Goal: Information Seeking & Learning: Learn about a topic

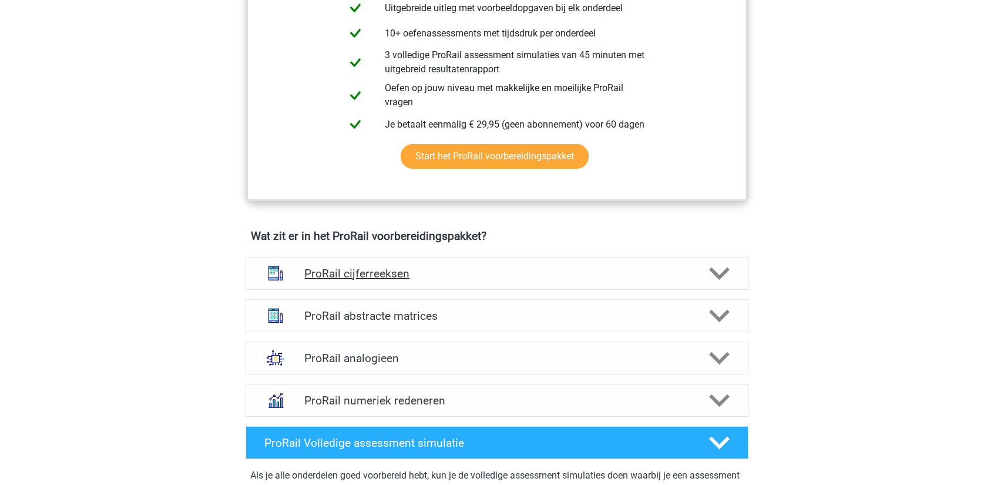
scroll to position [646, 0]
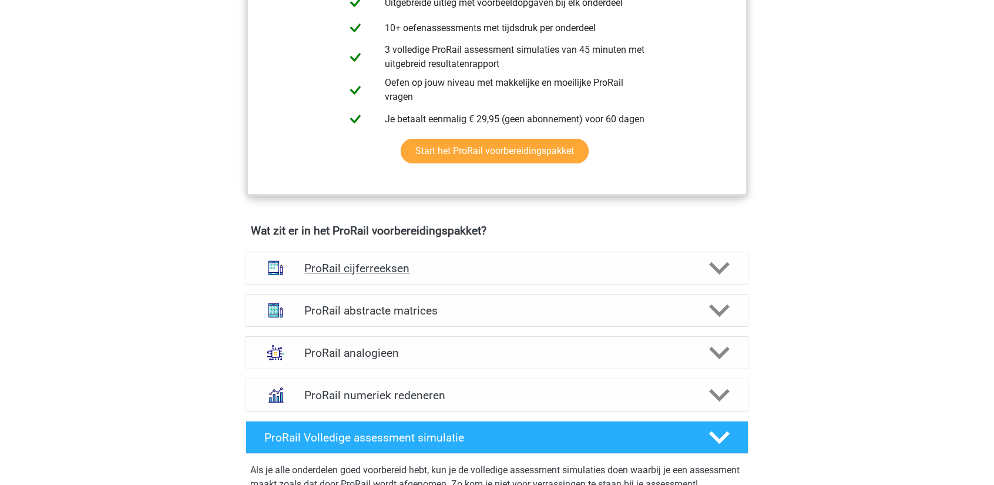
click at [728, 274] on icon at bounding box center [719, 268] width 21 height 21
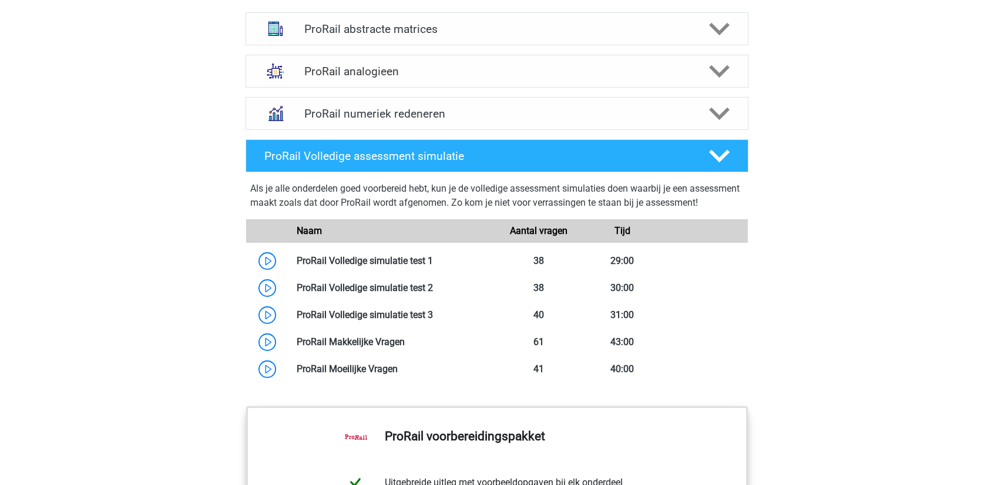
scroll to position [1588, 0]
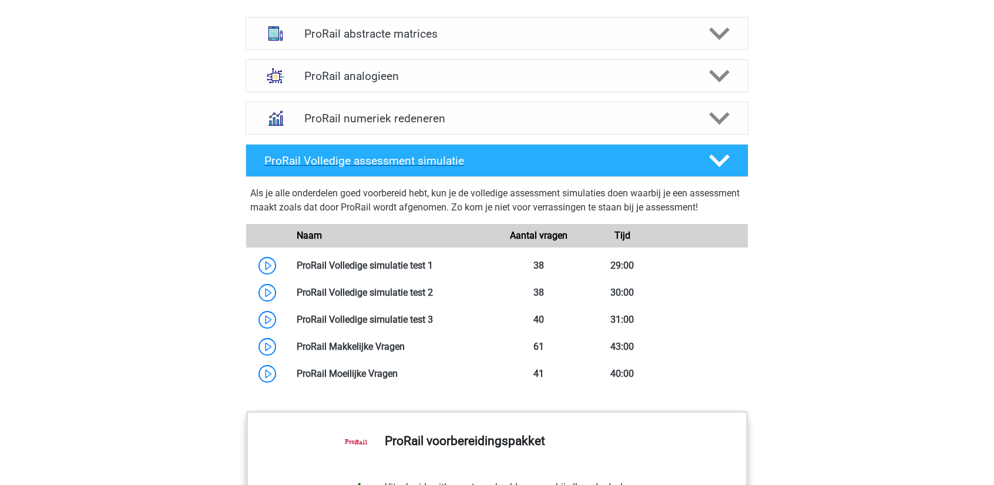
click at [717, 165] on icon at bounding box center [719, 160] width 21 height 21
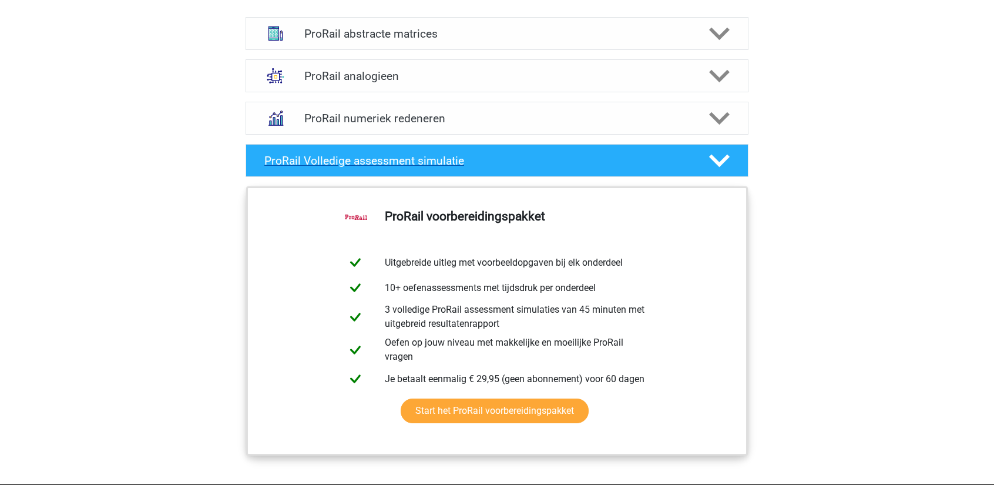
click at [717, 165] on icon at bounding box center [719, 160] width 21 height 21
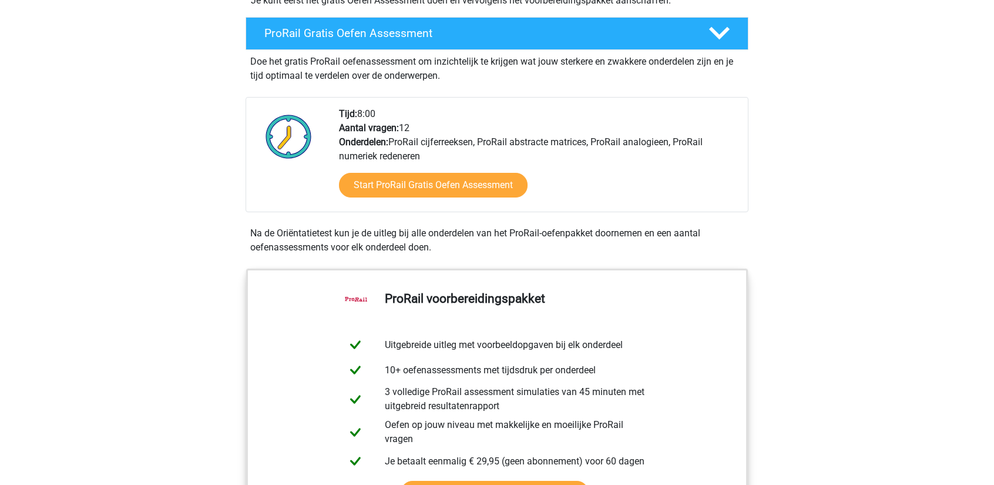
scroll to position [265, 0]
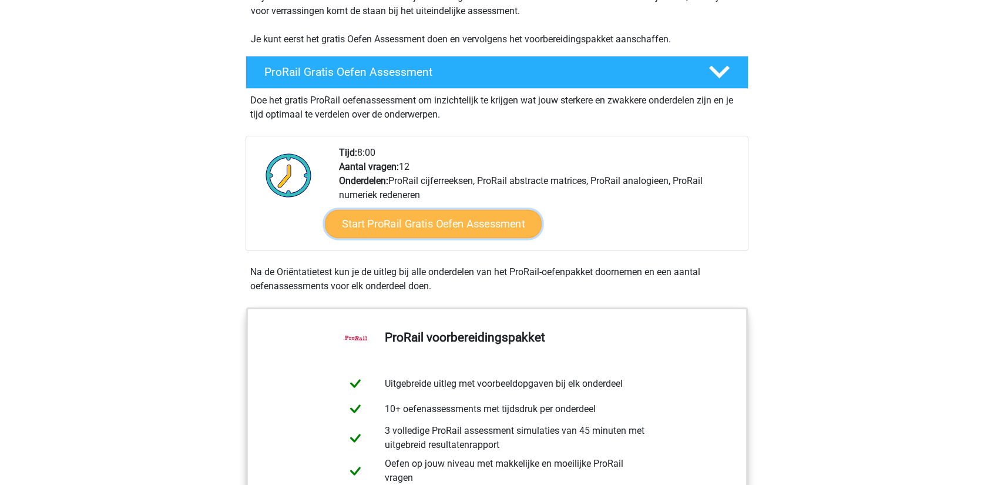
click at [518, 228] on link "Start ProRail Gratis Oefen Assessment" at bounding box center [433, 224] width 217 height 28
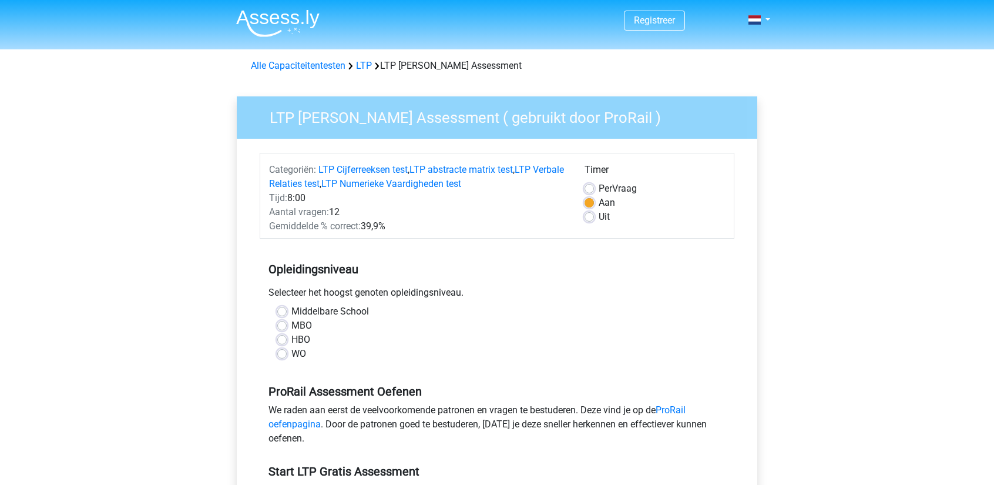
click at [291, 312] on label "Middelbare School" at bounding box center [330, 311] width 78 height 14
click at [278, 312] on input "Middelbare School" at bounding box center [281, 310] width 9 height 12
radio input "true"
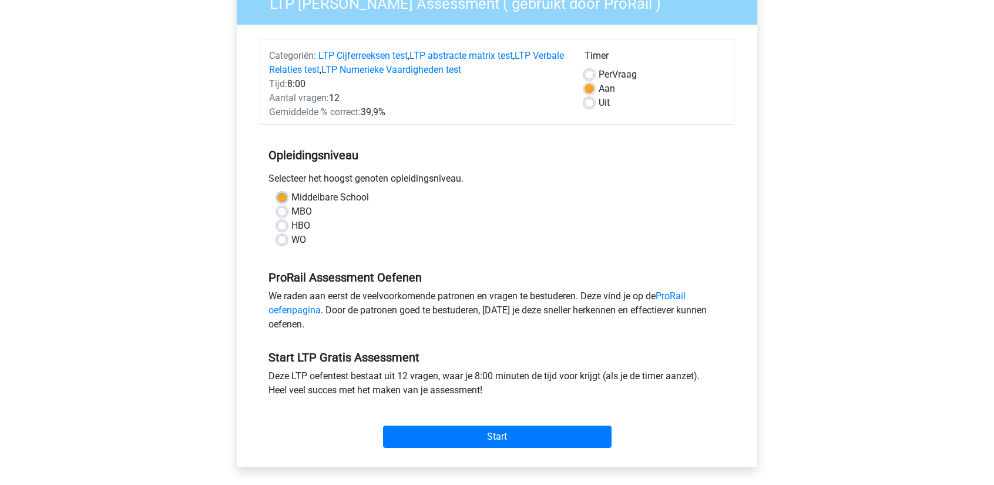
scroll to position [117, 0]
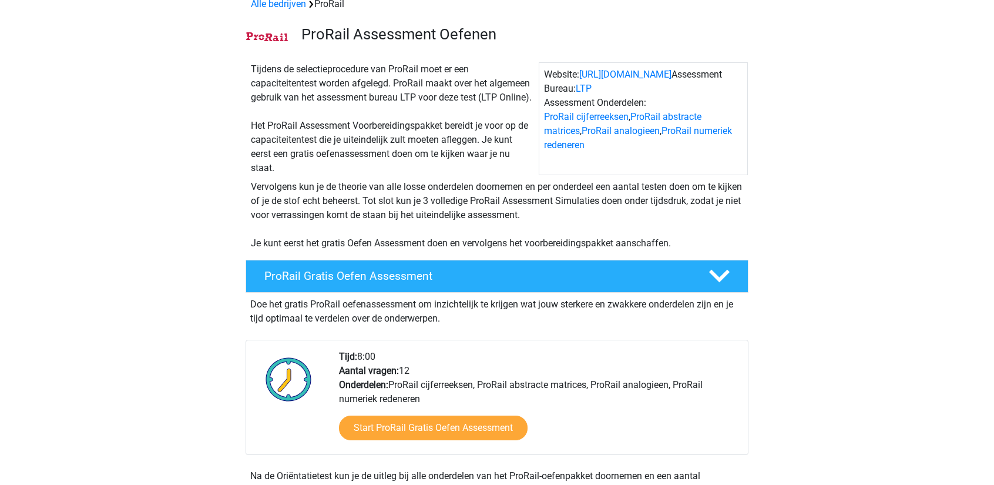
scroll to position [59, 0]
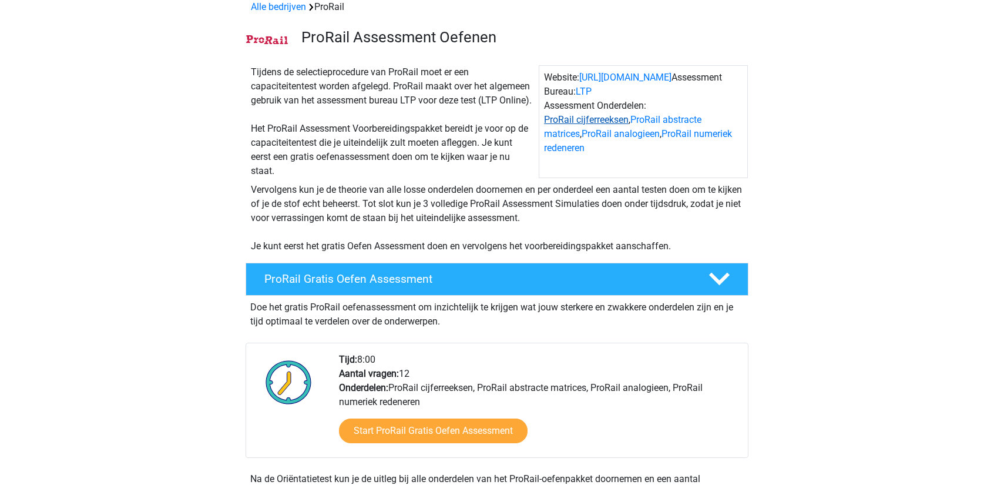
click at [600, 119] on link "ProRail cijferreeksen" at bounding box center [586, 119] width 85 height 11
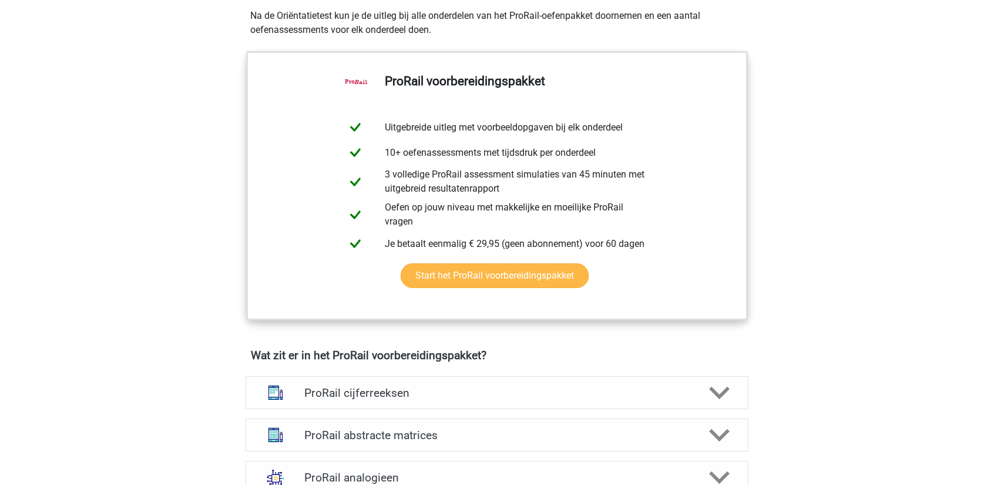
scroll to position [715, 0]
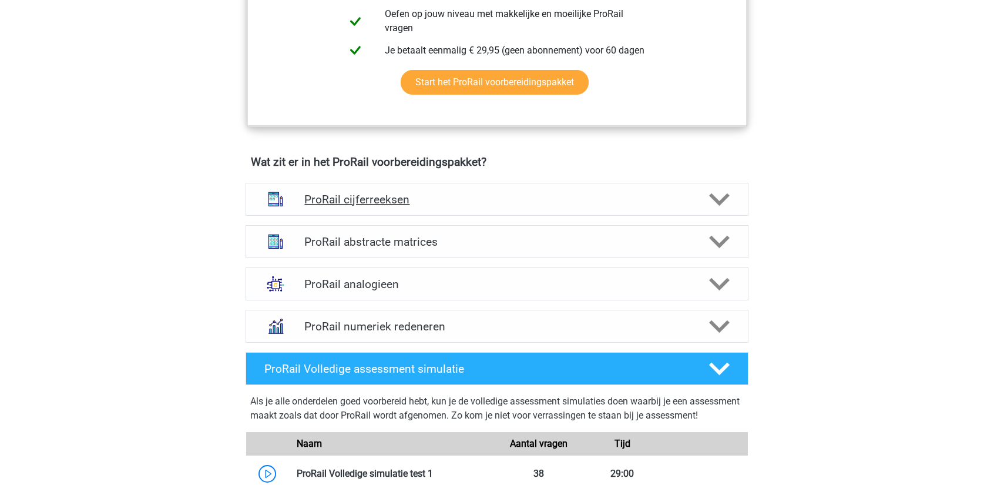
click at [553, 183] on div "ProRail cijferreeksen" at bounding box center [496, 199] width 503 height 33
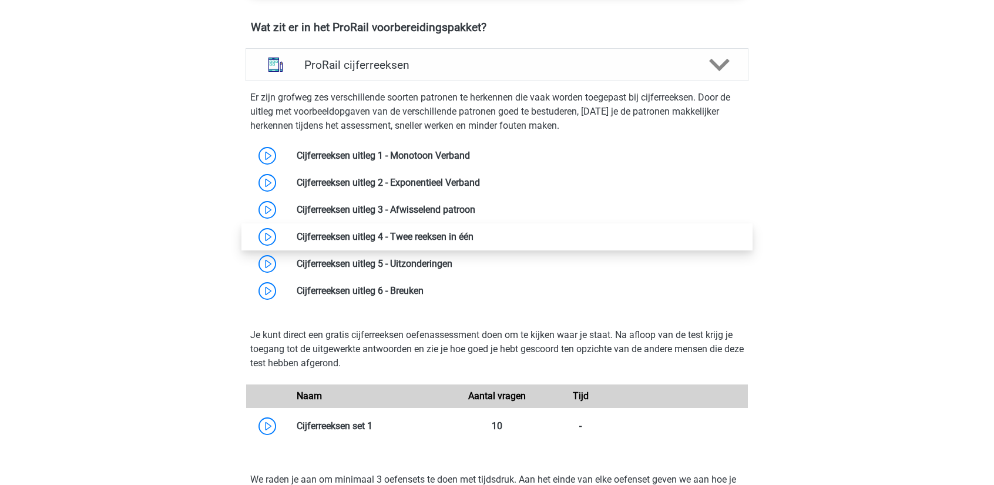
scroll to position [891, 0]
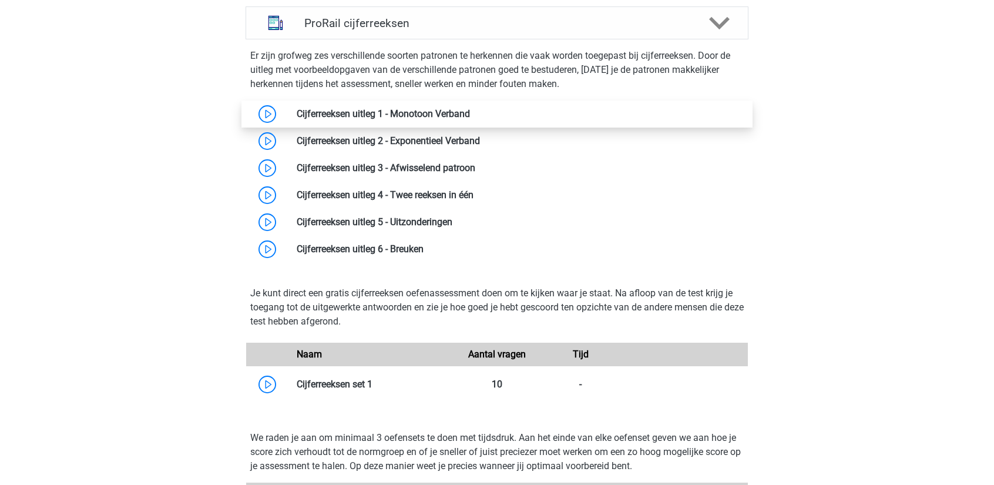
click at [470, 109] on link at bounding box center [470, 113] width 0 height 11
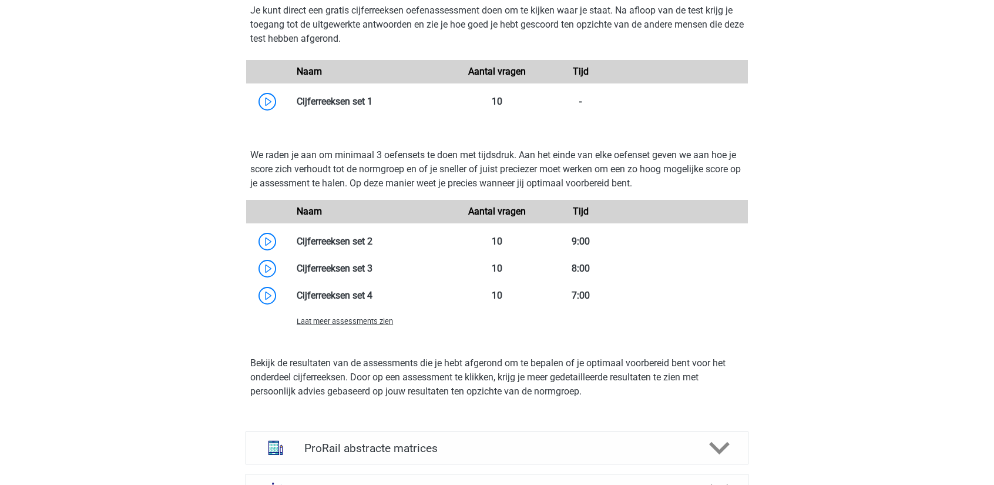
scroll to position [1185, 0]
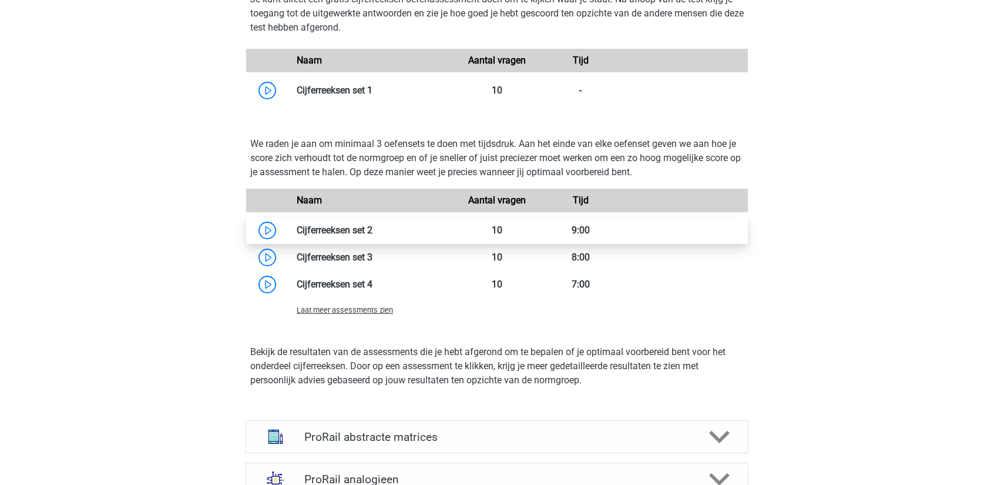
click at [372, 231] on link at bounding box center [372, 229] width 0 height 11
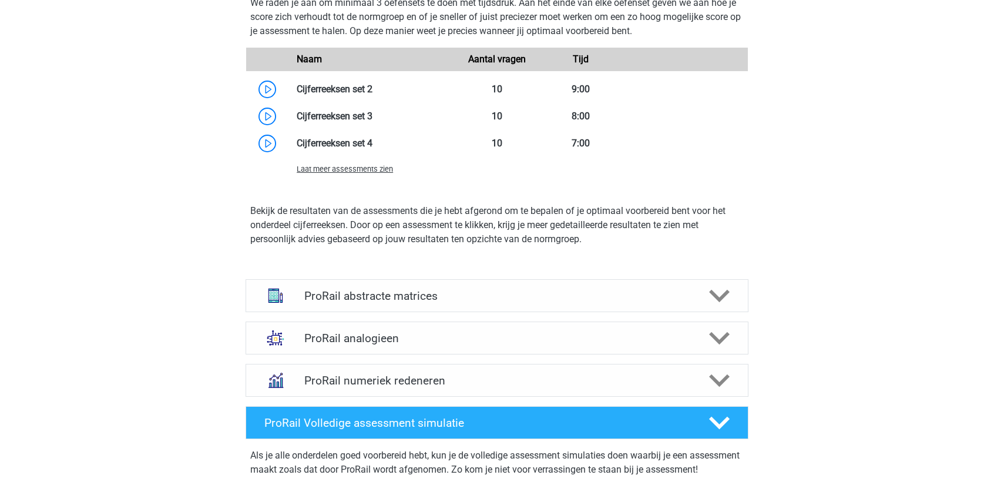
scroll to position [1361, 0]
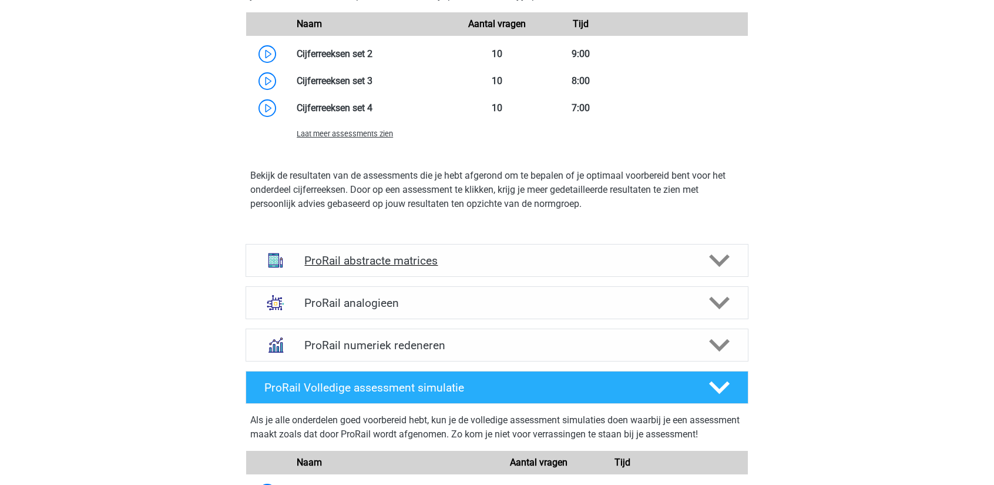
click at [408, 270] on div "ProRail abstracte matrices" at bounding box center [496, 260] width 503 height 33
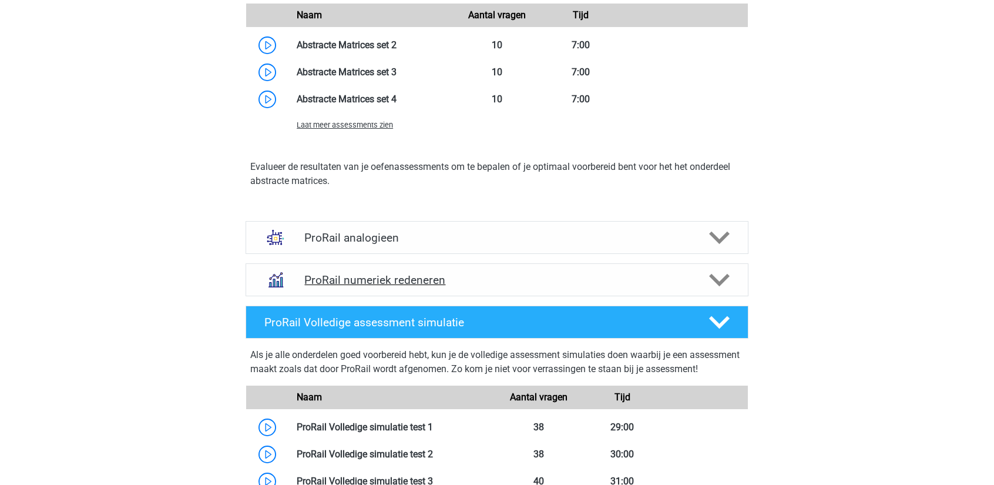
scroll to position [2066, 0]
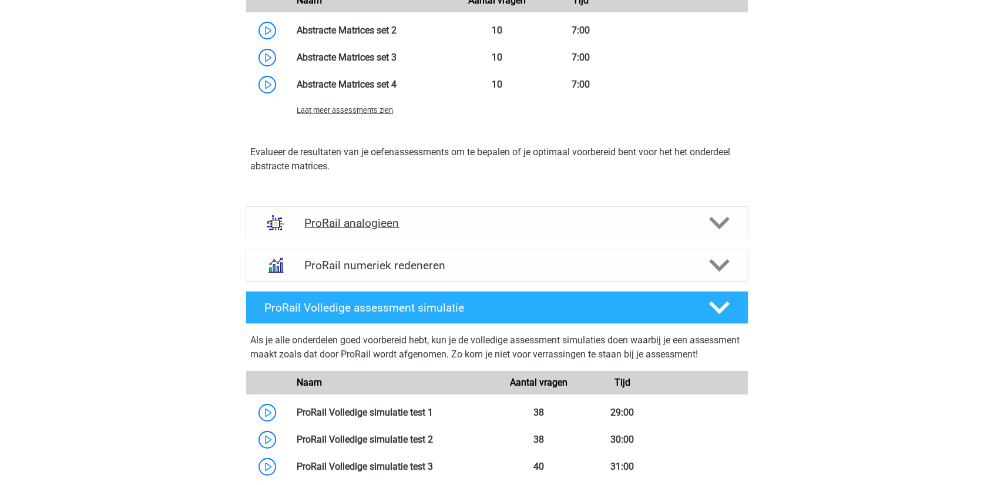
click at [450, 222] on h4 "ProRail analogieen" at bounding box center [496, 223] width 385 height 14
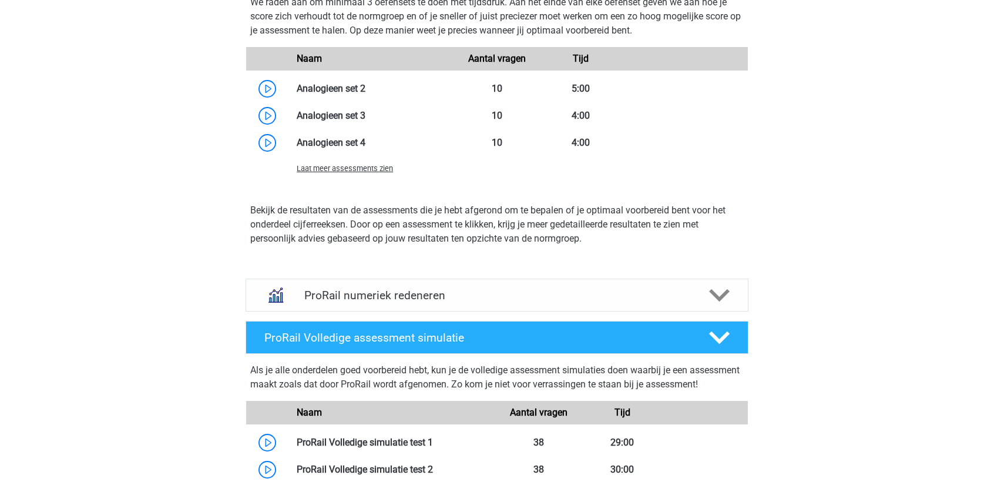
scroll to position [2829, 0]
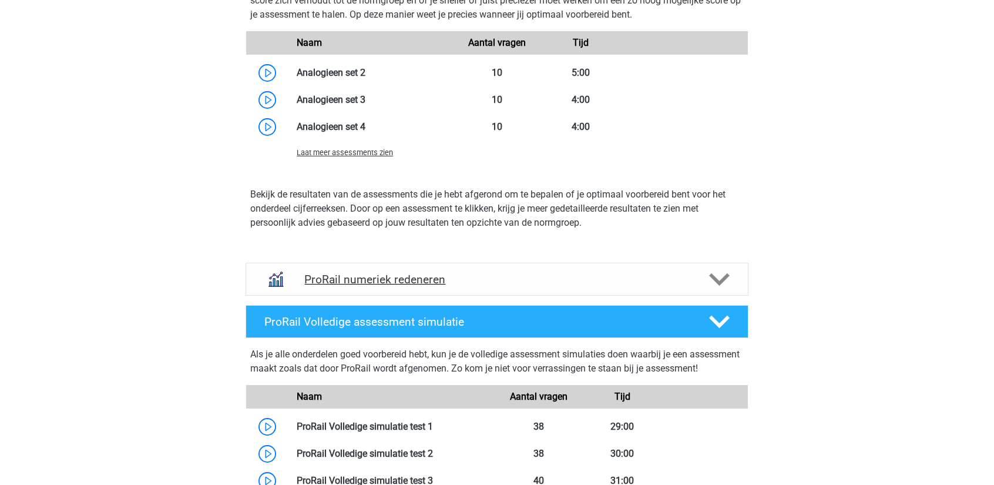
click at [733, 274] on div at bounding box center [718, 279] width 40 height 21
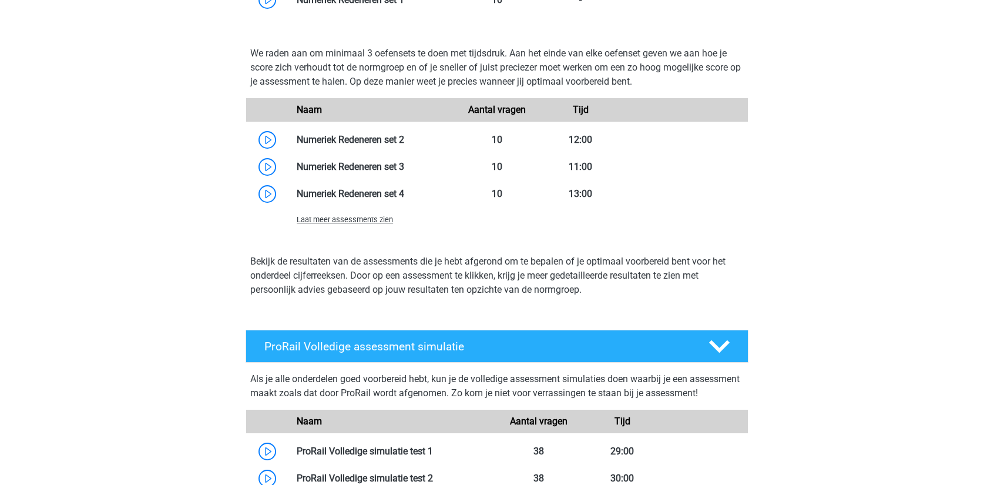
scroll to position [3416, 0]
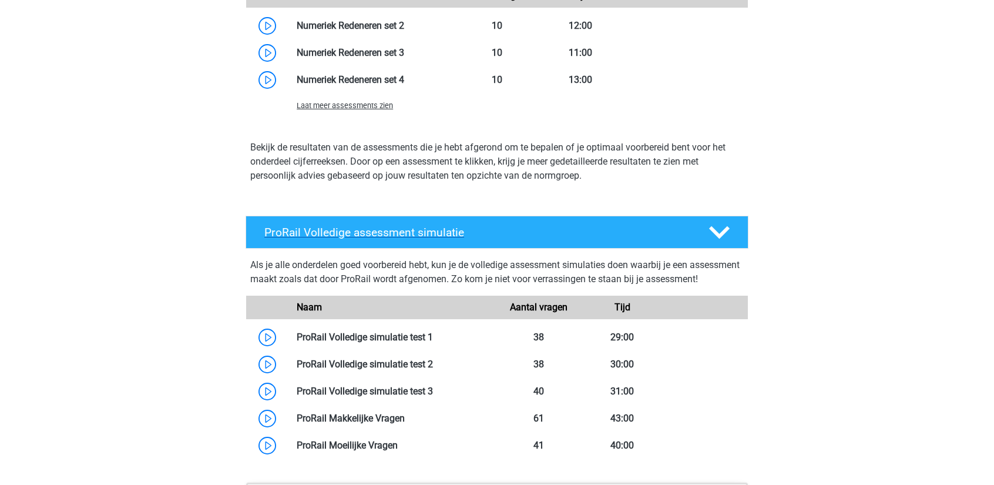
click at [731, 231] on div at bounding box center [718, 232] width 40 height 21
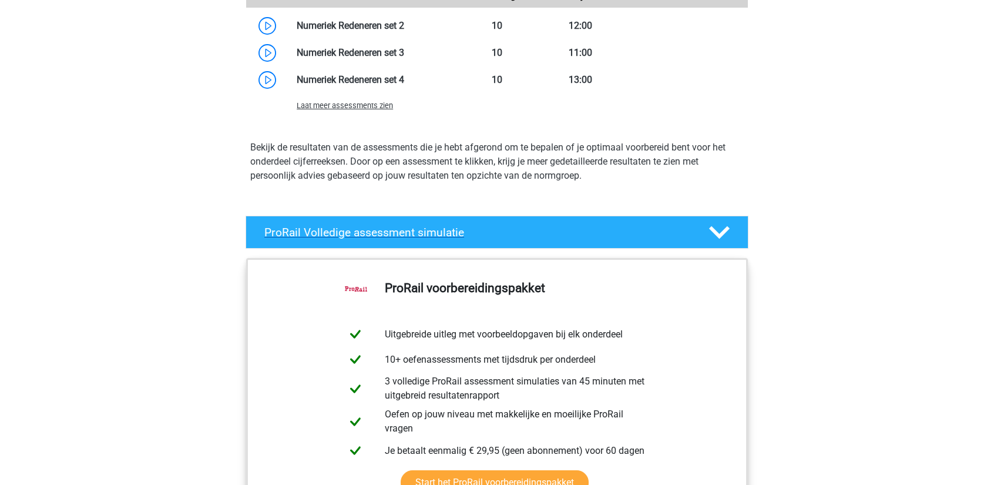
click at [731, 231] on div at bounding box center [718, 232] width 40 height 21
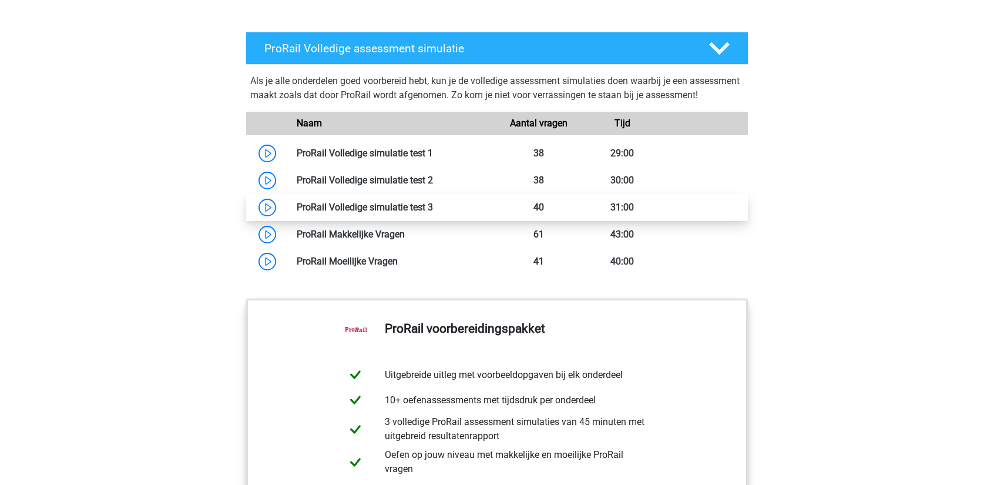
scroll to position [3593, 0]
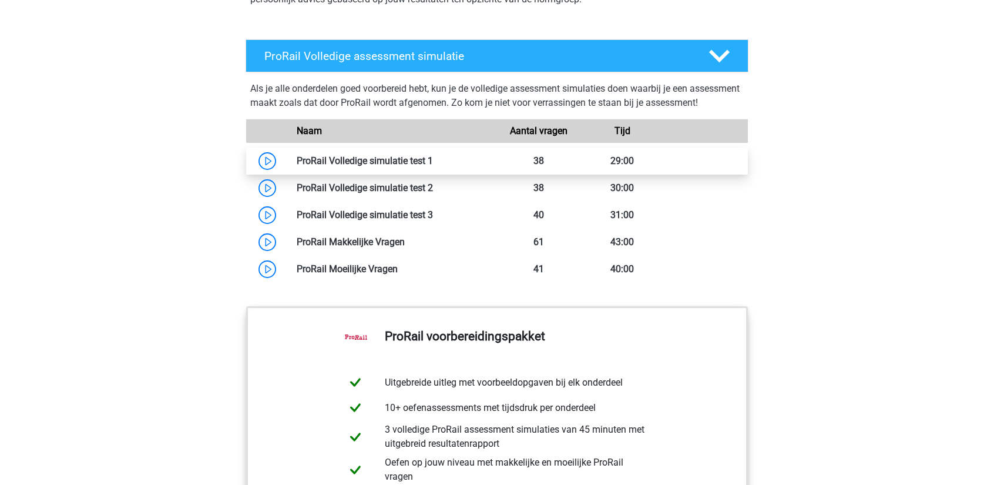
click at [433, 166] on link at bounding box center [433, 160] width 0 height 11
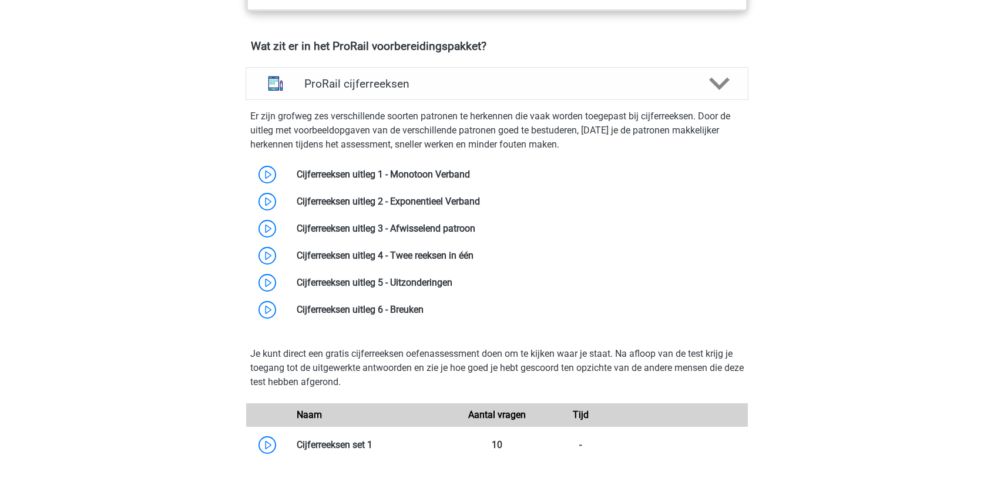
scroll to position [827, 0]
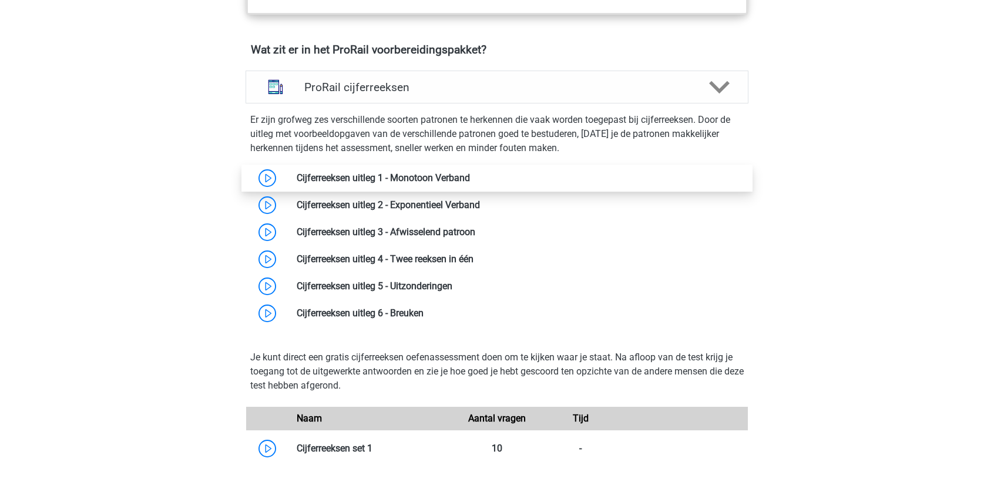
click at [470, 178] on link at bounding box center [470, 177] width 0 height 11
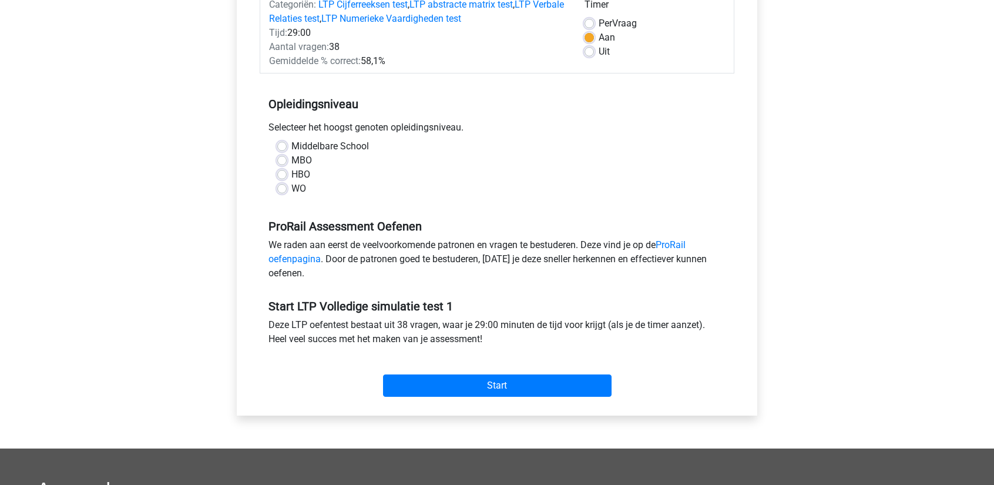
scroll to position [176, 0]
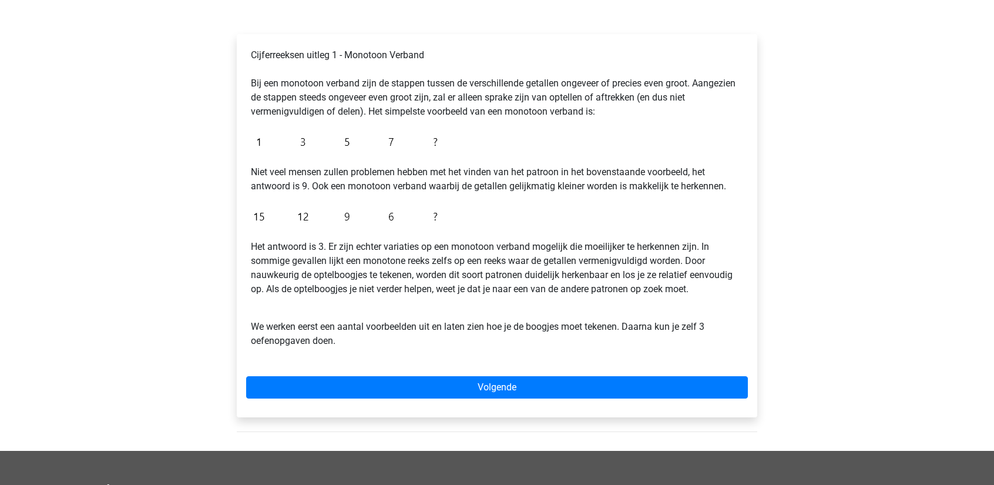
scroll to position [176, 0]
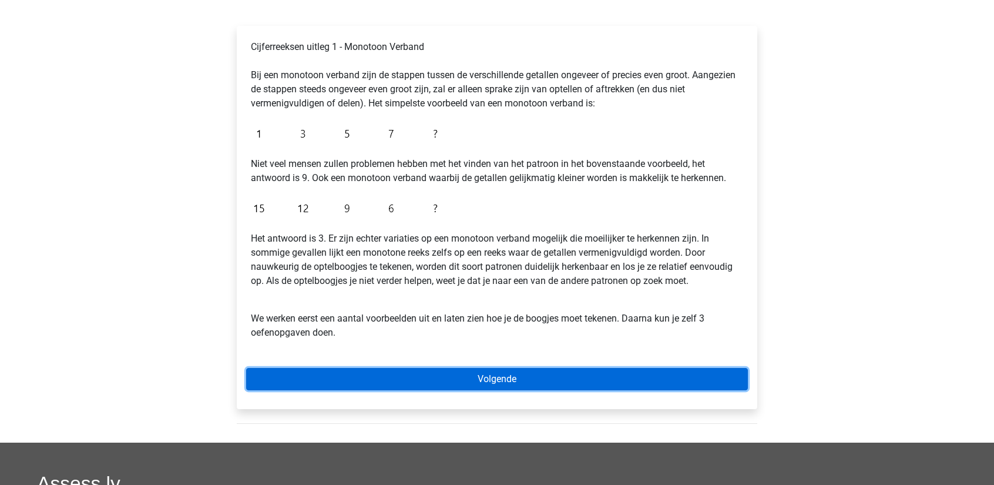
click at [309, 375] on link "Volgende" at bounding box center [497, 379] width 502 height 22
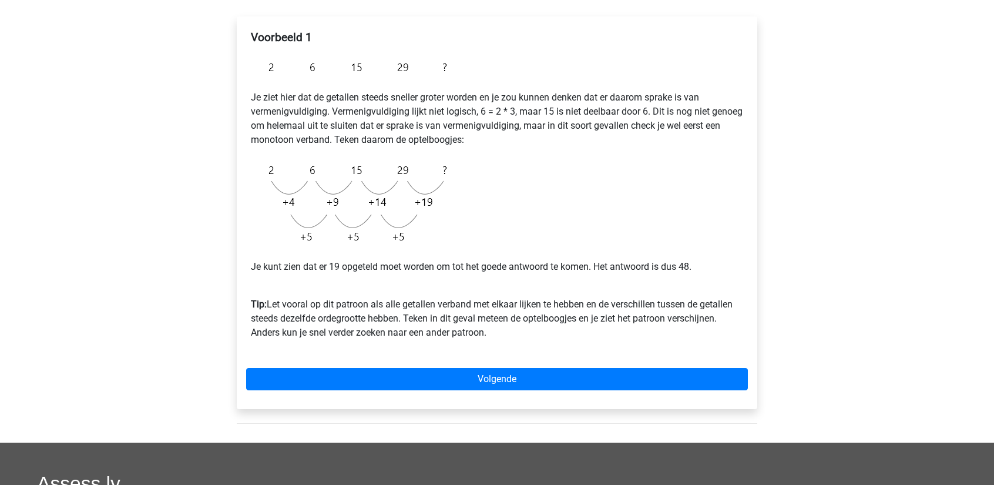
scroll to position [176, 0]
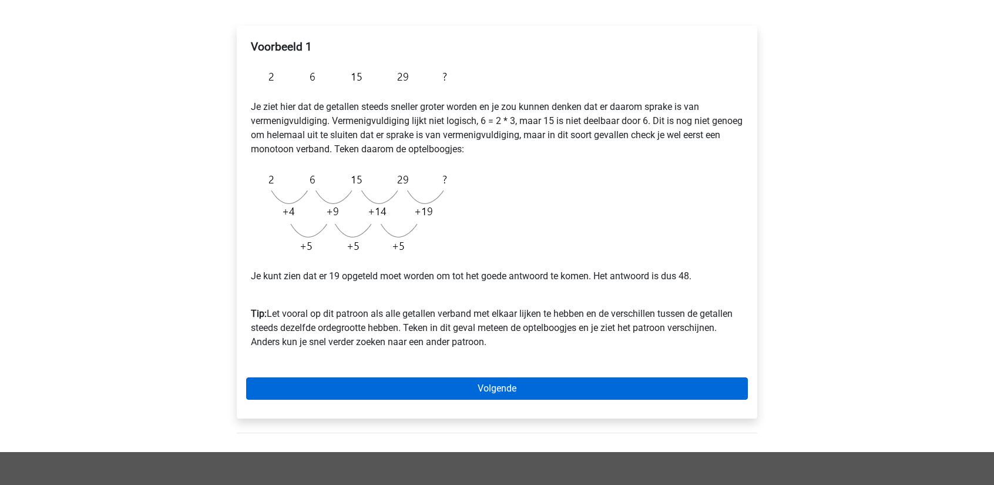
drag, startPoint x: 528, startPoint y: 405, endPoint x: 532, endPoint y: 389, distance: 17.0
click at [528, 405] on div "Voorbeeld 1 Je ziet hier dat de getallen steeds sneller groter worden en je zou…" at bounding box center [497, 222] width 520 height 392
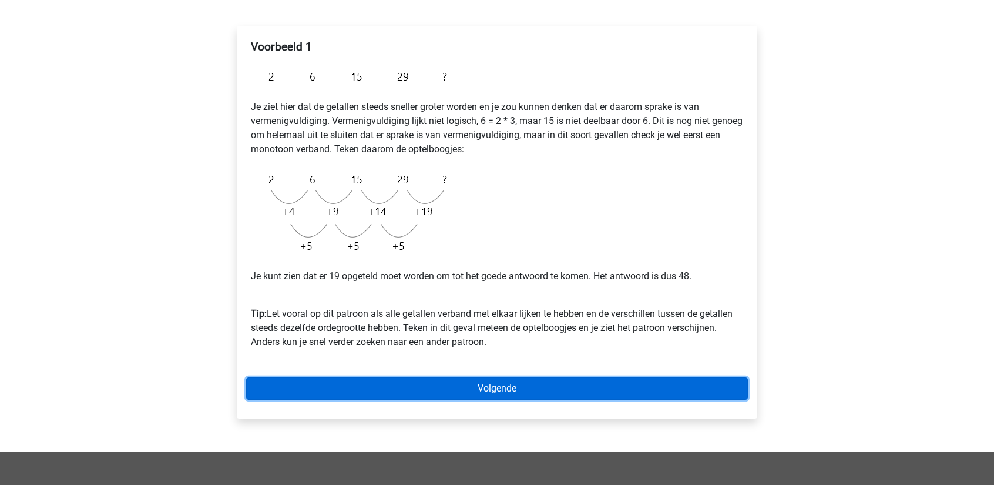
click at [532, 389] on link "Volgende" at bounding box center [497, 388] width 502 height 22
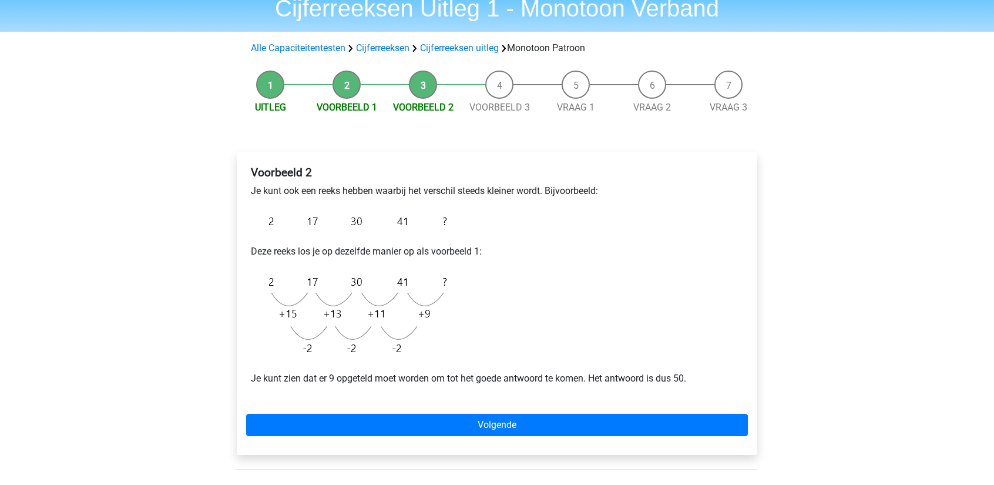
scroll to position [59, 0]
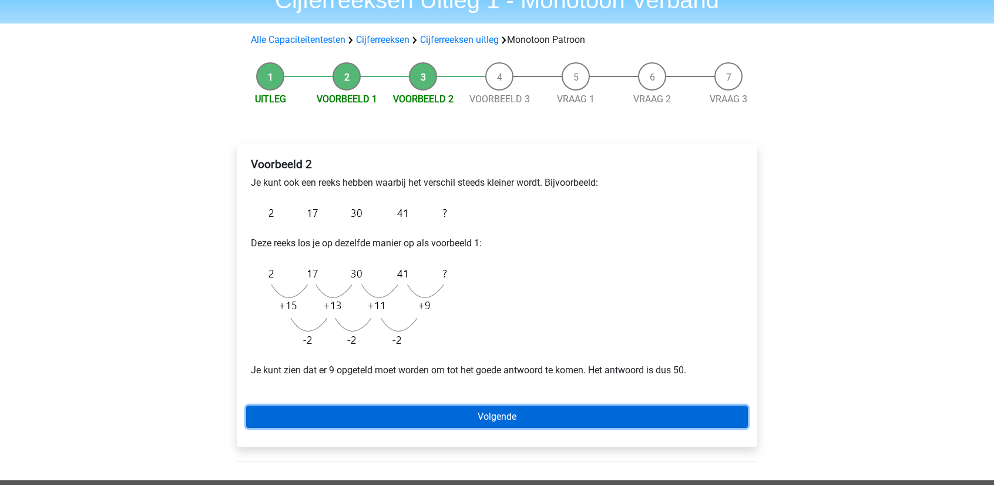
click at [364, 415] on link "Volgende" at bounding box center [497, 416] width 502 height 22
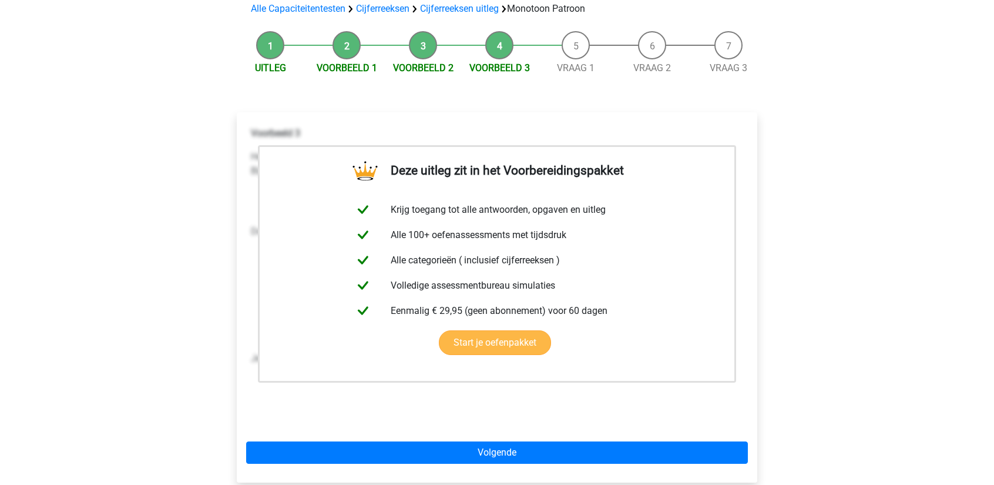
scroll to position [235, 0]
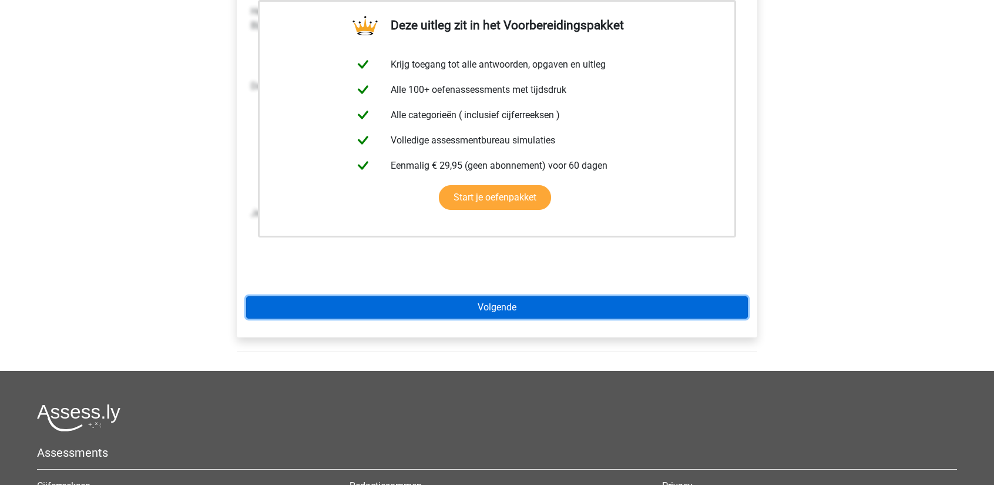
click at [485, 311] on link "Volgende" at bounding box center [497, 307] width 502 height 22
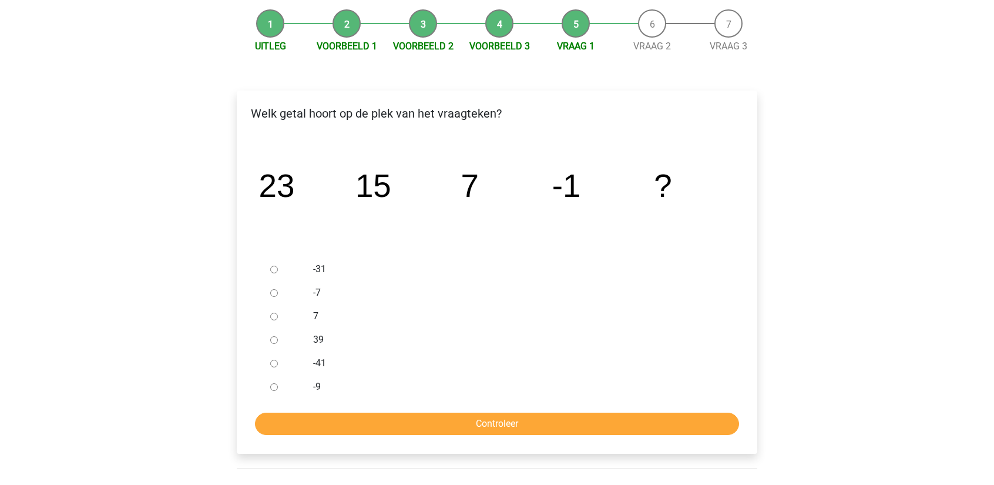
scroll to position [117, 0]
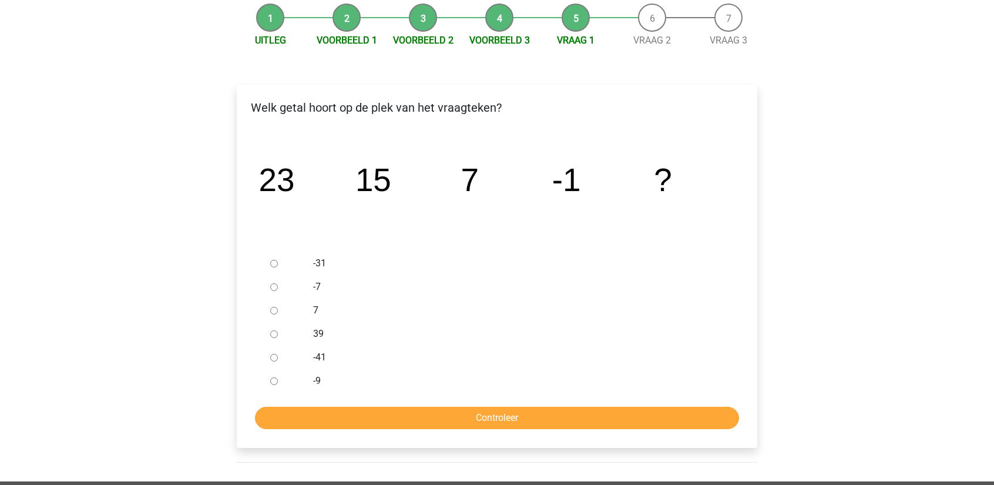
click at [274, 382] on input "-9" at bounding box center [274, 381] width 8 height 8
radio input "true"
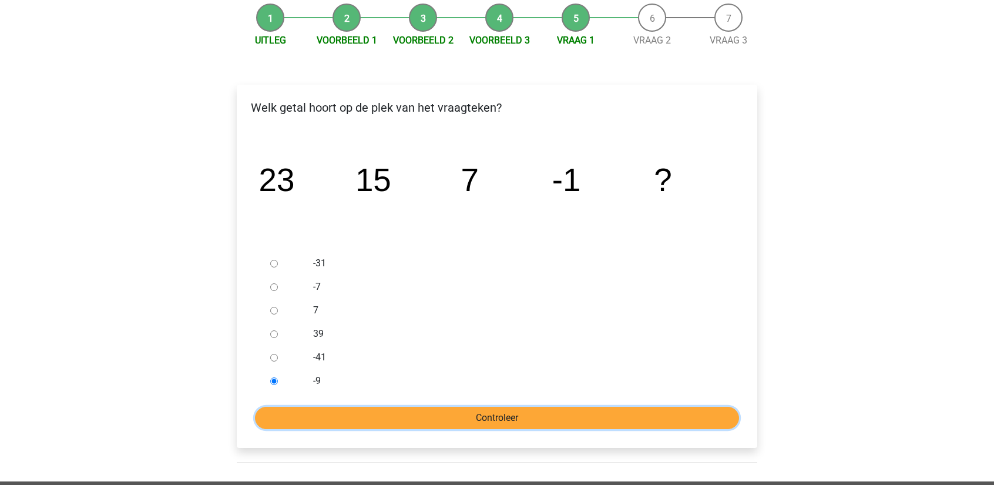
click at [369, 419] on input "Controleer" at bounding box center [497, 417] width 484 height 22
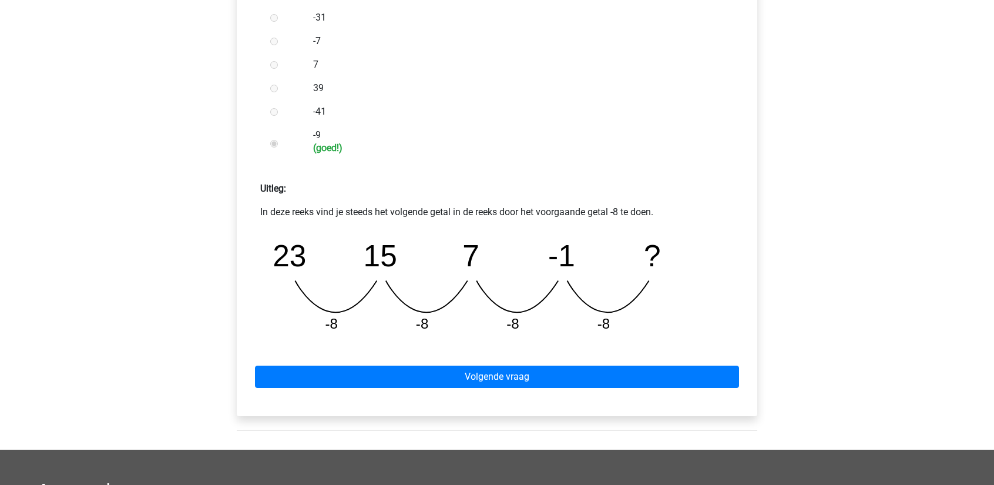
scroll to position [411, 0]
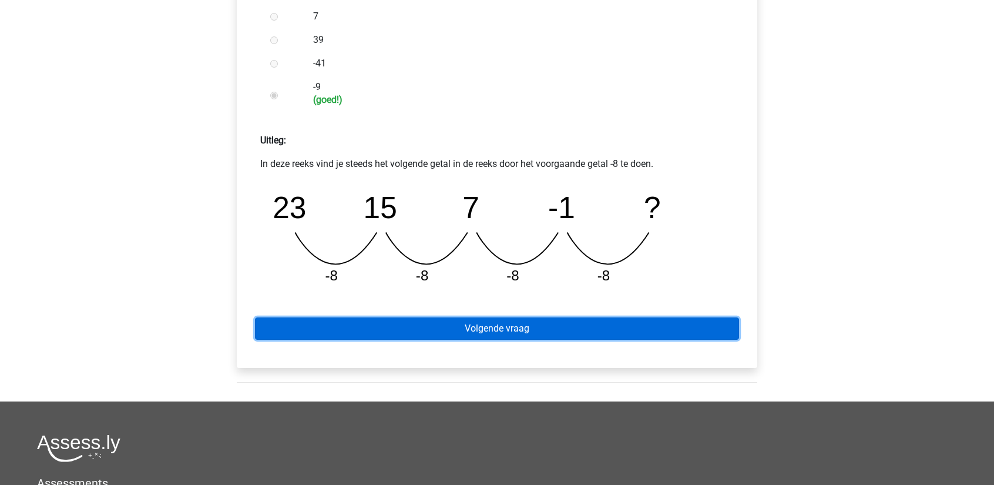
click at [472, 332] on link "Volgende vraag" at bounding box center [497, 328] width 484 height 22
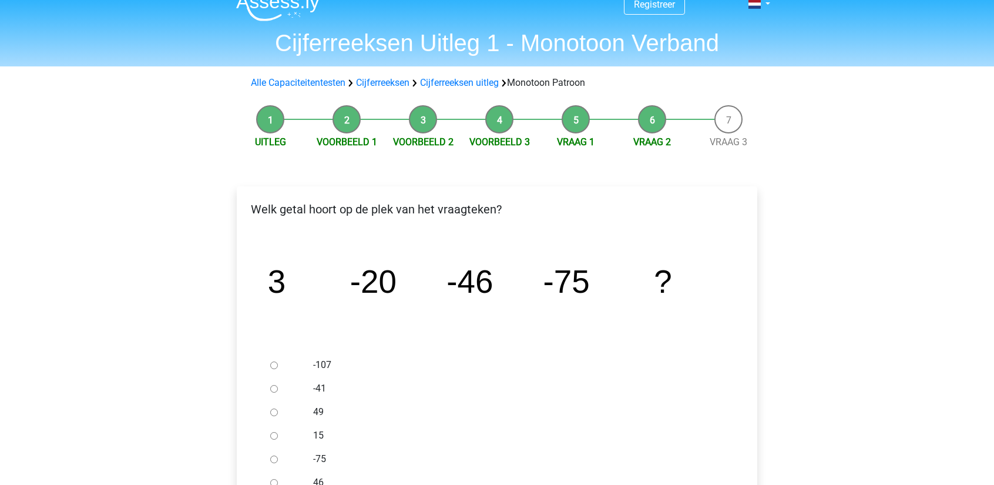
scroll to position [117, 0]
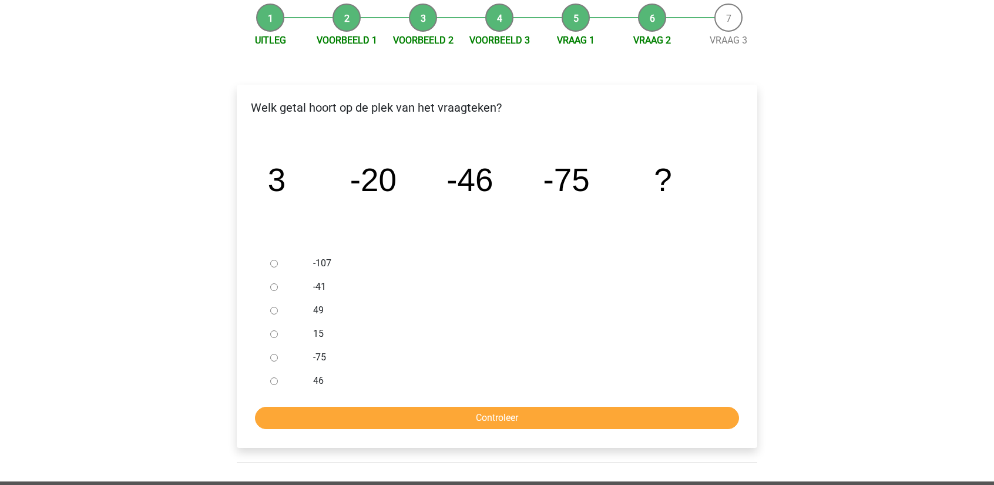
click at [269, 263] on div at bounding box center [284, 262] width 39 height 23
click at [273, 263] on input "-107" at bounding box center [274, 264] width 8 height 8
radio input "true"
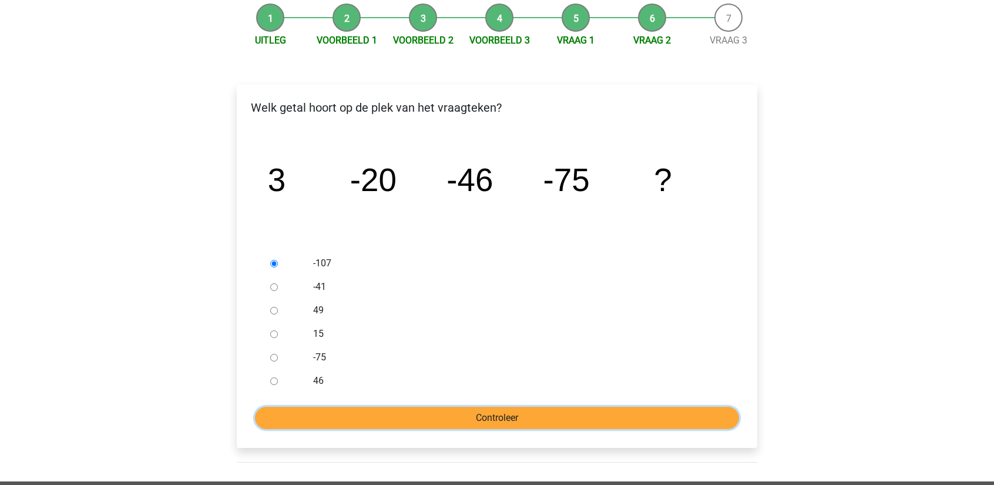
click at [415, 412] on input "Controleer" at bounding box center [497, 417] width 484 height 22
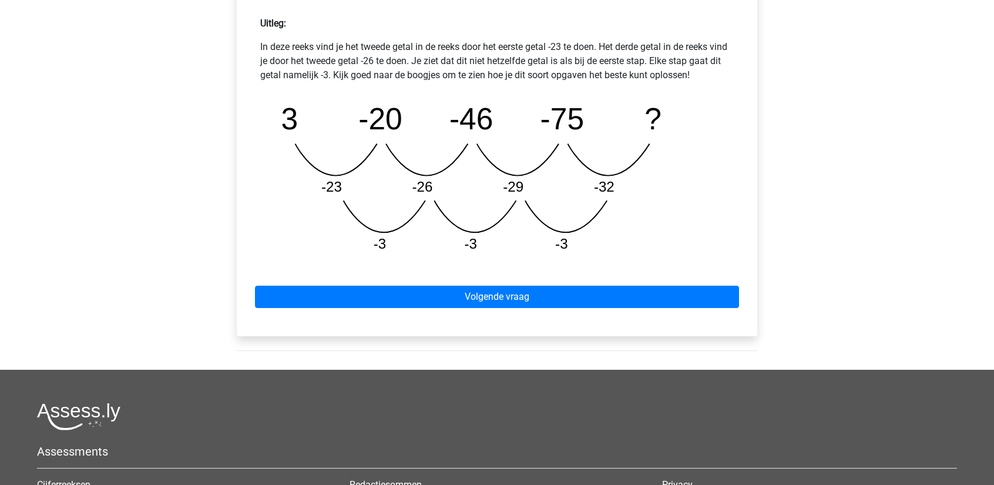
scroll to position [529, 0]
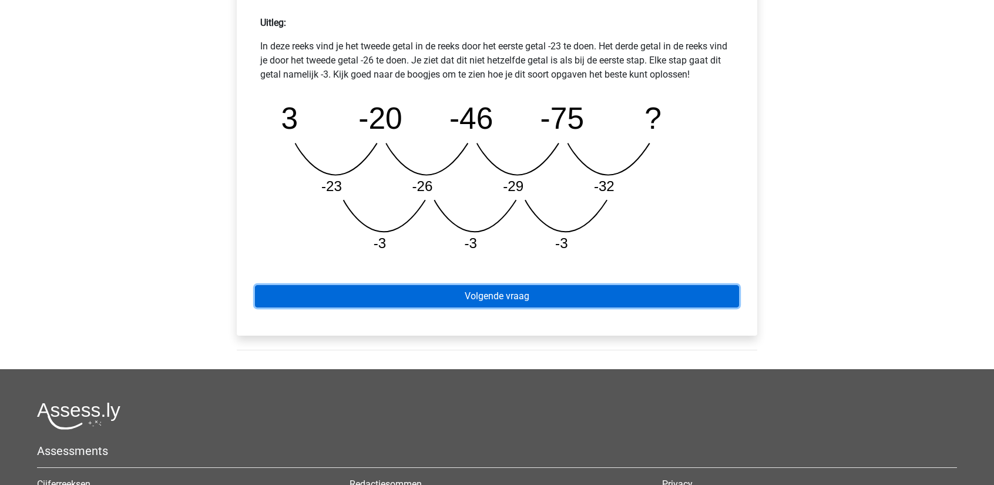
click at [492, 293] on link "Volgende vraag" at bounding box center [497, 296] width 484 height 22
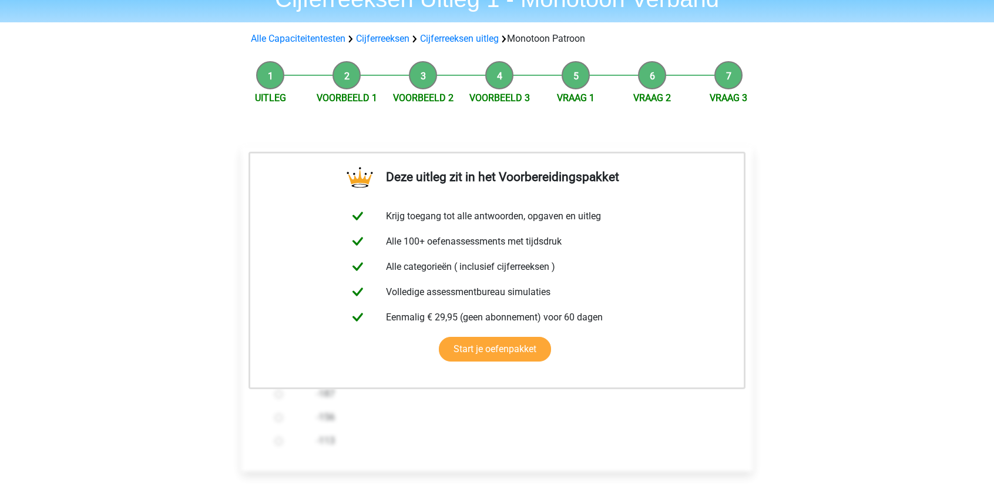
scroll to position [411, 0]
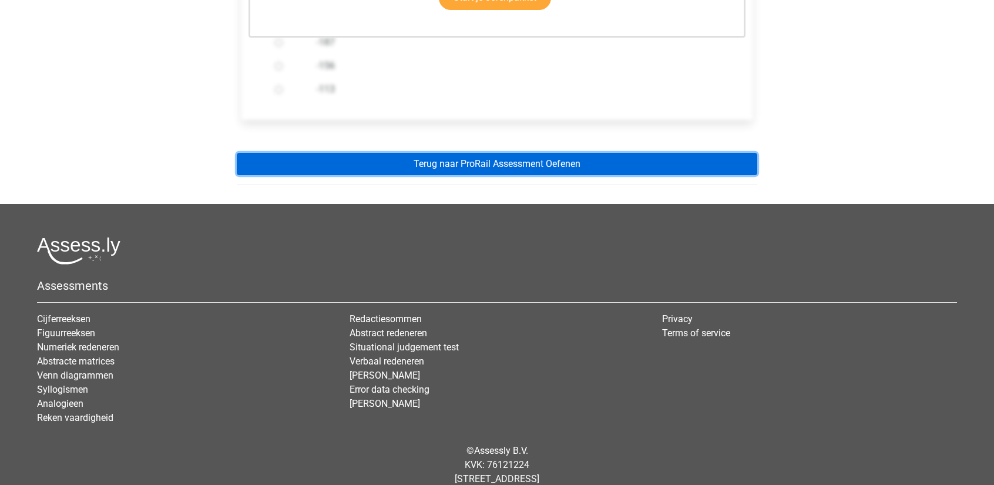
click at [459, 167] on link "Terug naar ProRail Assessment Oefenen" at bounding box center [497, 164] width 520 height 22
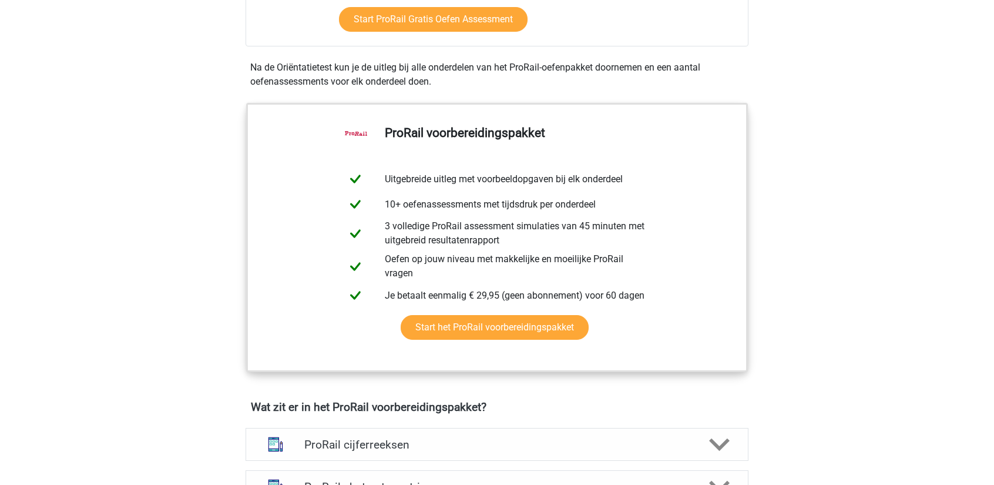
scroll to position [705, 0]
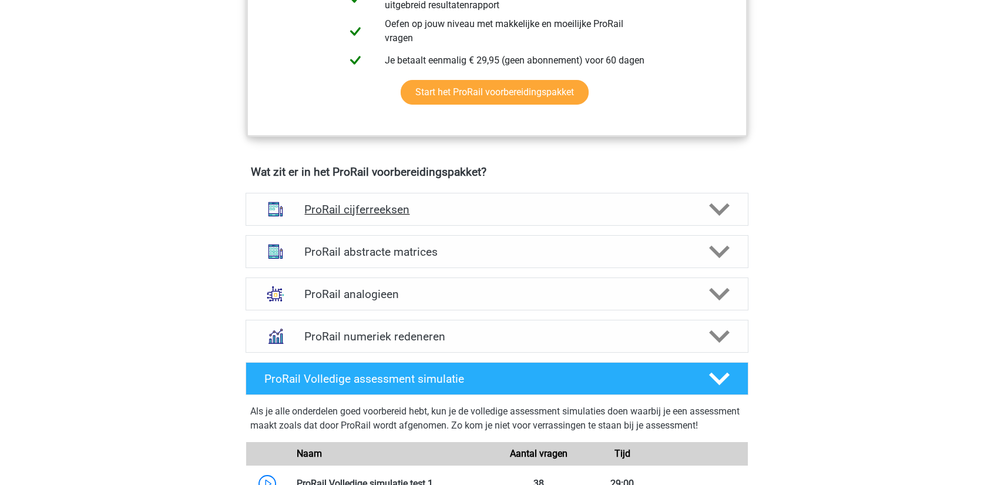
click at [624, 206] on h4 "ProRail cijferreeksen" at bounding box center [496, 210] width 385 height 14
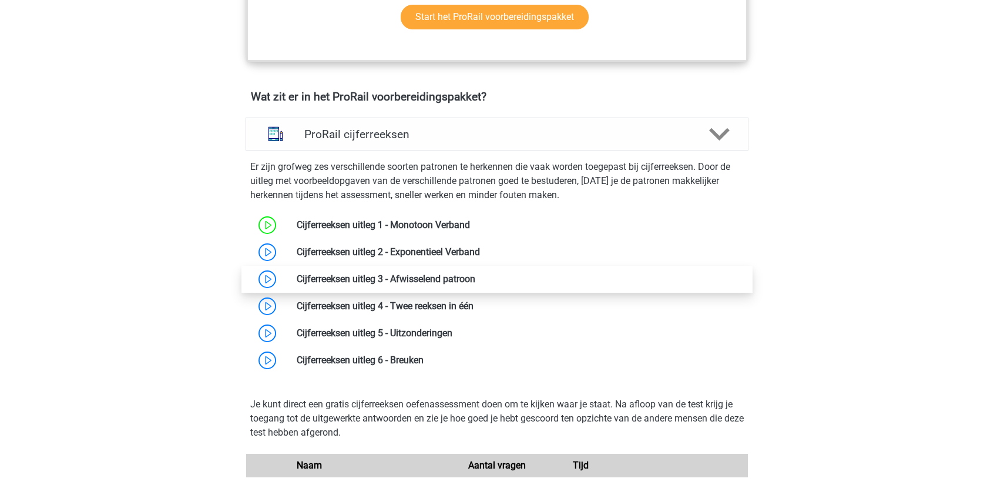
scroll to position [822, 0]
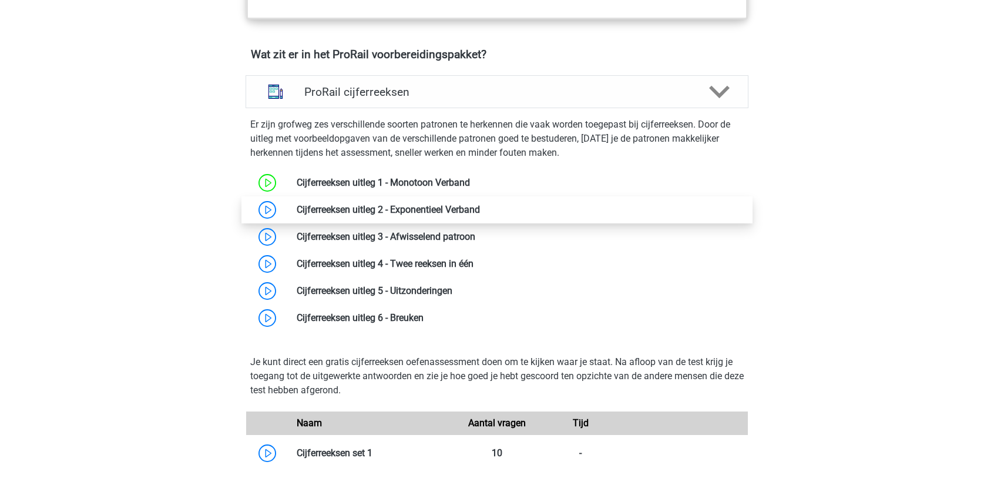
click at [480, 206] on link at bounding box center [480, 209] width 0 height 11
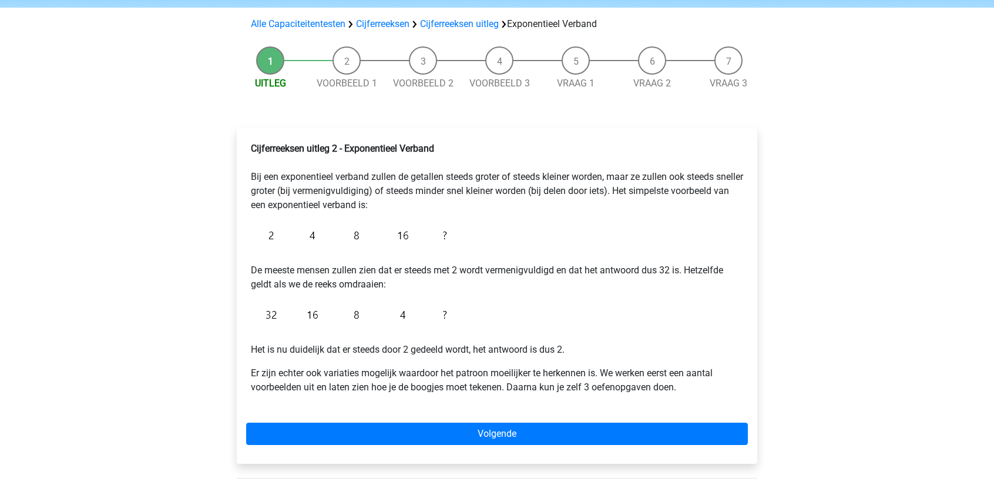
scroll to position [117, 0]
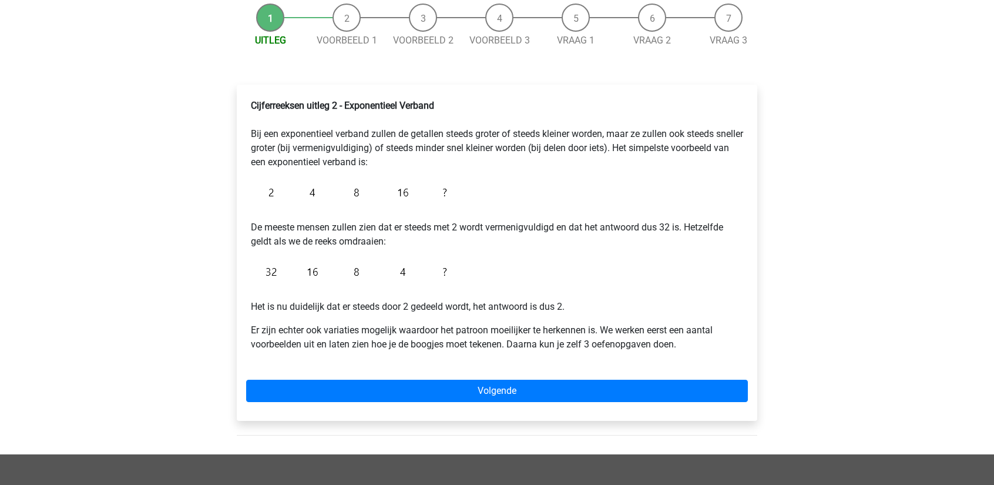
click at [510, 405] on div "Cijferreeksen uitleg 2 - Exponentieel Verband Bij een exponentieel verband zull…" at bounding box center [497, 253] width 520 height 336
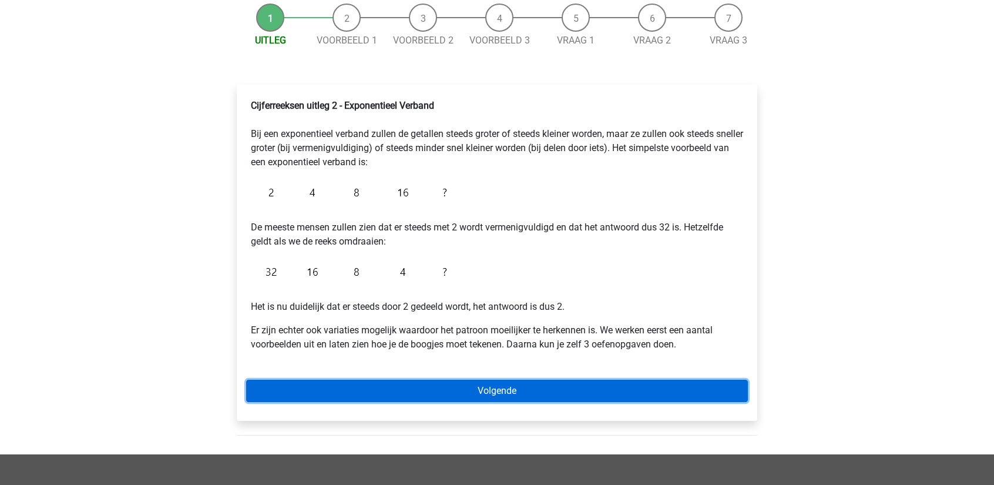
click at [509, 401] on link "Volgende" at bounding box center [497, 390] width 502 height 22
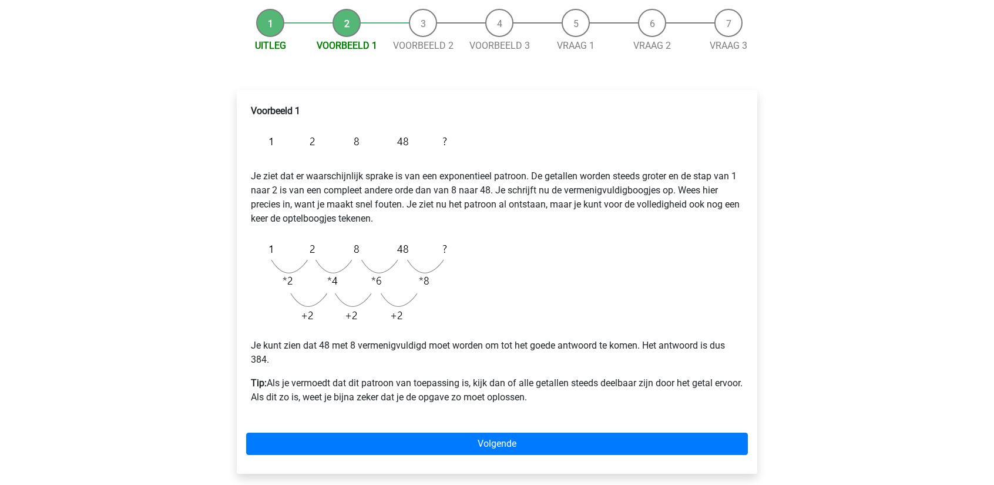
scroll to position [117, 0]
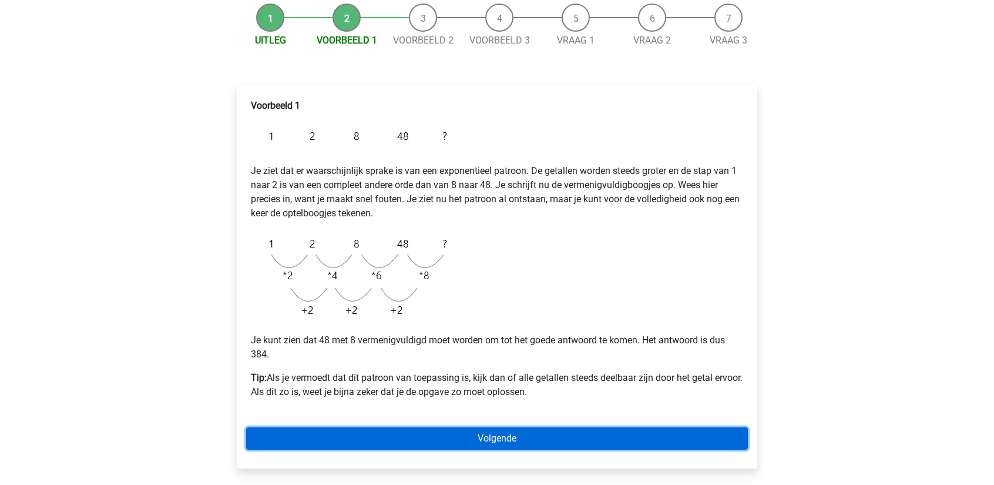
click at [406, 429] on link "Volgende" at bounding box center [497, 438] width 502 height 22
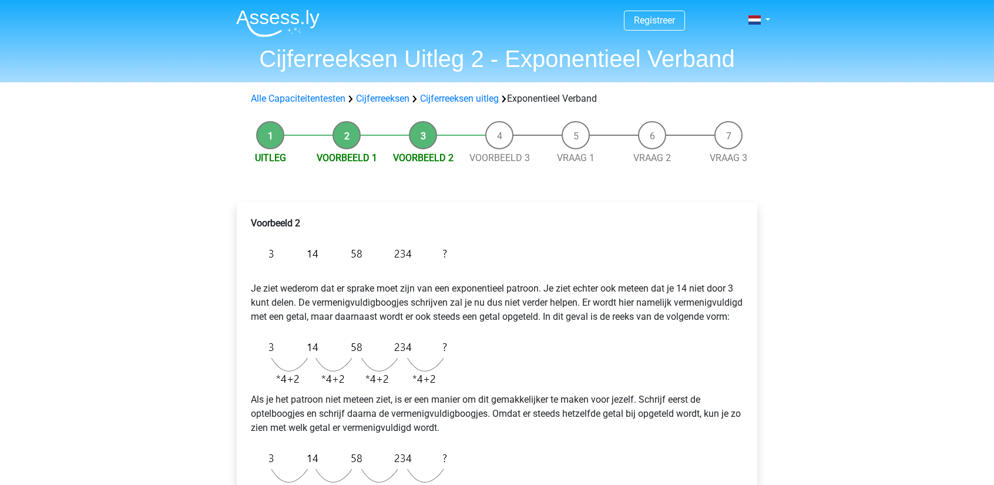
click at [355, 125] on li "Voorbeeld 1" at bounding box center [346, 143] width 76 height 44
click at [345, 136] on li "Voorbeeld 1" at bounding box center [346, 143] width 76 height 44
click at [343, 150] on li "Voorbeeld 1" at bounding box center [346, 143] width 76 height 44
click at [344, 154] on span "Voorbeeld 1" at bounding box center [346, 158] width 76 height 14
click at [342, 163] on link "Voorbeeld 1" at bounding box center [347, 157] width 60 height 11
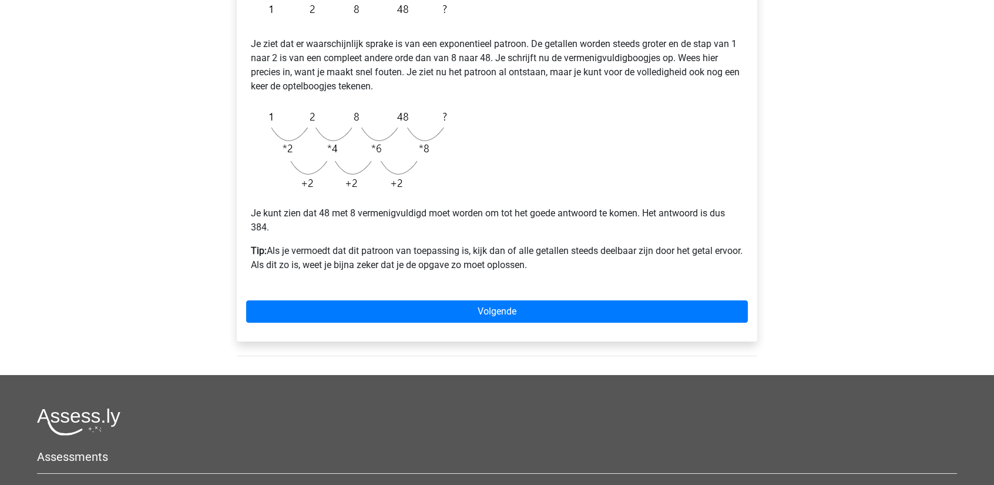
scroll to position [235, 0]
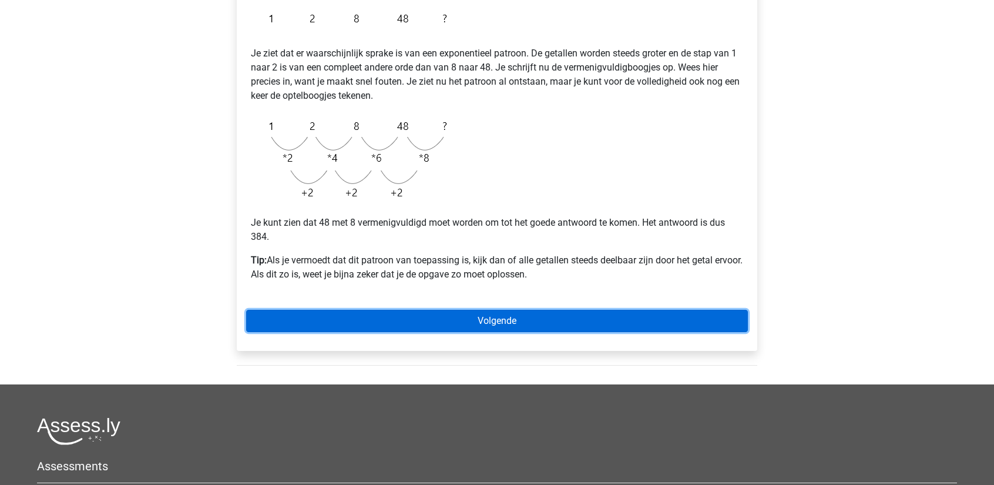
click at [483, 328] on link "Volgende" at bounding box center [497, 321] width 502 height 22
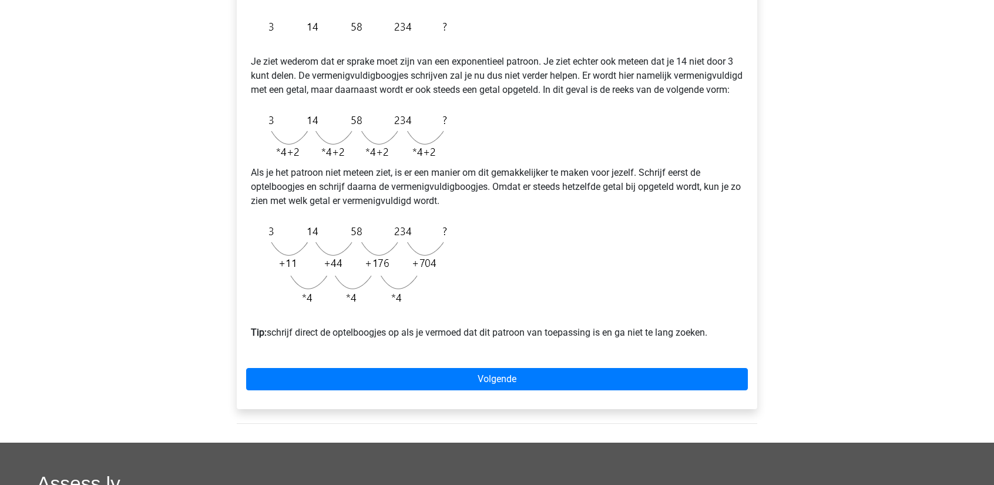
scroll to position [235, 0]
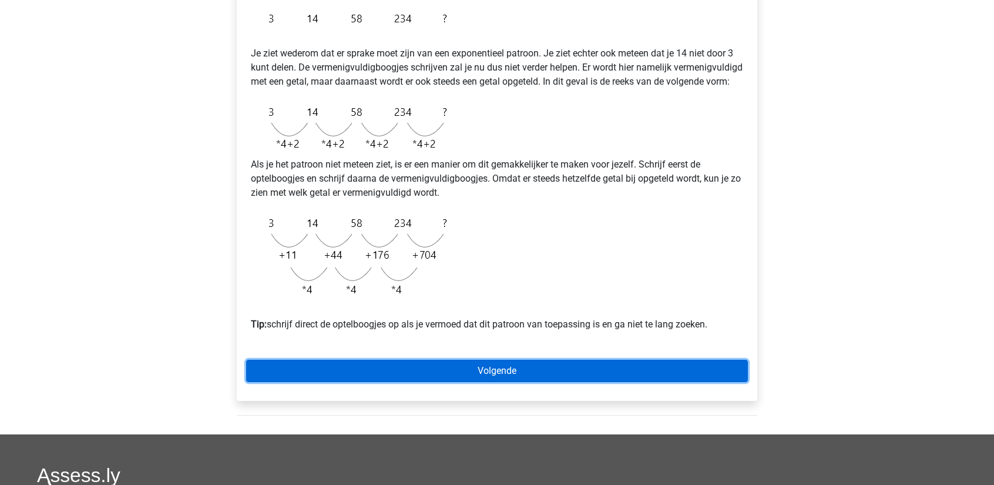
click at [559, 382] on link "Volgende" at bounding box center [497, 370] width 502 height 22
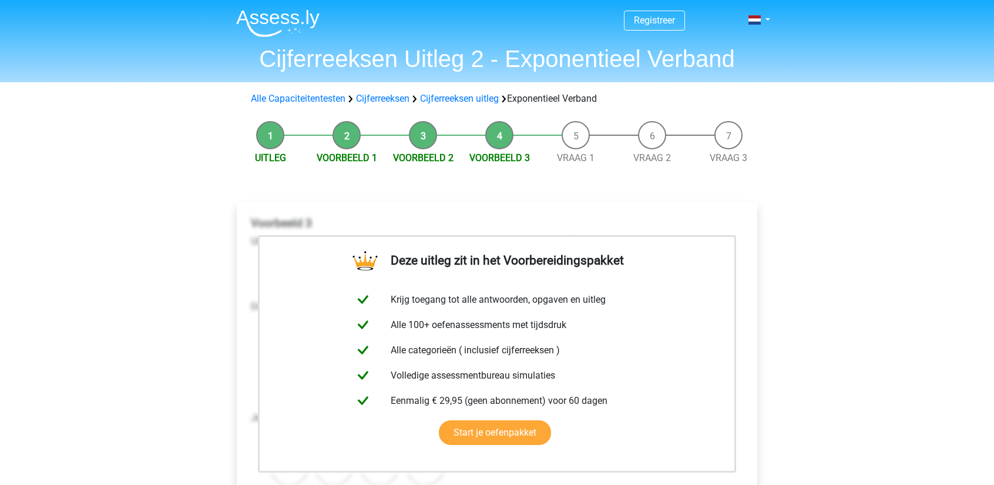
click at [577, 140] on li "Vraag 1" at bounding box center [575, 143] width 76 height 44
click at [571, 159] on link "Vraag 1" at bounding box center [576, 157] width 38 height 11
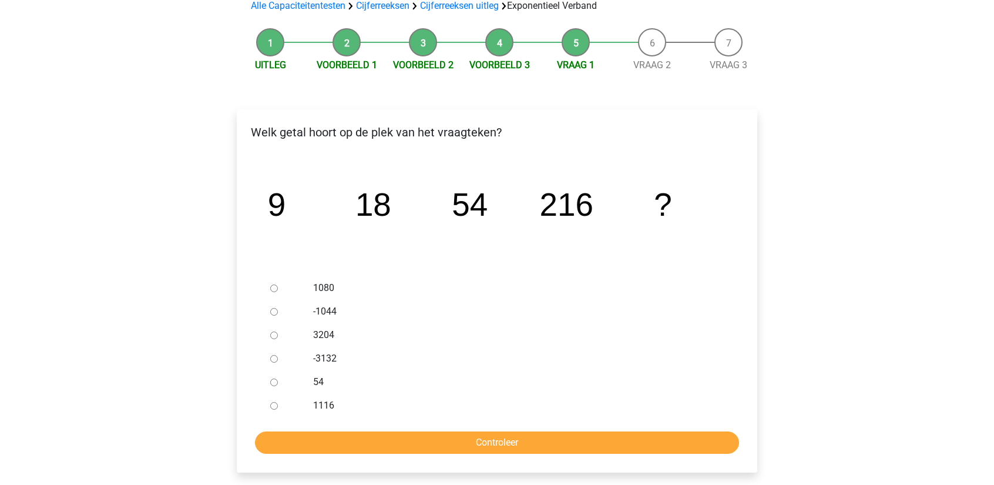
scroll to position [117, 0]
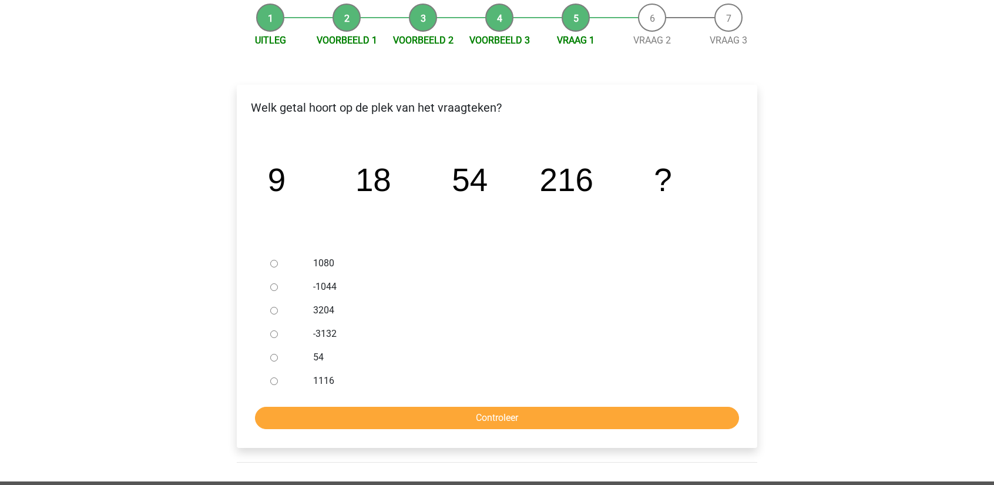
click at [284, 264] on div at bounding box center [284, 262] width 39 height 23
click at [278, 264] on div at bounding box center [284, 262] width 39 height 23
click at [275, 265] on input "1080" at bounding box center [274, 264] width 8 height 8
radio input "true"
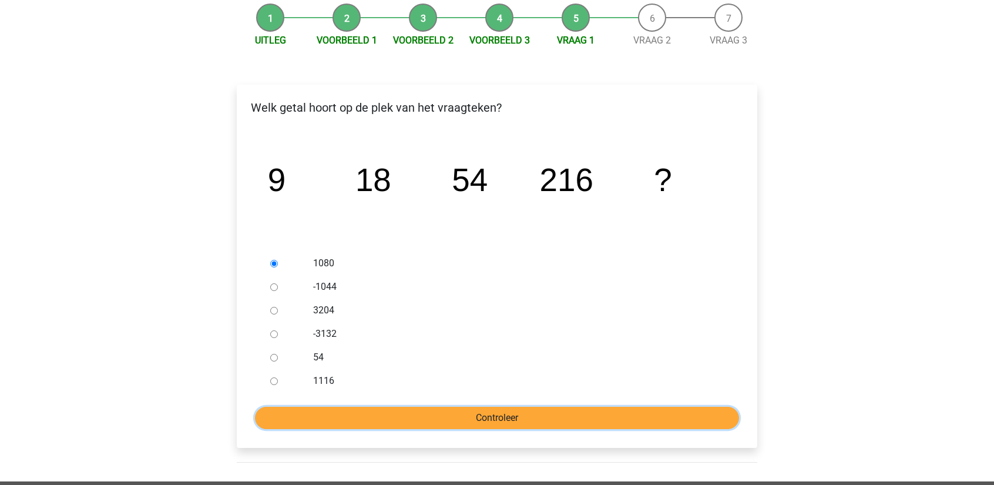
click at [418, 415] on input "Controleer" at bounding box center [497, 417] width 484 height 22
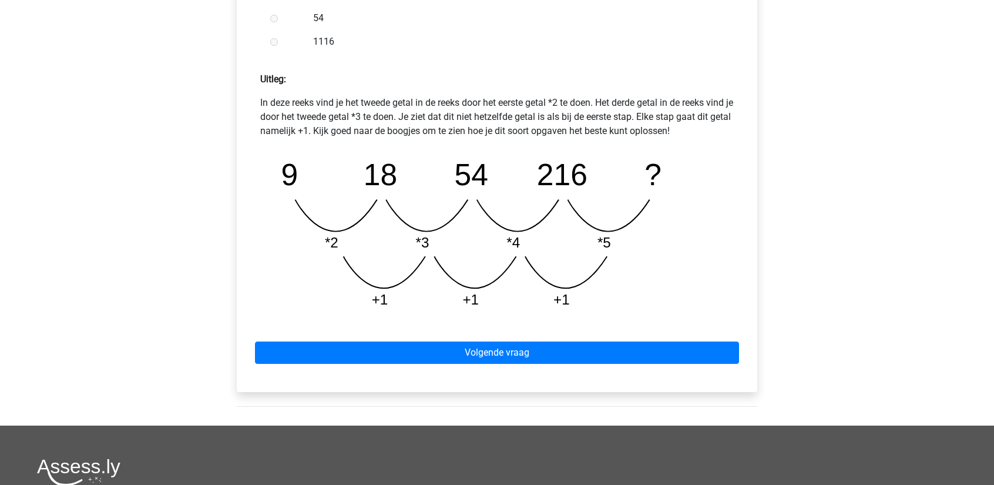
scroll to position [529, 0]
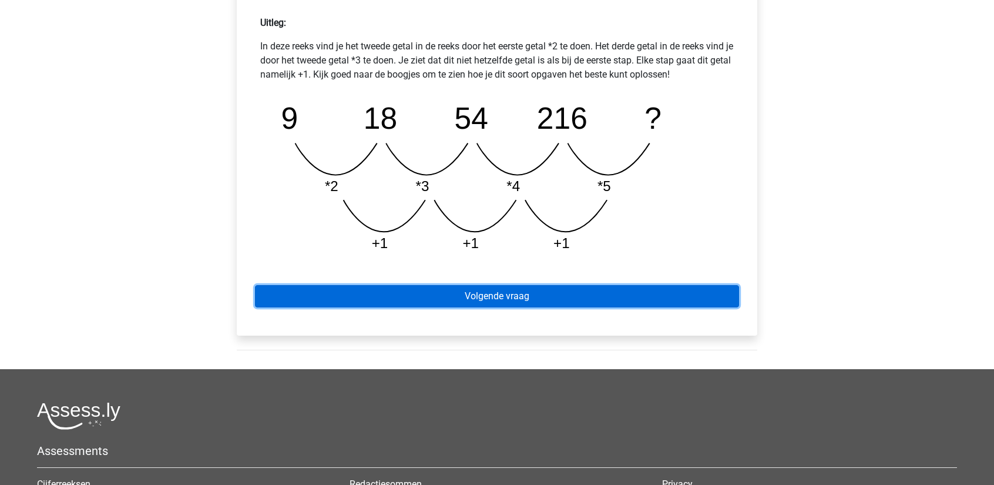
click at [476, 304] on link "Volgende vraag" at bounding box center [497, 296] width 484 height 22
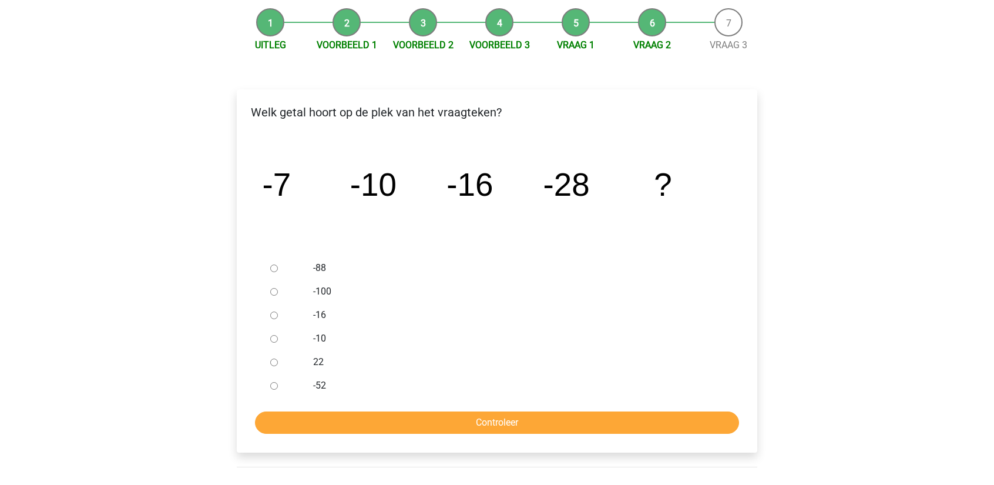
scroll to position [117, 0]
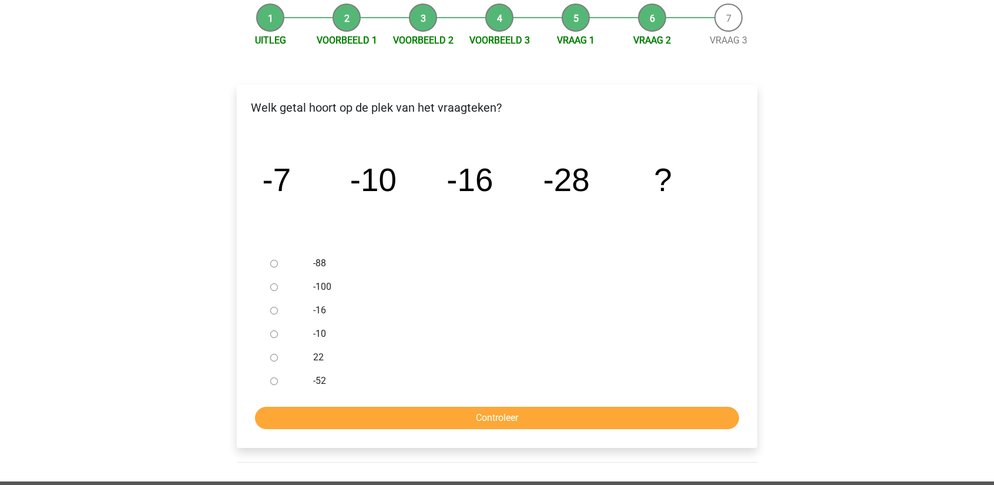
click at [278, 378] on div at bounding box center [284, 380] width 39 height 23
click at [278, 379] on div at bounding box center [284, 380] width 39 height 23
click at [274, 384] on input "-52" at bounding box center [274, 381] width 8 height 8
radio input "true"
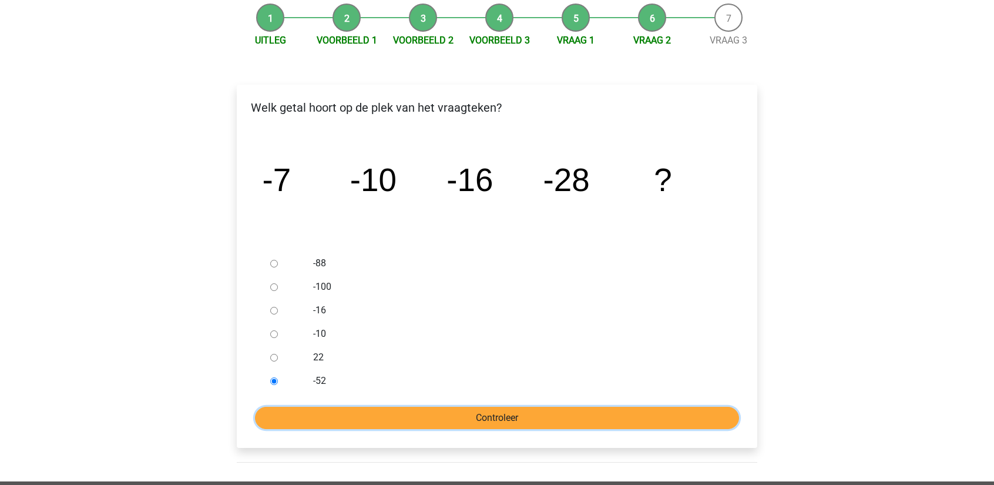
click at [327, 423] on input "Controleer" at bounding box center [497, 417] width 484 height 22
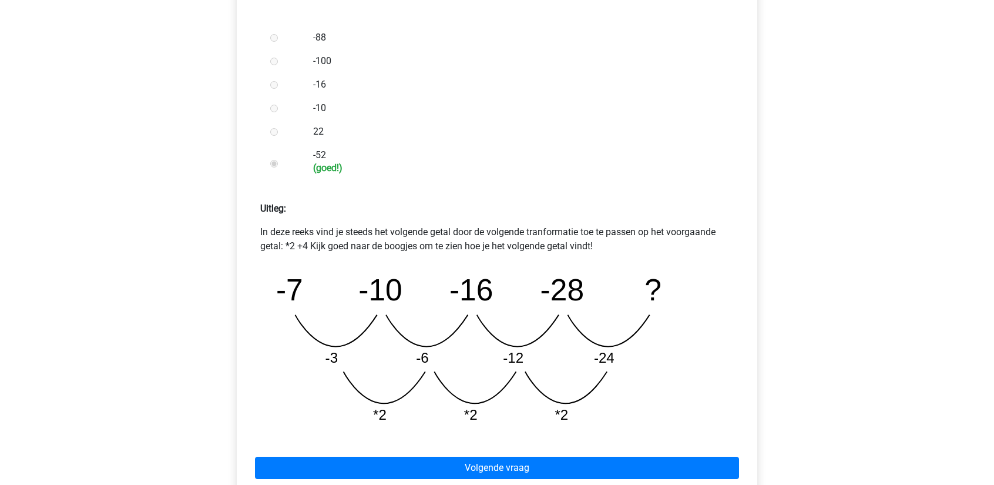
scroll to position [411, 0]
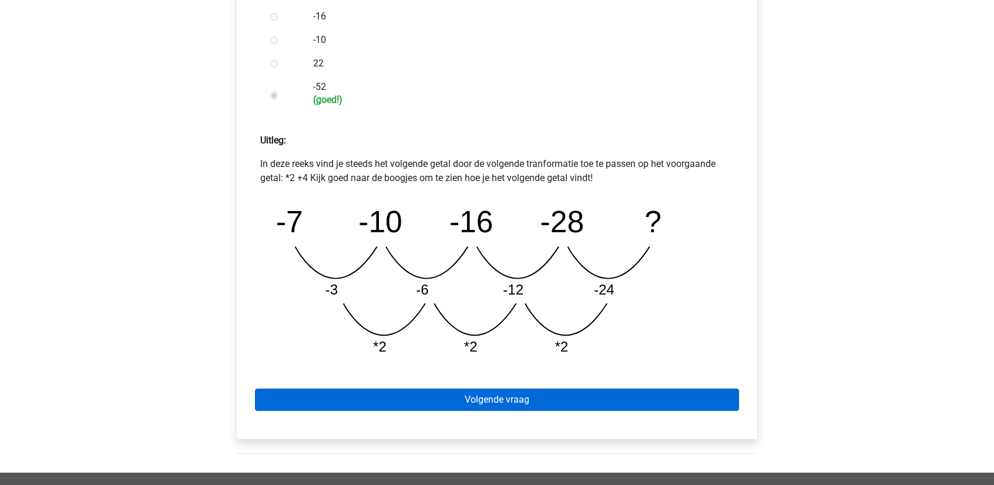
drag, startPoint x: 643, startPoint y: 416, endPoint x: 639, endPoint y: 409, distance: 7.9
click at [639, 410] on div "Volgende vraag" at bounding box center [497, 397] width 502 height 65
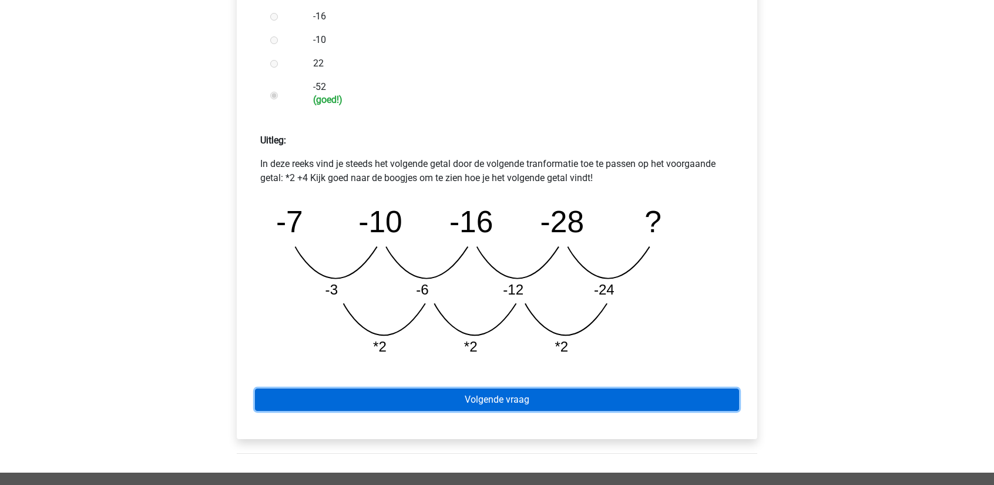
click at [639, 409] on link "Volgende vraag" at bounding box center [497, 399] width 484 height 22
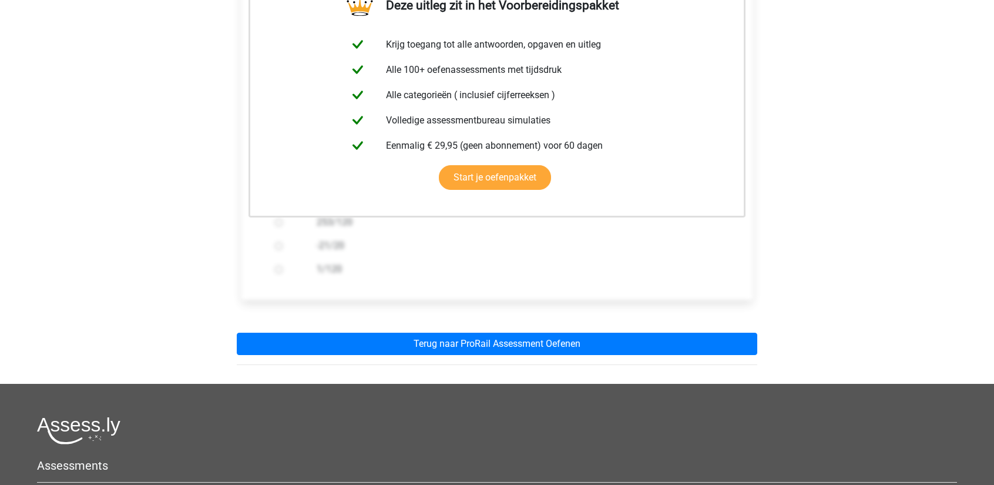
scroll to position [294, 0]
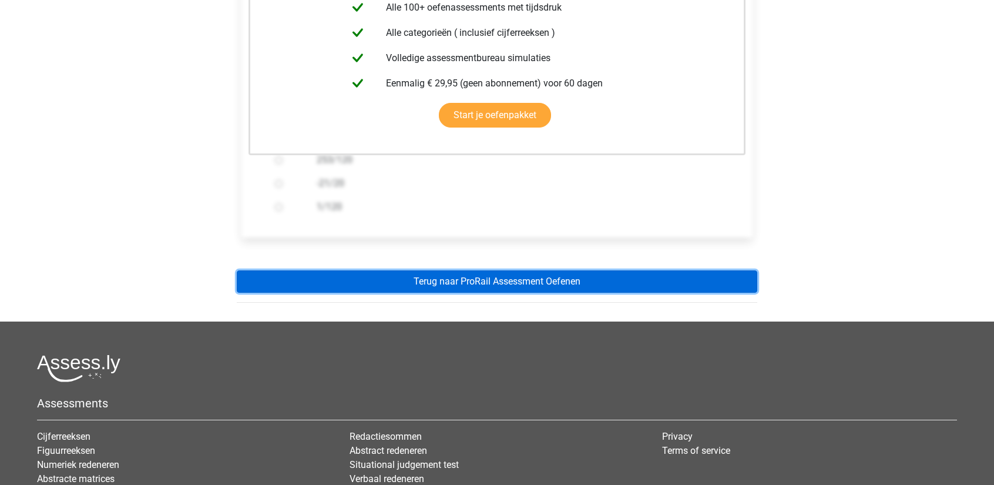
click at [543, 286] on link "Terug naar ProRail Assessment Oefenen" at bounding box center [497, 281] width 520 height 22
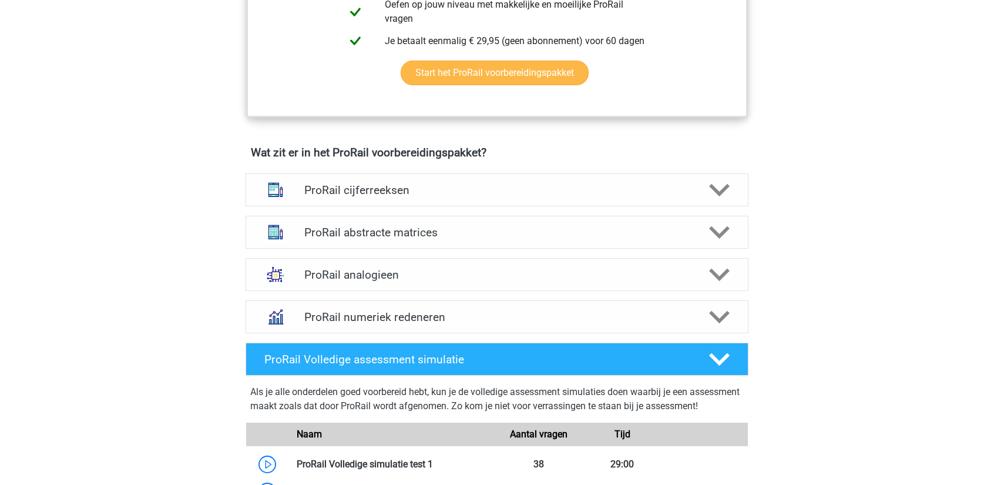
scroll to position [764, 0]
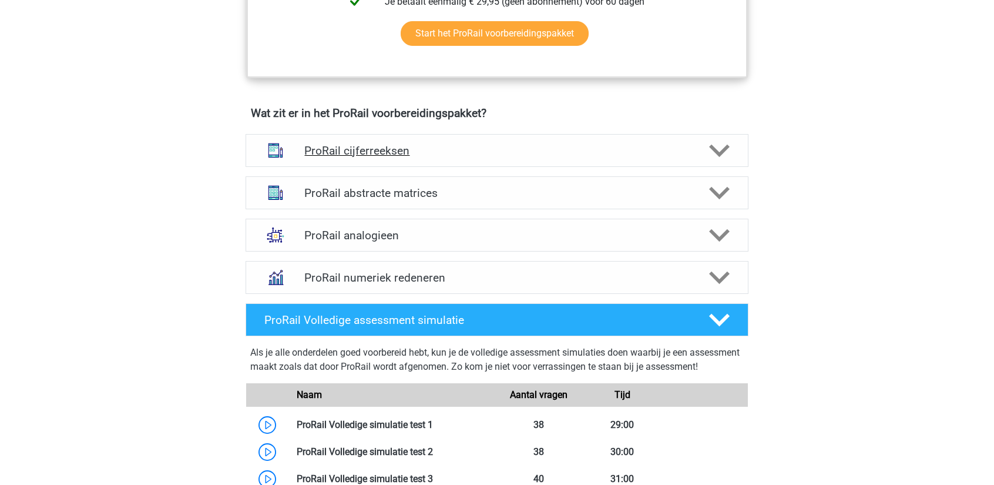
click at [524, 156] on div "ProRail cijferreeksen" at bounding box center [496, 150] width 503 height 33
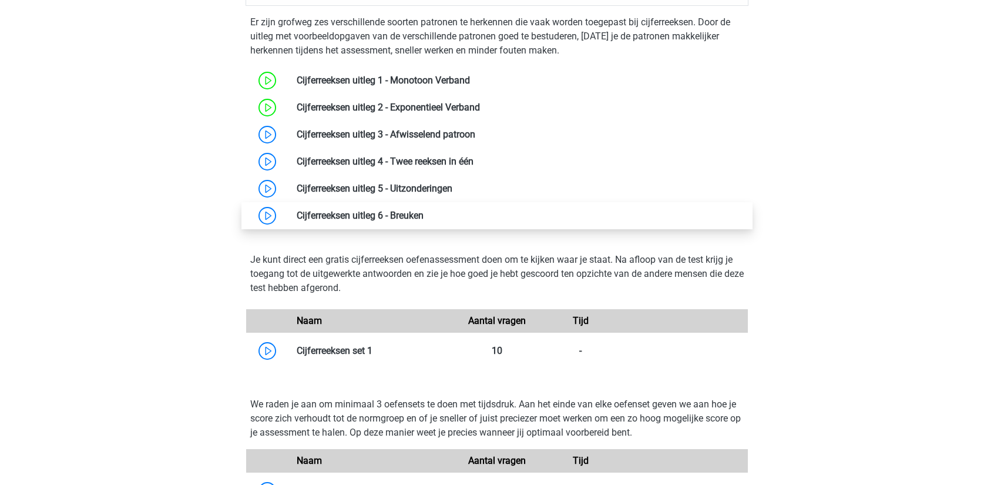
scroll to position [940, 0]
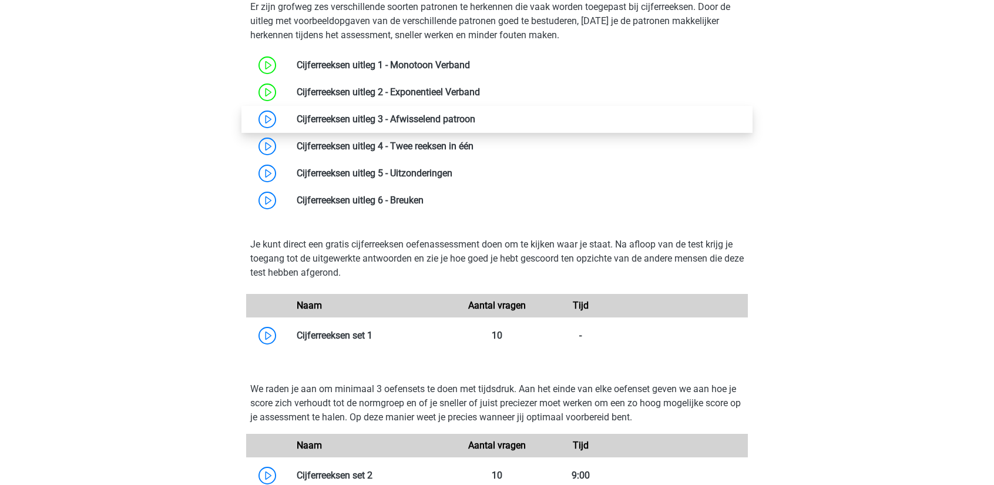
click at [475, 123] on link at bounding box center [475, 118] width 0 height 11
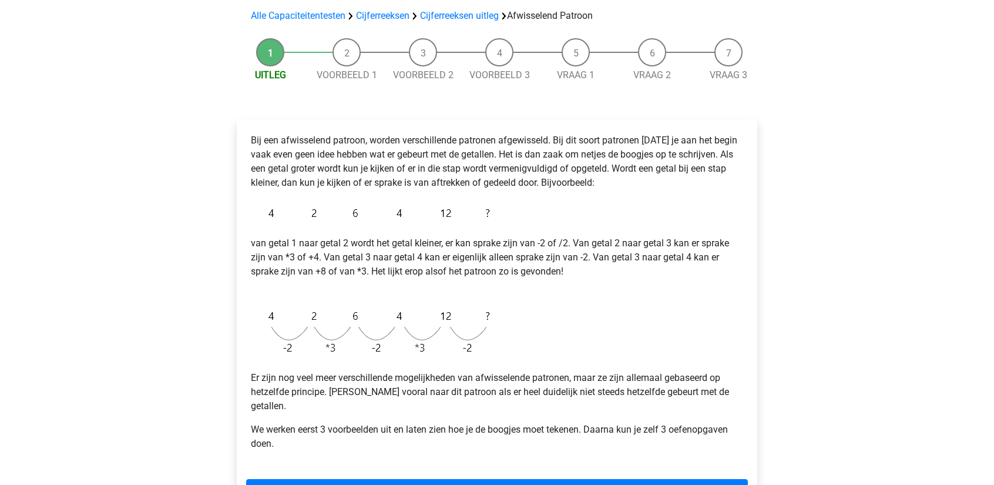
scroll to position [117, 0]
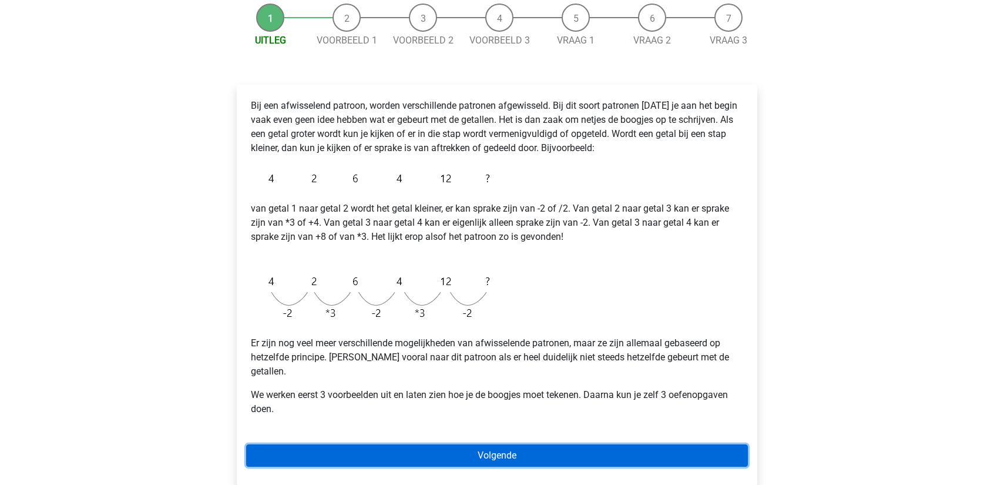
click at [605, 444] on link "Volgende" at bounding box center [497, 455] width 502 height 22
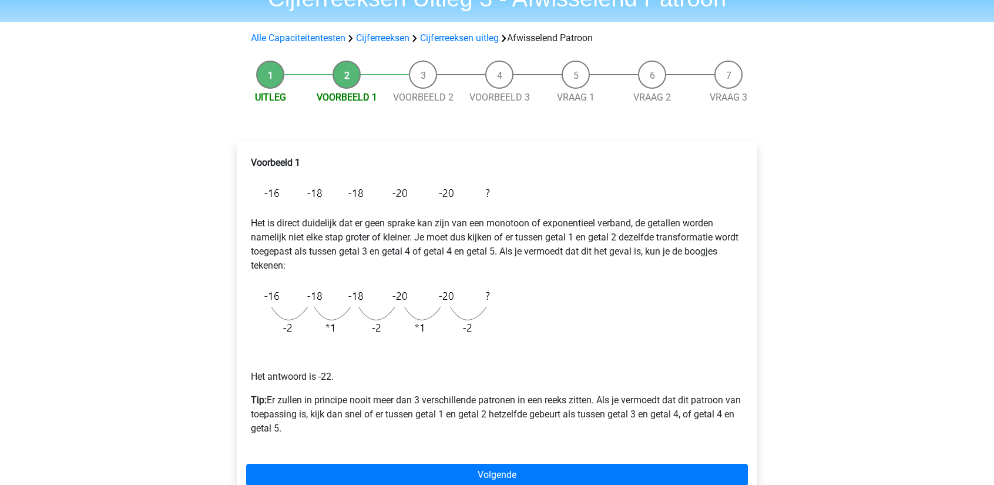
scroll to position [117, 0]
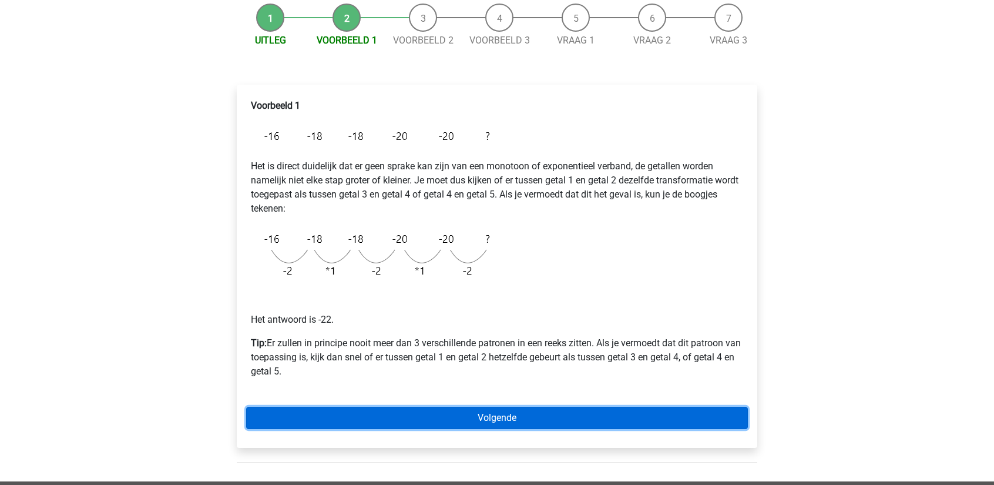
click at [556, 411] on link "Volgende" at bounding box center [497, 417] width 502 height 22
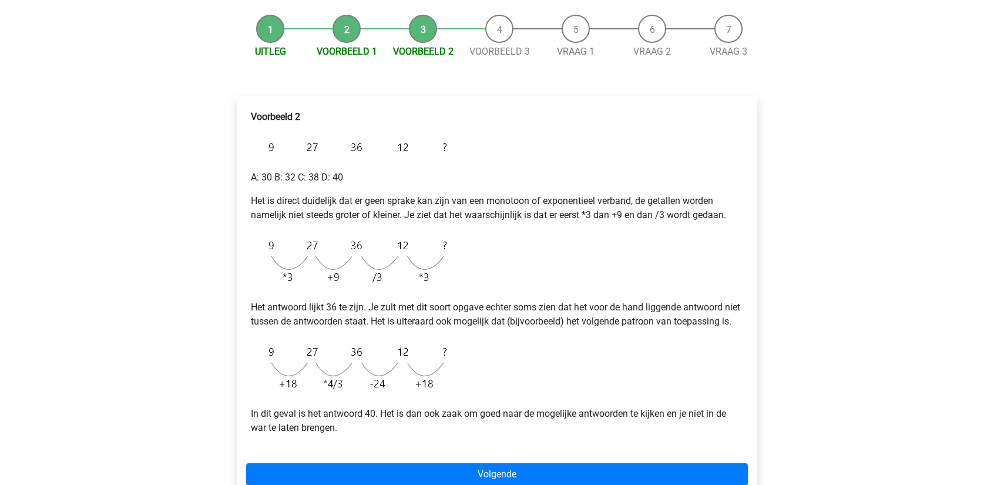
scroll to position [176, 0]
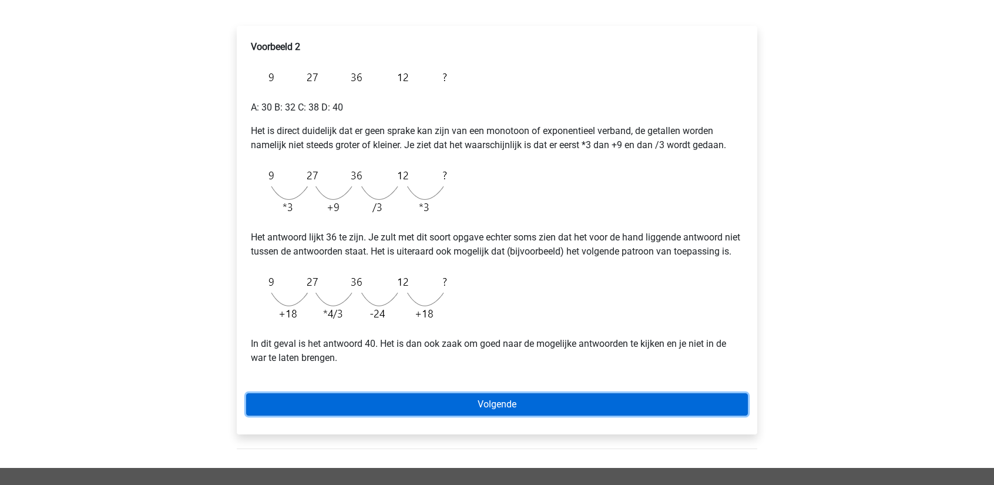
click at [493, 415] on link "Volgende" at bounding box center [497, 404] width 502 height 22
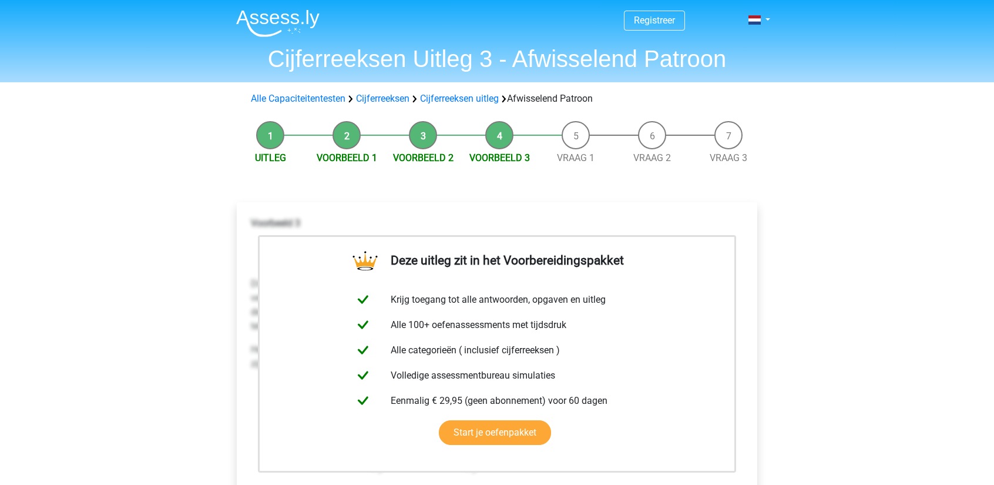
click at [587, 151] on span "Vraag 1" at bounding box center [575, 158] width 76 height 14
click at [580, 146] on li "Vraag 1" at bounding box center [575, 143] width 76 height 44
click at [574, 159] on link "Vraag 1" at bounding box center [576, 157] width 38 height 11
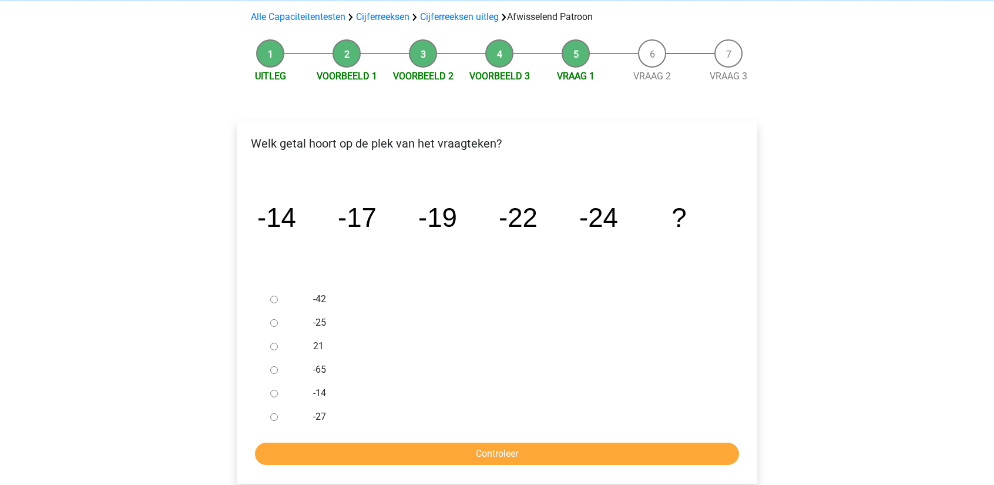
scroll to position [117, 0]
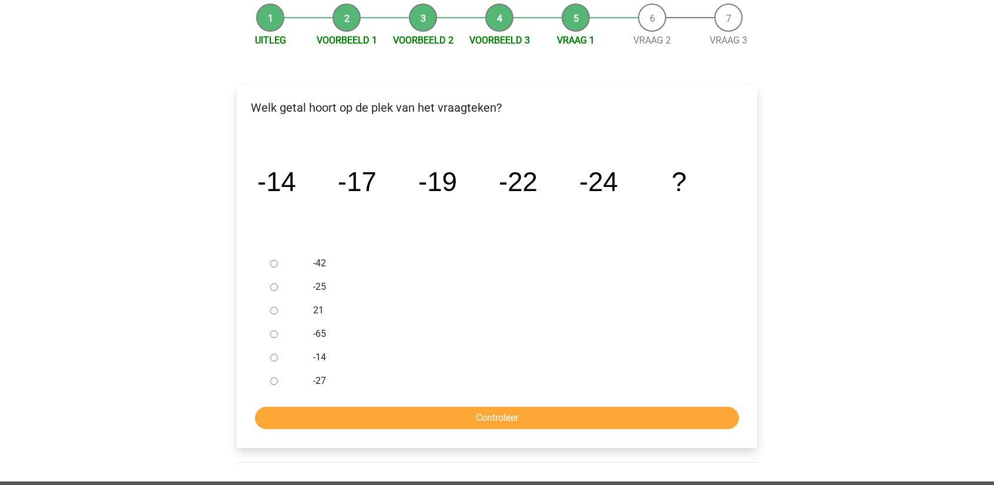
click at [282, 384] on div at bounding box center [284, 380] width 39 height 23
click at [277, 381] on input "-27" at bounding box center [274, 381] width 8 height 8
radio input "true"
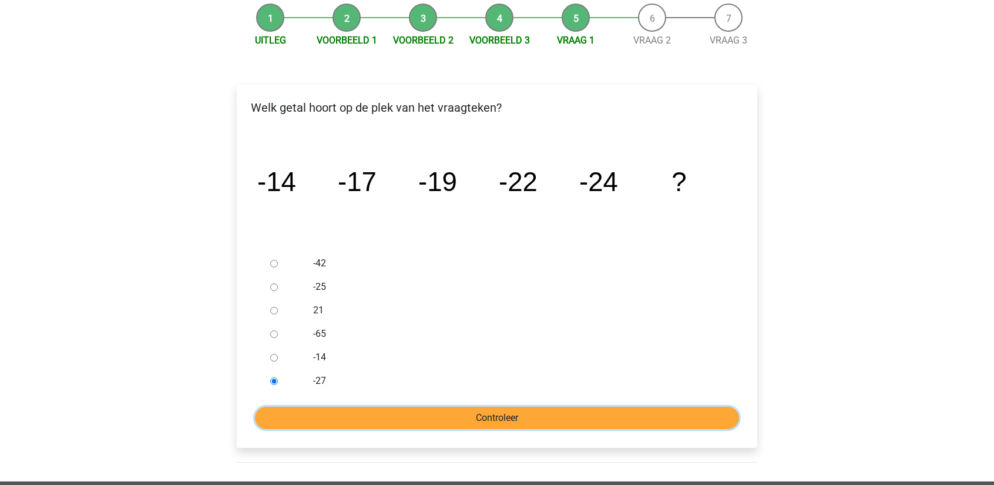
click at [308, 418] on input "Controleer" at bounding box center [497, 417] width 484 height 22
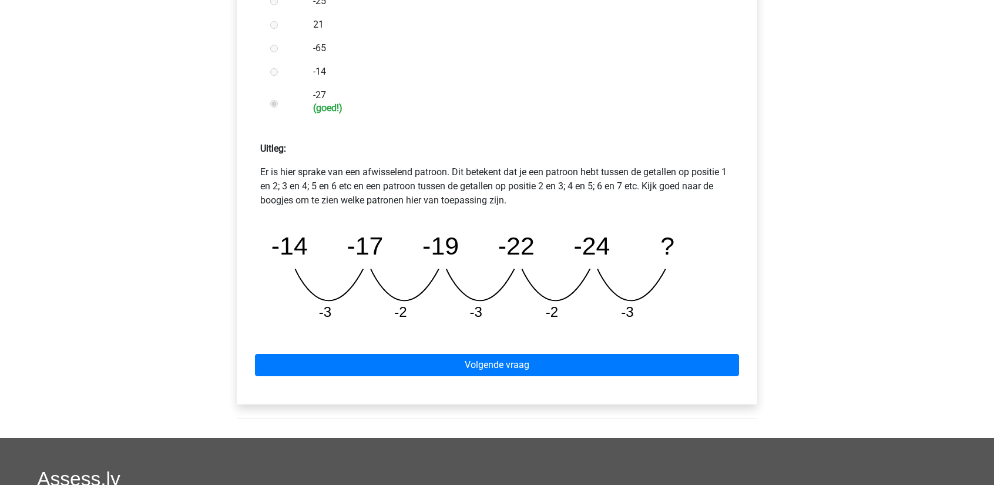
scroll to position [411, 0]
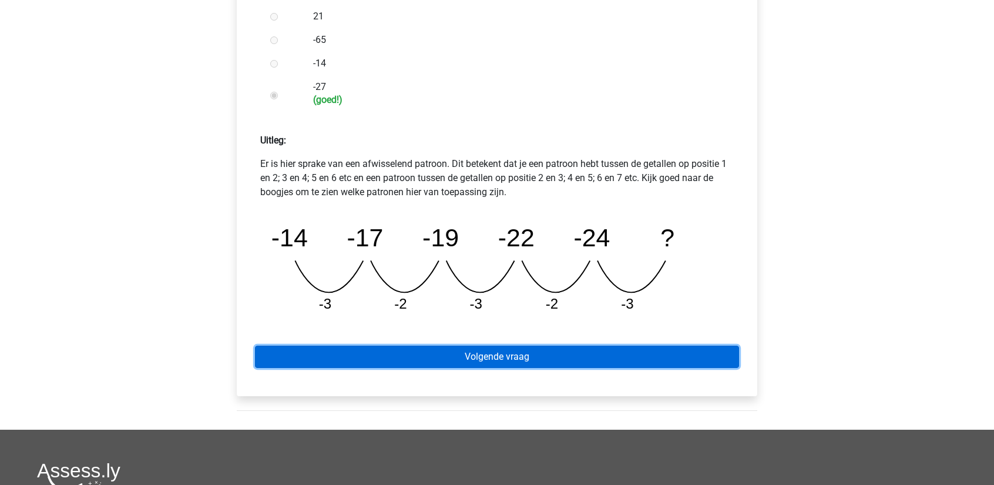
click at [686, 356] on link "Volgende vraag" at bounding box center [497, 356] width 484 height 22
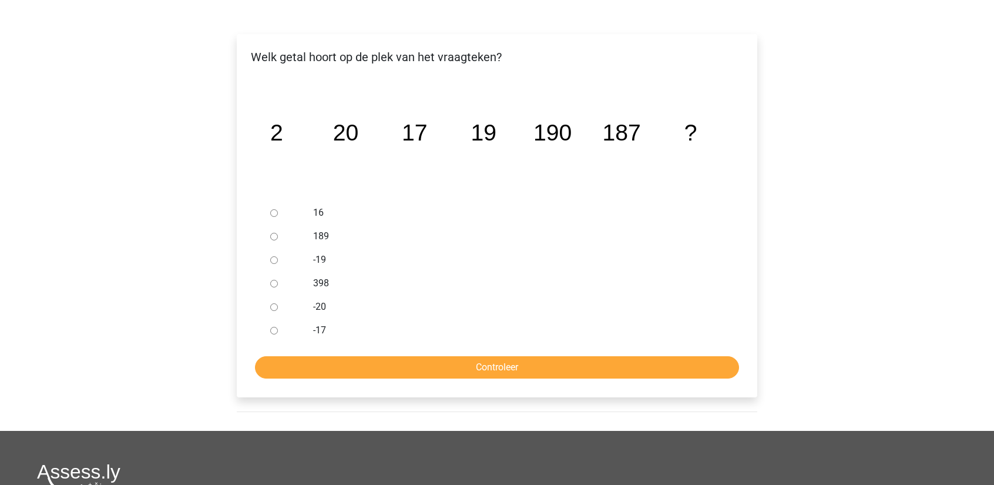
scroll to position [176, 0]
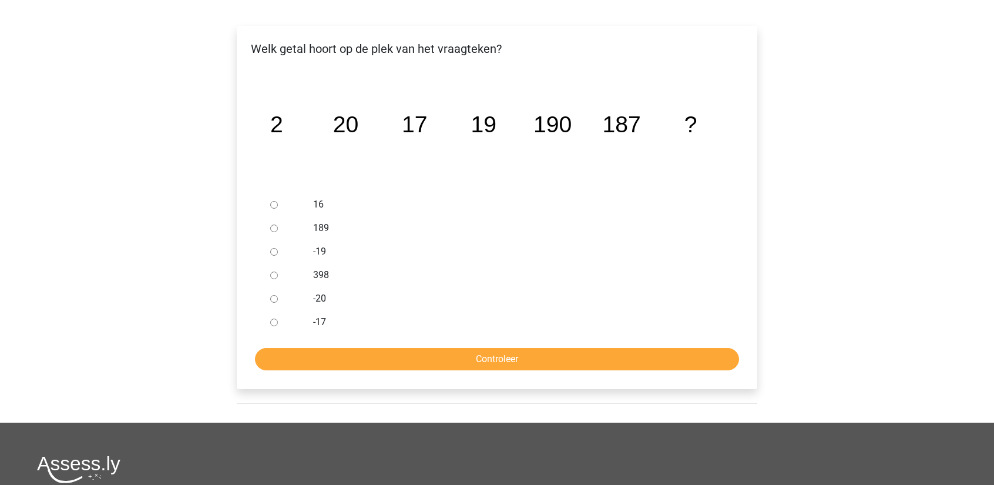
click at [275, 230] on input "189" at bounding box center [274, 228] width 8 height 8
radio input "true"
click at [406, 356] on input "Controleer" at bounding box center [497, 359] width 484 height 22
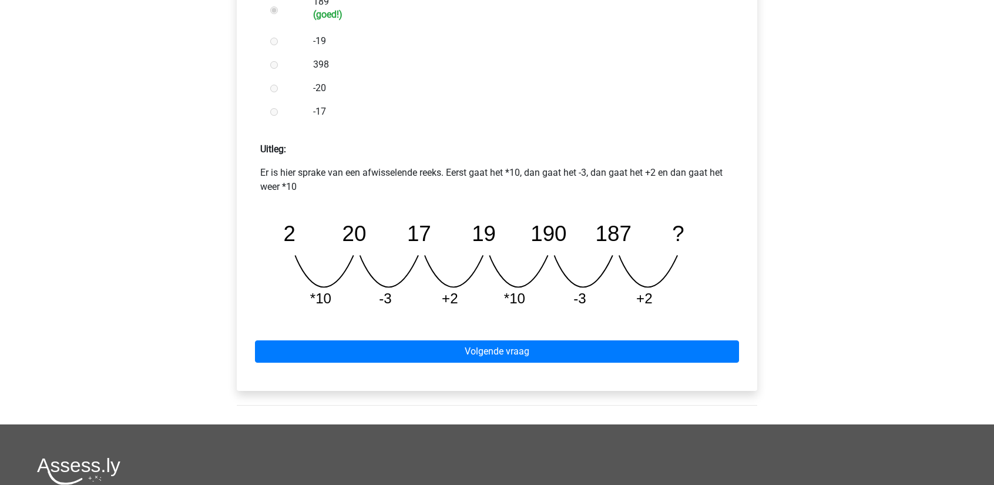
scroll to position [411, 0]
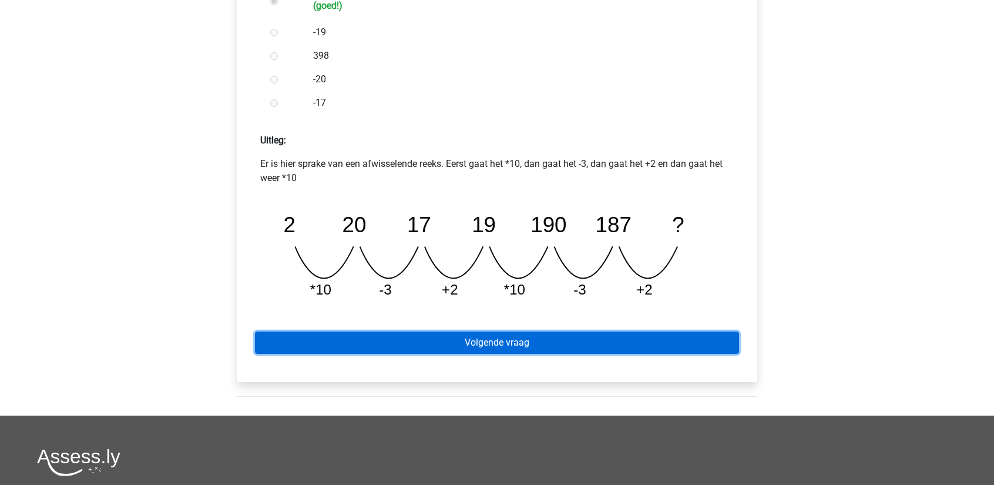
click at [647, 344] on link "Volgende vraag" at bounding box center [497, 342] width 484 height 22
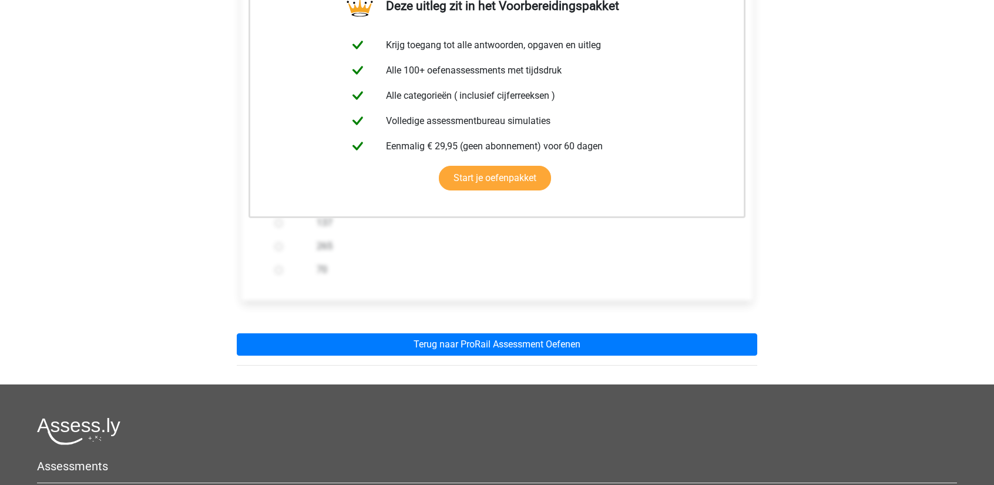
scroll to position [235, 0]
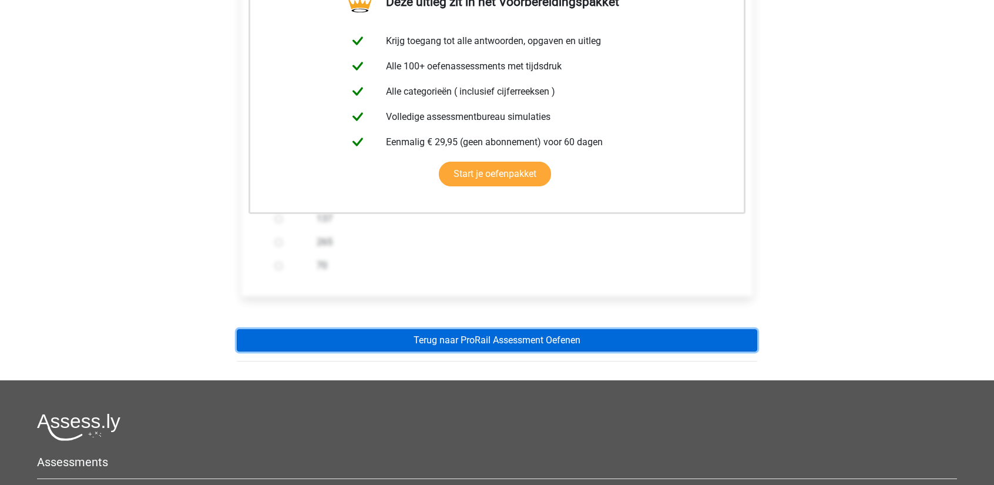
click at [476, 334] on link "Terug naar ProRail Assessment Oefenen" at bounding box center [497, 340] width 520 height 22
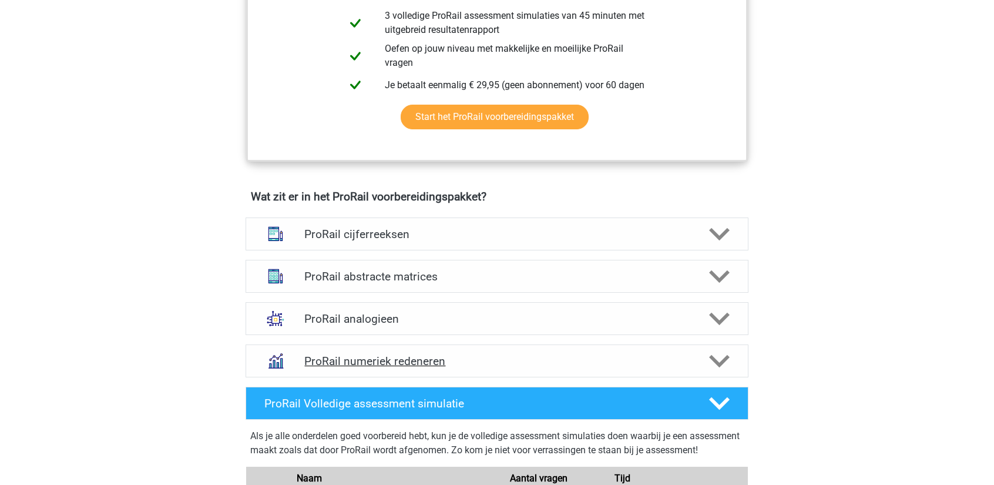
scroll to position [764, 0]
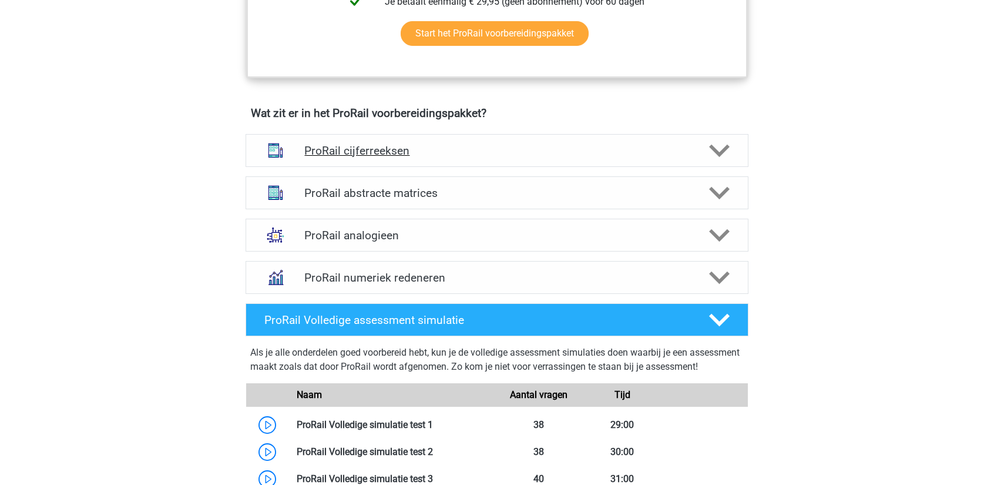
click at [485, 145] on h4 "ProRail cijferreeksen" at bounding box center [496, 151] width 385 height 14
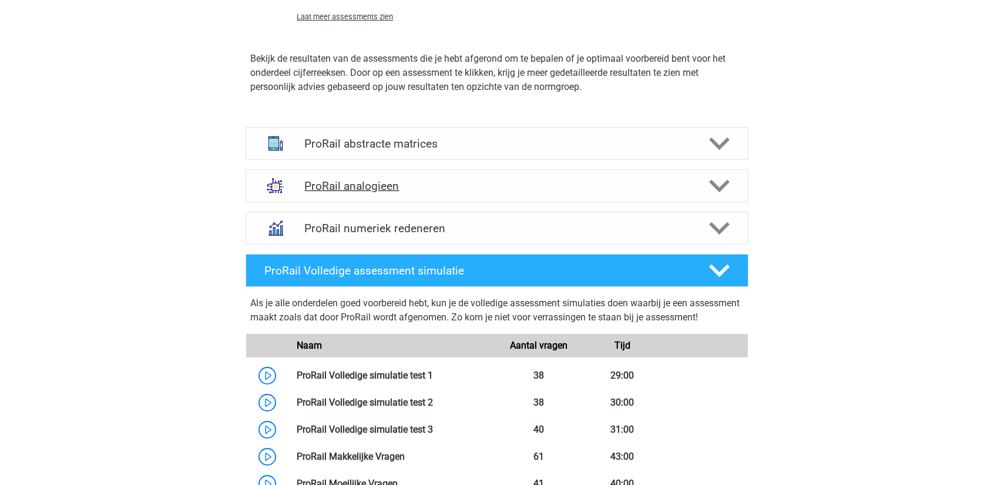
scroll to position [1468, 0]
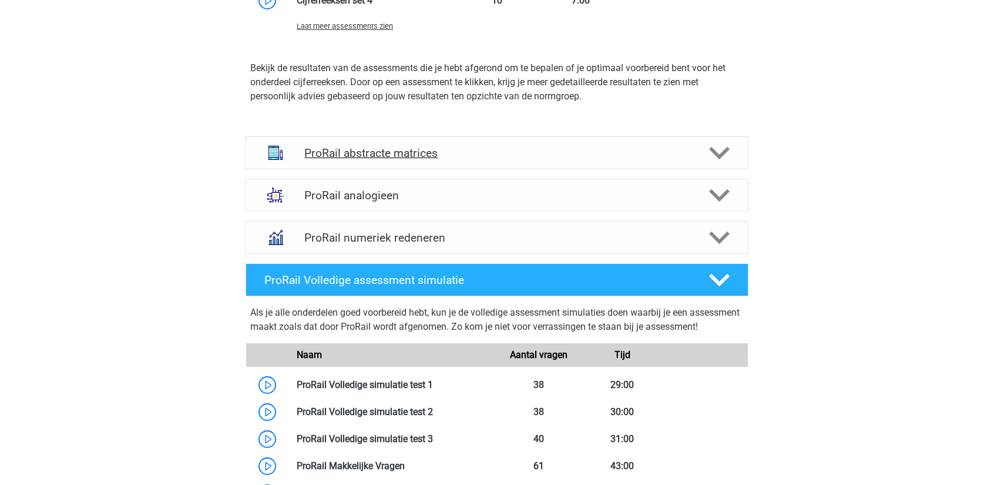
click at [535, 156] on h4 "ProRail abstracte matrices" at bounding box center [496, 153] width 385 height 14
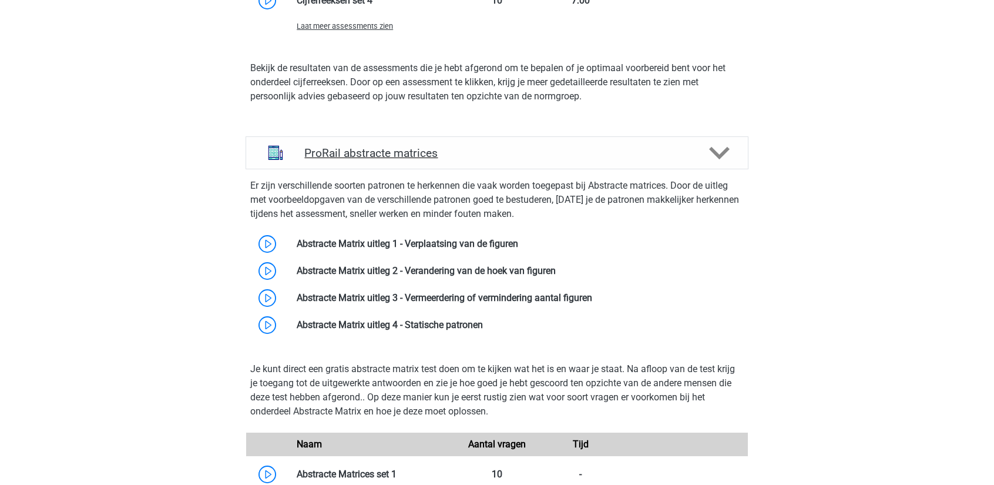
click at [531, 157] on h4 "ProRail abstracte matrices" at bounding box center [496, 153] width 385 height 14
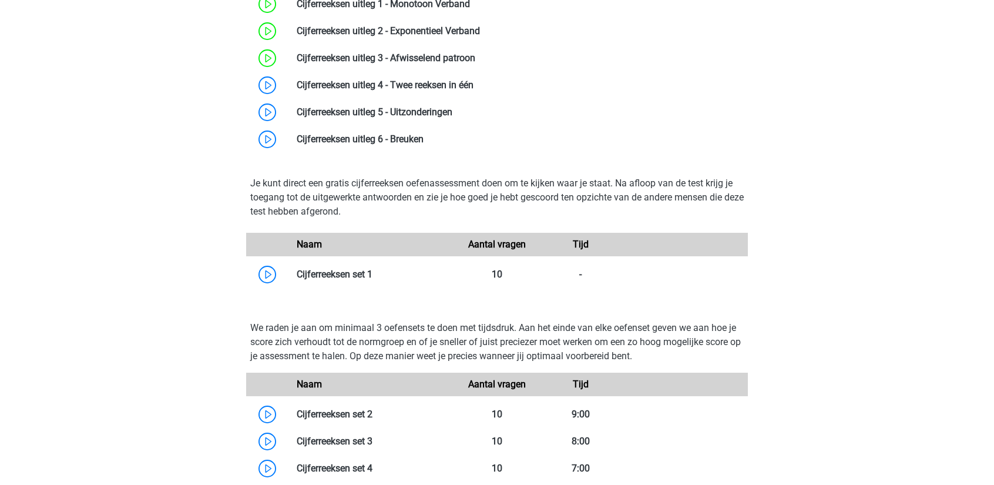
scroll to position [998, 0]
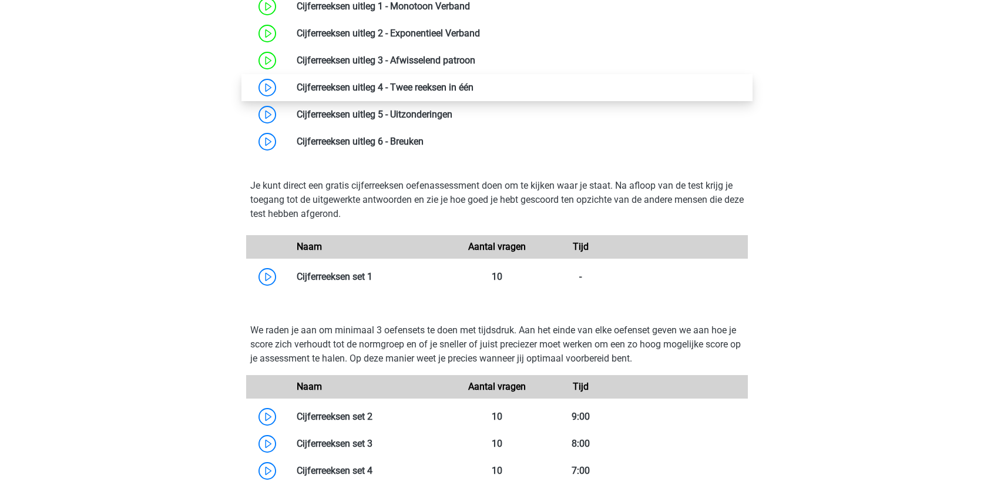
click at [473, 82] on link at bounding box center [473, 87] width 0 height 11
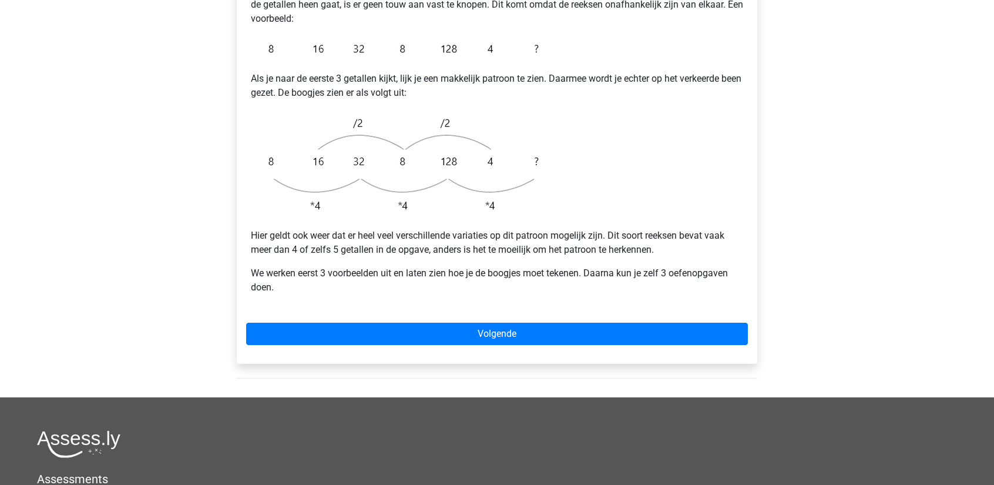
scroll to position [294, 0]
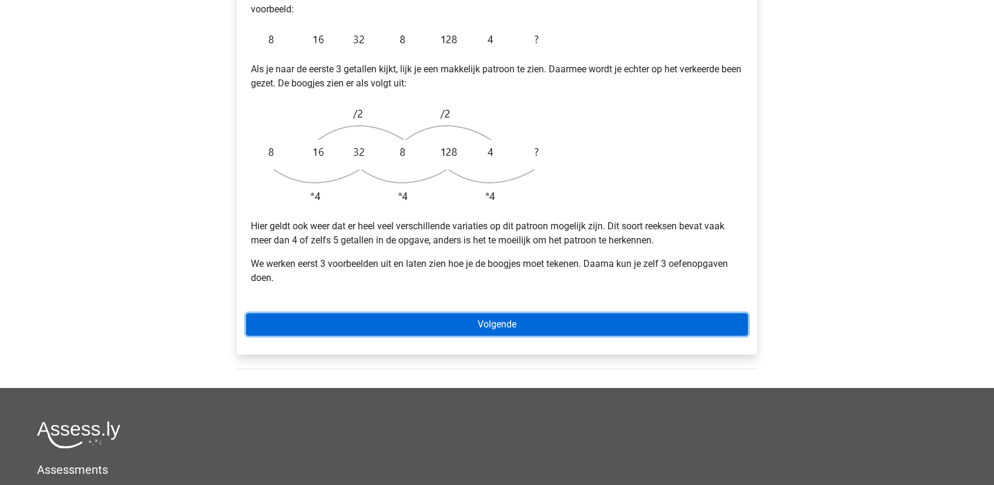
click at [444, 313] on link "Volgende" at bounding box center [497, 324] width 502 height 22
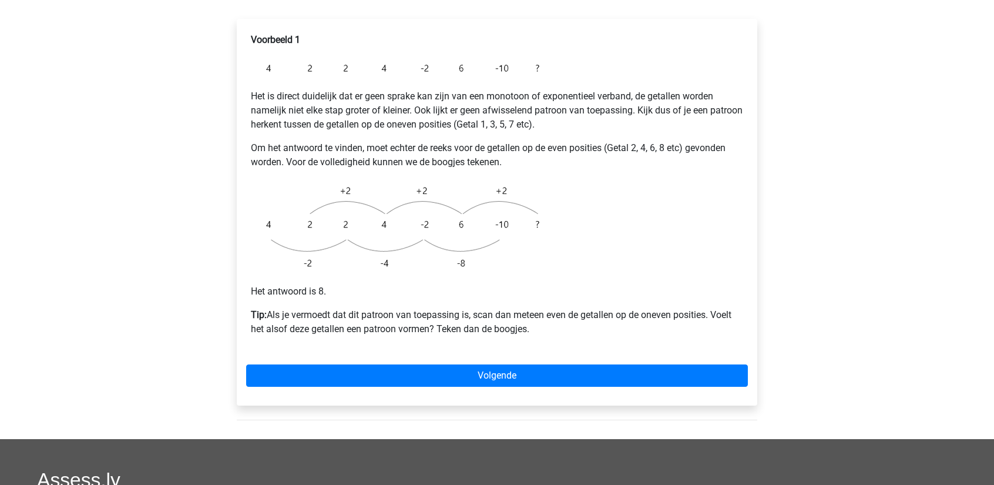
scroll to position [235, 0]
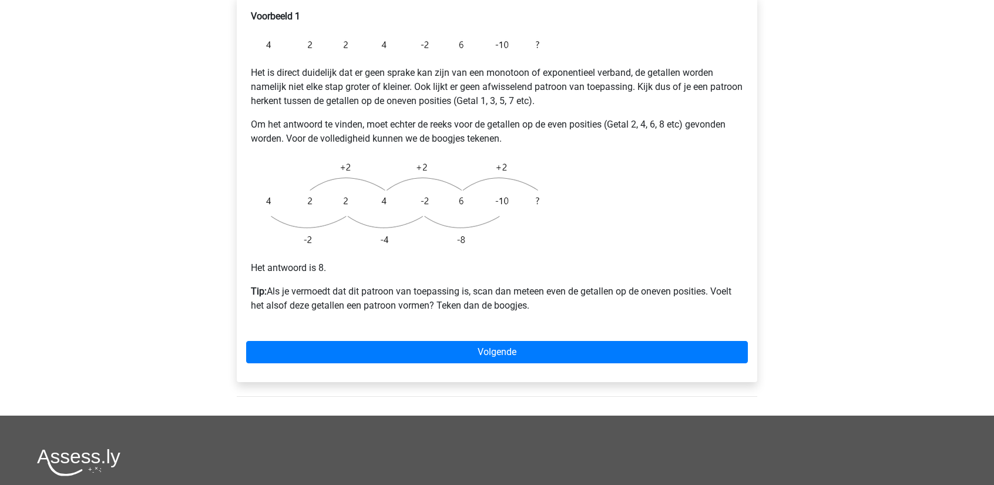
click at [402, 310] on div "Voorbeeld 1 Het is direct duidelijk dat er geen sprake kan zijn van een monotoo…" at bounding box center [497, 188] width 520 height 386
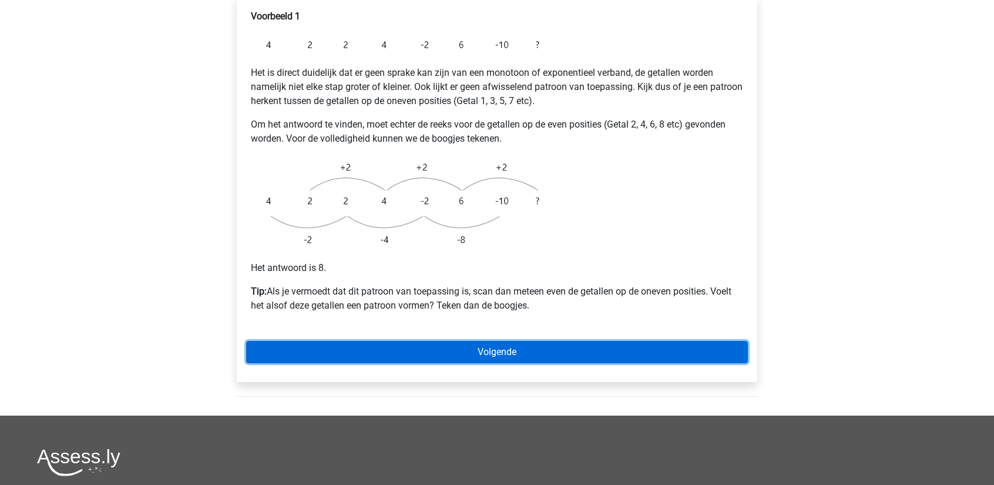
click at [416, 341] on link "Volgende" at bounding box center [497, 352] width 502 height 22
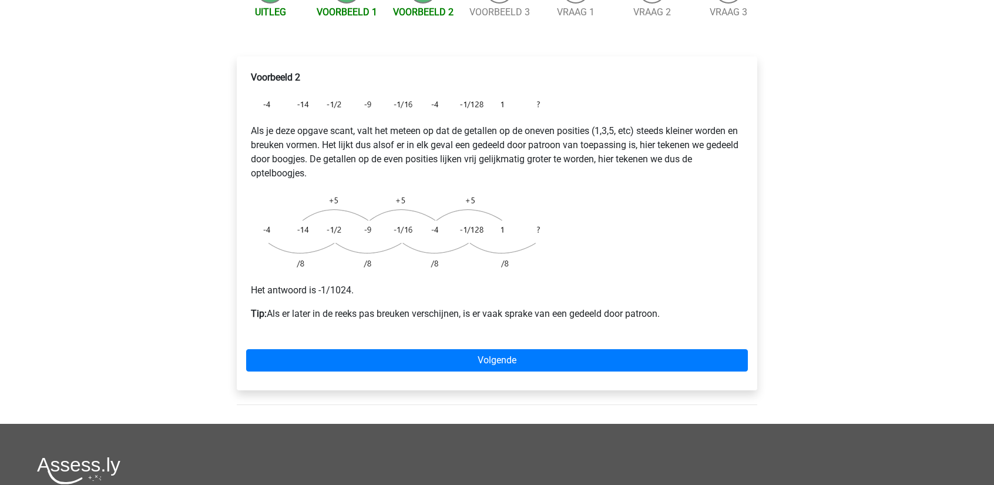
scroll to position [176, 0]
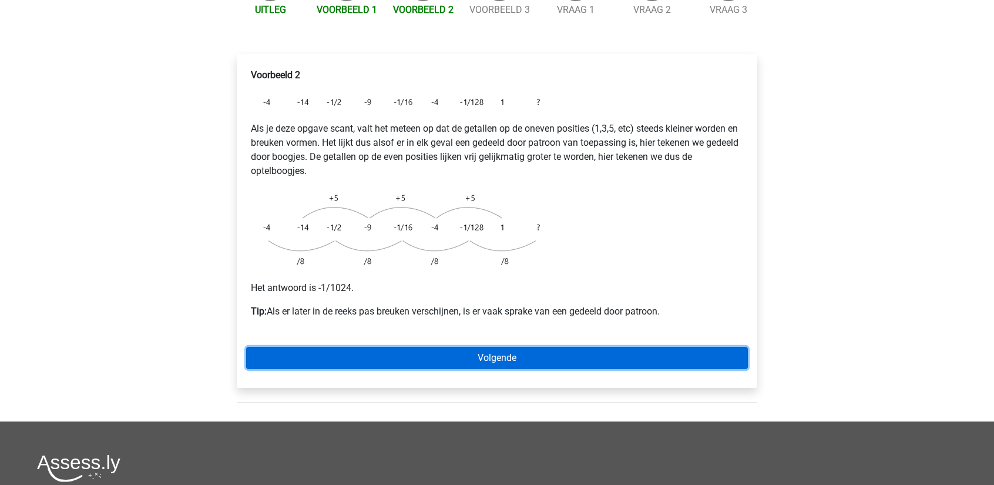
click at [482, 347] on link "Volgende" at bounding box center [497, 358] width 502 height 22
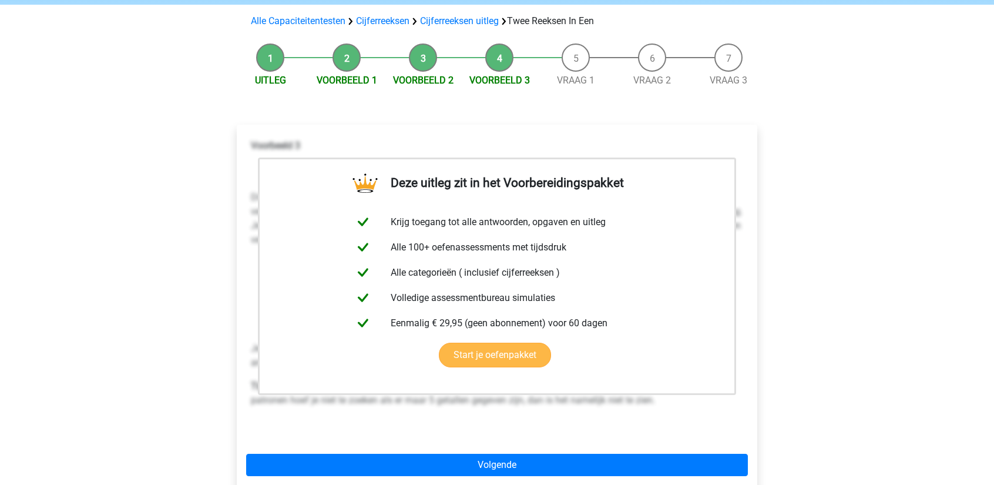
scroll to position [117, 0]
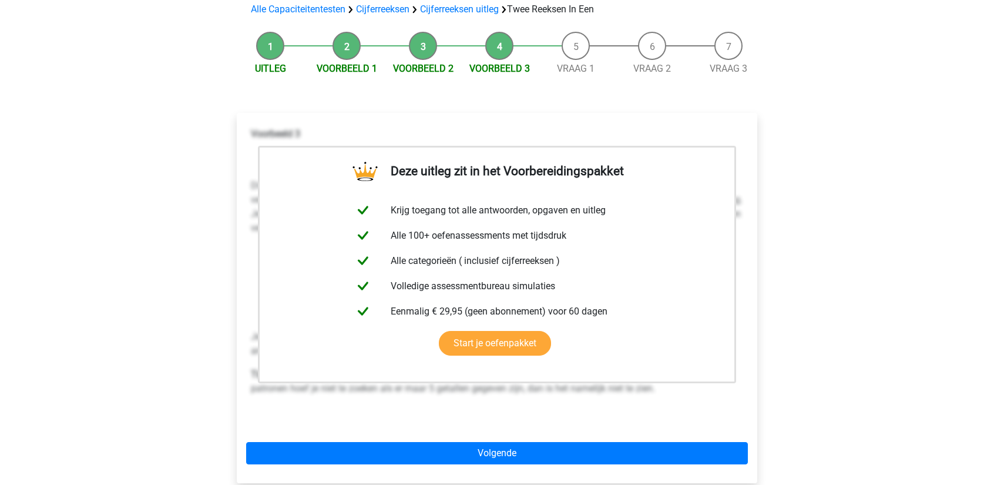
click at [576, 32] on li "Vraag 1" at bounding box center [575, 54] width 76 height 44
click at [574, 63] on link "Vraag 1" at bounding box center [576, 68] width 38 height 11
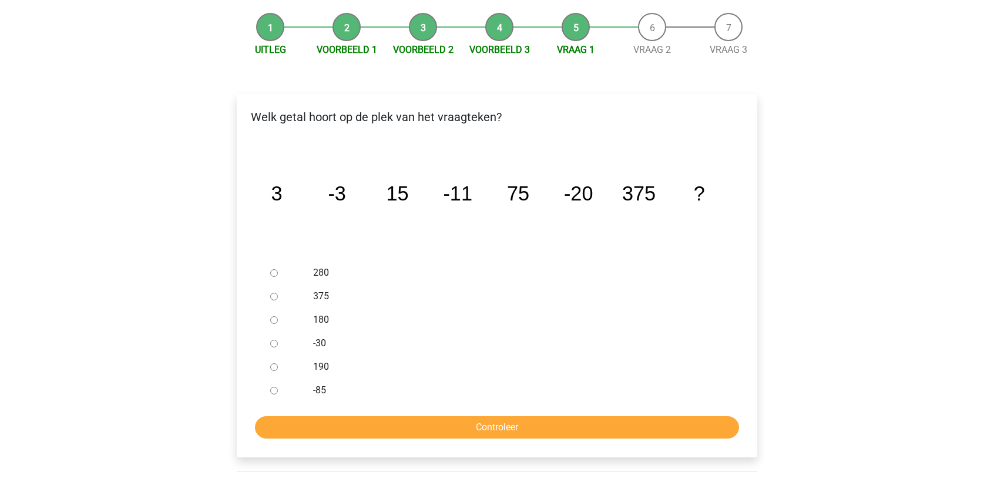
scroll to position [176, 0]
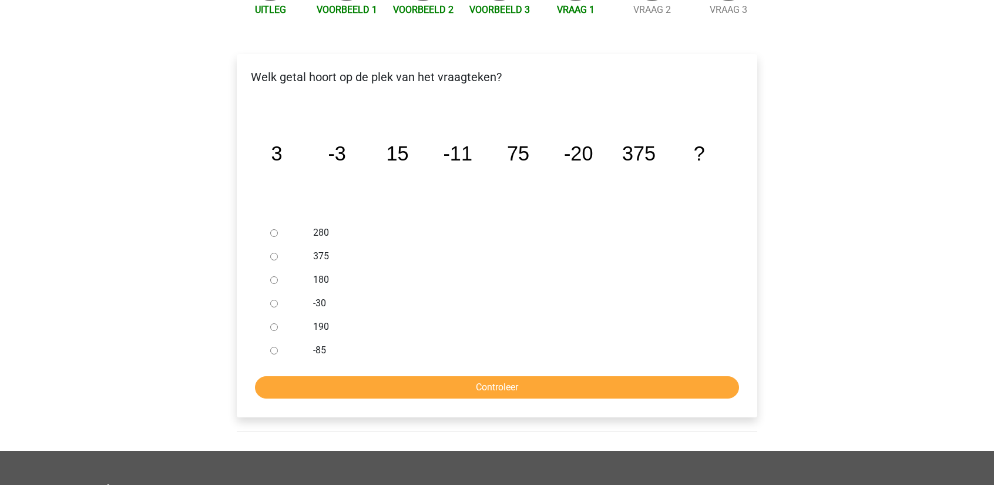
click at [274, 291] on div at bounding box center [284, 302] width 39 height 23
click at [273, 300] on input "-30" at bounding box center [274, 304] width 8 height 8
radio input "true"
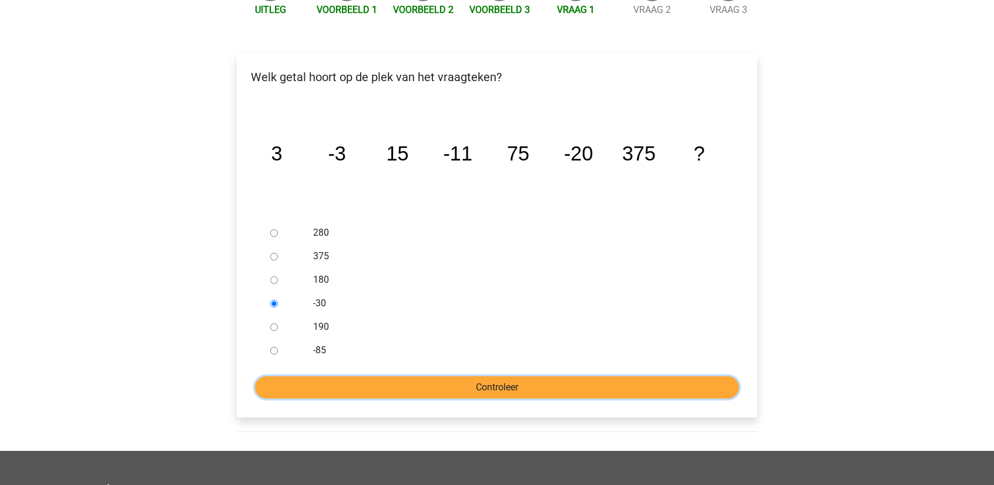
click at [378, 376] on input "Controleer" at bounding box center [497, 387] width 484 height 22
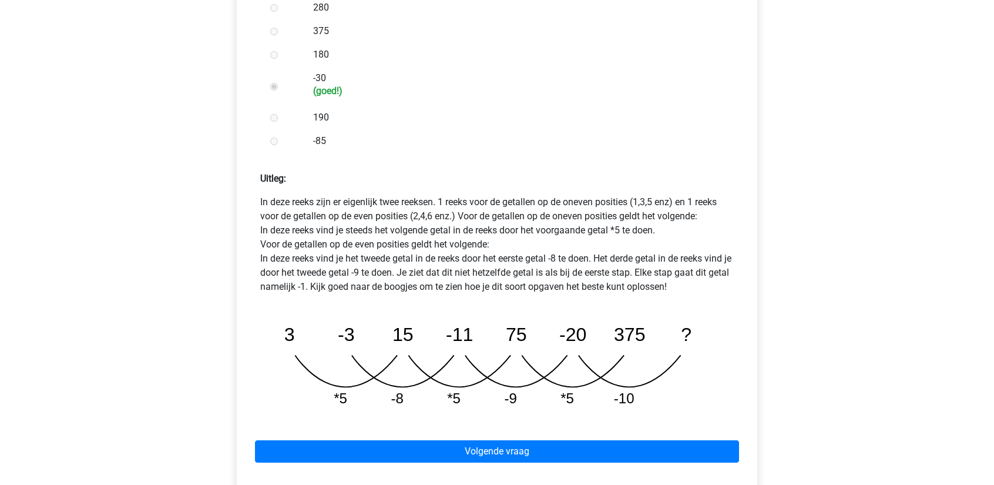
scroll to position [411, 0]
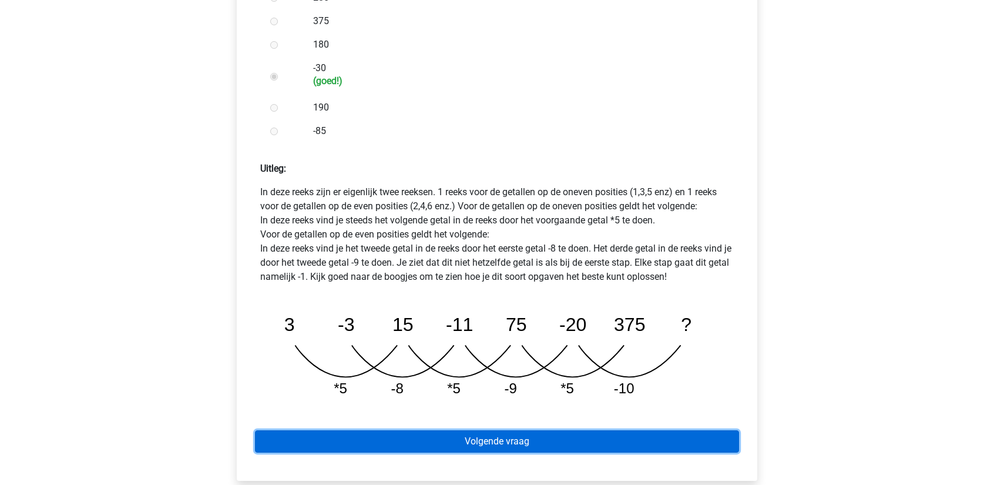
click at [470, 430] on link "Volgende vraag" at bounding box center [497, 441] width 484 height 22
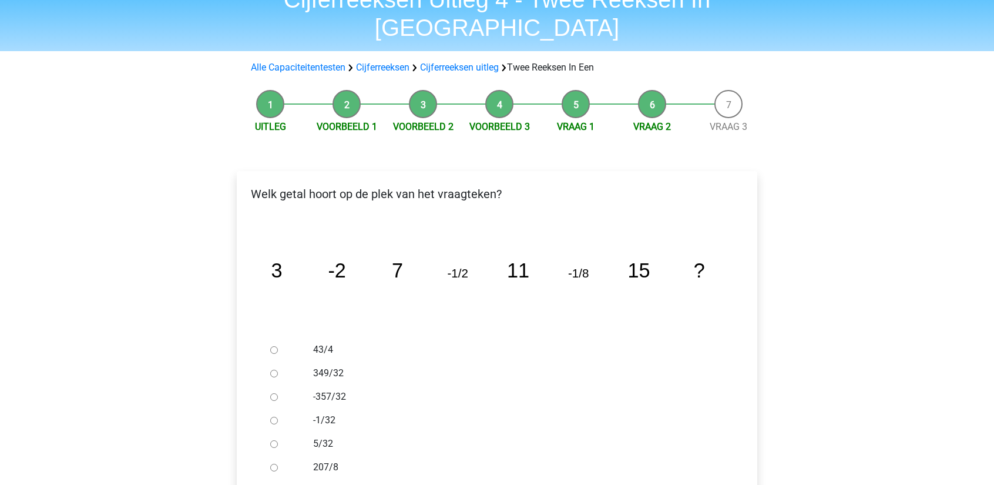
scroll to position [117, 0]
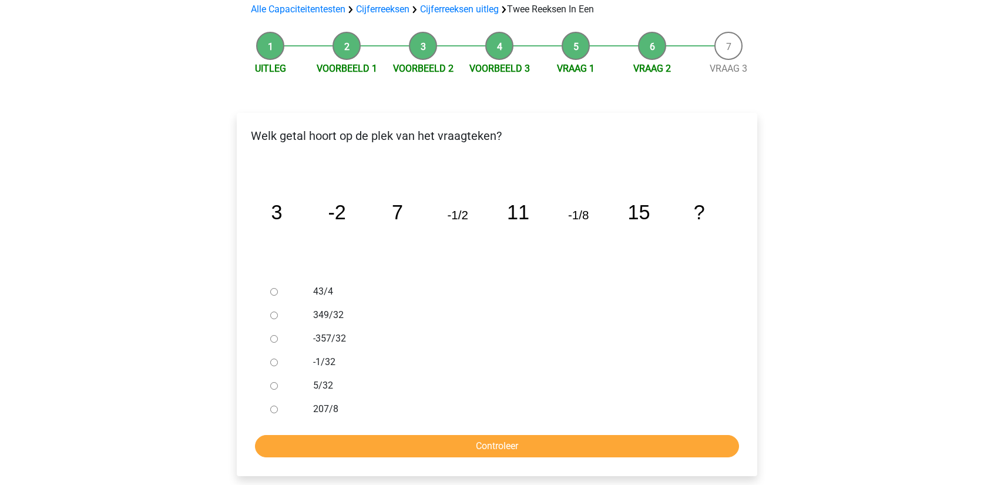
click at [277, 358] on input "-1/32" at bounding box center [274, 362] width 8 height 8
radio input "true"
click at [444, 435] on input "Controleer" at bounding box center [497, 446] width 484 height 22
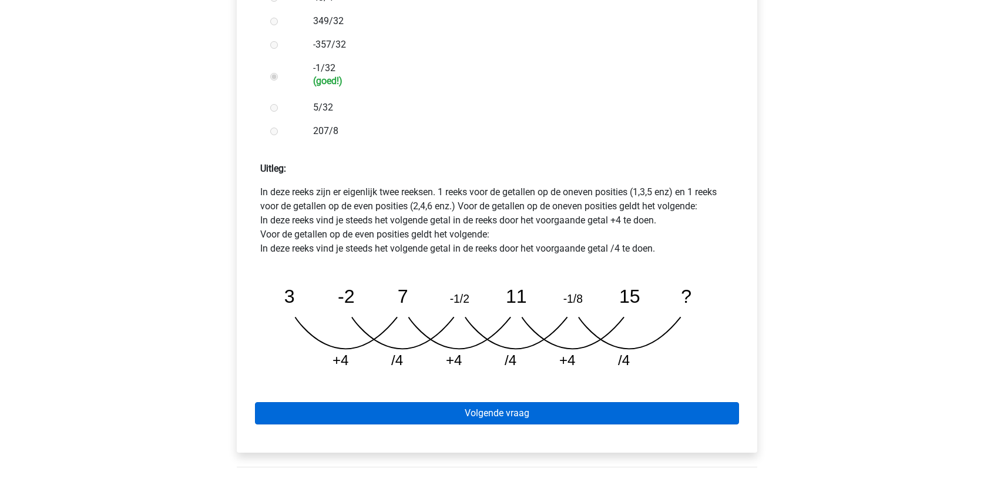
scroll to position [470, 0]
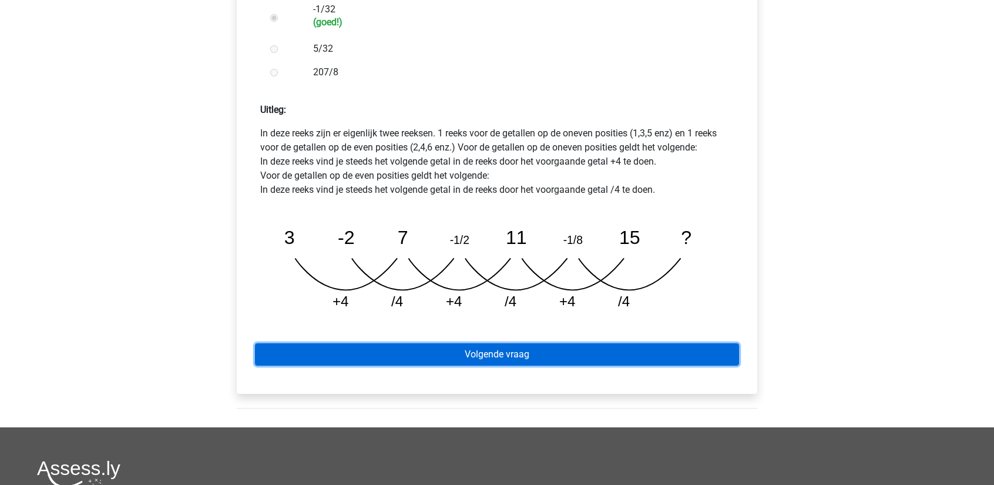
click at [541, 343] on link "Volgende vraag" at bounding box center [497, 354] width 484 height 22
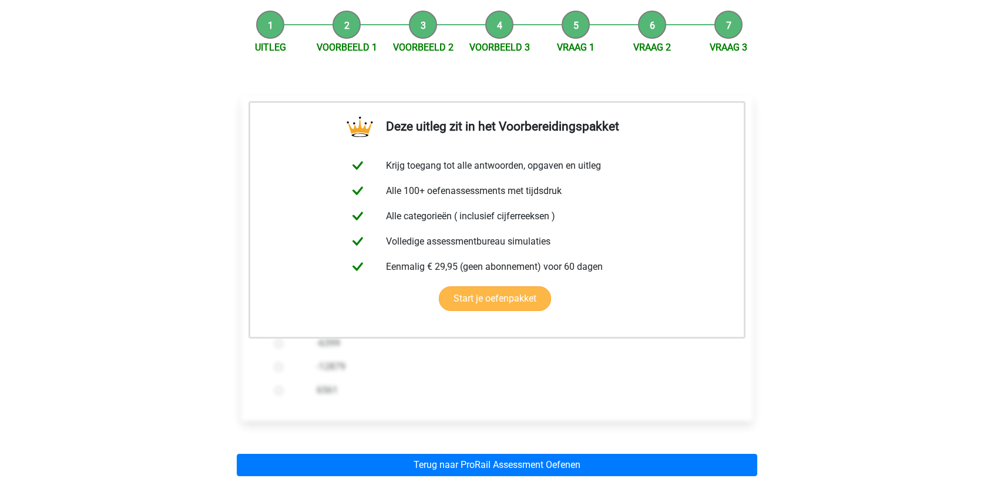
scroll to position [176, 0]
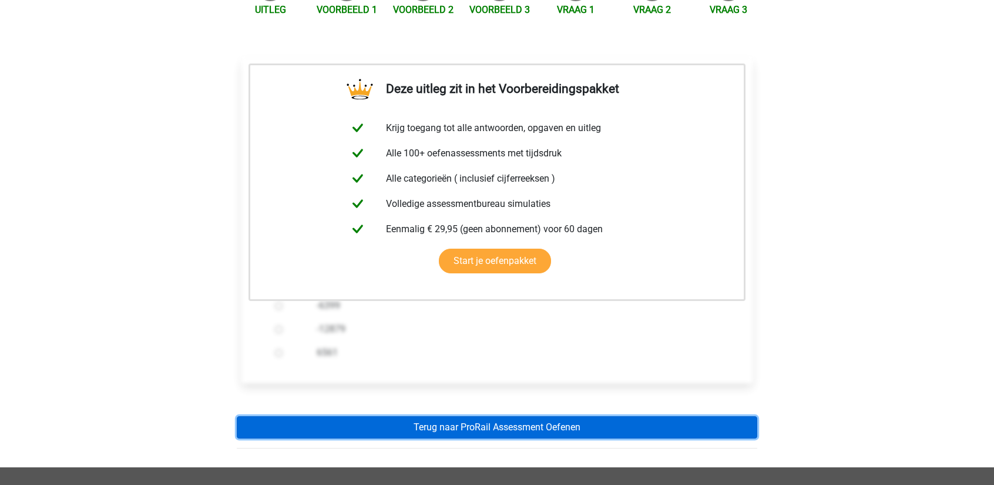
click at [466, 416] on link "Terug naar ProRail Assessment Oefenen" at bounding box center [497, 427] width 520 height 22
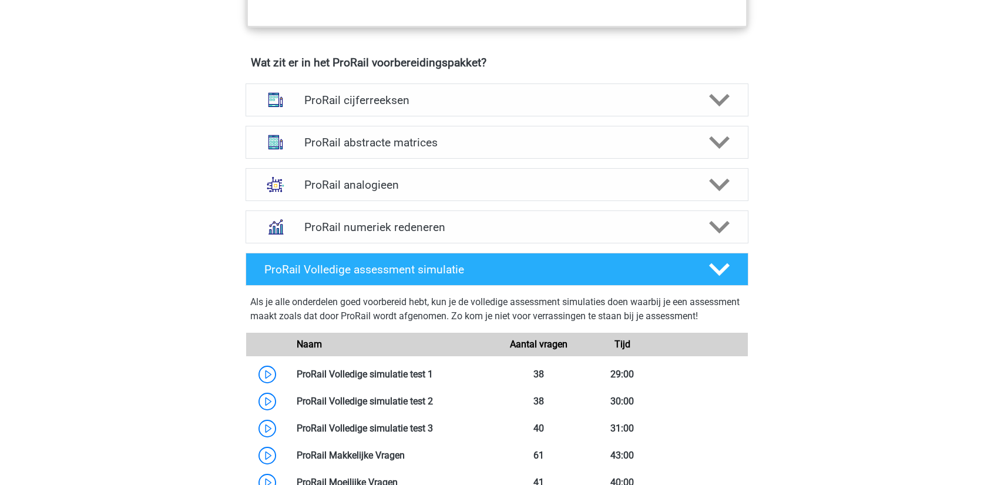
scroll to position [822, 0]
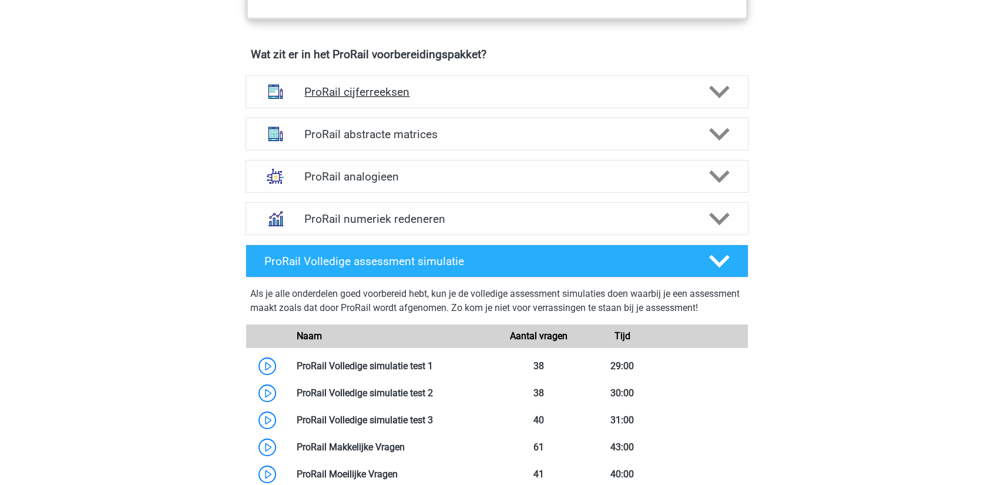
click at [497, 100] on div "ProRail cijferreeksen" at bounding box center [496, 91] width 503 height 33
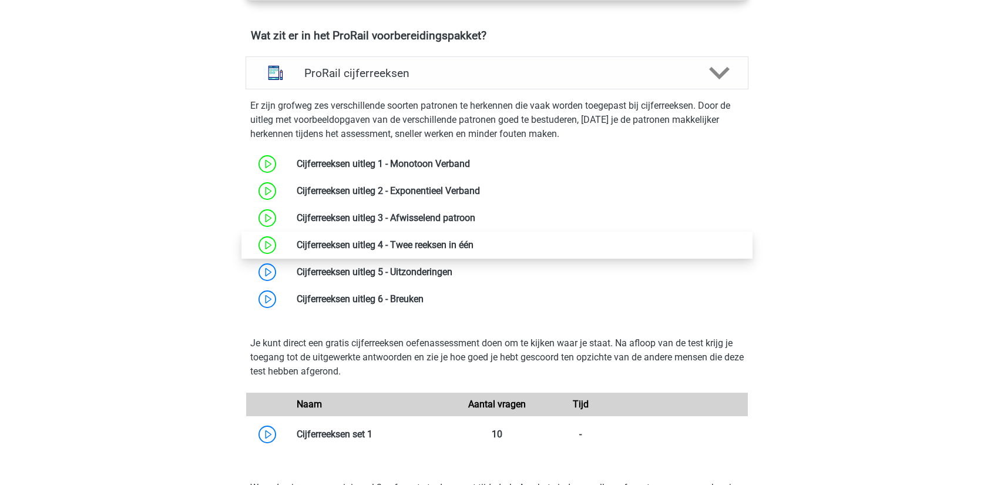
scroll to position [881, 0]
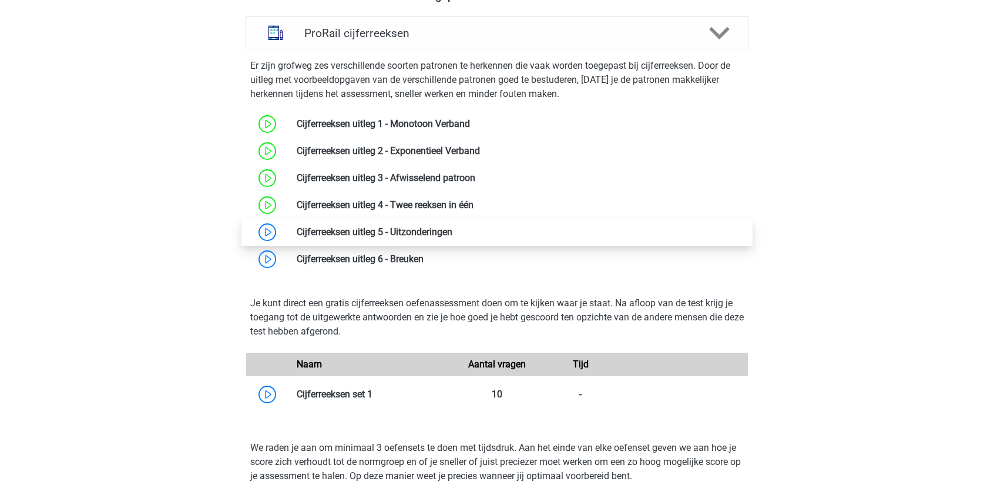
click at [452, 233] on link at bounding box center [452, 231] width 0 height 11
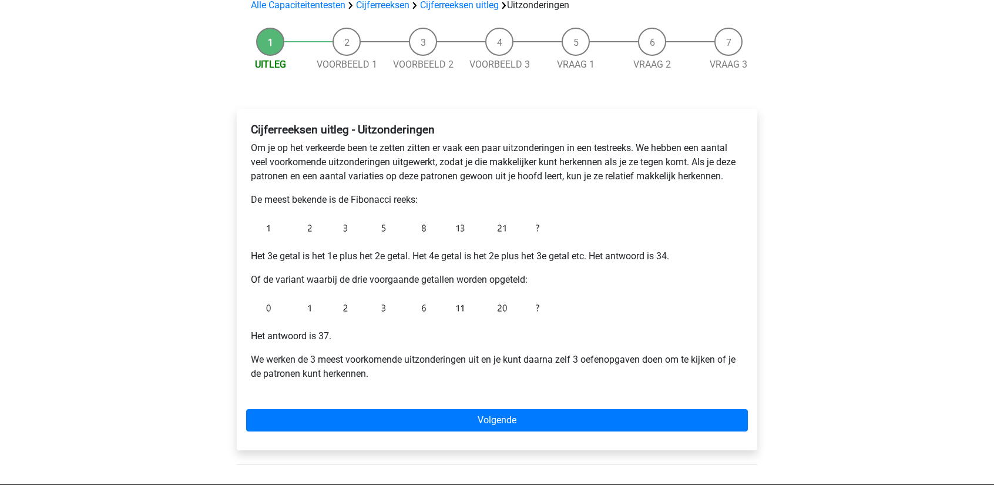
scroll to position [117, 0]
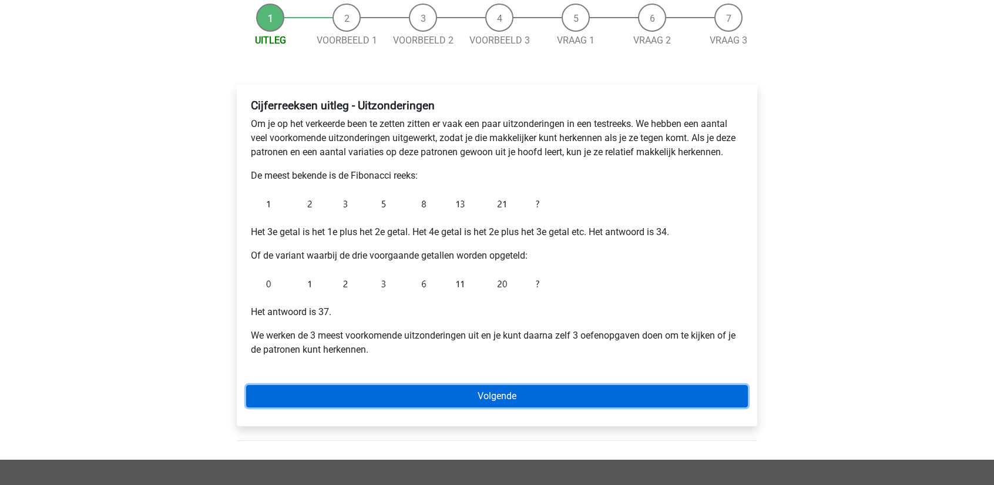
click at [566, 391] on link "Volgende" at bounding box center [497, 396] width 502 height 22
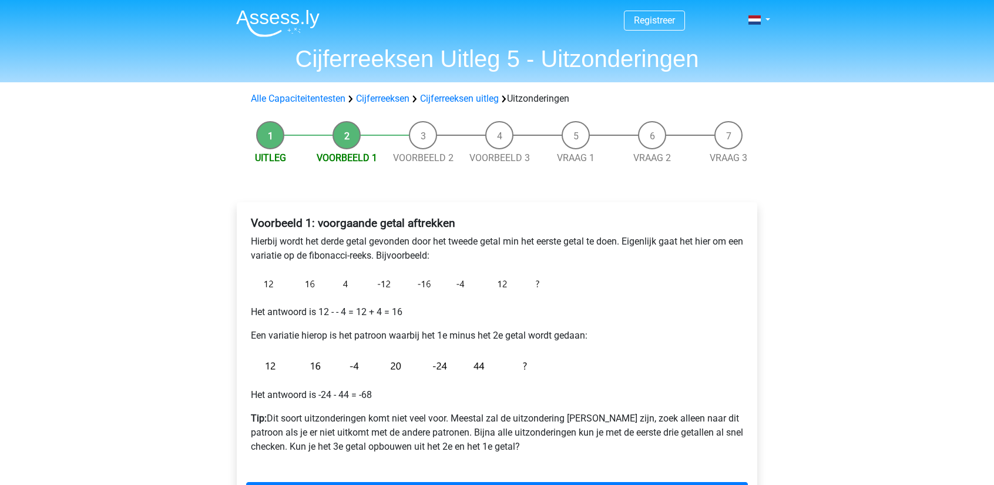
scroll to position [59, 0]
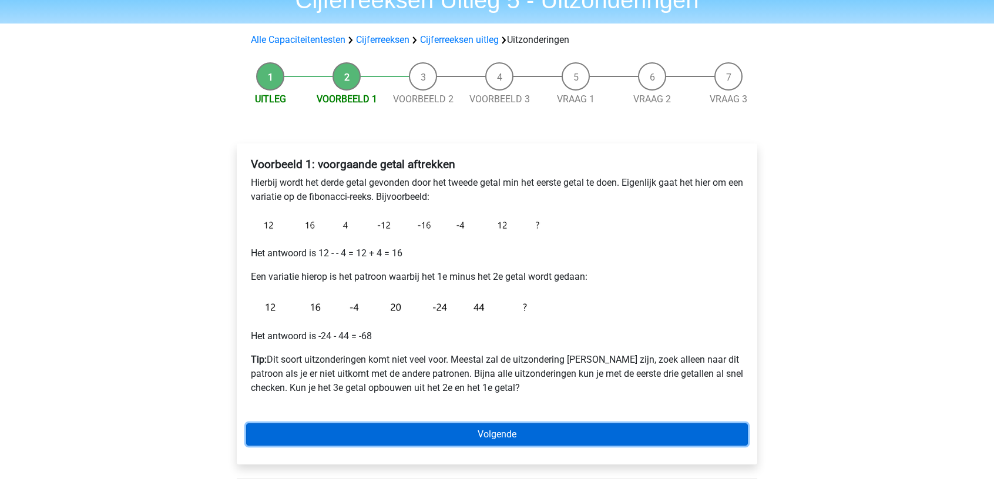
click at [474, 423] on link "Volgende" at bounding box center [497, 434] width 502 height 22
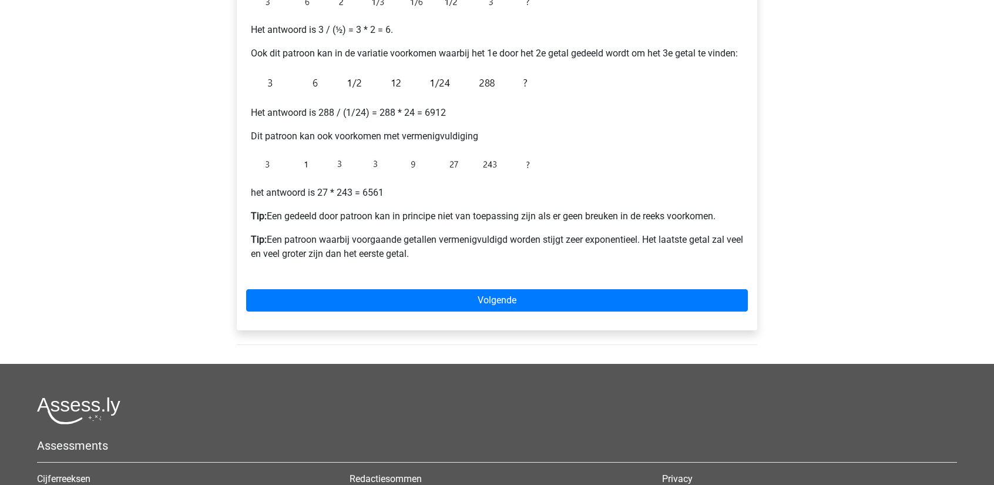
scroll to position [294, 0]
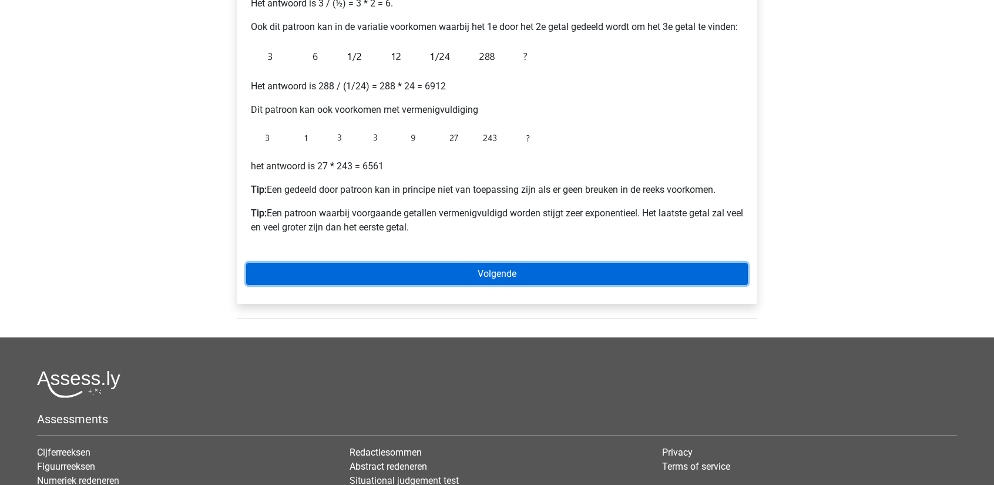
click at [447, 277] on link "Volgende" at bounding box center [497, 274] width 502 height 22
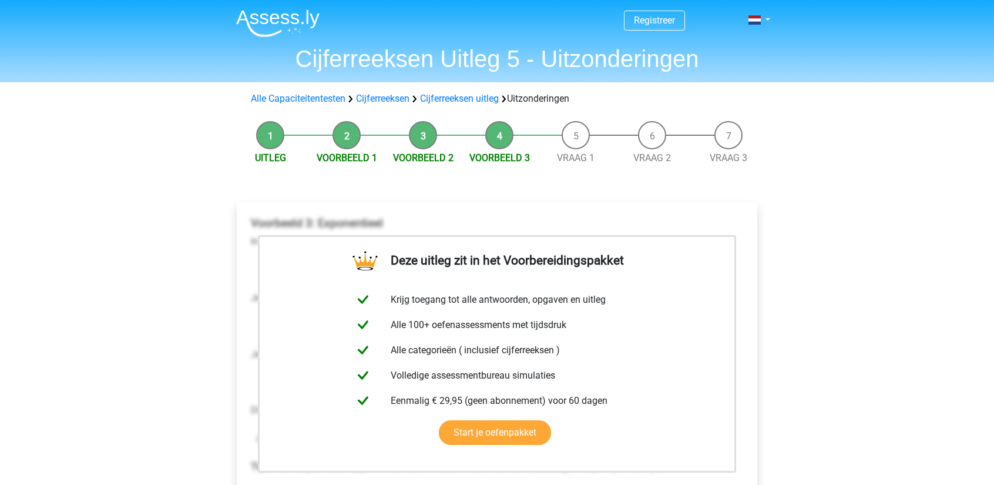
scroll to position [59, 0]
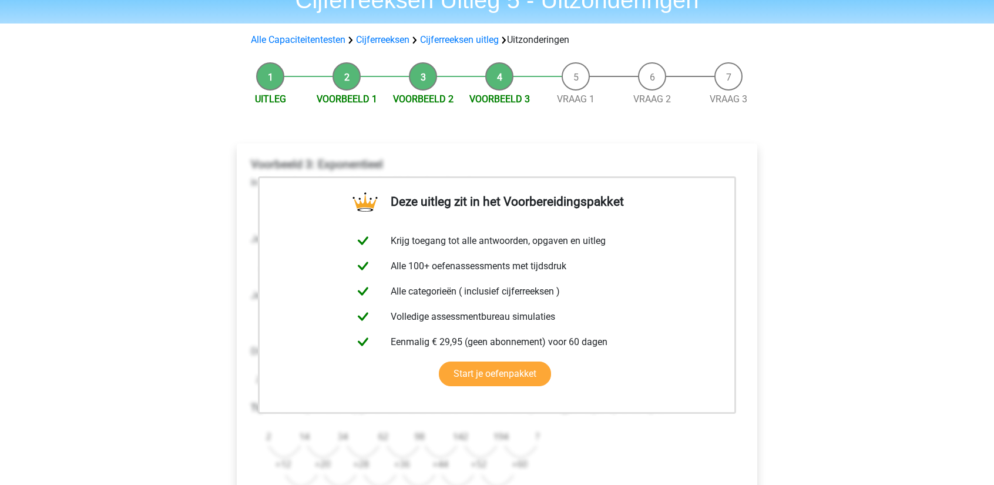
click at [582, 83] on li "Vraag 1" at bounding box center [575, 84] width 76 height 44
click at [576, 100] on link "Vraag 1" at bounding box center [576, 98] width 38 height 11
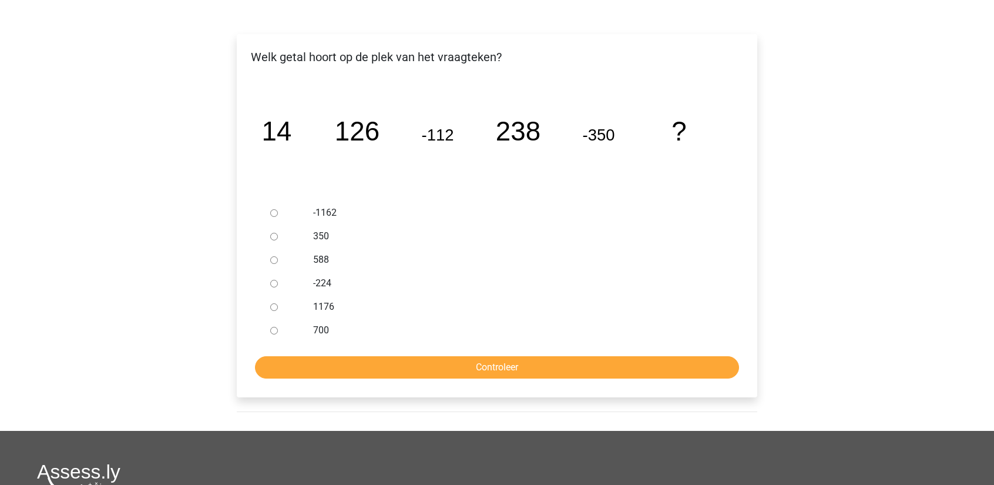
scroll to position [176, 0]
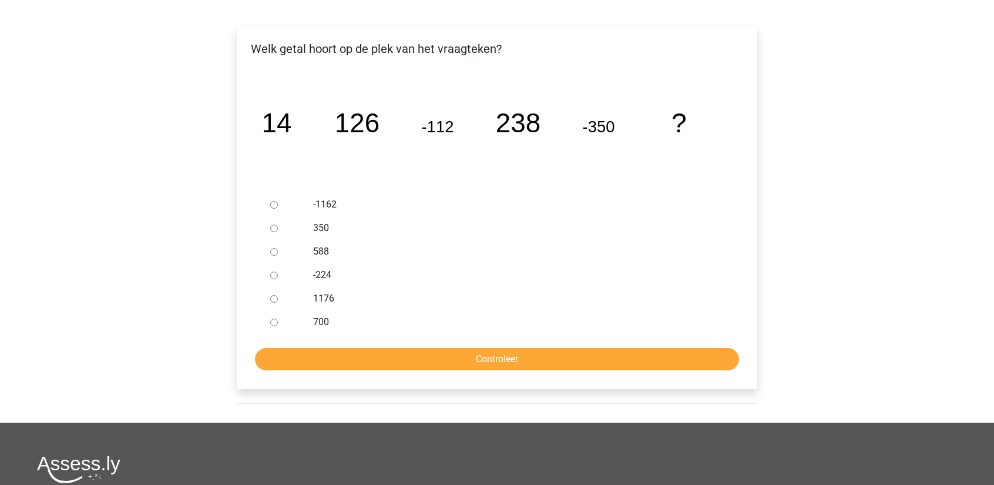
click at [268, 248] on div at bounding box center [284, 251] width 39 height 23
click at [274, 251] on input "588" at bounding box center [274, 252] width 8 height 8
radio input "true"
click at [404, 349] on input "Controleer" at bounding box center [497, 359] width 484 height 22
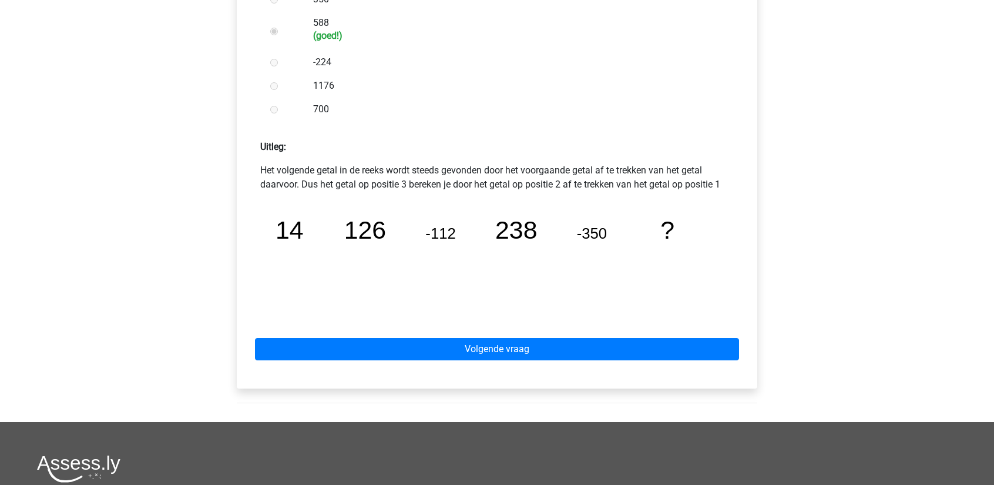
scroll to position [411, 0]
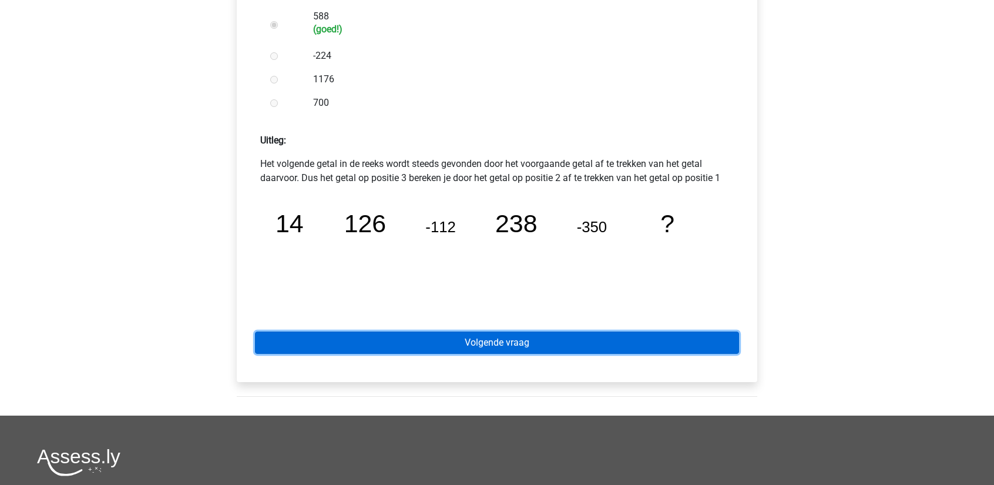
click at [413, 340] on link "Volgende vraag" at bounding box center [497, 342] width 484 height 22
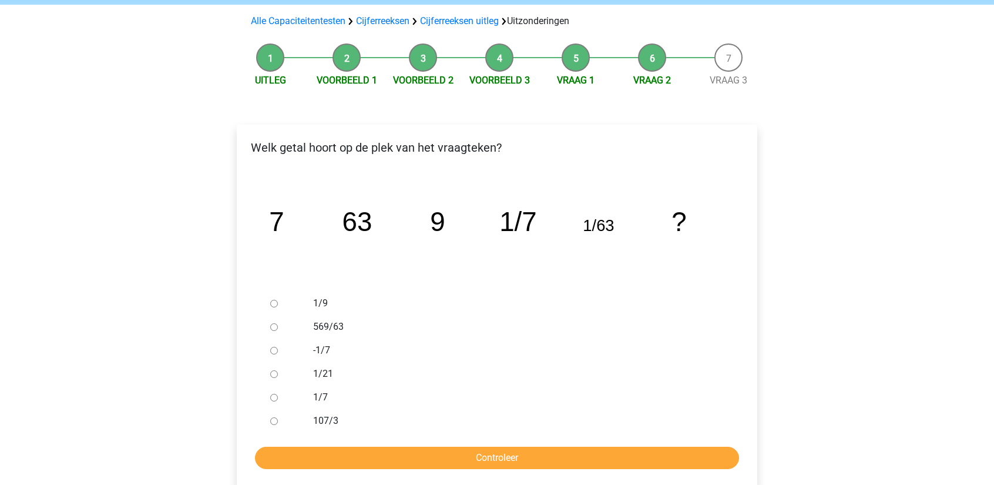
scroll to position [117, 0]
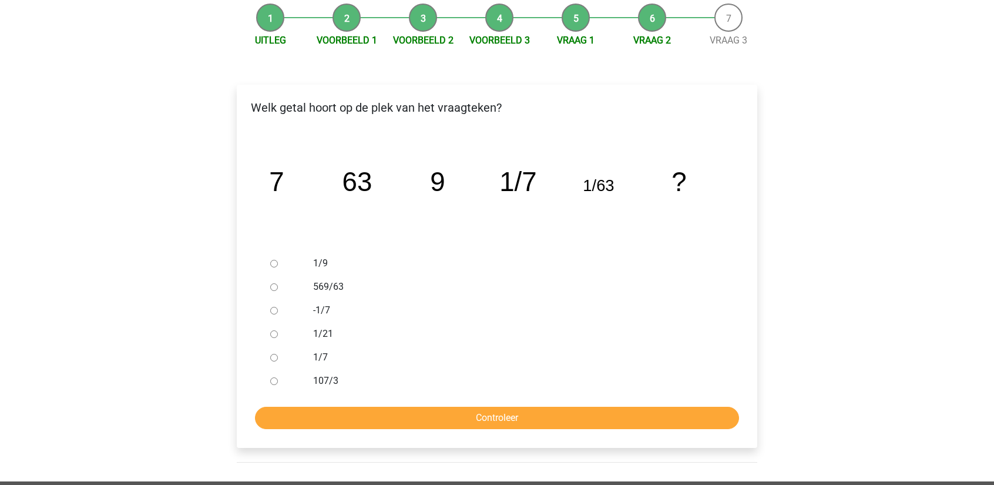
click at [270, 288] on div at bounding box center [284, 286] width 39 height 23
click at [274, 289] on input "569/63" at bounding box center [274, 287] width 8 height 8
radio input "true"
click at [385, 428] on div "Welk getal hoort op de plek van het vraagteken? image/svg+xml 7 63 9 1/7 1/63 ?" at bounding box center [497, 266] width 520 height 363
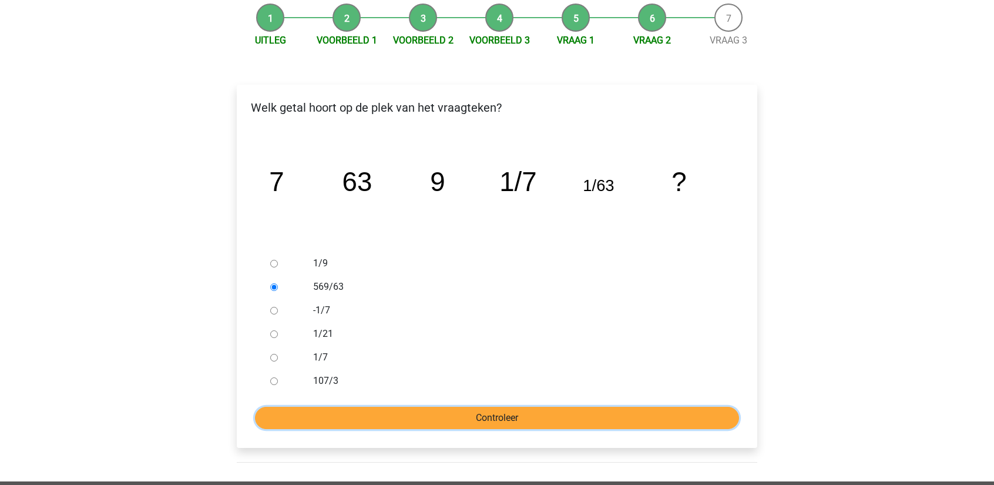
click at [389, 418] on input "Controleer" at bounding box center [497, 417] width 484 height 22
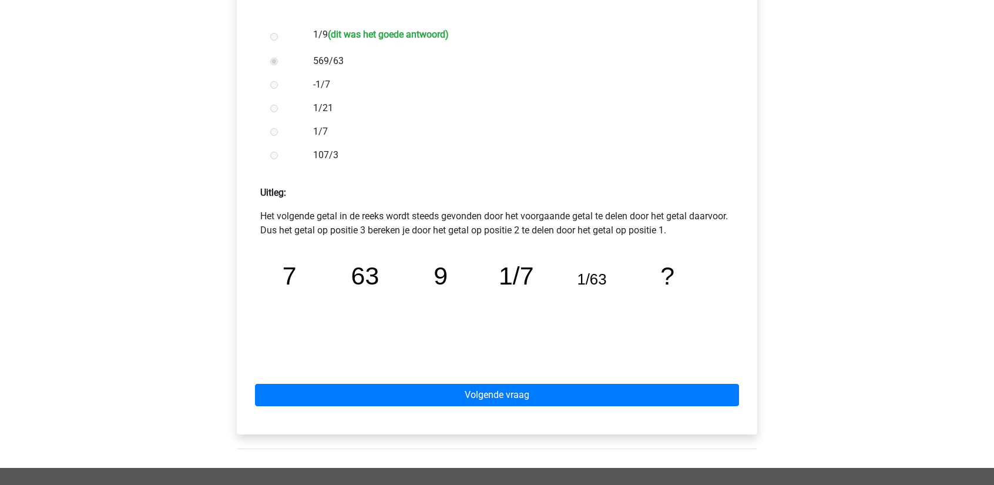
scroll to position [352, 0]
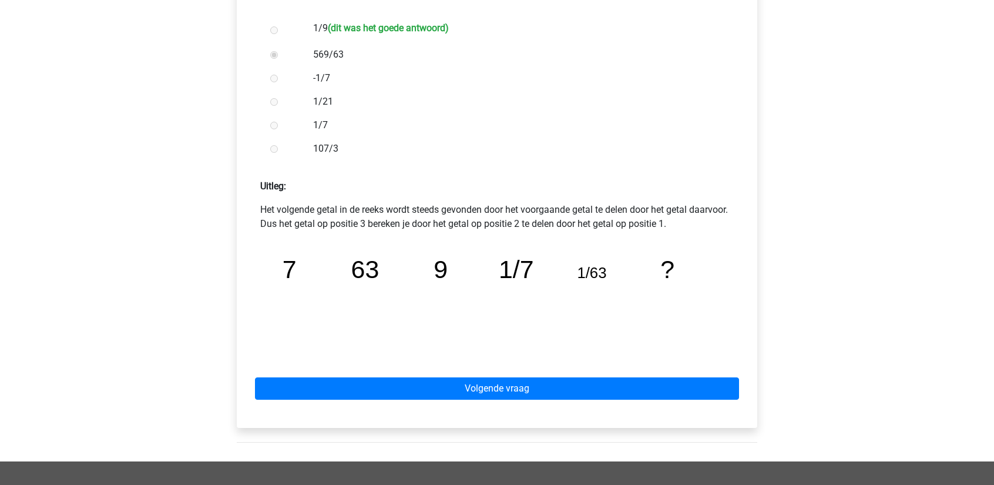
click at [519, 374] on div "Volgende vraag" at bounding box center [497, 386] width 502 height 65
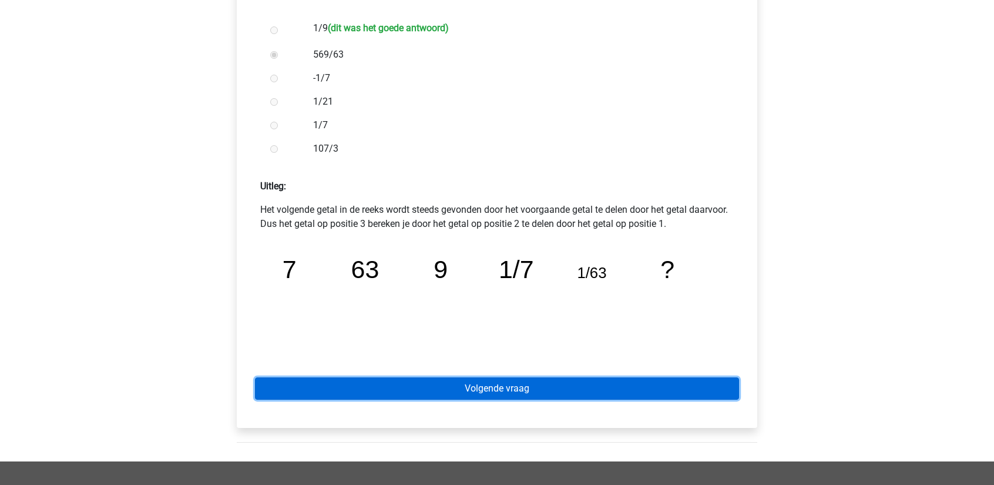
click at [508, 384] on link "Volgende vraag" at bounding box center [497, 388] width 484 height 22
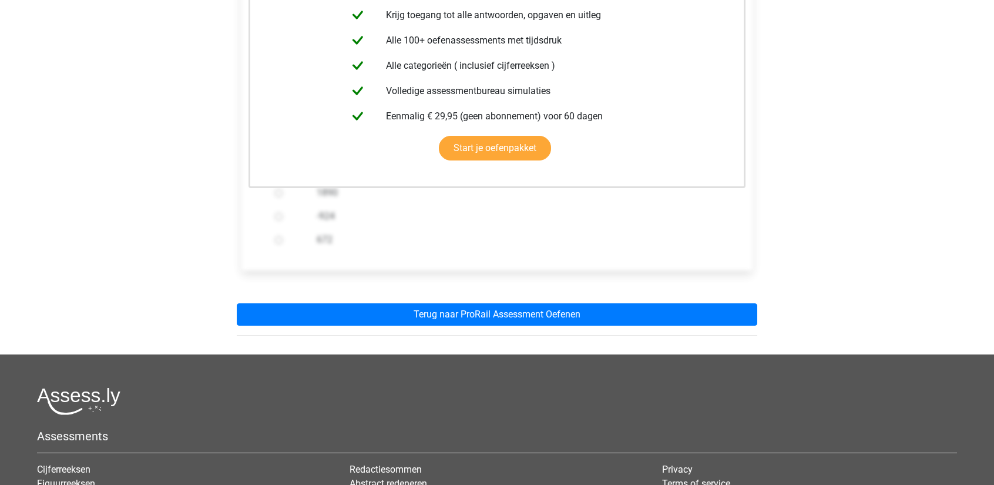
scroll to position [294, 0]
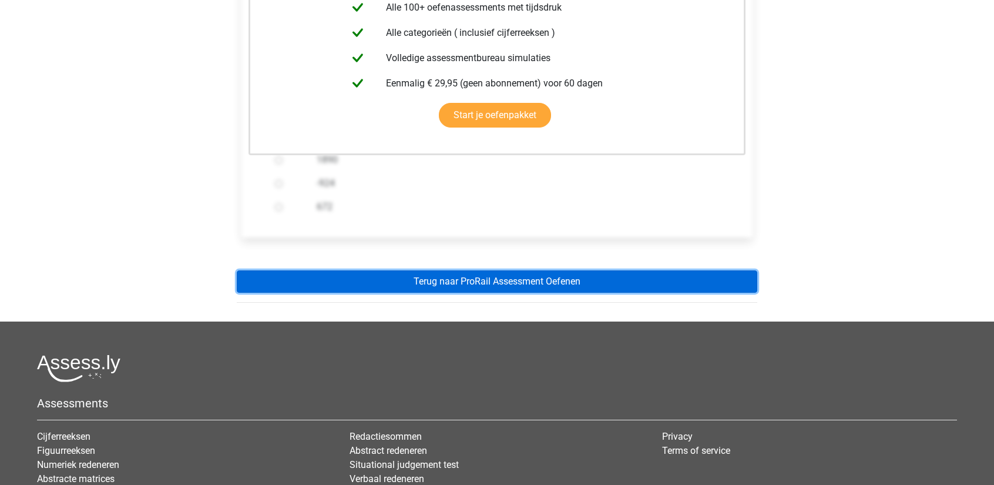
click at [487, 282] on link "Terug naar ProRail Assessment Oefenen" at bounding box center [497, 281] width 520 height 22
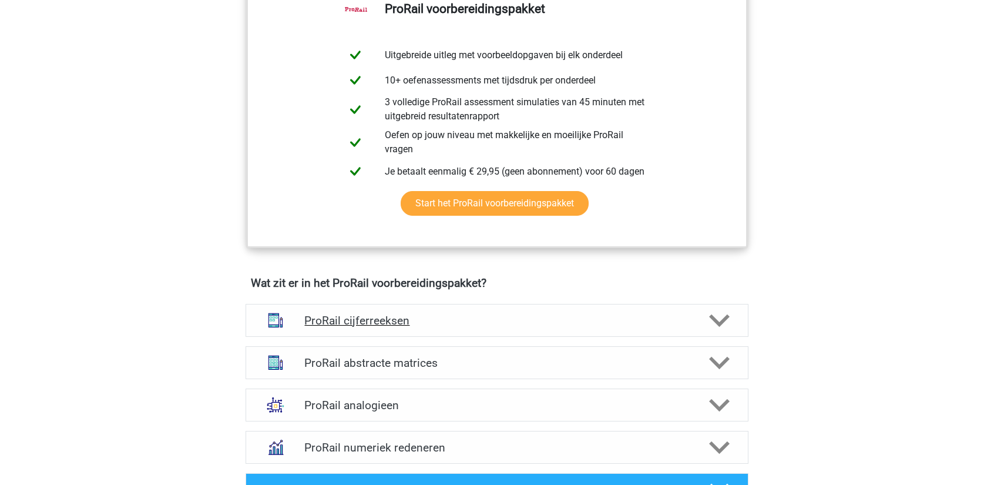
scroll to position [705, 0]
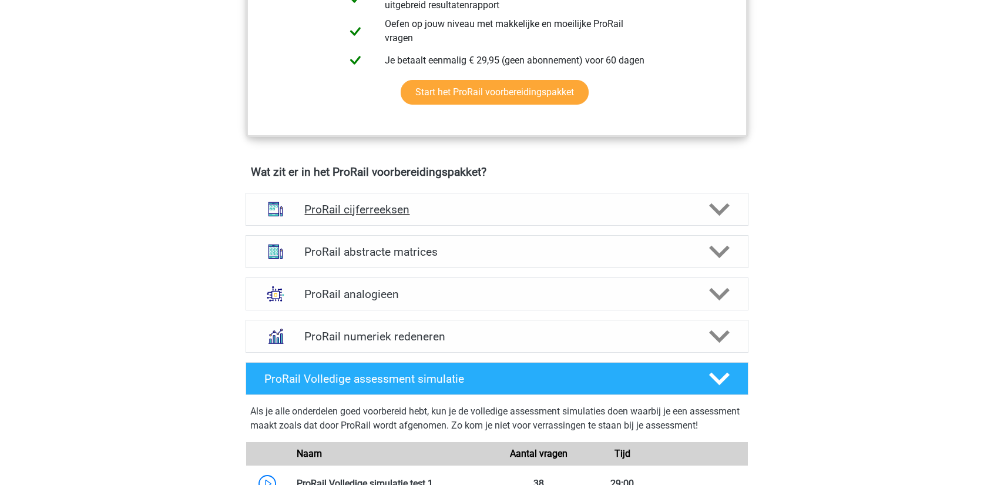
click at [580, 216] on div "ProRail cijferreeksen" at bounding box center [496, 209] width 503 height 33
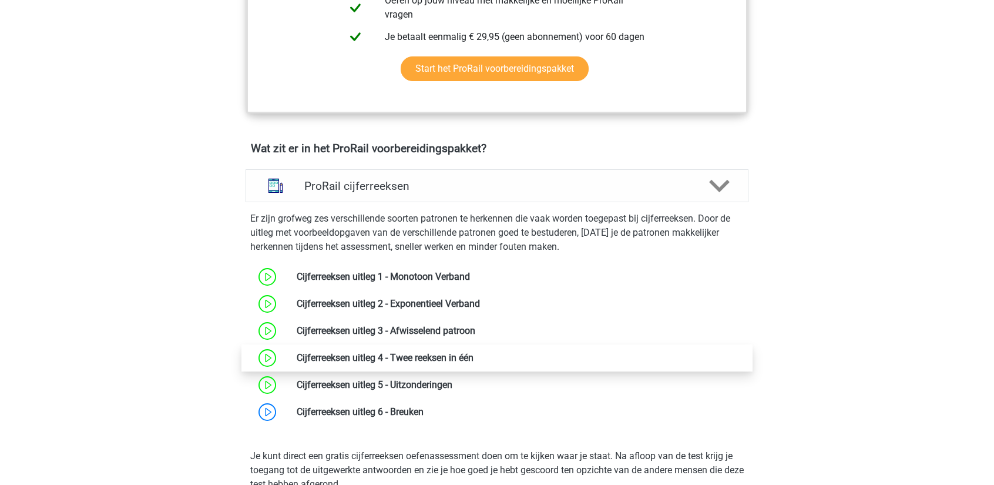
scroll to position [881, 0]
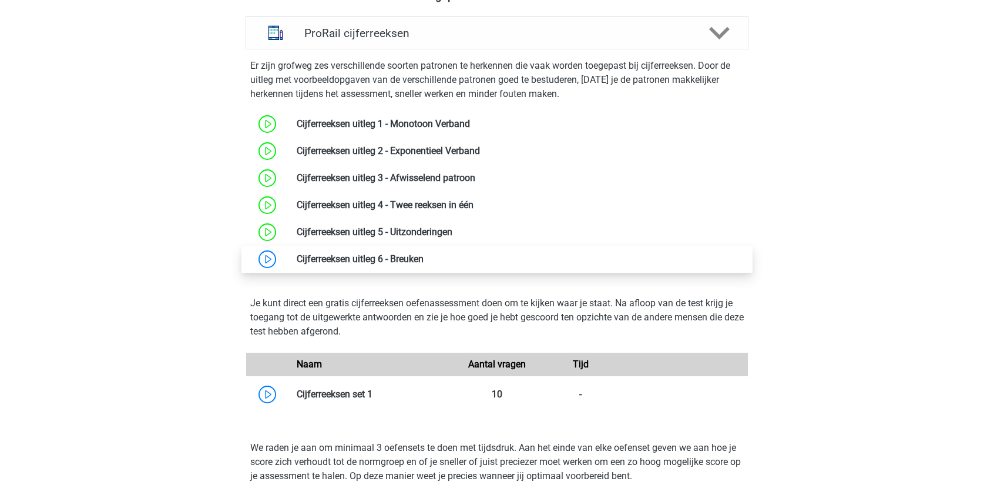
click at [423, 255] on link at bounding box center [423, 258] width 0 height 11
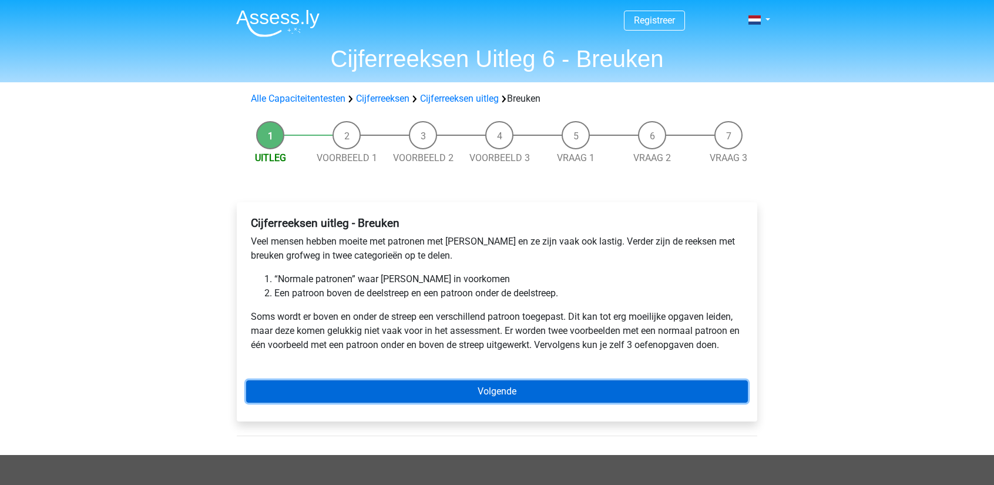
click at [324, 386] on link "Volgende" at bounding box center [497, 391] width 502 height 22
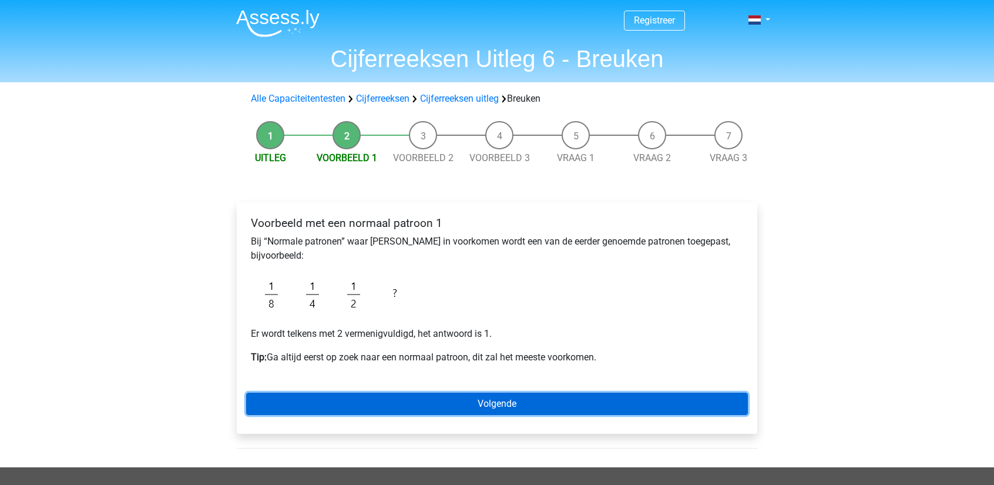
click at [580, 395] on link "Volgende" at bounding box center [497, 403] width 502 height 22
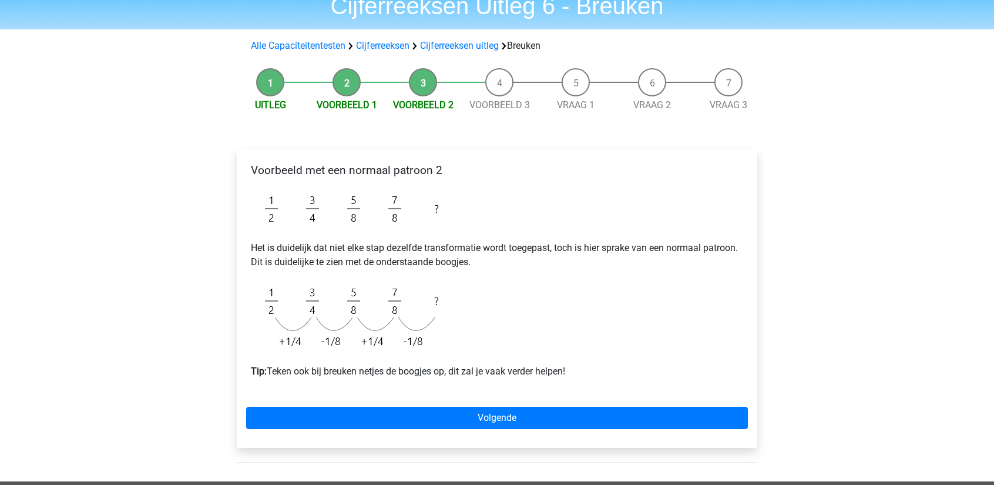
scroll to position [59, 0]
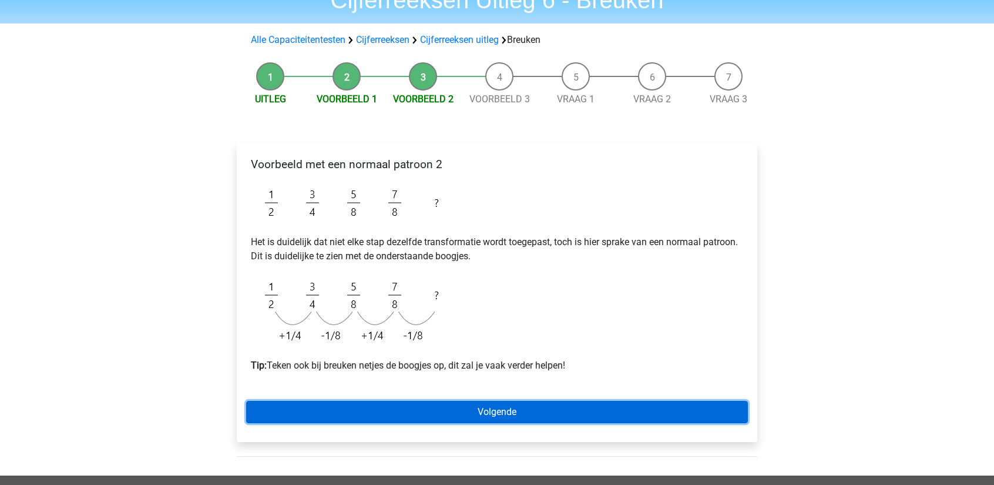
click at [527, 405] on link "Volgende" at bounding box center [497, 412] width 502 height 22
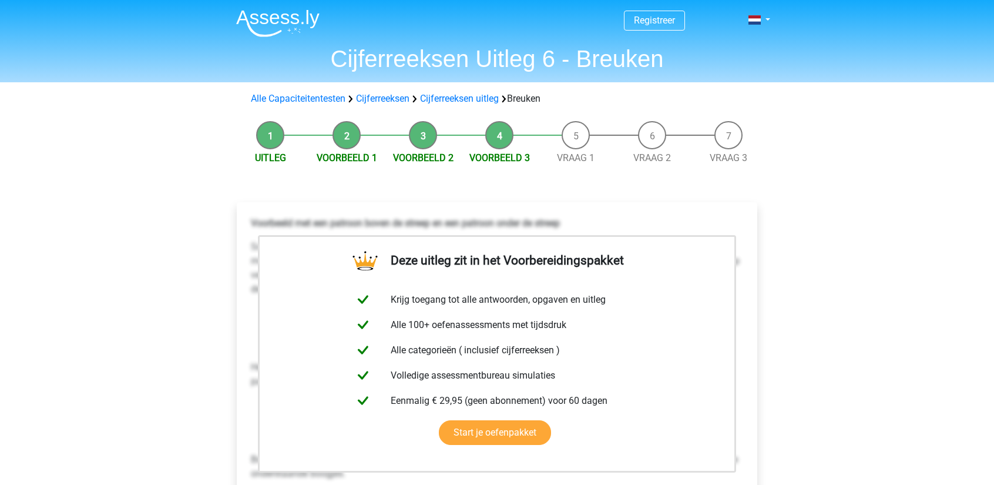
click at [576, 150] on li "Vraag 1" at bounding box center [575, 143] width 76 height 44
click at [572, 156] on link "Vraag 1" at bounding box center [576, 157] width 38 height 11
click at [411, 39] on nav "Registreer Nederlands English" at bounding box center [497, 21] width 540 height 38
click at [727, 150] on li "Vraag 3" at bounding box center [728, 143] width 76 height 44
click at [724, 157] on link "Vraag 3" at bounding box center [728, 157] width 38 height 11
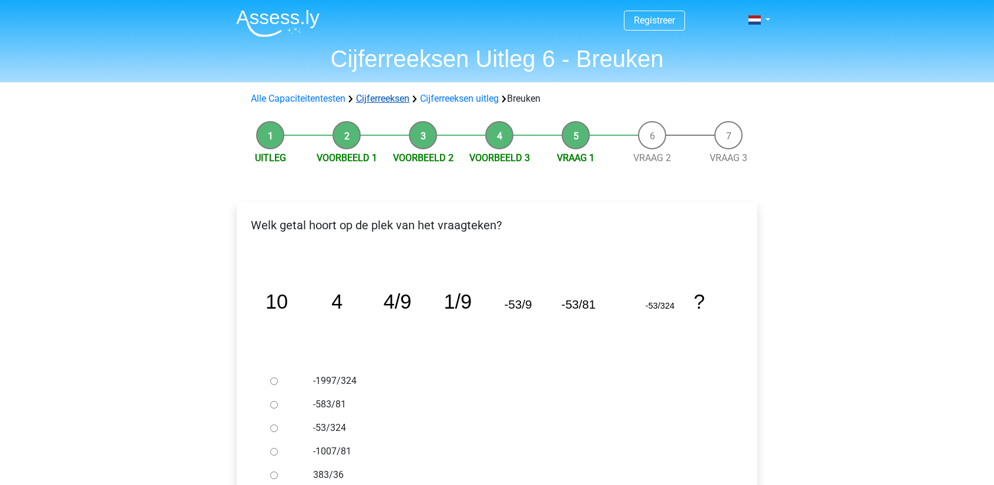
click at [388, 97] on link "Cijferreeksen" at bounding box center [382, 98] width 53 height 11
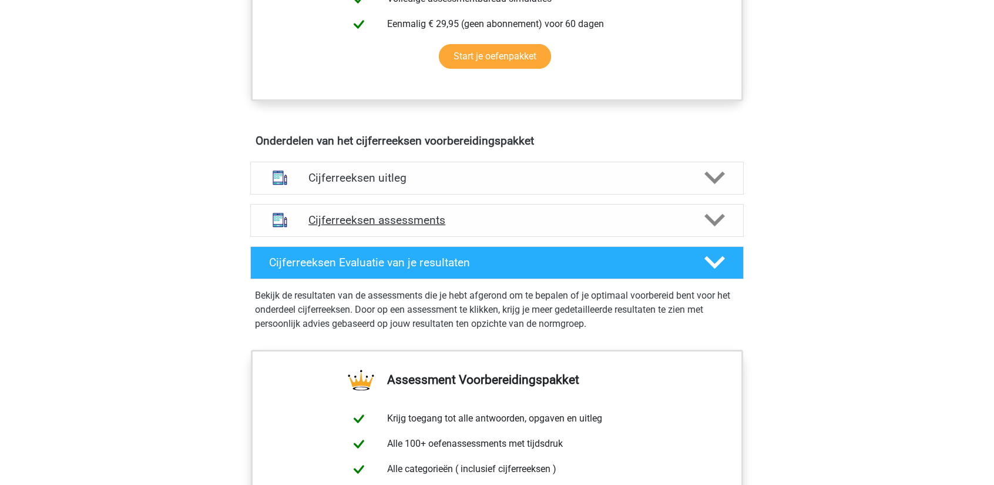
scroll to position [646, 0]
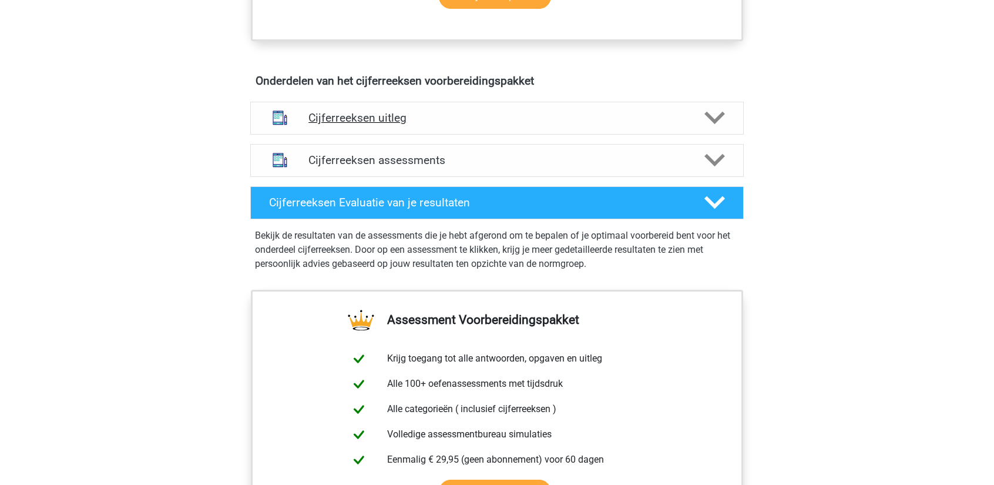
click at [502, 125] on h4 "Cijferreeksen uitleg" at bounding box center [496, 118] width 377 height 14
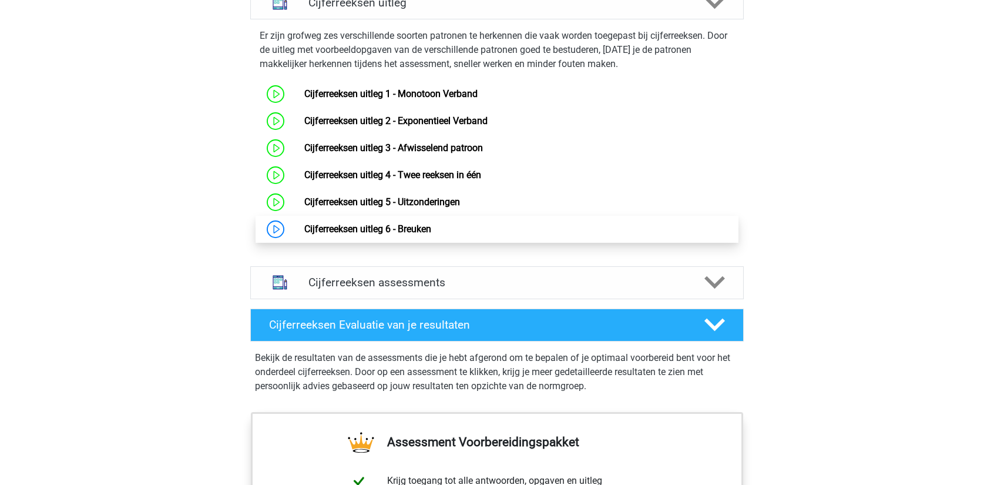
scroll to position [764, 0]
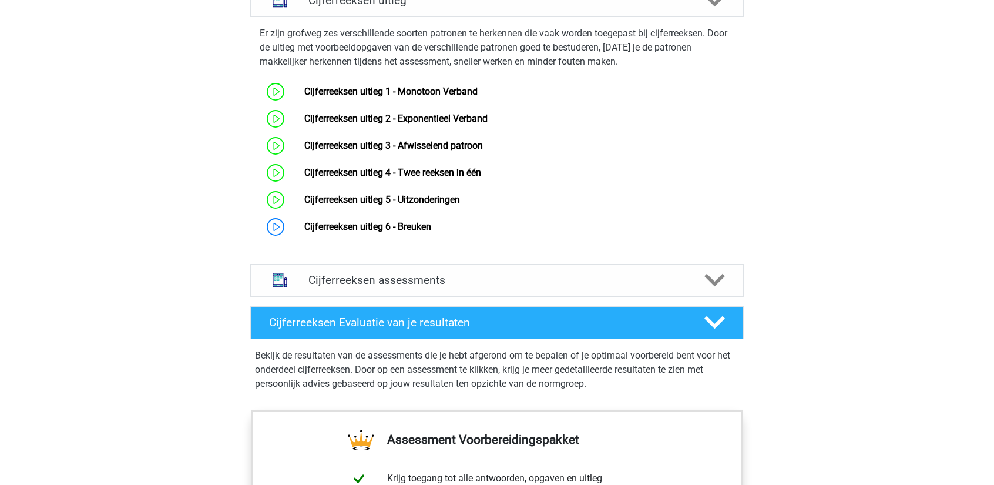
click at [486, 281] on div "Cijferreeksen assessments" at bounding box center [496, 280] width 493 height 33
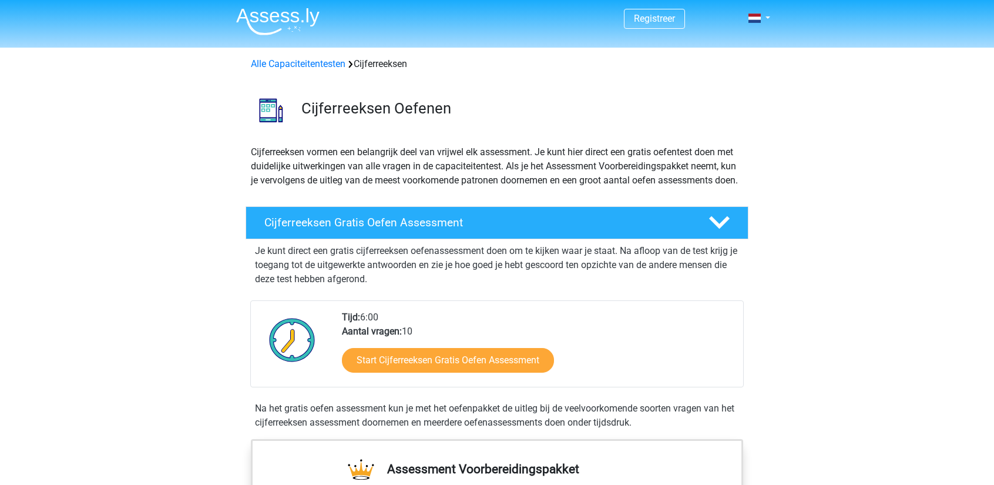
scroll to position [0, 0]
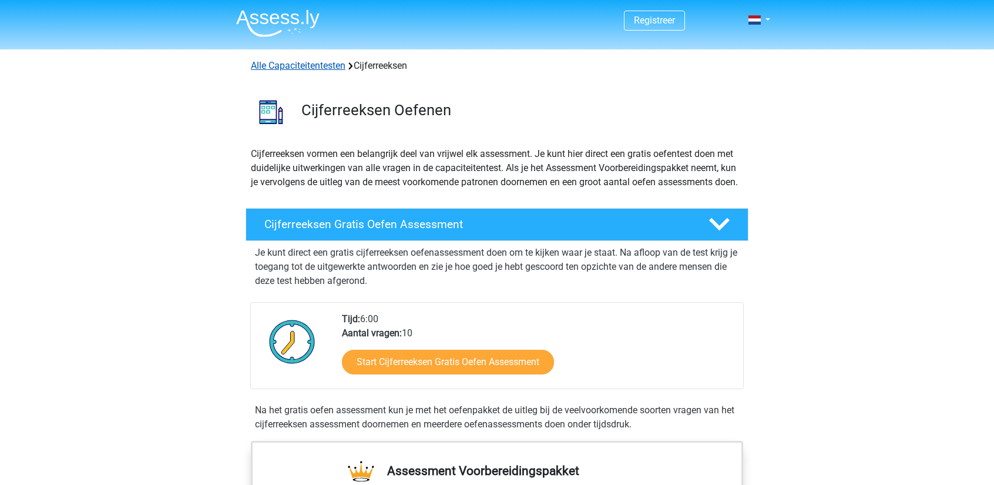
click at [295, 64] on link "Alle Capaciteitentesten" at bounding box center [298, 65] width 95 height 11
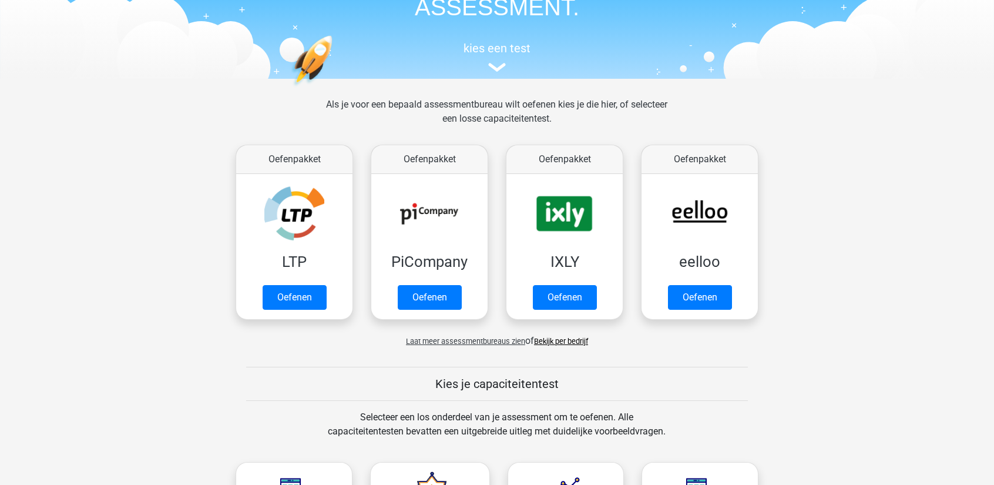
scroll to position [117, 0]
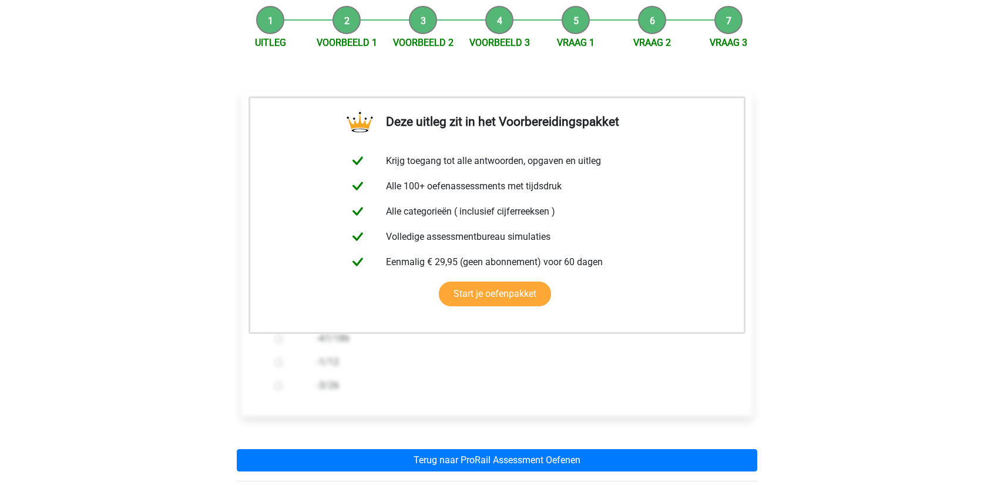
scroll to position [411, 0]
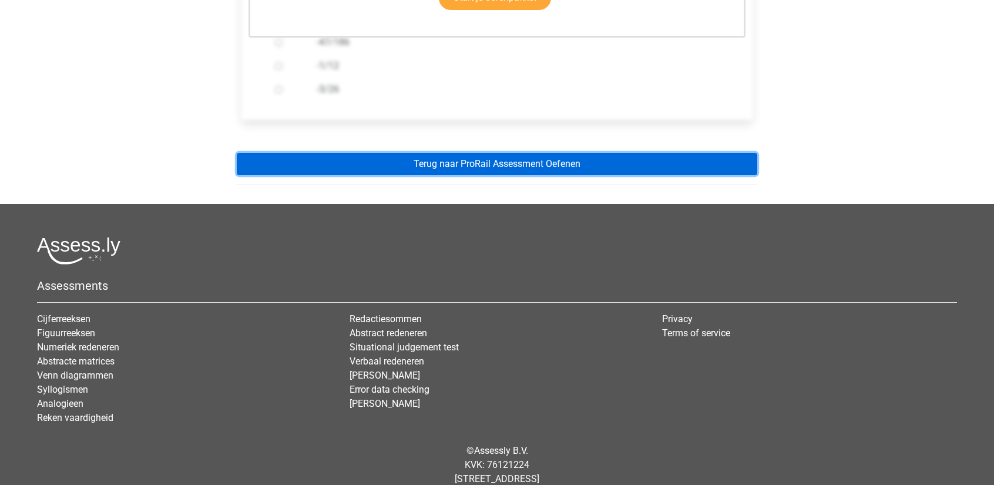
click at [569, 163] on link "Terug naar ProRail Assessment Oefenen" at bounding box center [497, 164] width 520 height 22
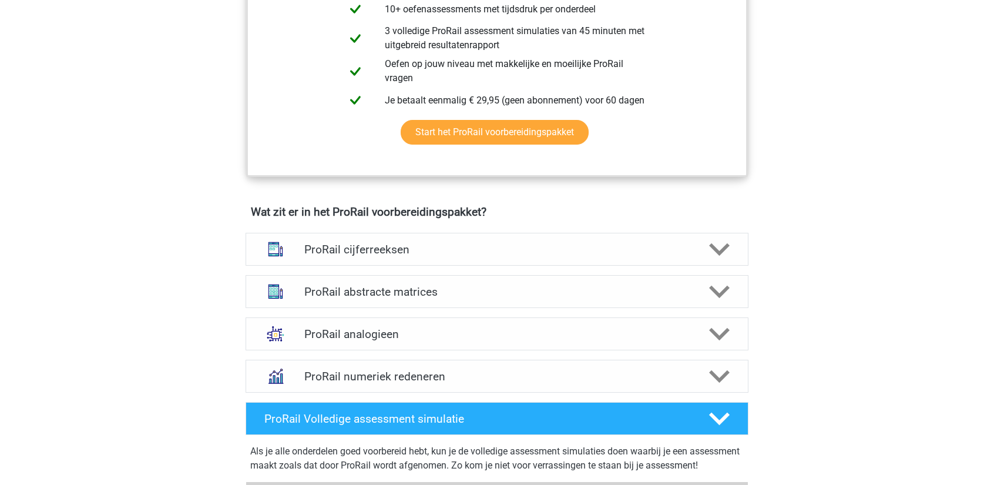
scroll to position [705, 0]
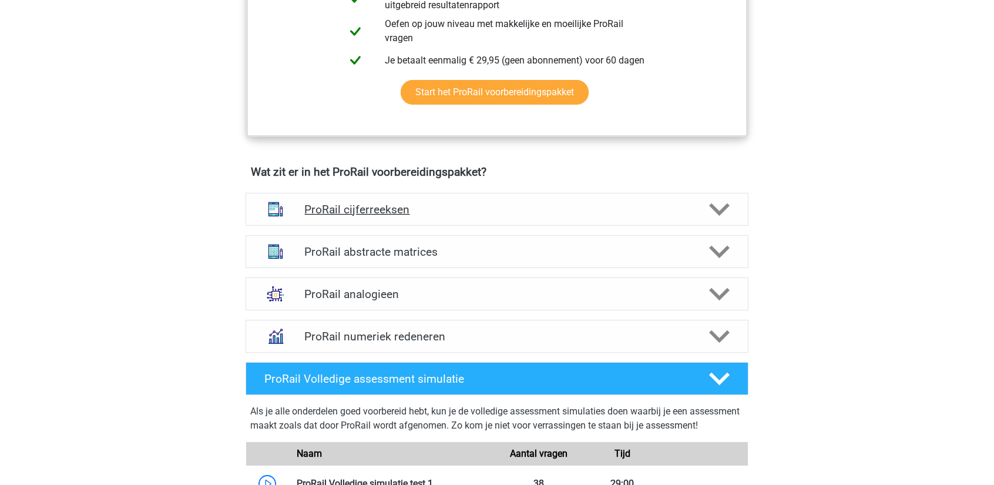
click at [546, 204] on h4 "ProRail cijferreeksen" at bounding box center [496, 210] width 385 height 14
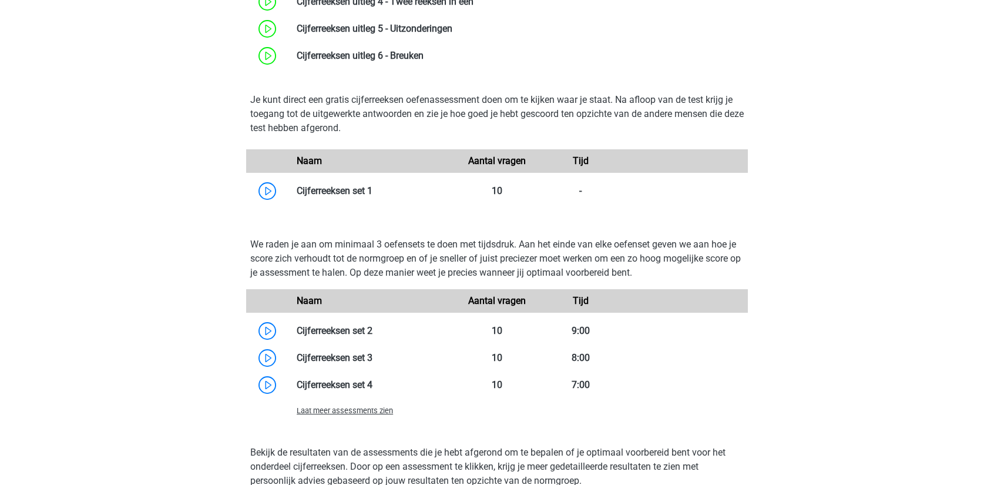
scroll to position [1116, 0]
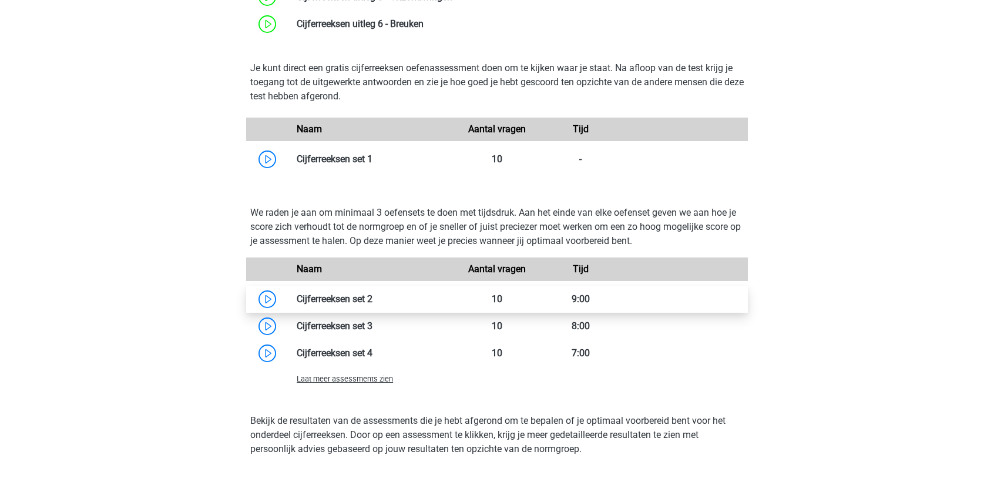
click at [372, 293] on link at bounding box center [372, 298] width 0 height 11
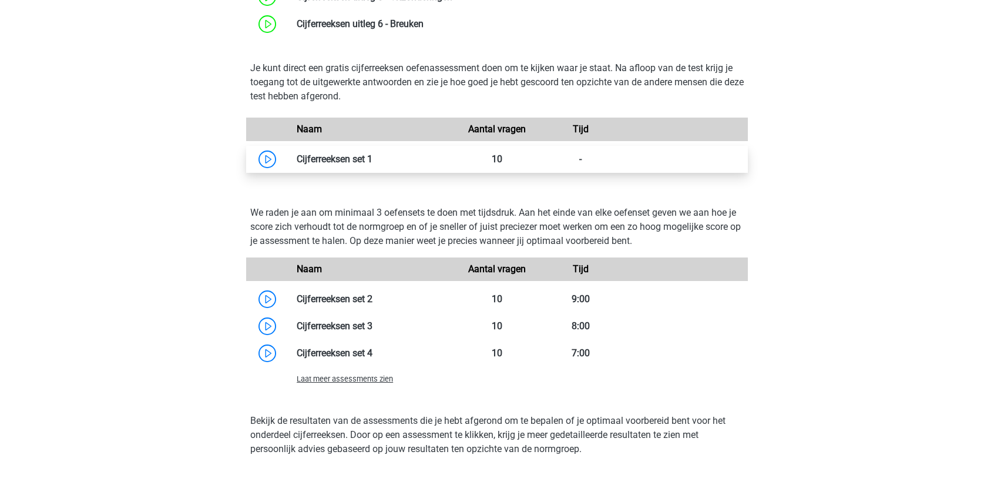
click at [372, 156] on link at bounding box center [372, 158] width 0 height 11
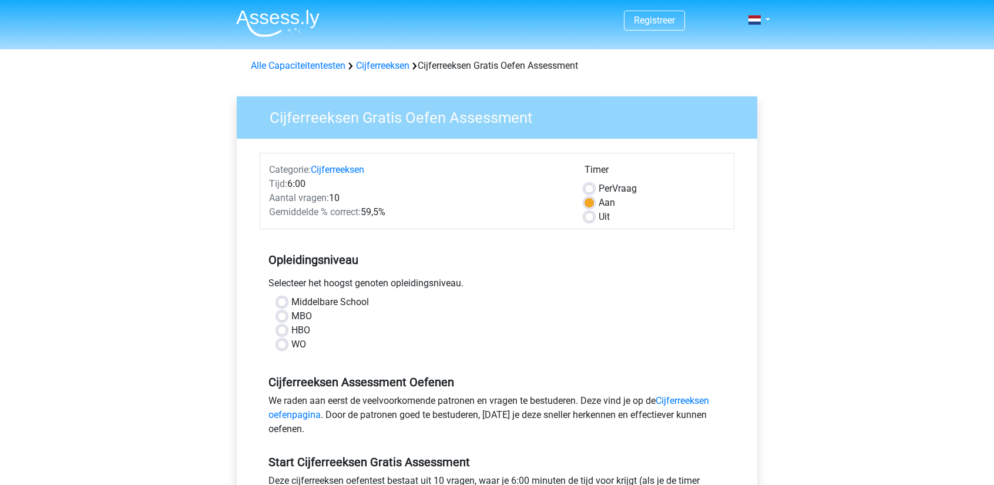
click at [323, 300] on label "Middelbare School" at bounding box center [330, 302] width 78 height 14
click at [287, 300] on input "Middelbare School" at bounding box center [281, 301] width 9 height 12
radio input "true"
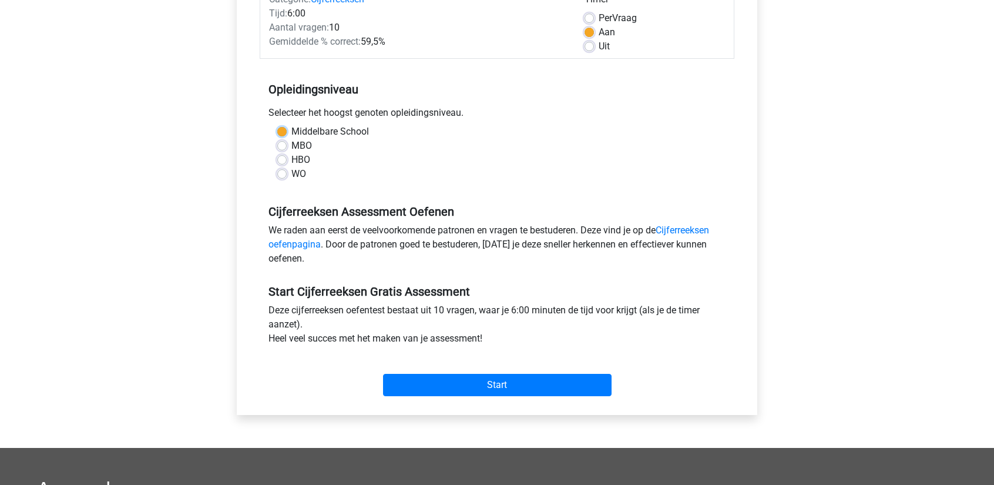
scroll to position [176, 0]
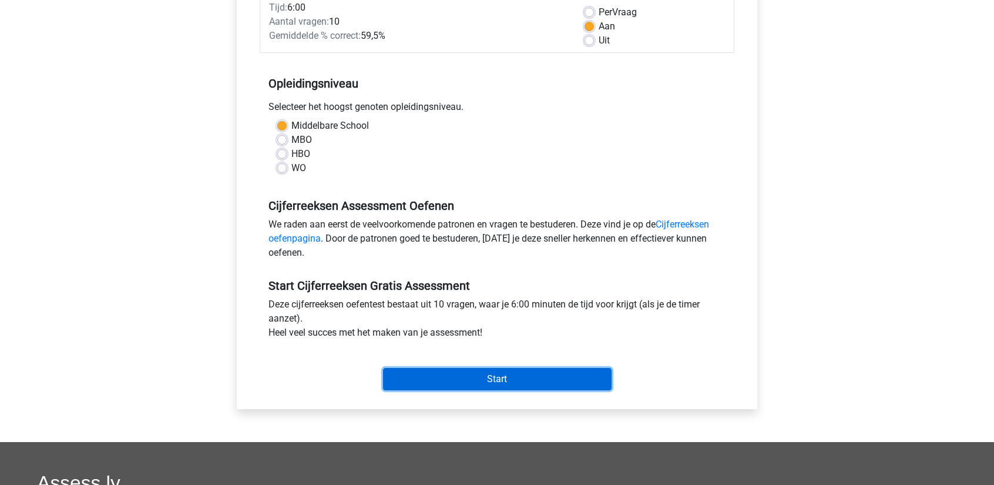
click at [476, 381] on input "Start" at bounding box center [497, 379] width 228 height 22
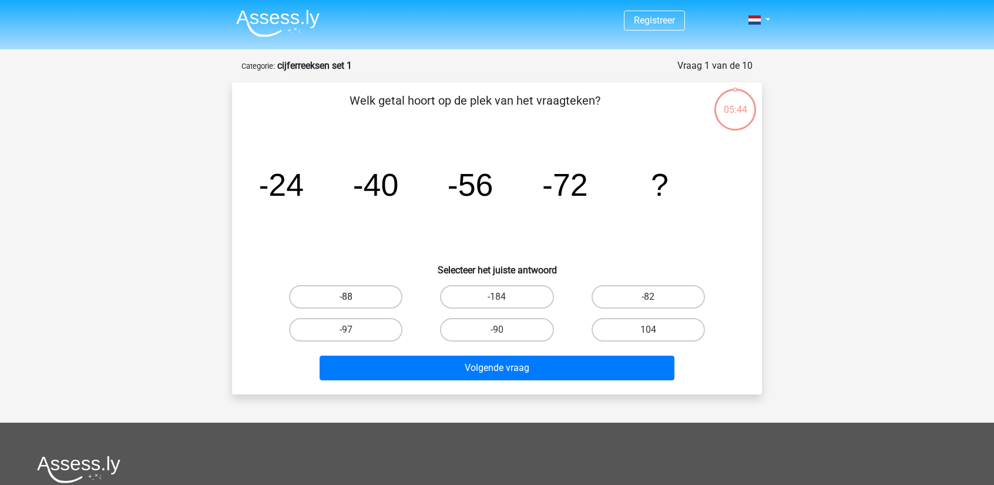
click at [376, 293] on label "-88" at bounding box center [345, 296] width 113 height 23
click at [354, 297] on input "-88" at bounding box center [350, 301] width 8 height 8
radio input "true"
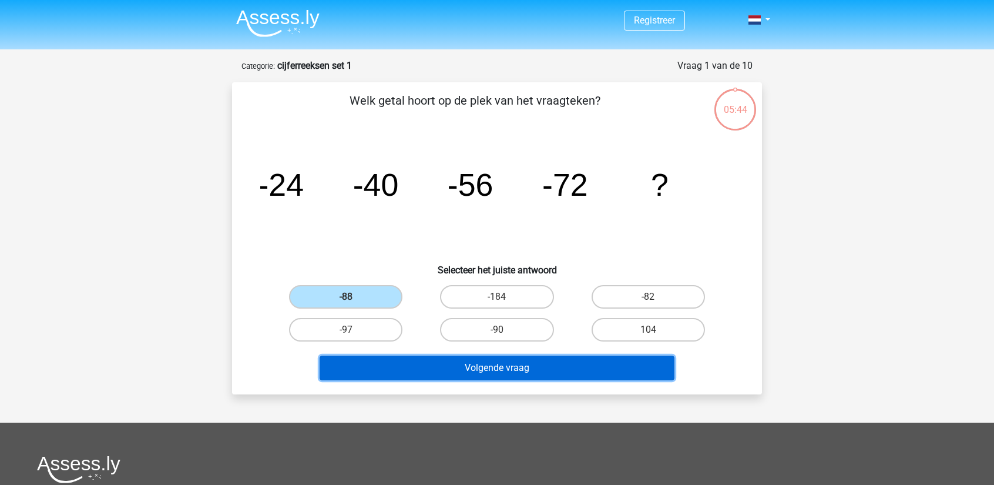
click at [448, 371] on button "Volgende vraag" at bounding box center [496, 367] width 355 height 25
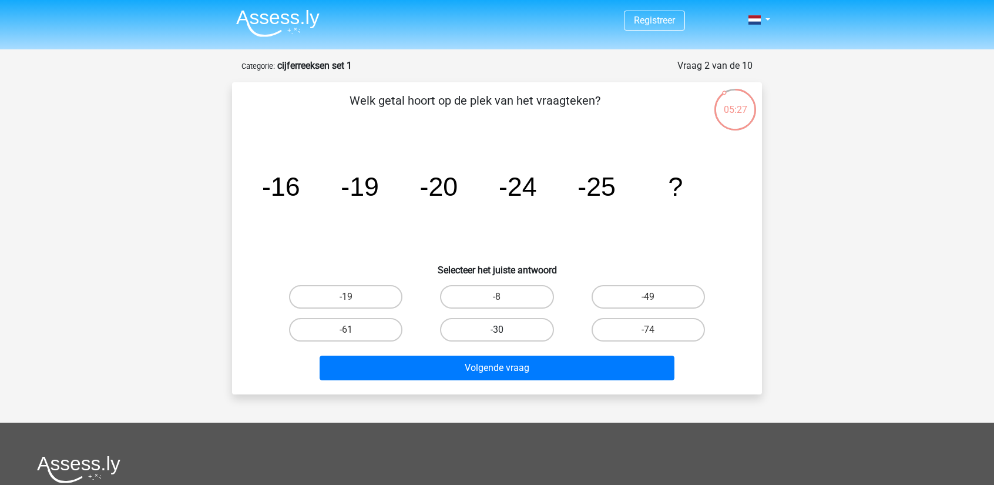
click at [512, 332] on label "-30" at bounding box center [496, 329] width 113 height 23
click at [505, 332] on input "-30" at bounding box center [501, 333] width 8 height 8
radio input "true"
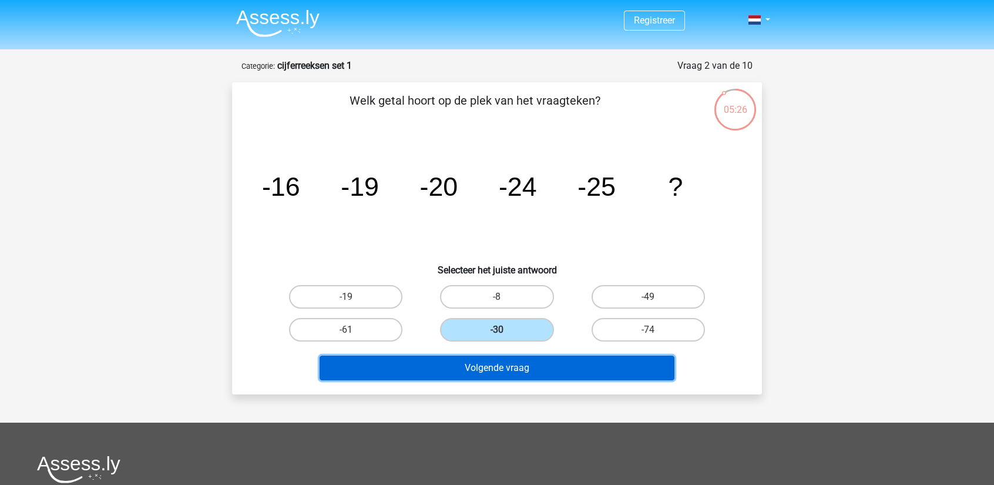
click at [509, 364] on button "Volgende vraag" at bounding box center [496, 367] width 355 height 25
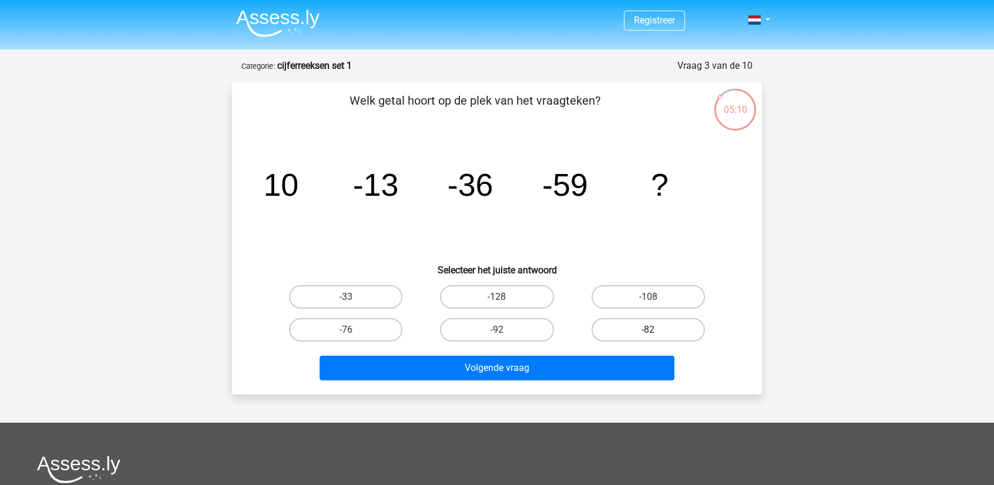
click at [668, 326] on label "-82" at bounding box center [647, 329] width 113 height 23
click at [655, 329] on input "-82" at bounding box center [652, 333] width 8 height 8
radio input "true"
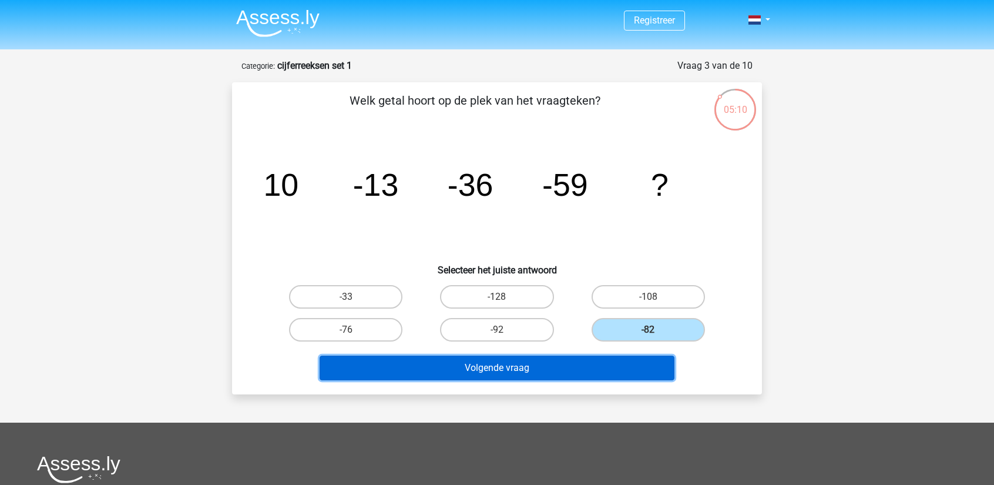
click at [623, 356] on button "Volgende vraag" at bounding box center [496, 367] width 355 height 25
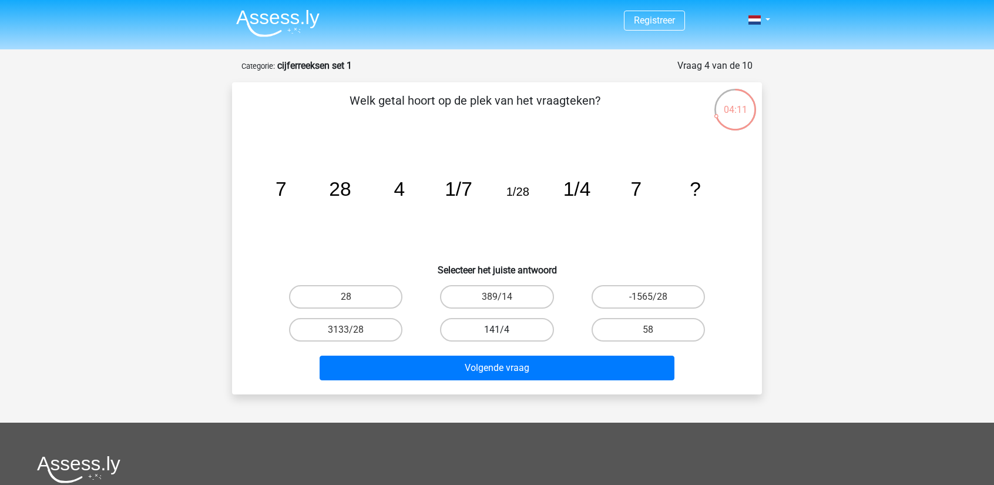
click at [526, 322] on label "141/4" at bounding box center [496, 329] width 113 height 23
click at [505, 329] on input "141/4" at bounding box center [501, 333] width 8 height 8
radio input "true"
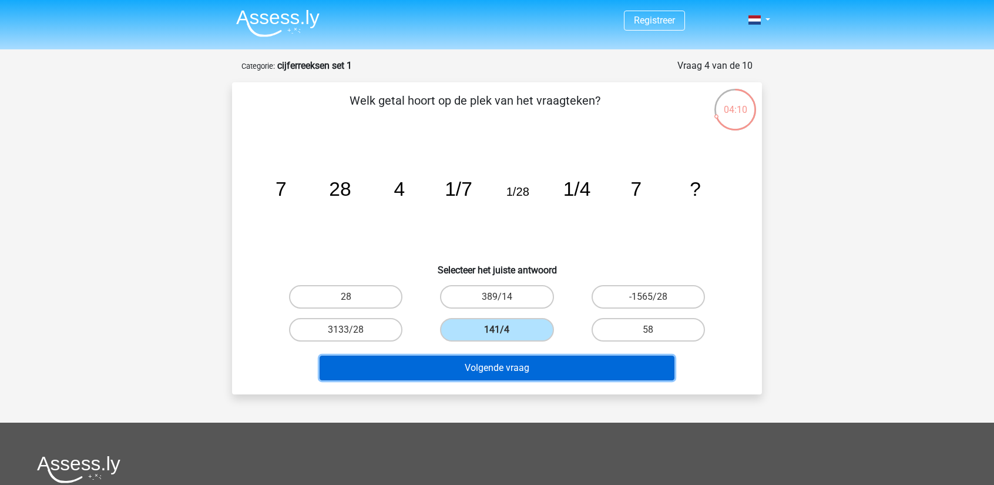
click at [536, 359] on button "Volgende vraag" at bounding box center [496, 367] width 355 height 25
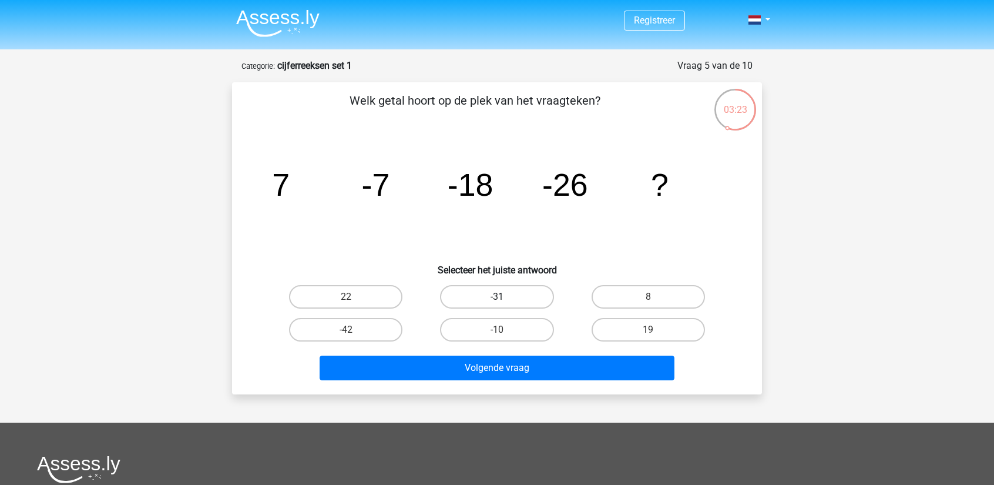
click at [464, 290] on label "-31" at bounding box center [496, 296] width 113 height 23
click at [497, 297] on input "-31" at bounding box center [501, 301] width 8 height 8
radio input "true"
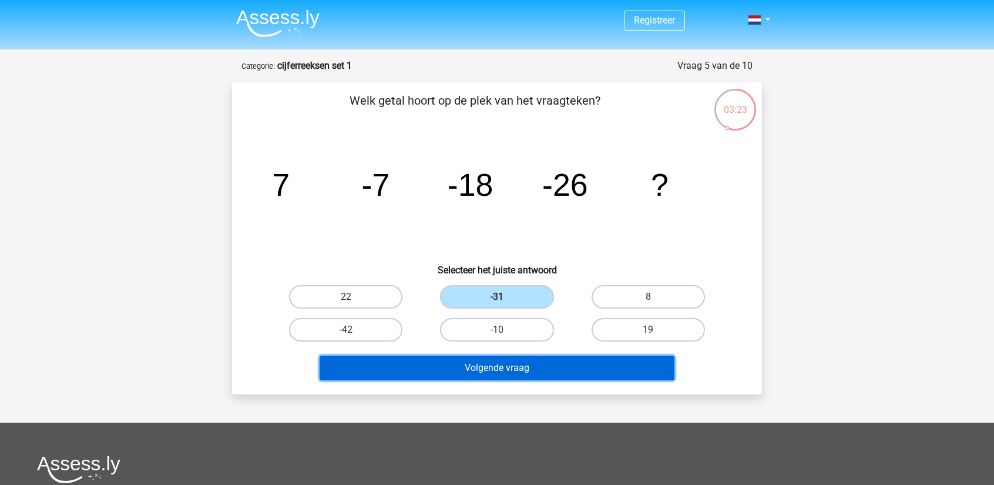
click at [492, 368] on button "Volgende vraag" at bounding box center [496, 367] width 355 height 25
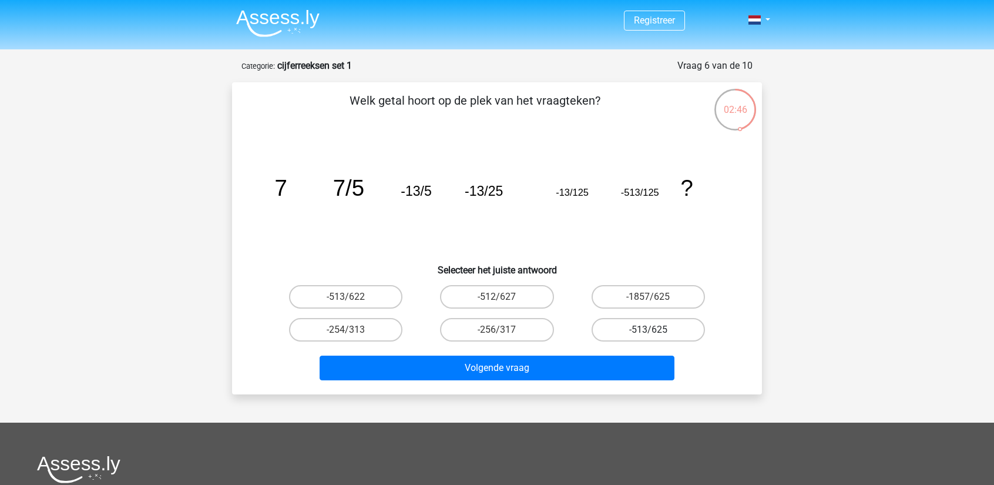
click at [611, 329] on label "-513/625" at bounding box center [647, 329] width 113 height 23
click at [648, 329] on input "-513/625" at bounding box center [652, 333] width 8 height 8
radio input "true"
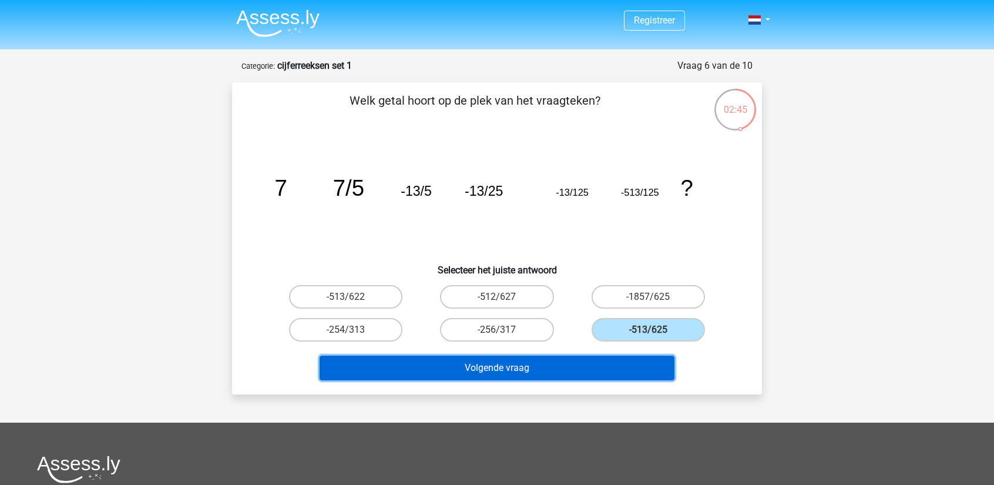
click at [576, 355] on button "Volgende vraag" at bounding box center [496, 367] width 355 height 25
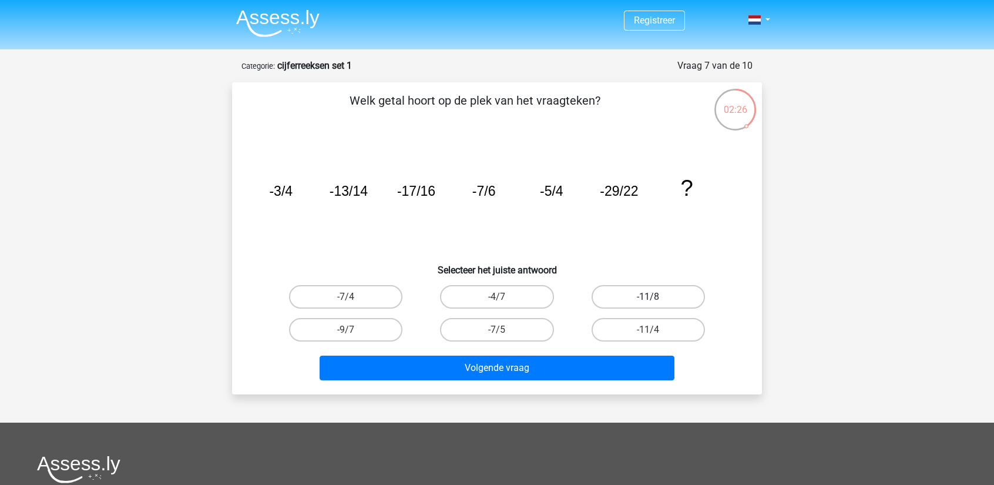
click at [623, 298] on label "-11/8" at bounding box center [647, 296] width 113 height 23
click at [648, 298] on input "-11/8" at bounding box center [652, 301] width 8 height 8
radio input "true"
click at [545, 391] on div "Welk getal hoort op de plek van het vraagteken? image/svg+xml -3/4 -13/14 -17/1…" at bounding box center [497, 238] width 530 height 312
click at [595, 337] on label "-11/4" at bounding box center [647, 329] width 113 height 23
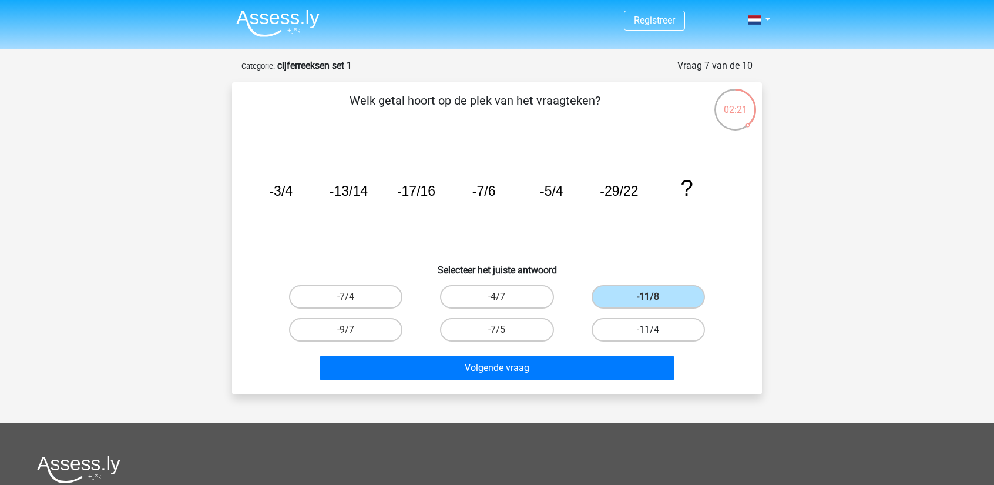
click at [648, 337] on input "-11/4" at bounding box center [652, 333] width 8 height 8
radio input "true"
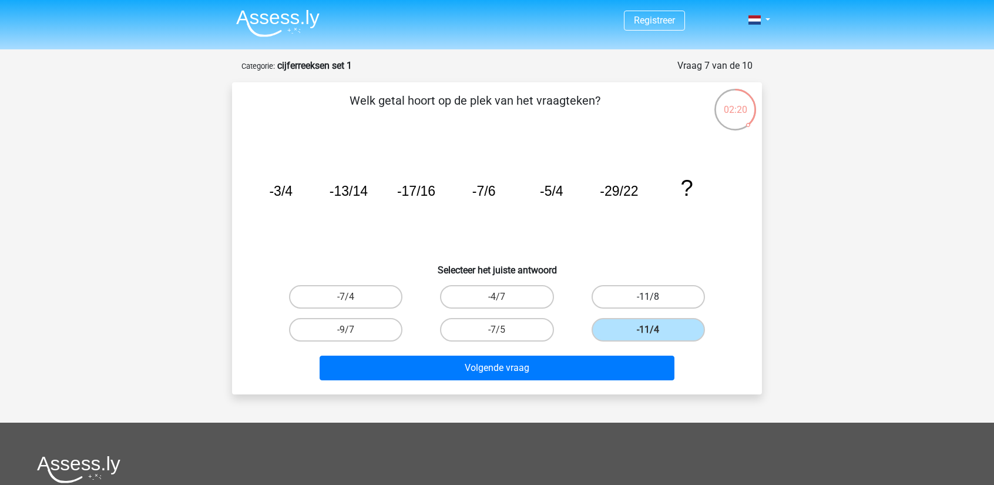
click at [599, 302] on label "-11/8" at bounding box center [647, 296] width 113 height 23
click at [648, 302] on input "-11/8" at bounding box center [652, 301] width 8 height 8
radio input "true"
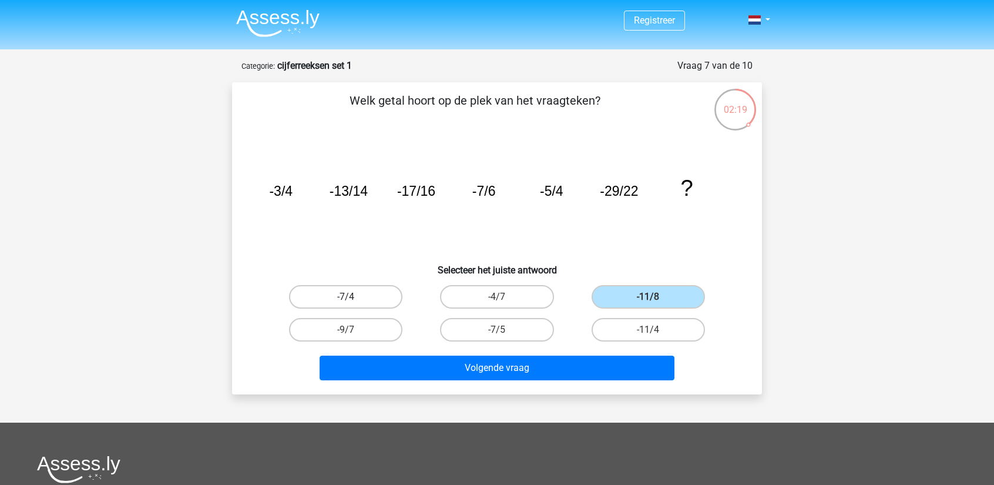
click at [364, 302] on label "-7/4" at bounding box center [345, 296] width 113 height 23
click at [354, 302] on input "-7/4" at bounding box center [350, 301] width 8 height 8
radio input "true"
click at [472, 333] on label "-7/5" at bounding box center [496, 329] width 113 height 23
click at [497, 333] on input "-7/5" at bounding box center [501, 333] width 8 height 8
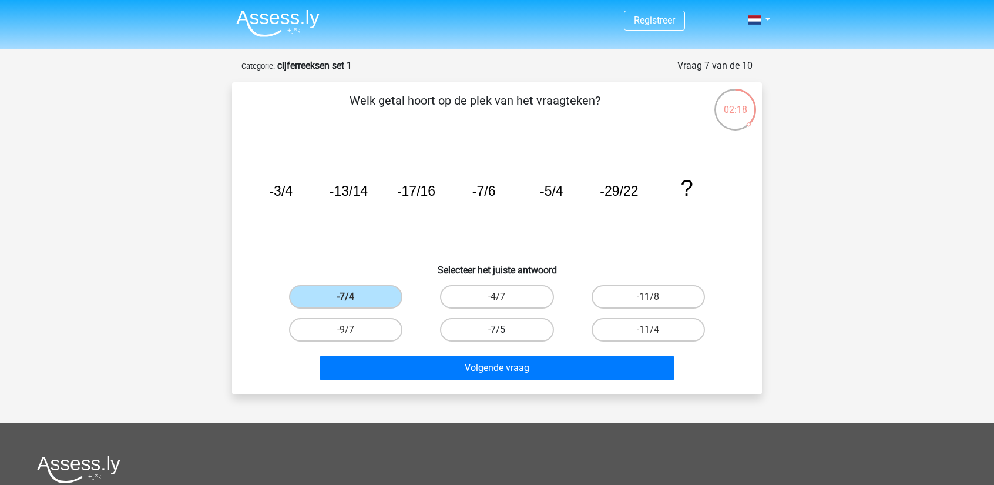
radio input "true"
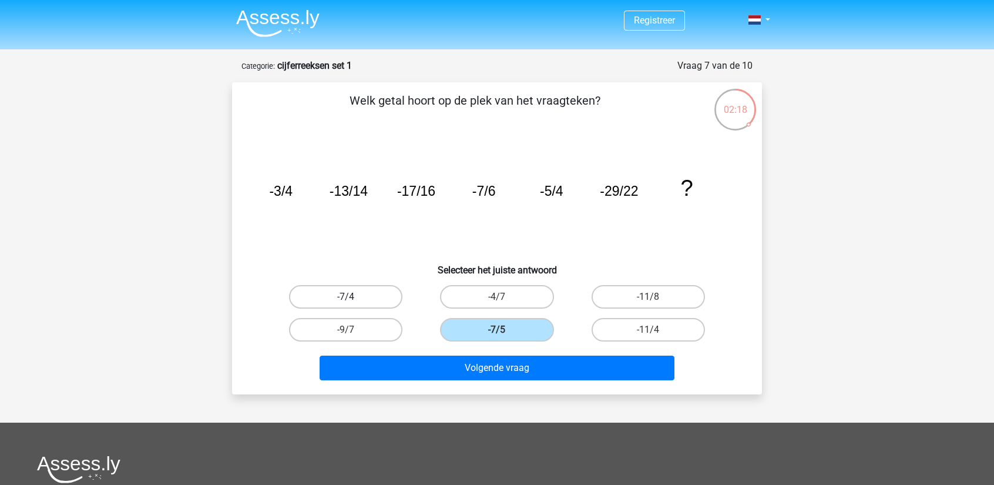
click at [375, 300] on label "-7/4" at bounding box center [345, 296] width 113 height 23
click at [354, 300] on input "-7/4" at bounding box center [350, 301] width 8 height 8
radio input "true"
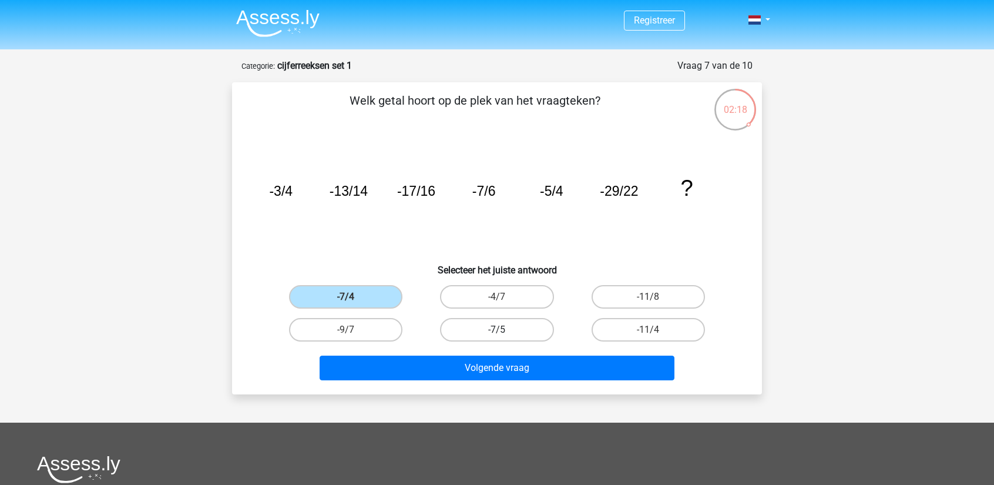
click at [510, 331] on label "-7/5" at bounding box center [496, 329] width 113 height 23
click at [505, 331] on input "-7/5" at bounding box center [501, 333] width 8 height 8
radio input "true"
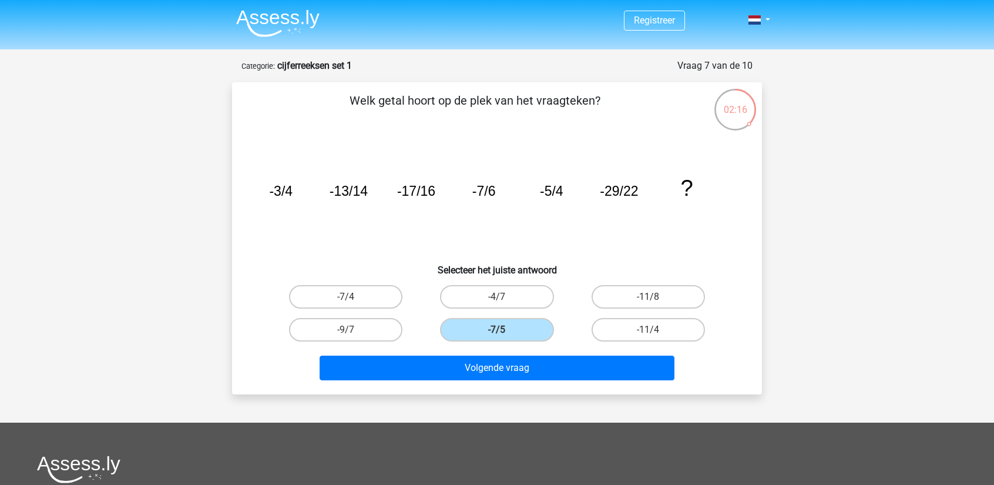
drag, startPoint x: 620, startPoint y: 339, endPoint x: 627, endPoint y: 314, distance: 26.1
click at [621, 339] on label "-11/4" at bounding box center [647, 329] width 113 height 23
click at [648, 337] on input "-11/4" at bounding box center [652, 333] width 8 height 8
radio input "true"
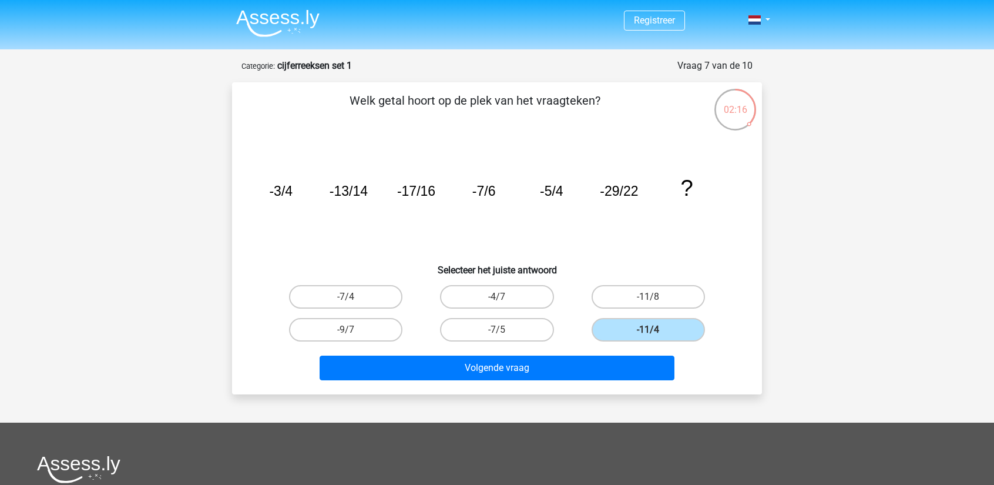
click at [627, 313] on div "-11/4" at bounding box center [648, 329] width 151 height 33
click at [627, 305] on label "-11/8" at bounding box center [647, 296] width 113 height 23
click at [648, 304] on input "-11/8" at bounding box center [652, 301] width 8 height 8
radio input "true"
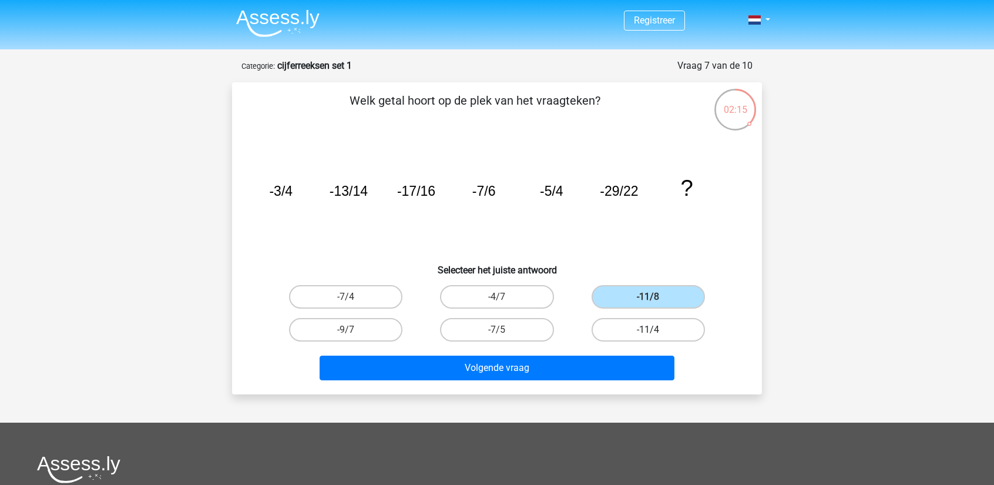
click at [628, 337] on label "-11/4" at bounding box center [647, 329] width 113 height 23
click at [648, 337] on input "-11/4" at bounding box center [652, 333] width 8 height 8
radio input "true"
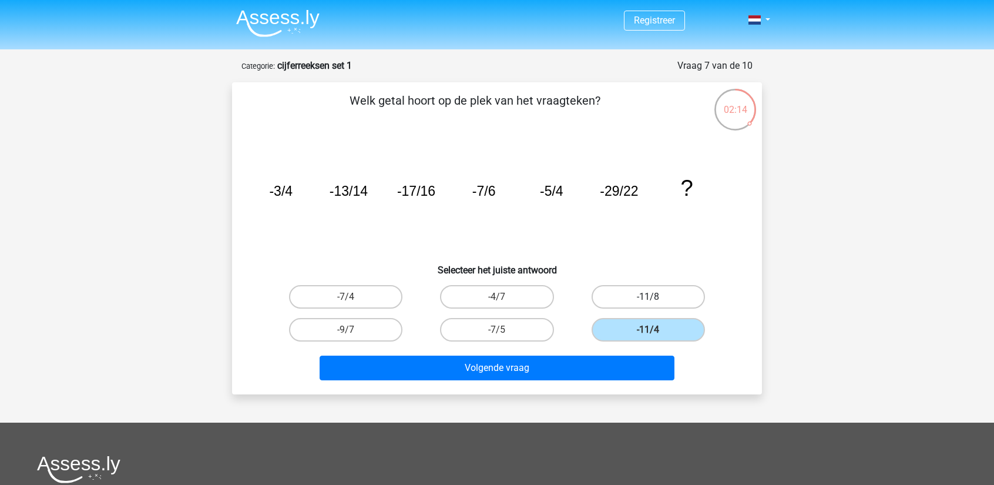
click at [622, 306] on label "-11/8" at bounding box center [647, 296] width 113 height 23
click at [648, 304] on input "-11/8" at bounding box center [652, 301] width 8 height 8
radio input "true"
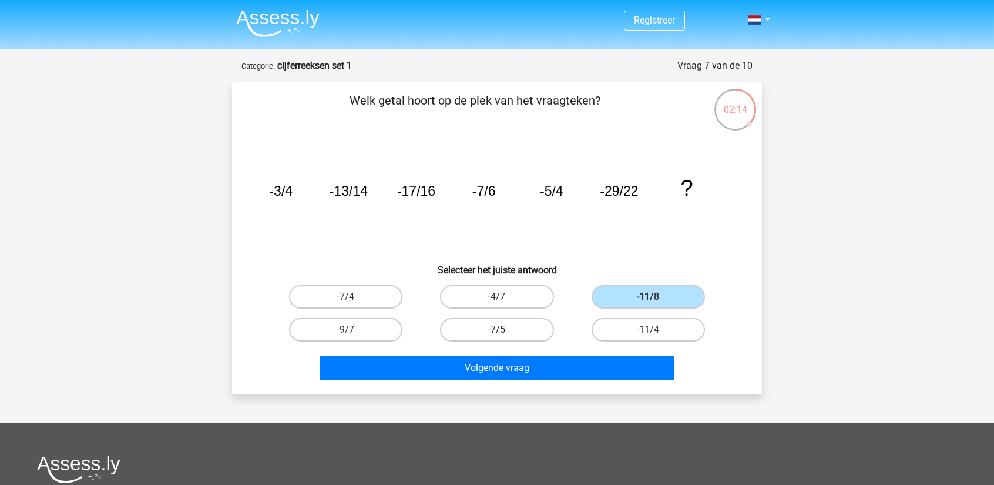
click at [529, 324] on label "-7/5" at bounding box center [496, 329] width 113 height 23
click at [505, 329] on input "-7/5" at bounding box center [501, 333] width 8 height 8
radio input "true"
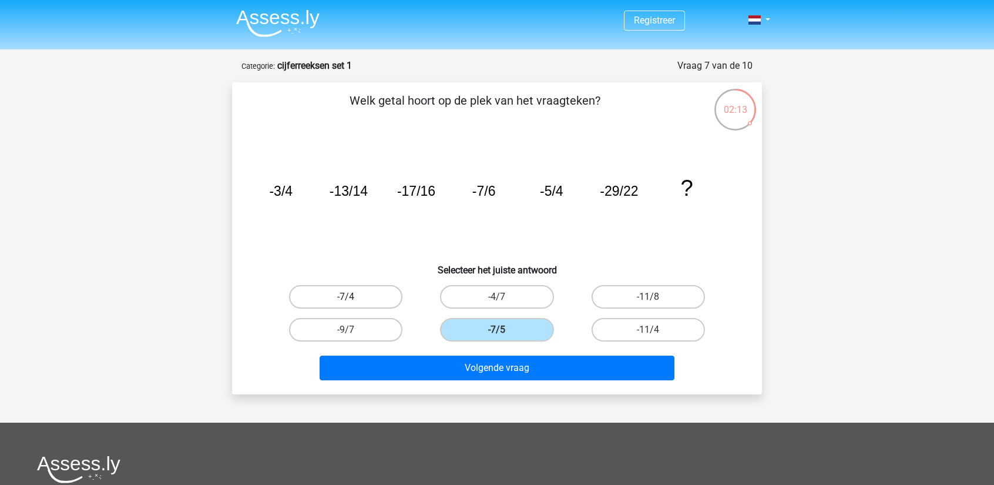
click at [364, 295] on label "-7/4" at bounding box center [345, 296] width 113 height 23
click at [354, 297] on input "-7/4" at bounding box center [350, 301] width 8 height 8
radio input "true"
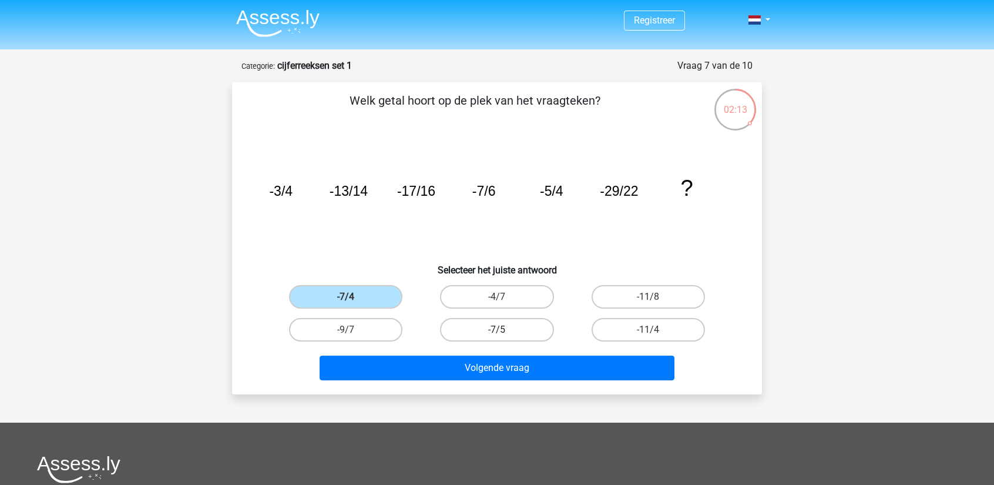
click at [489, 321] on label "-7/5" at bounding box center [496, 329] width 113 height 23
click at [497, 329] on input "-7/5" at bounding box center [501, 333] width 8 height 8
radio input "true"
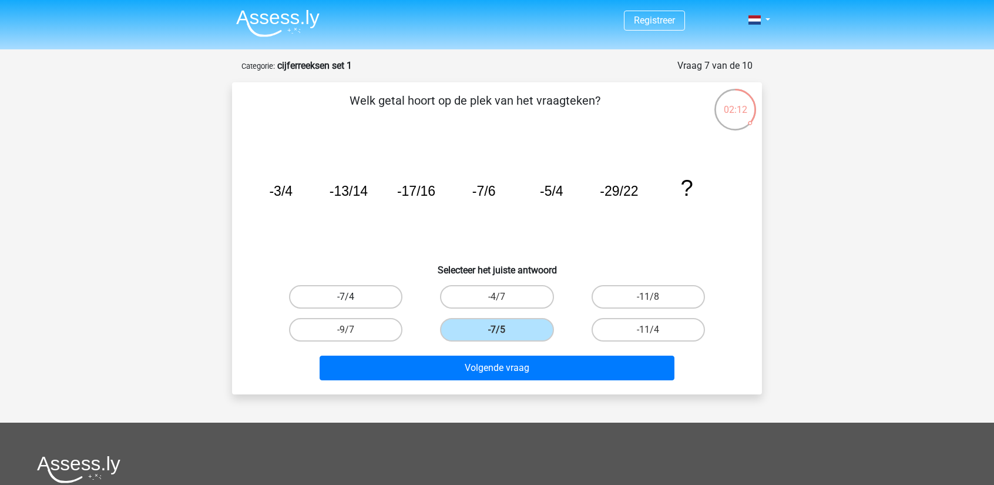
click at [359, 293] on label "-7/4" at bounding box center [345, 296] width 113 height 23
click at [354, 297] on input "-7/4" at bounding box center [350, 301] width 8 height 8
radio input "true"
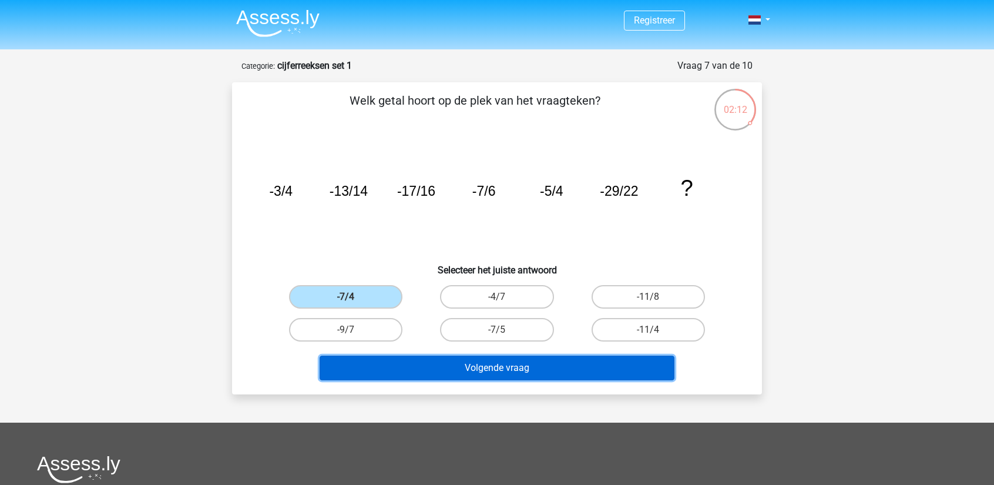
click at [514, 359] on button "Volgende vraag" at bounding box center [496, 367] width 355 height 25
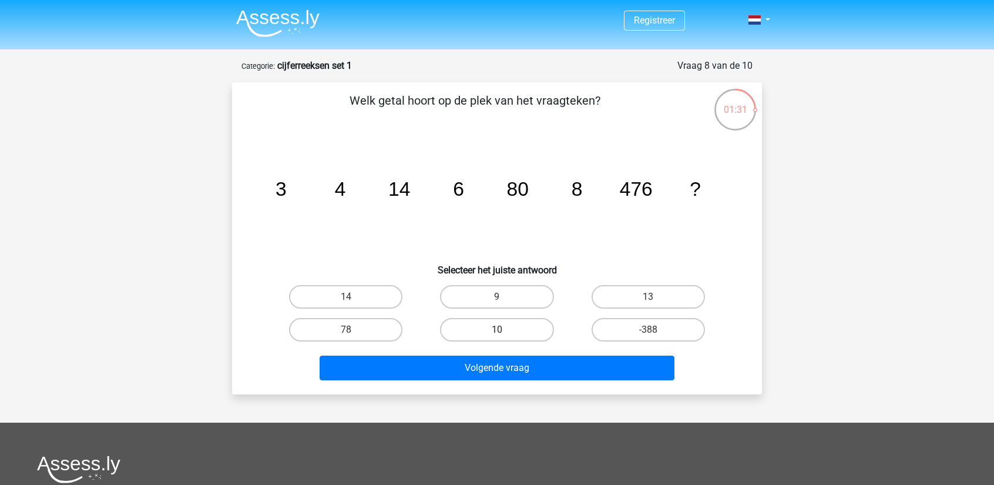
click at [526, 329] on label "10" at bounding box center [496, 329] width 113 height 23
click at [505, 329] on input "10" at bounding box center [501, 333] width 8 height 8
radio input "true"
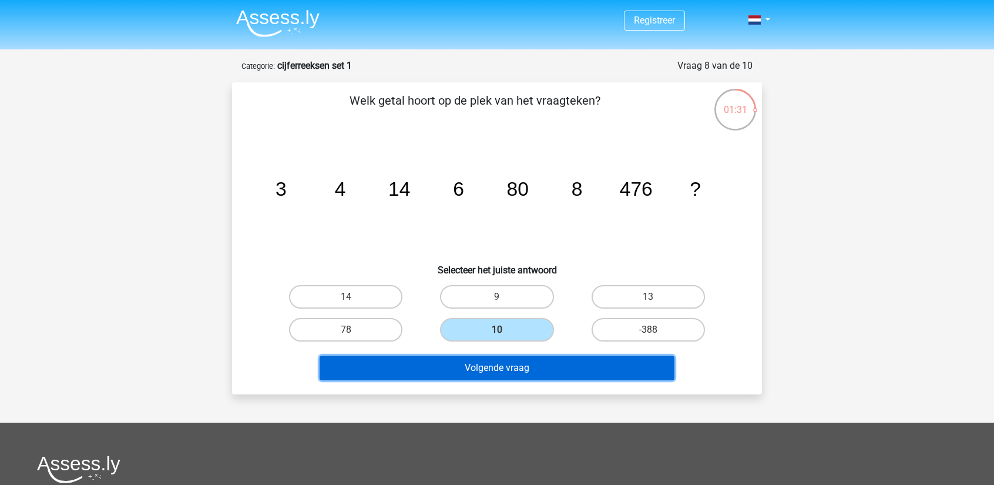
click at [506, 368] on button "Volgende vraag" at bounding box center [496, 367] width 355 height 25
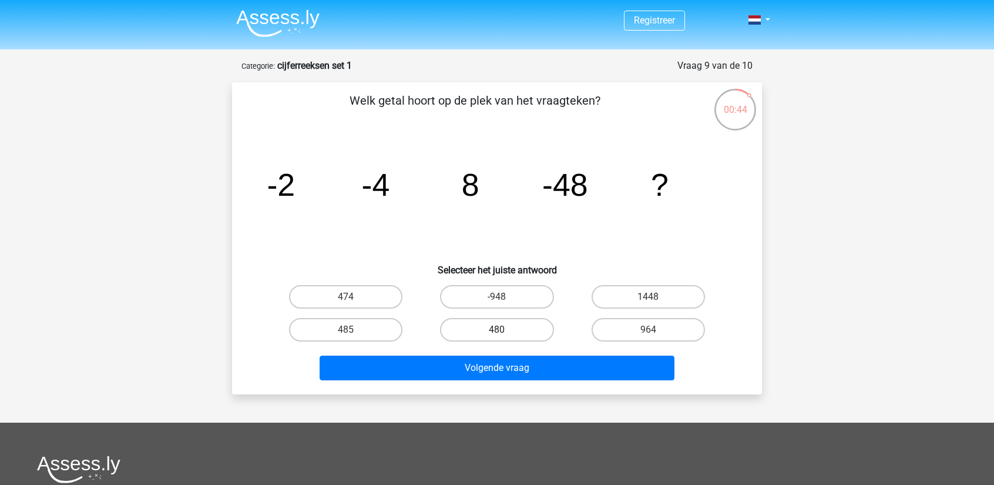
click at [468, 334] on label "480" at bounding box center [496, 329] width 113 height 23
click at [497, 334] on input "480" at bounding box center [501, 333] width 8 height 8
radio input "true"
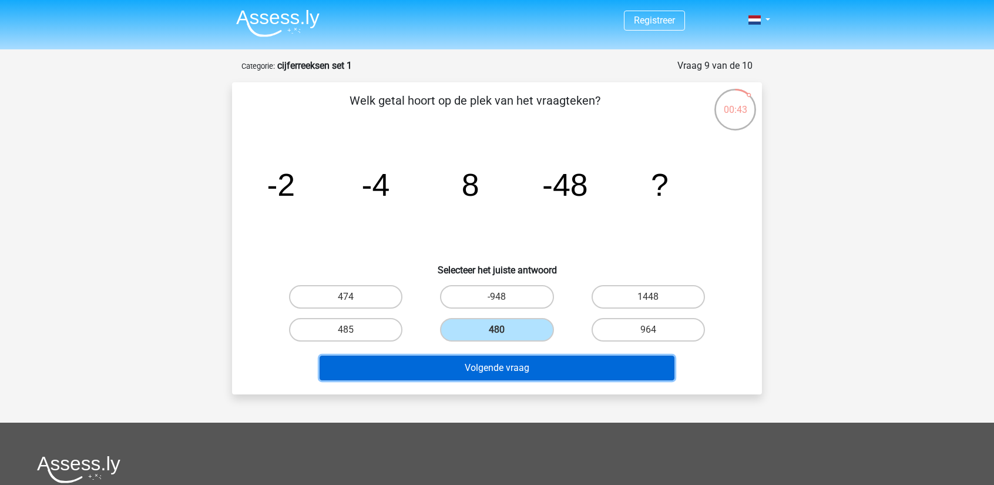
click at [444, 360] on button "Volgende vraag" at bounding box center [496, 367] width 355 height 25
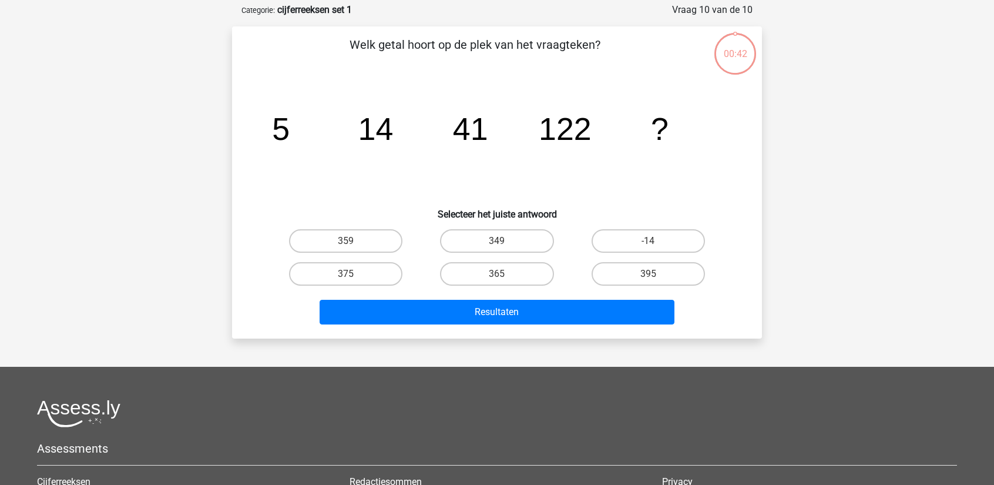
scroll to position [59, 0]
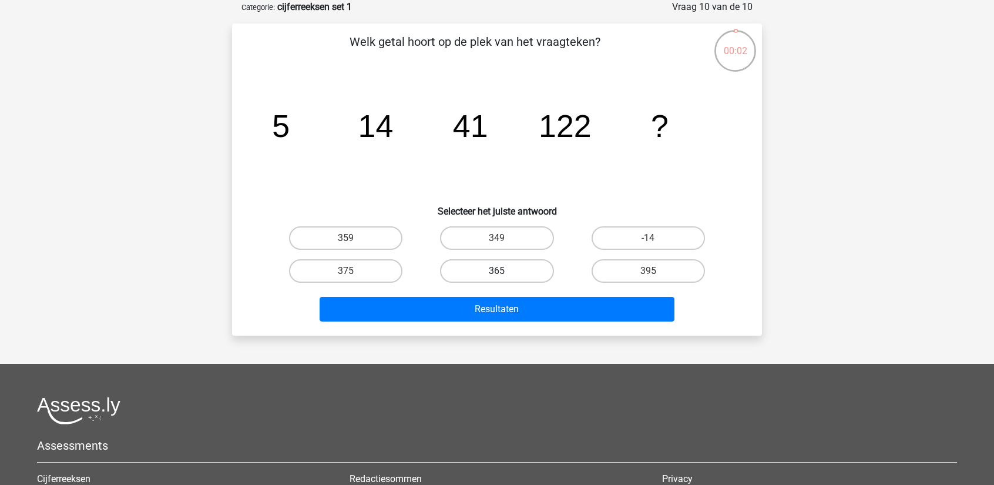
click at [462, 260] on label "365" at bounding box center [496, 270] width 113 height 23
click at [497, 271] on input "365" at bounding box center [501, 275] width 8 height 8
radio input "true"
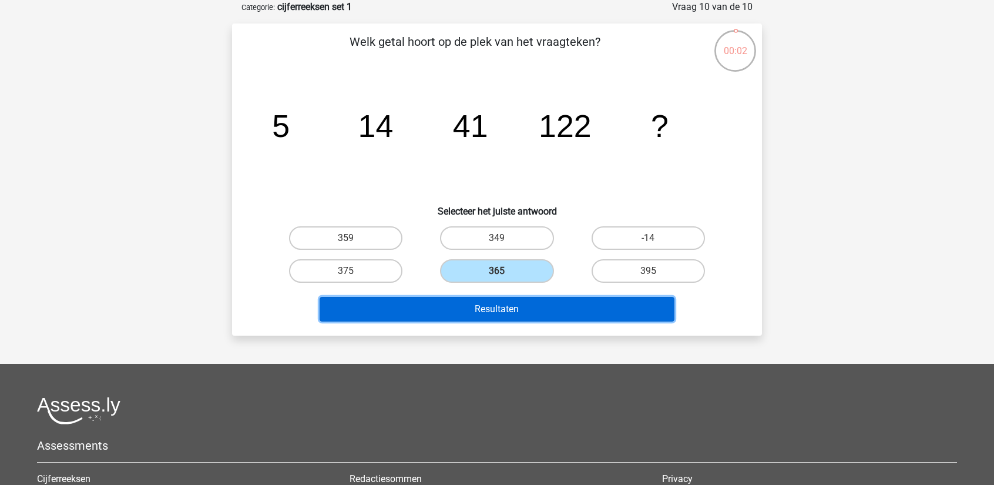
click at [459, 307] on button "Resultaten" at bounding box center [496, 309] width 355 height 25
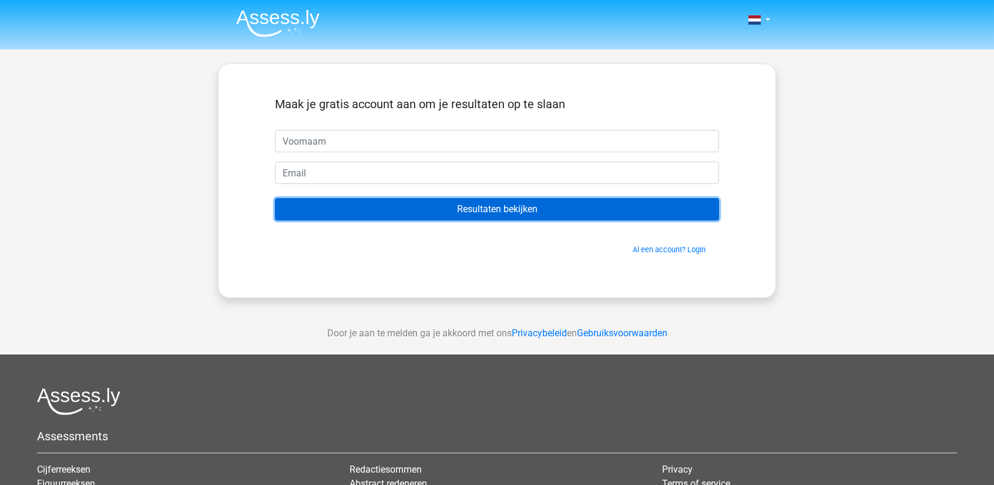
click at [510, 204] on input "Resultaten bekijken" at bounding box center [497, 209] width 444 height 22
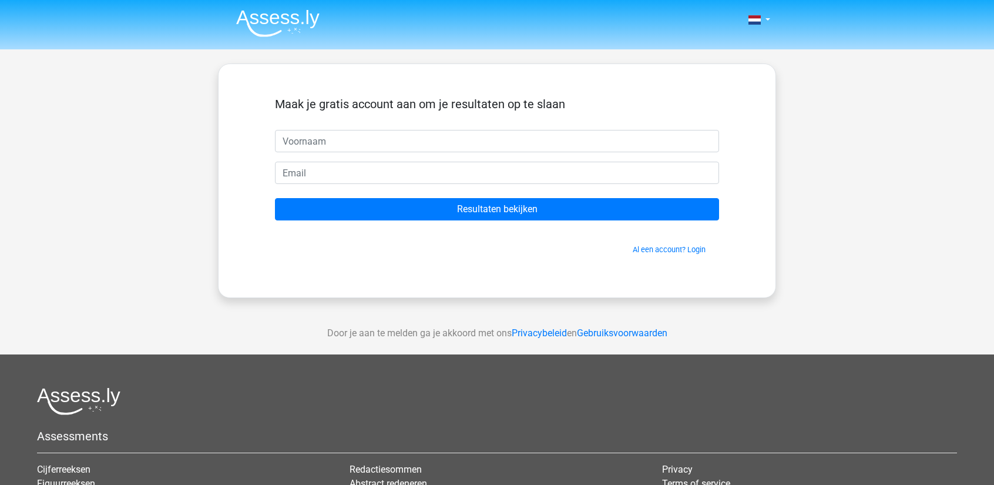
click at [490, 155] on form "Maak je gratis account aan om je resultaten op te slaan Resultaten bekijken Al …" at bounding box center [497, 176] width 444 height 158
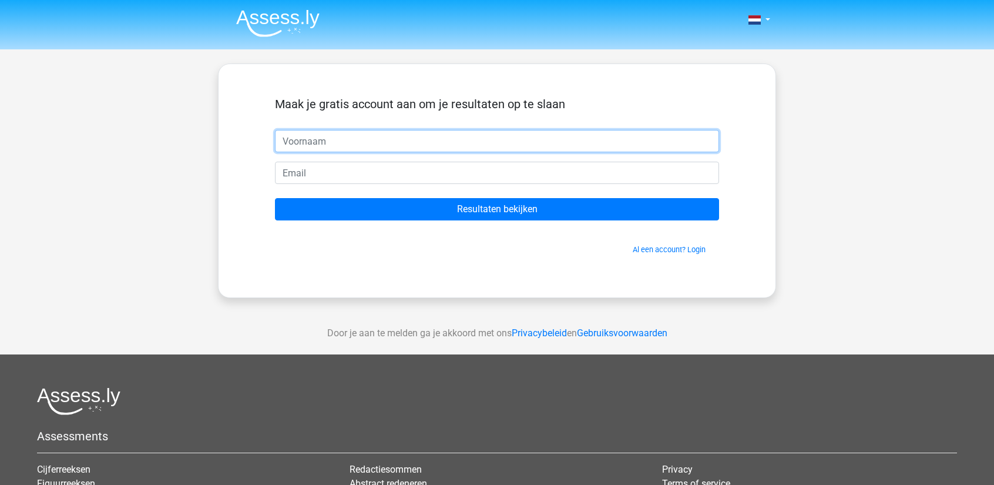
click at [483, 145] on input "text" at bounding box center [497, 141] width 444 height 22
type input "h"
type input "Haoran"
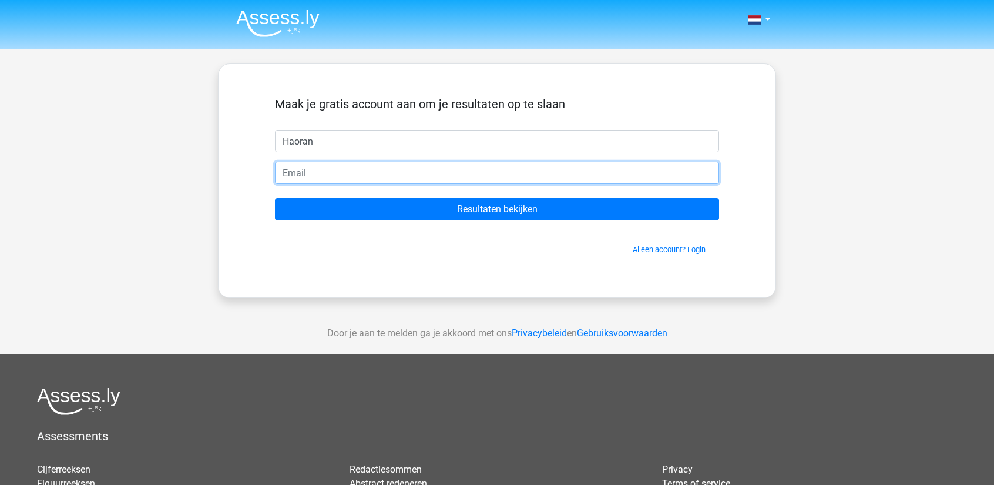
click at [489, 171] on input "email" at bounding box center [497, 173] width 444 height 22
type input "[EMAIL_ADDRESS][DOMAIN_NAME]"
click at [275, 198] on input "Resultaten bekijken" at bounding box center [497, 209] width 444 height 22
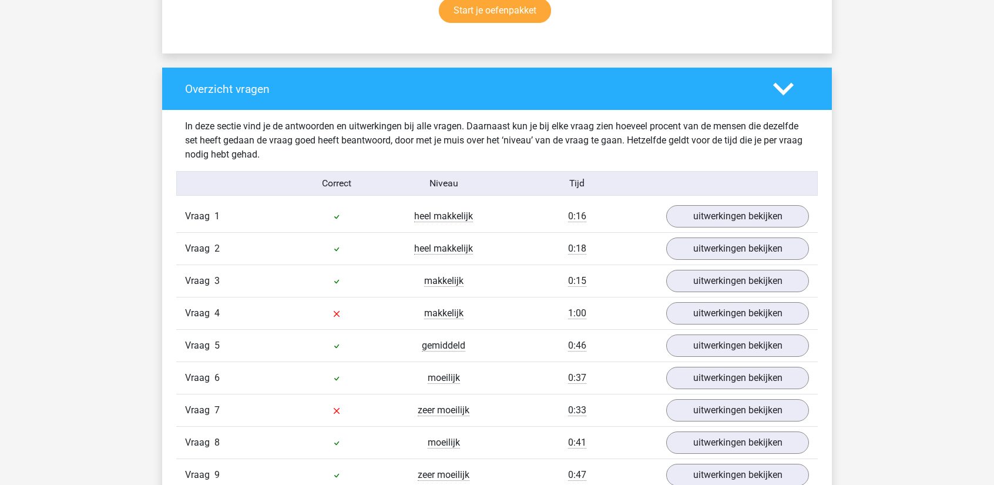
scroll to position [822, 0]
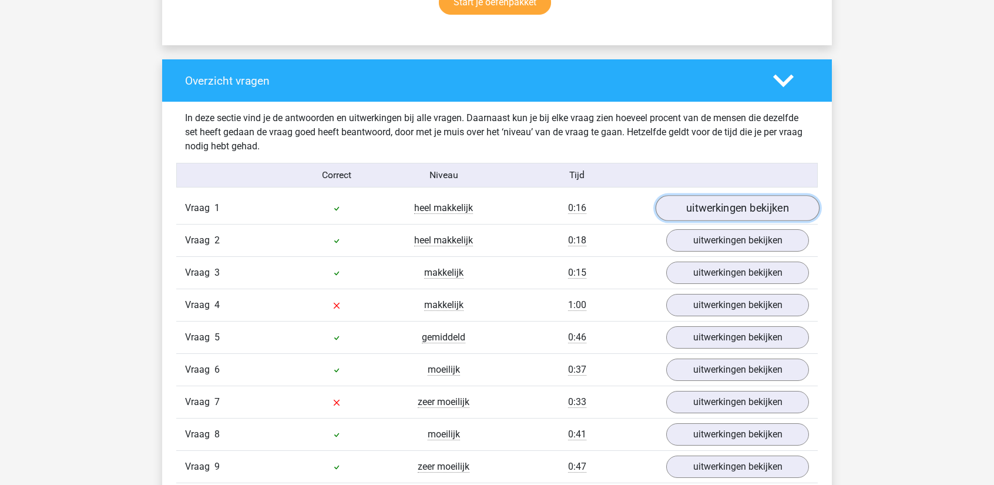
click at [752, 200] on link "uitwerkingen bekijken" at bounding box center [737, 208] width 164 height 26
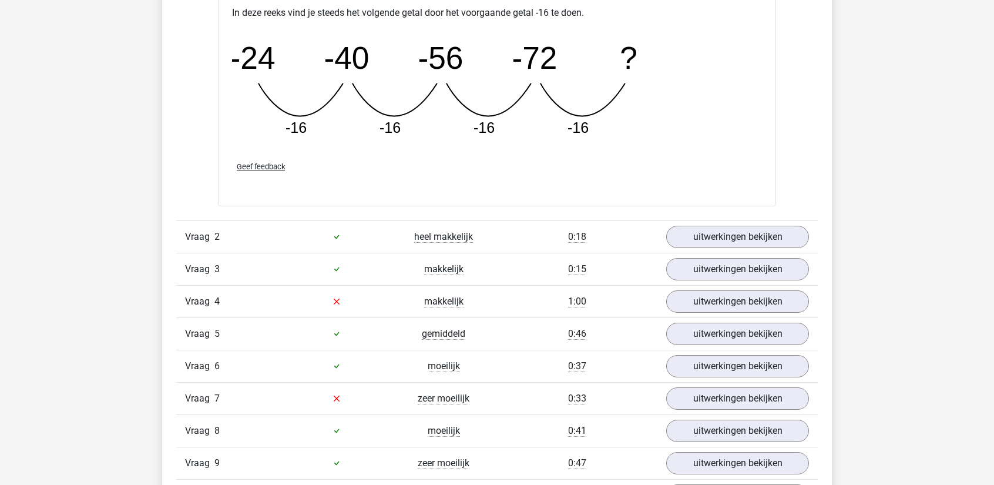
scroll to position [1351, 0]
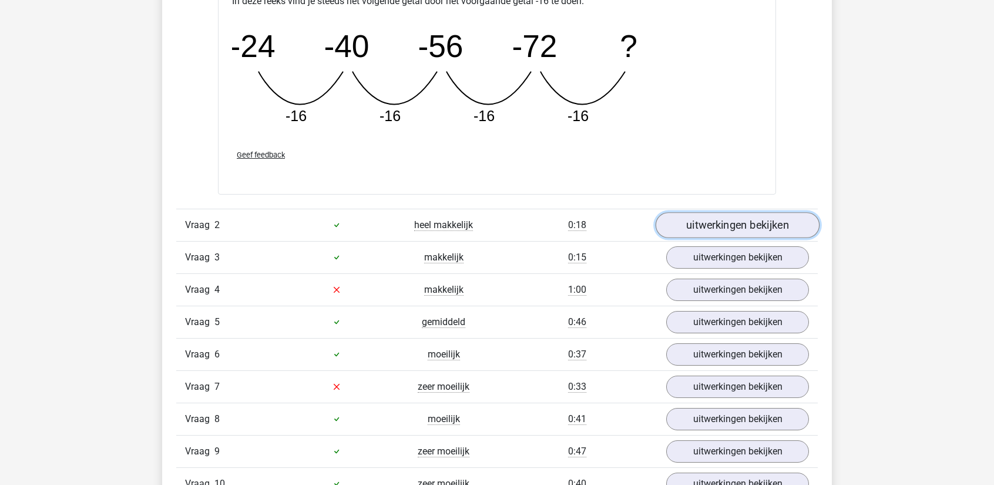
click at [688, 226] on link "uitwerkingen bekijken" at bounding box center [737, 225] width 164 height 26
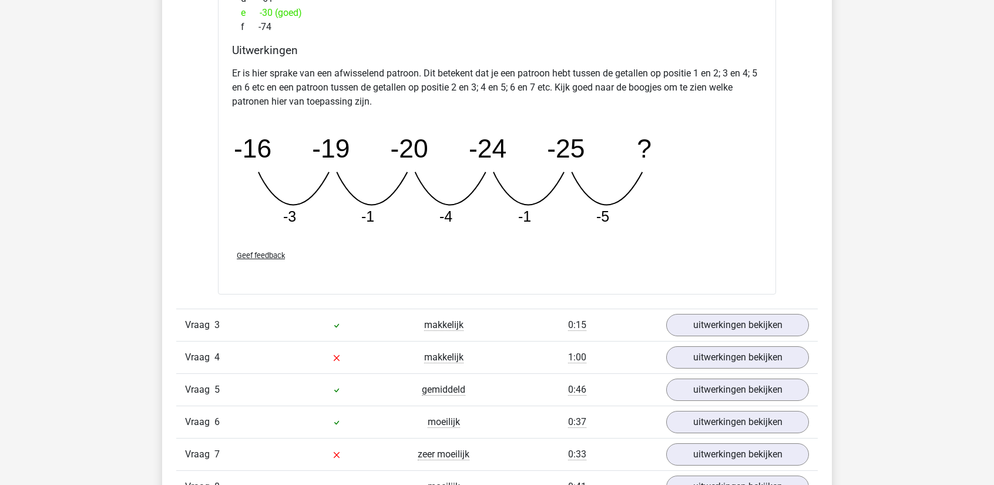
scroll to position [1879, 0]
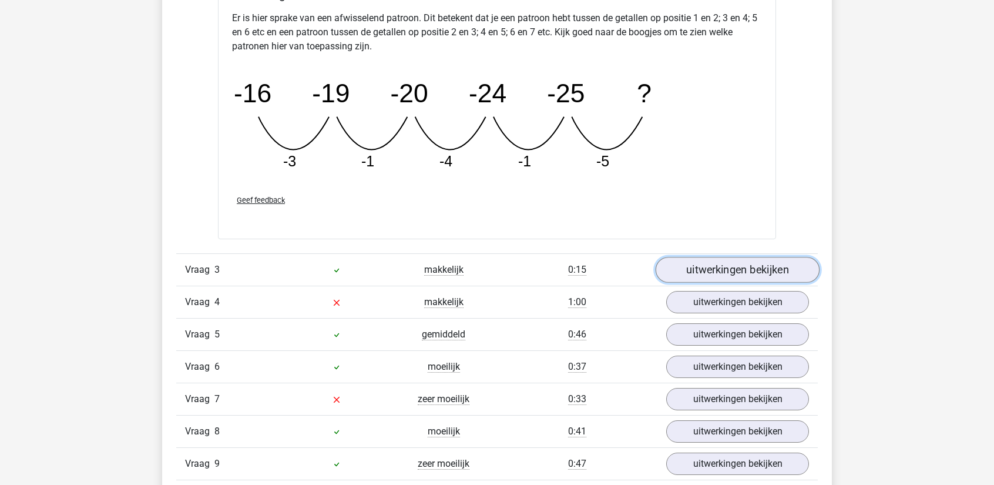
click at [691, 260] on link "uitwerkingen bekijken" at bounding box center [737, 270] width 164 height 26
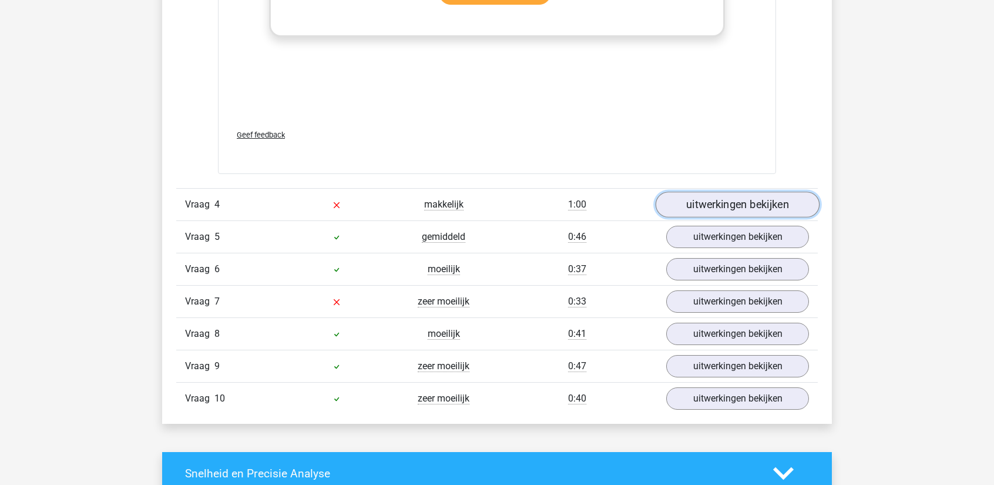
click at [697, 211] on link "uitwerkingen bekijken" at bounding box center [737, 204] width 164 height 26
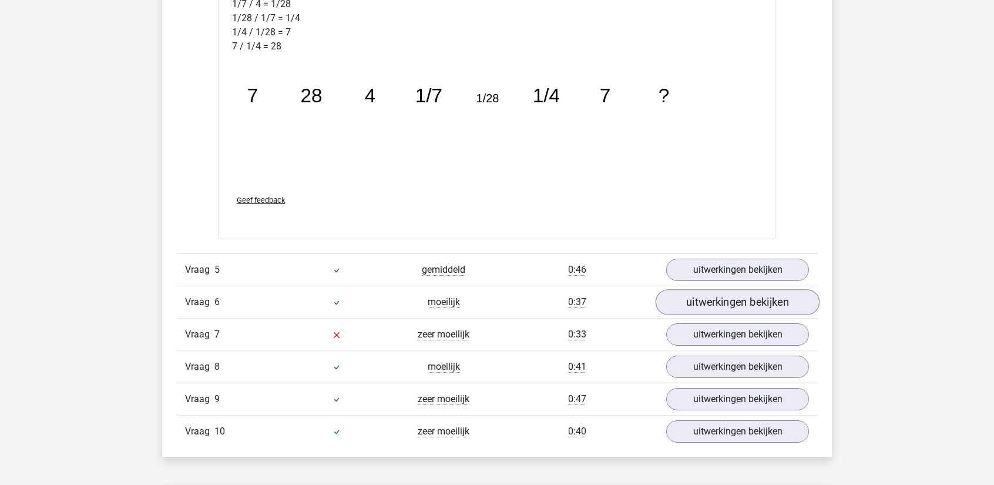
scroll to position [3289, 0]
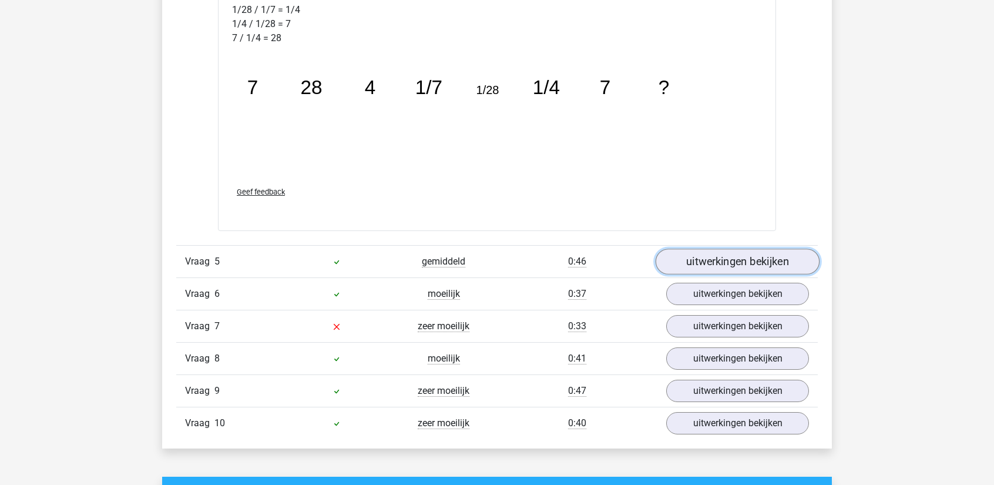
click at [720, 260] on link "uitwerkingen bekijken" at bounding box center [737, 261] width 164 height 26
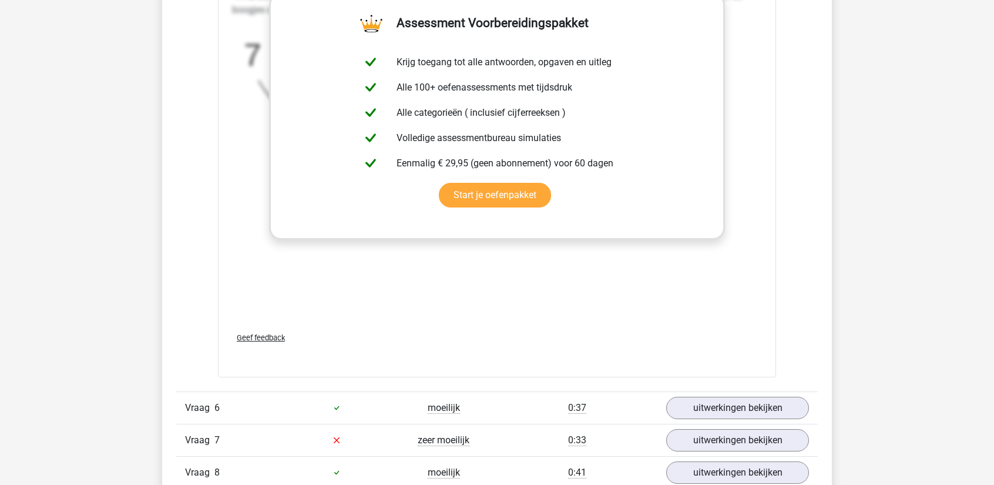
scroll to position [4052, 0]
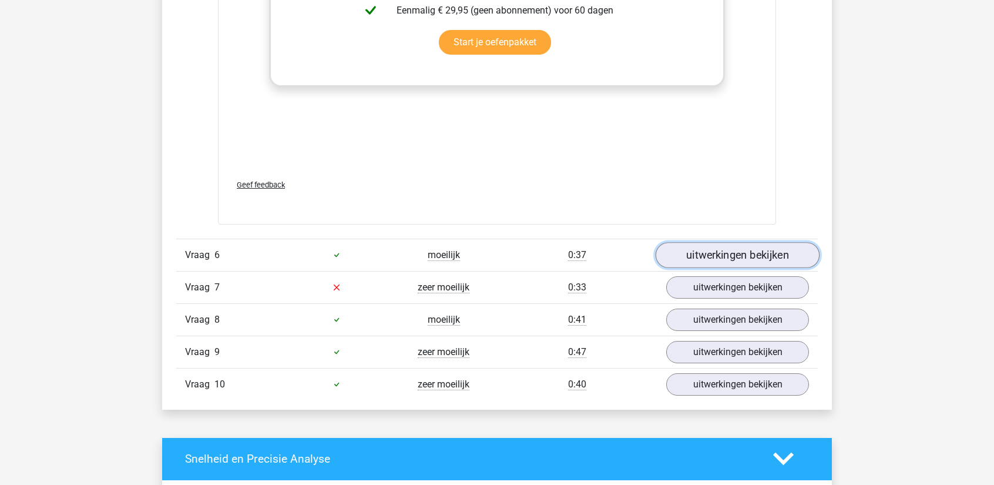
click at [687, 246] on link "uitwerkingen bekijken" at bounding box center [737, 255] width 164 height 26
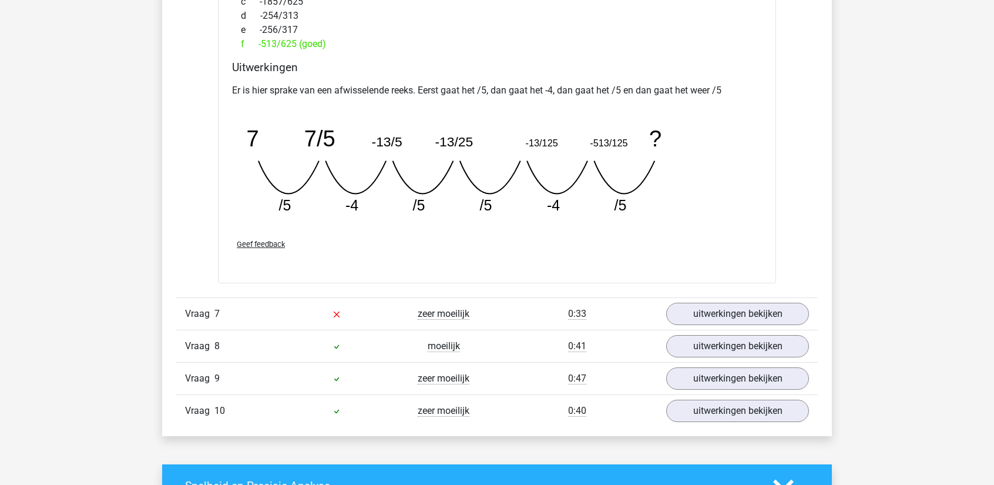
scroll to position [4581, 0]
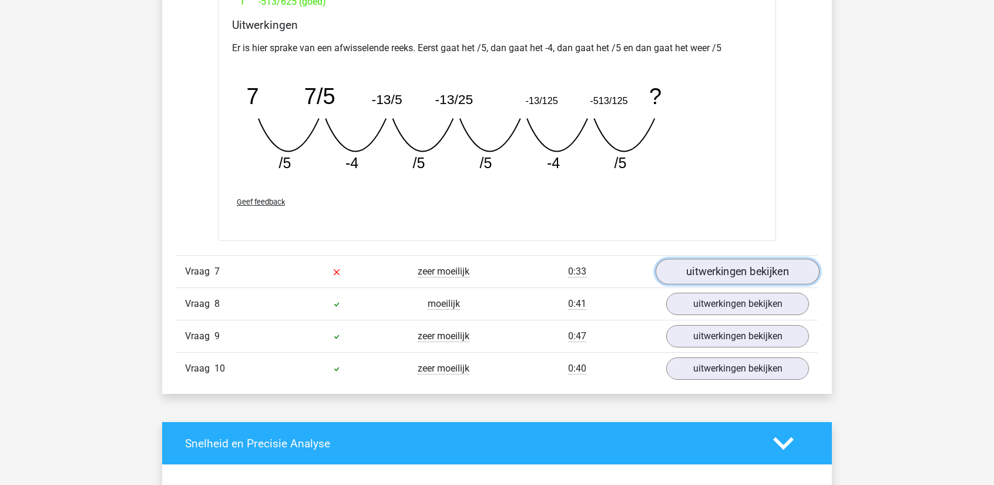
click at [719, 267] on link "uitwerkingen bekijken" at bounding box center [737, 271] width 164 height 26
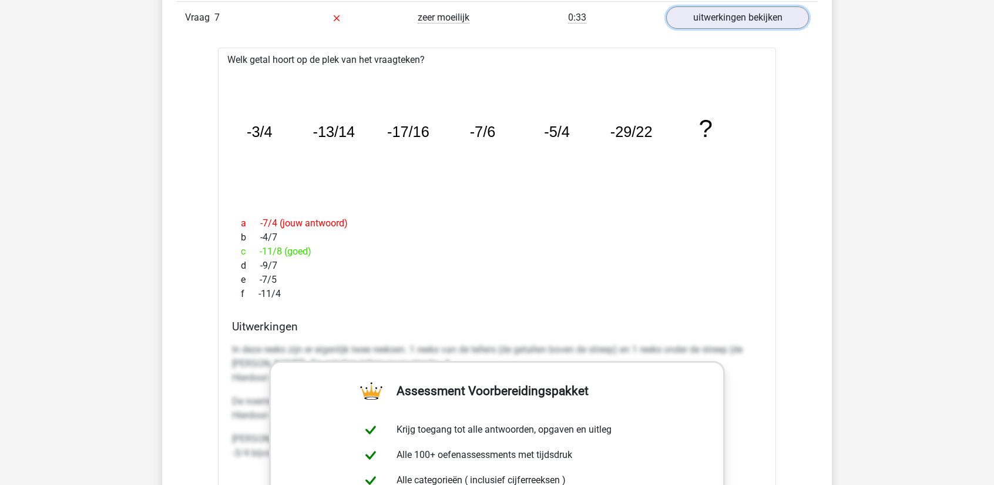
scroll to position [4875, 0]
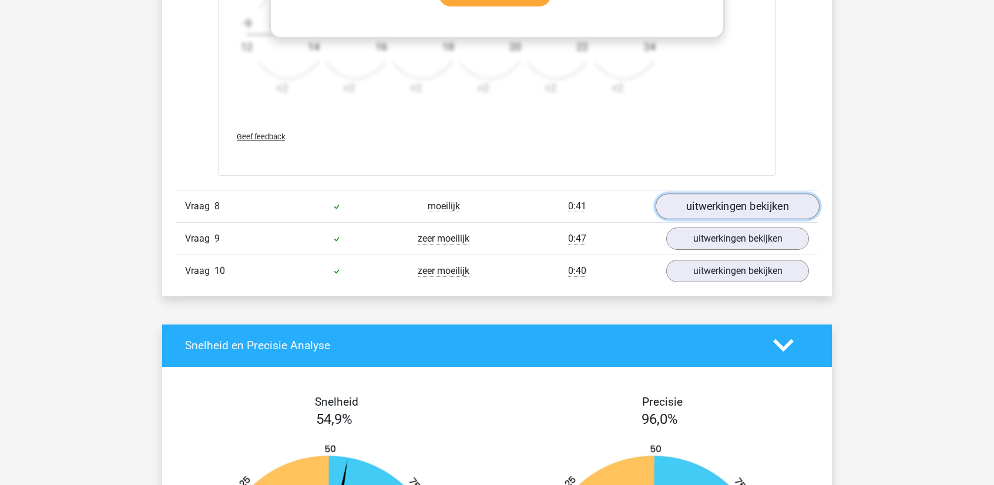
click at [709, 204] on link "uitwerkingen bekijken" at bounding box center [737, 206] width 164 height 26
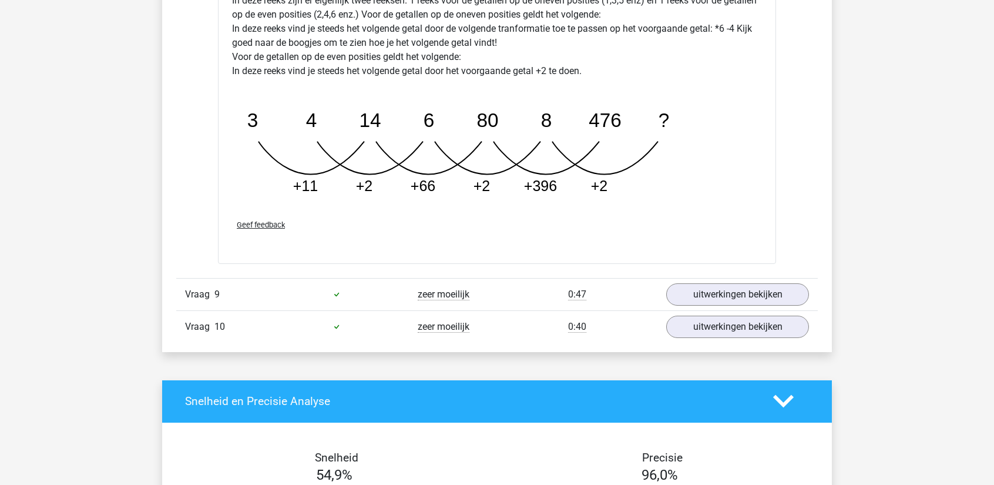
scroll to position [5932, 0]
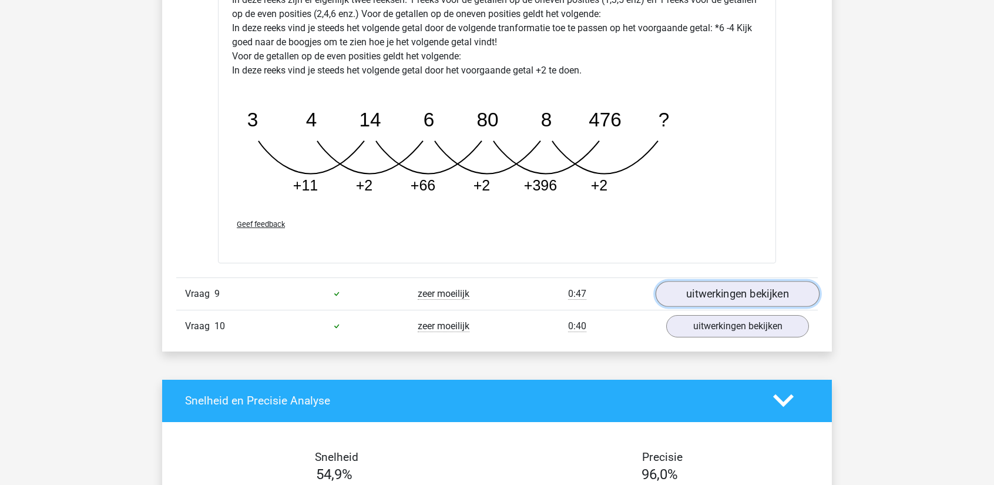
click at [707, 287] on link "uitwerkingen bekijken" at bounding box center [737, 294] width 164 height 26
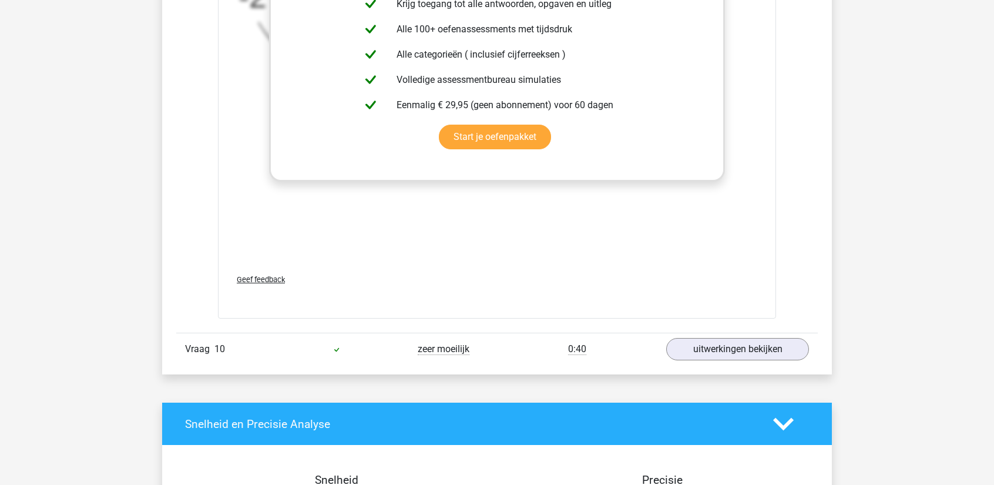
scroll to position [6637, 0]
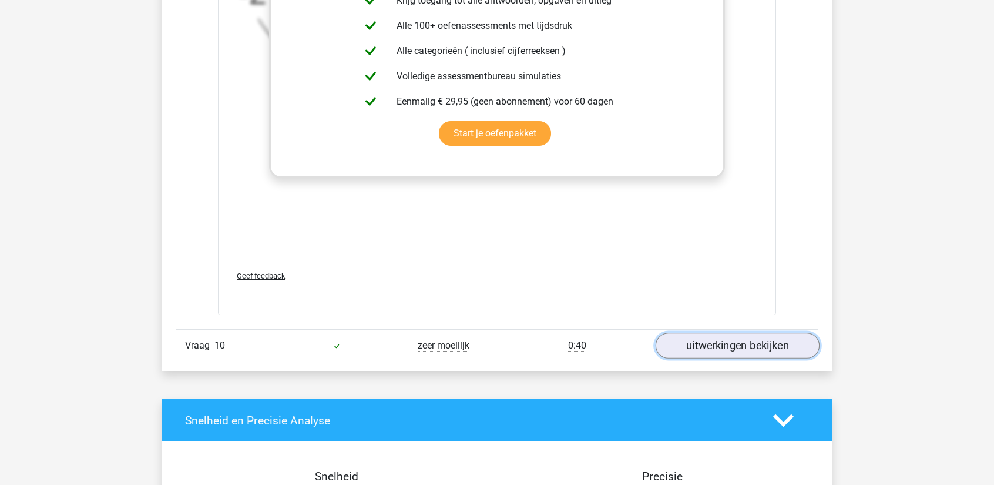
click at [733, 333] on link "uitwerkingen bekijken" at bounding box center [737, 346] width 164 height 26
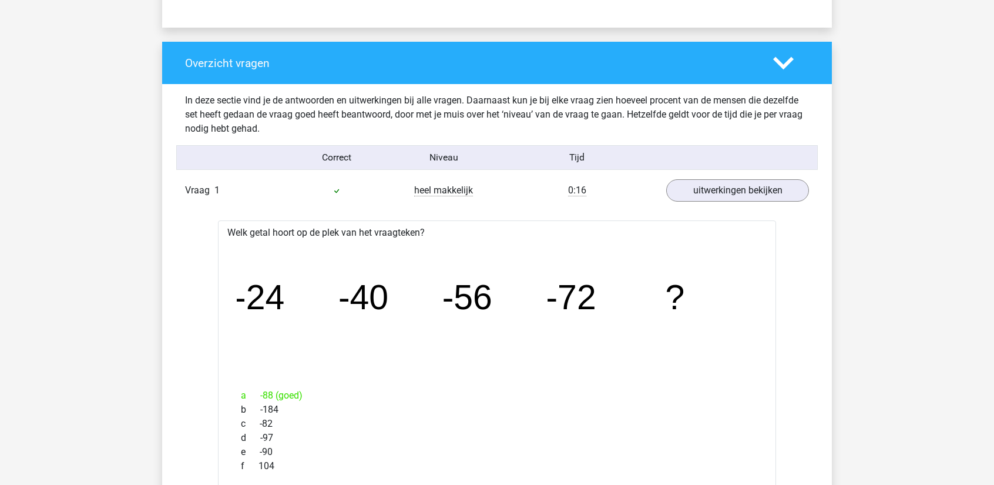
scroll to position [0, 0]
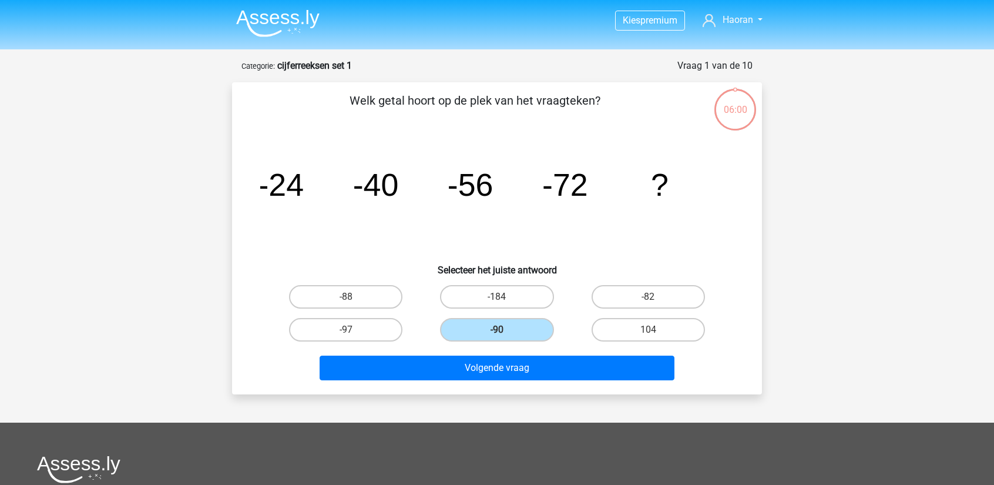
scroll to position [59, 0]
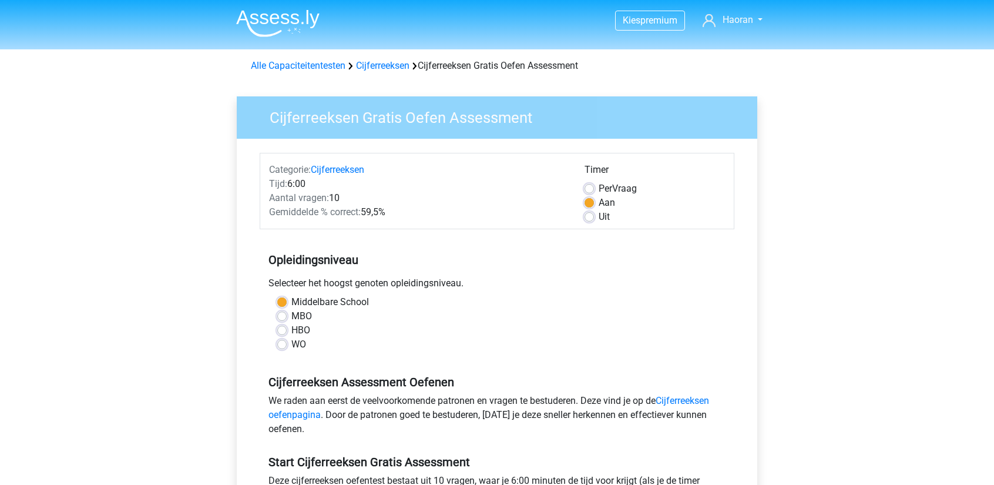
scroll to position [176, 0]
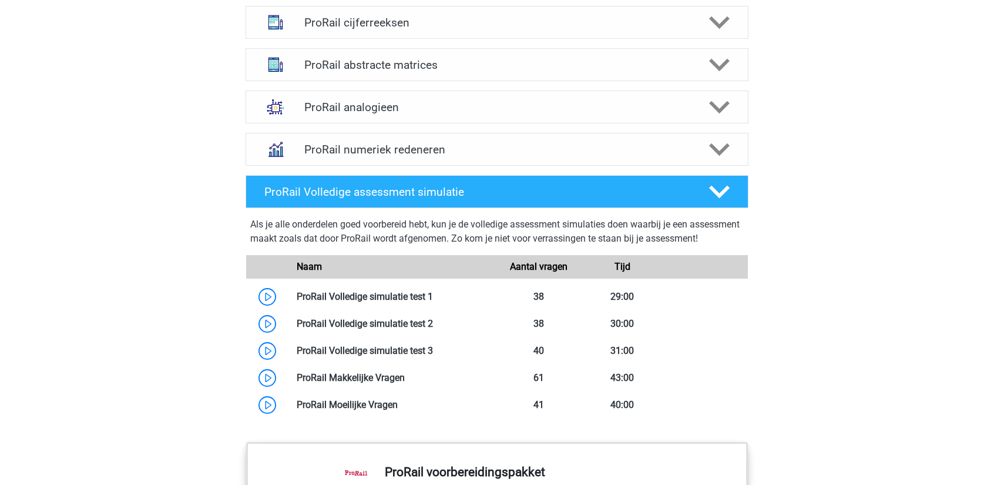
scroll to position [939, 0]
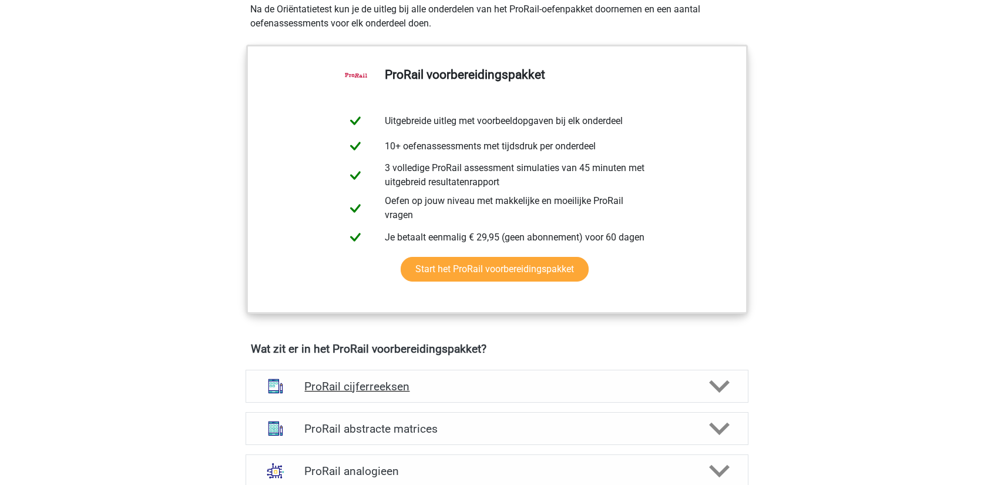
click at [625, 372] on div "ProRail cijferreeksen" at bounding box center [496, 385] width 503 height 33
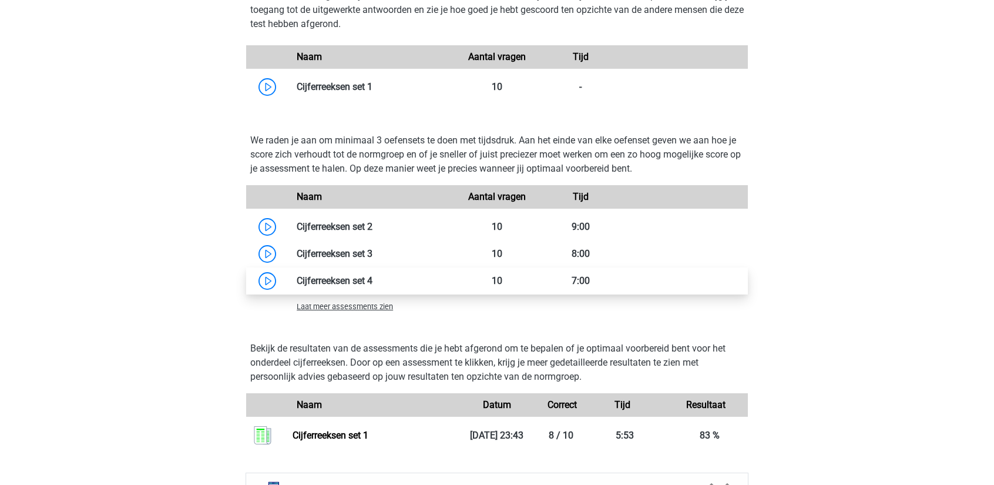
scroll to position [1233, 0]
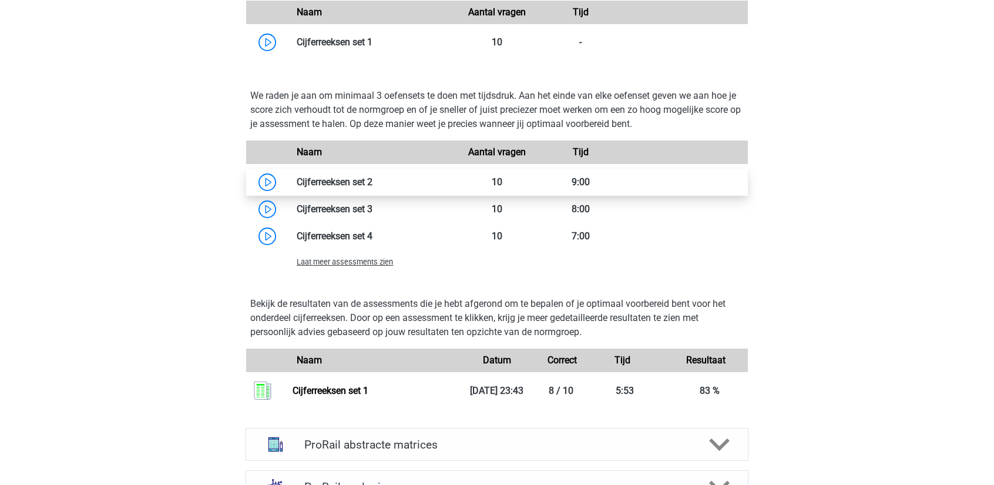
click at [372, 180] on link at bounding box center [372, 181] width 0 height 11
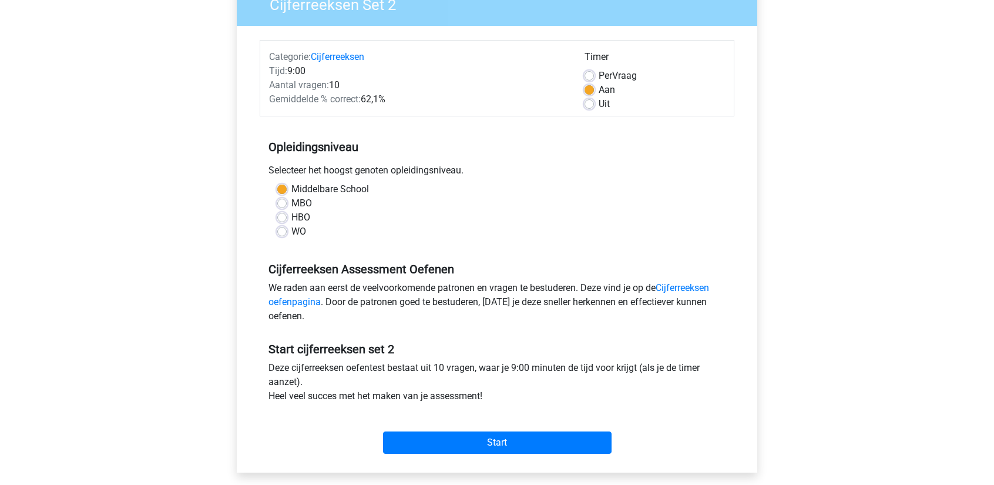
scroll to position [59, 0]
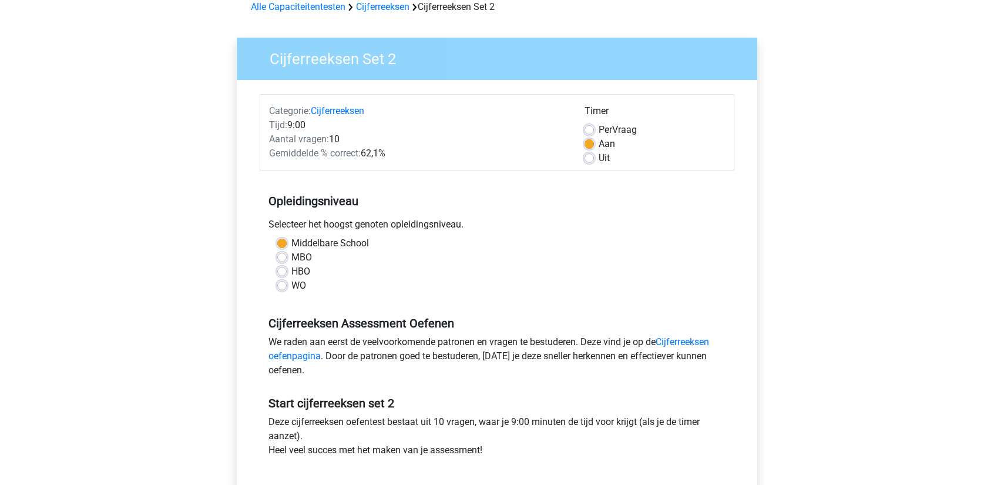
click at [300, 257] on label "MBO" at bounding box center [301, 257] width 21 height 14
click at [287, 257] on input "MBO" at bounding box center [281, 256] width 9 height 12
radio input "true"
click at [292, 268] on label "HBO" at bounding box center [300, 271] width 19 height 14
click at [287, 268] on input "HBO" at bounding box center [281, 270] width 9 height 12
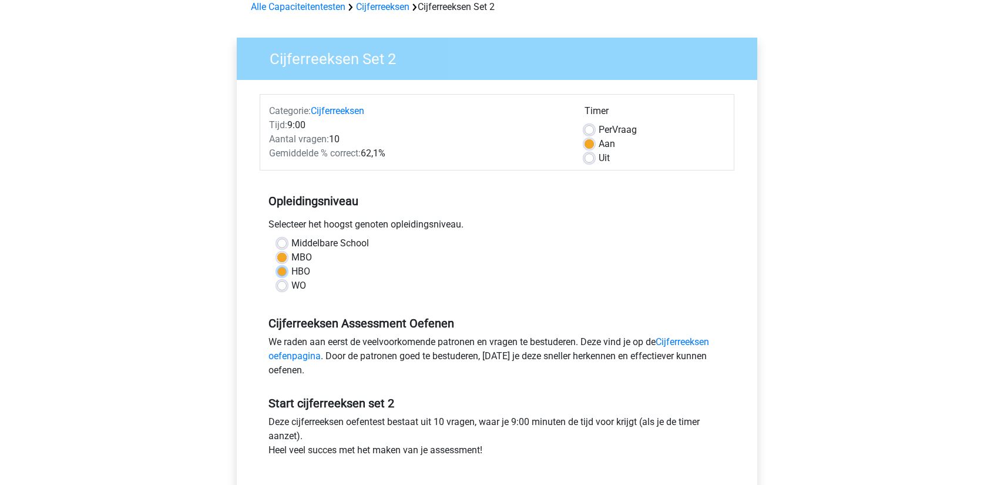
radio input "true"
click at [291, 288] on label "WO" at bounding box center [298, 285] width 15 height 14
click at [285, 288] on input "WO" at bounding box center [281, 284] width 9 height 12
radio input "true"
click at [285, 251] on div "MBO" at bounding box center [496, 257] width 439 height 14
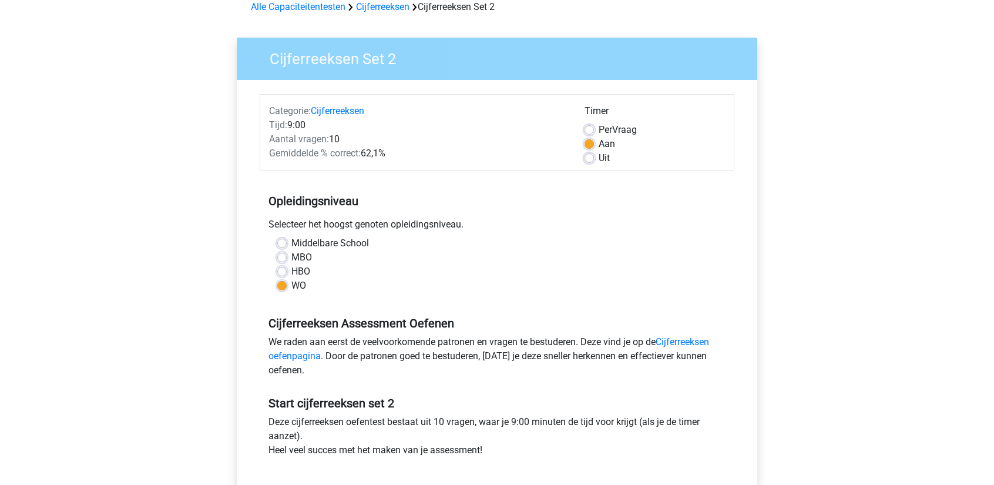
click at [321, 237] on label "Middelbare School" at bounding box center [330, 243] width 78 height 14
click at [287, 237] on input "Middelbare School" at bounding box center [281, 242] width 9 height 12
radio input "true"
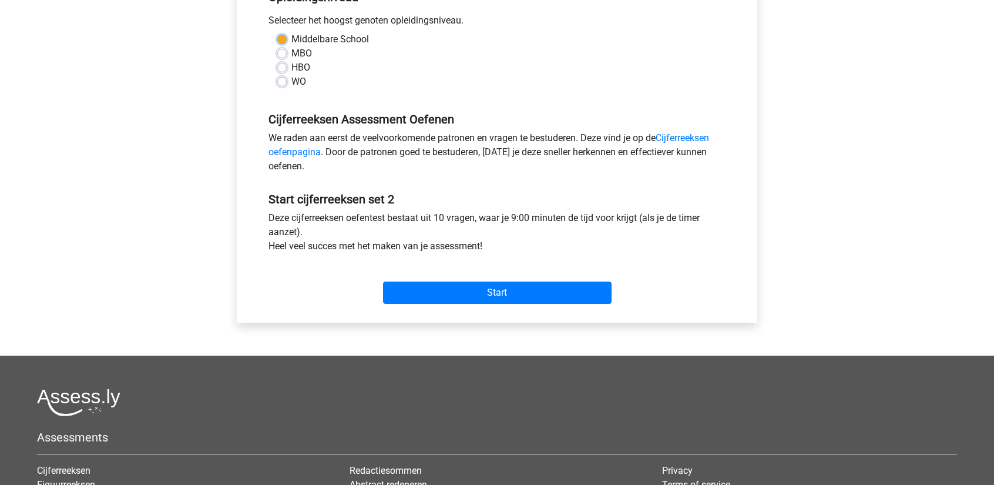
scroll to position [294, 0]
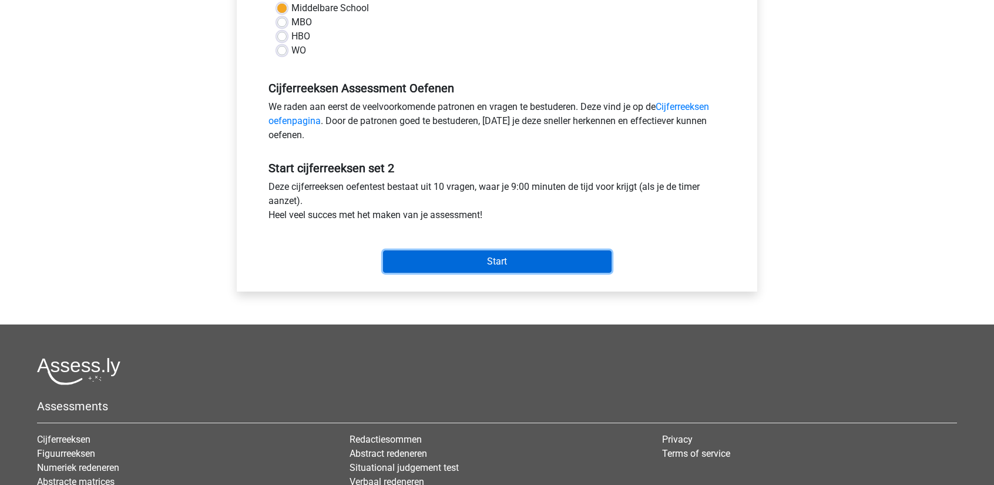
click at [450, 266] on input "Start" at bounding box center [497, 261] width 228 height 22
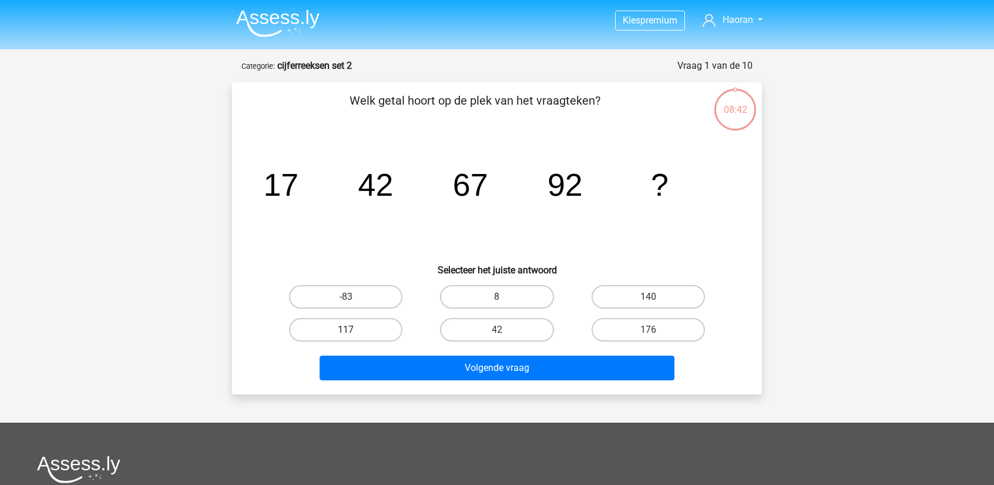
click at [361, 325] on label "117" at bounding box center [345, 329] width 113 height 23
click at [354, 329] on input "117" at bounding box center [350, 333] width 8 height 8
radio input "true"
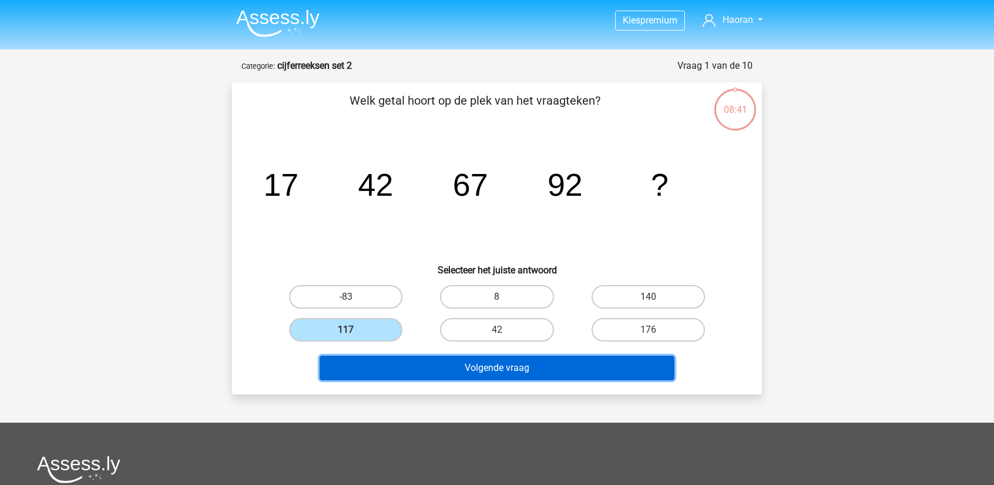
click at [397, 365] on button "Volgende vraag" at bounding box center [496, 367] width 355 height 25
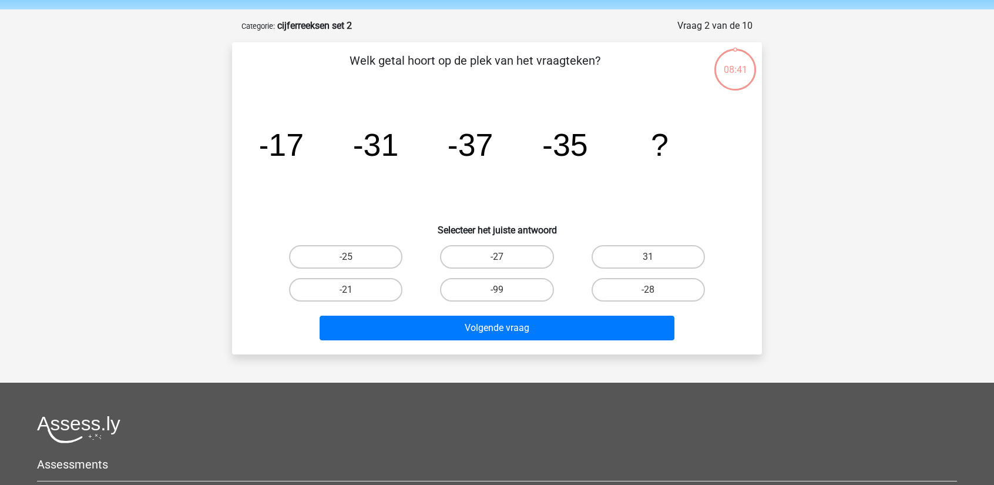
scroll to position [59, 0]
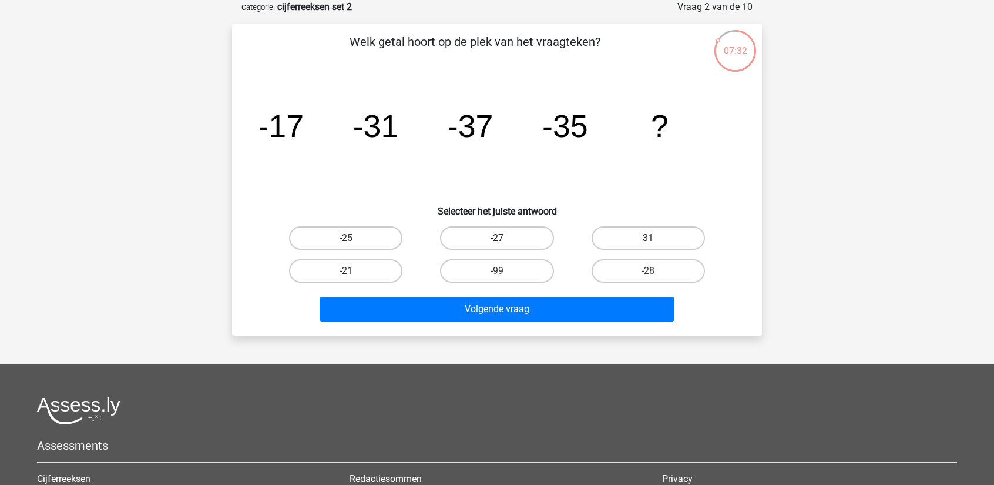
click at [519, 237] on label "-27" at bounding box center [496, 237] width 113 height 23
click at [505, 238] on input "-27" at bounding box center [501, 242] width 8 height 8
radio input "true"
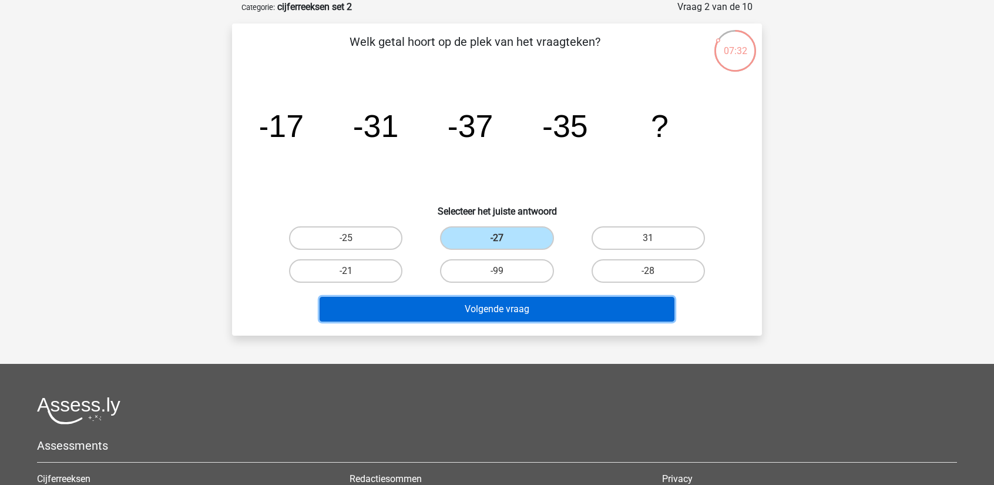
click at [553, 305] on button "Volgende vraag" at bounding box center [496, 309] width 355 height 25
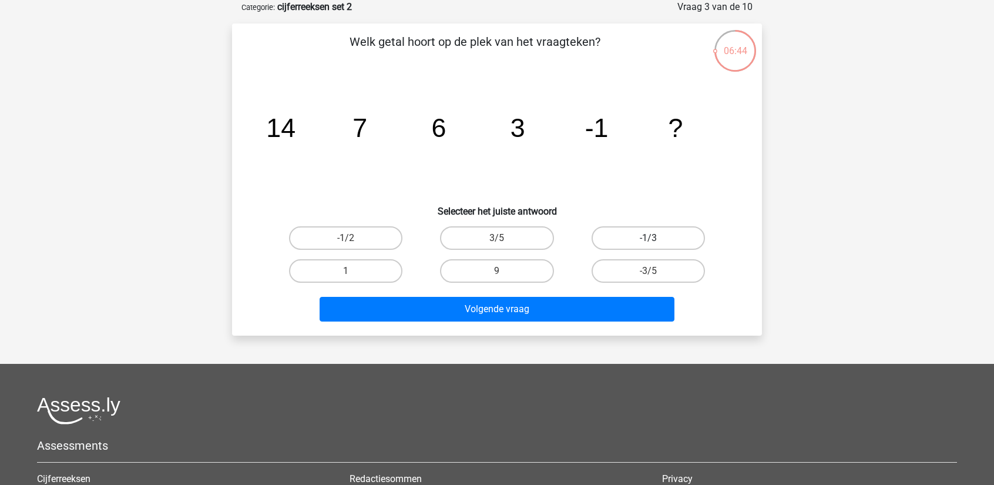
click at [645, 240] on label "-1/3" at bounding box center [647, 237] width 113 height 23
click at [648, 240] on input "-1/3" at bounding box center [652, 242] width 8 height 8
radio input "true"
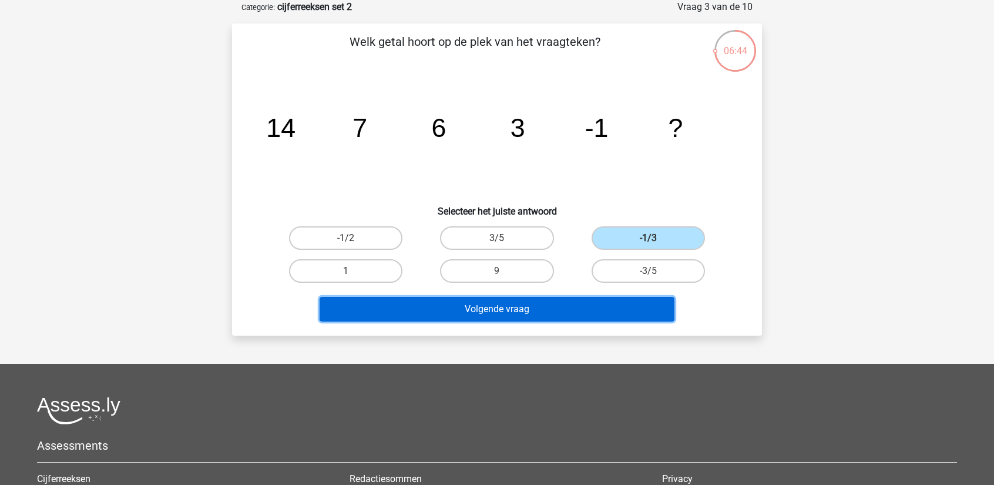
click at [593, 315] on button "Volgende vraag" at bounding box center [496, 309] width 355 height 25
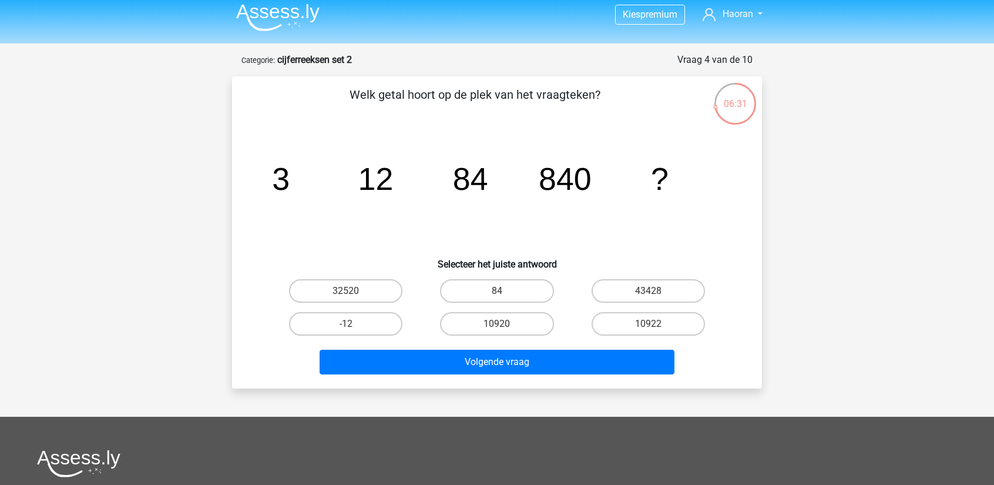
scroll to position [0, 0]
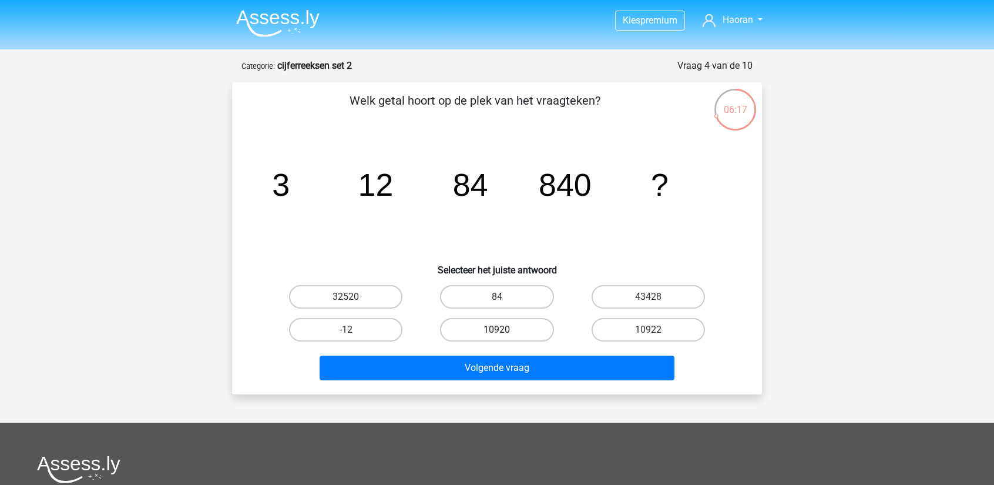
click at [514, 333] on label "10920" at bounding box center [496, 329] width 113 height 23
click at [505, 333] on input "10920" at bounding box center [501, 333] width 8 height 8
radio input "true"
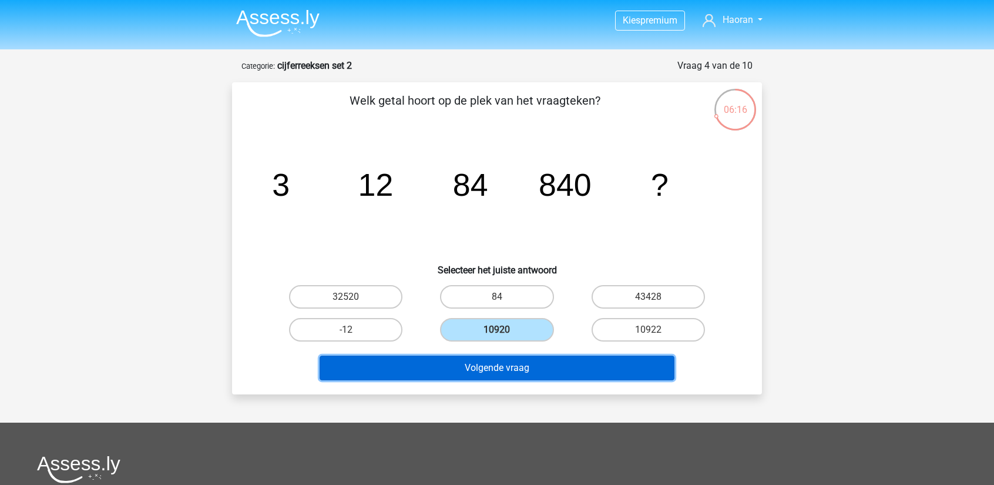
click at [513, 365] on button "Volgende vraag" at bounding box center [496, 367] width 355 height 25
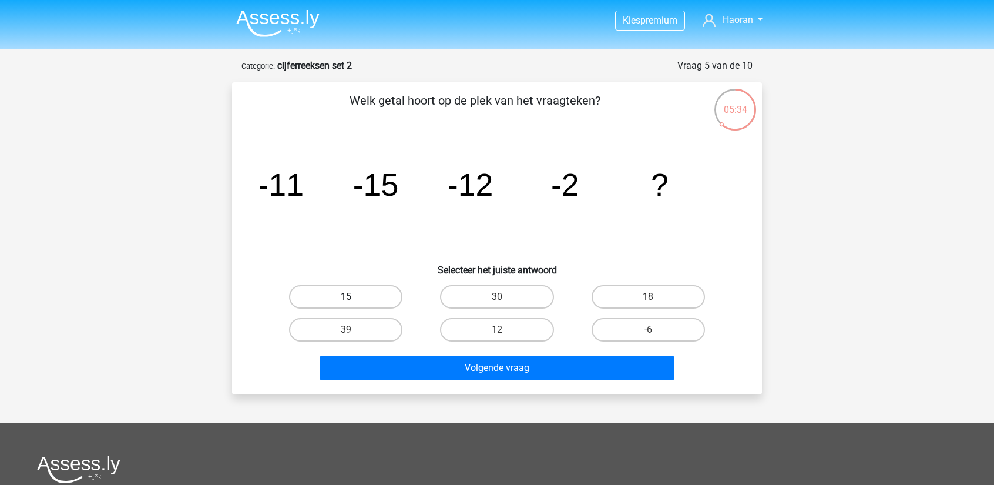
click at [361, 290] on label "15" at bounding box center [345, 296] width 113 height 23
click at [354, 297] on input "15" at bounding box center [350, 301] width 8 height 8
radio input "true"
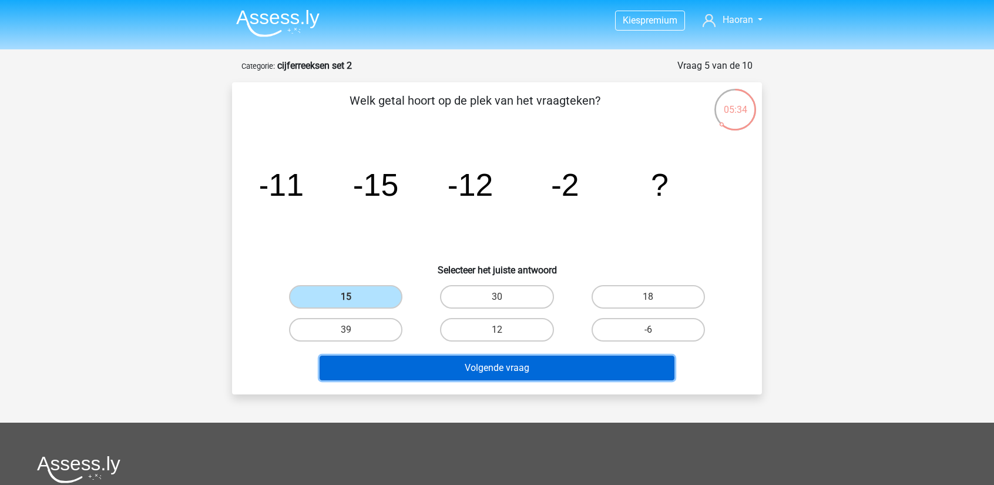
click at [466, 360] on button "Volgende vraag" at bounding box center [496, 367] width 355 height 25
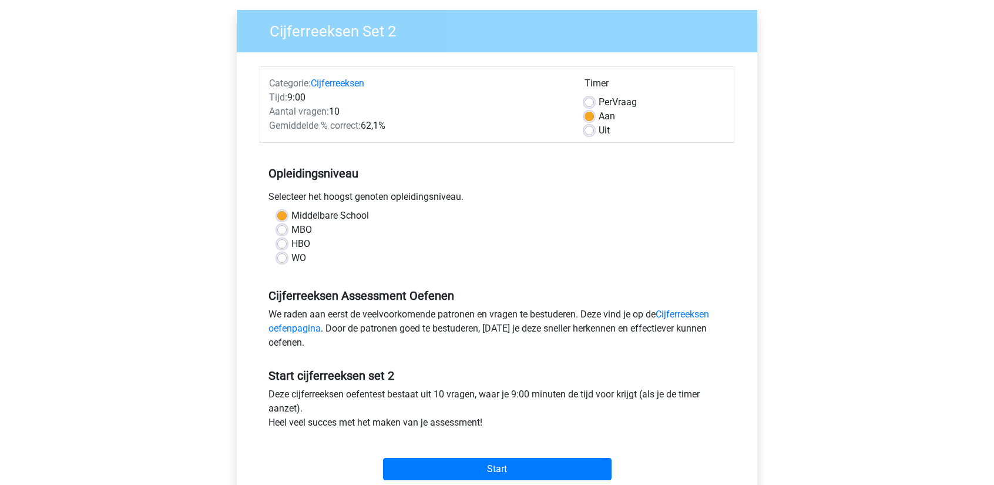
scroll to position [176, 0]
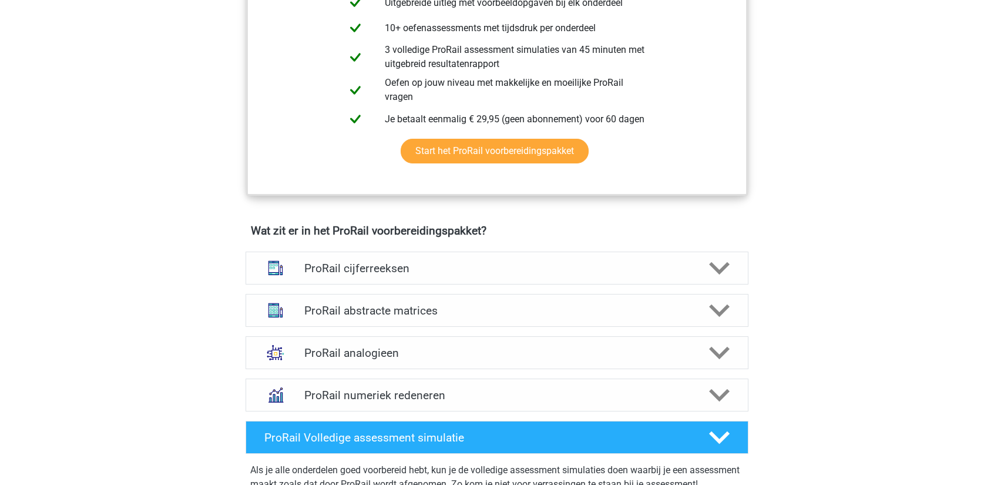
scroll to position [645, 0]
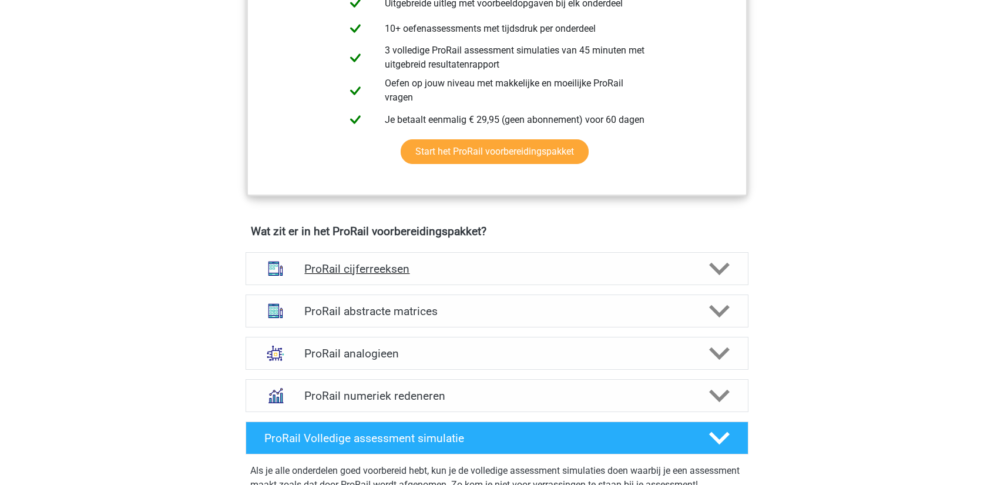
click at [534, 254] on div "ProRail cijferreeksen" at bounding box center [496, 268] width 503 height 33
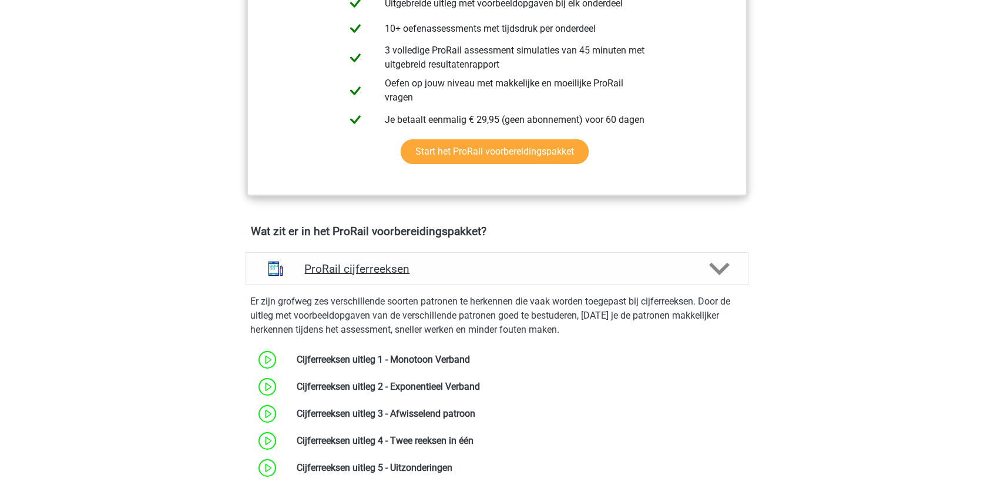
click at [526, 262] on h4 "ProRail cijferreeksen" at bounding box center [496, 269] width 385 height 14
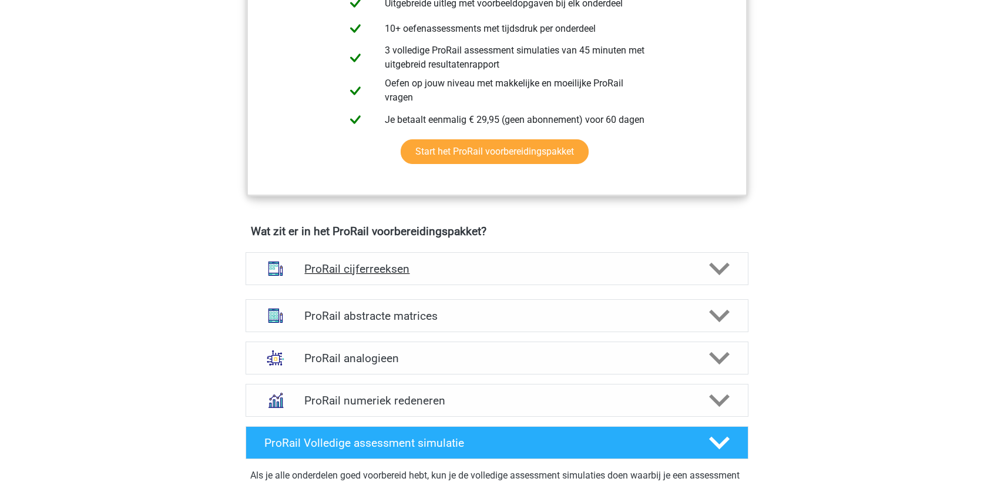
click at [523, 262] on h4 "ProRail cijferreeksen" at bounding box center [496, 269] width 385 height 14
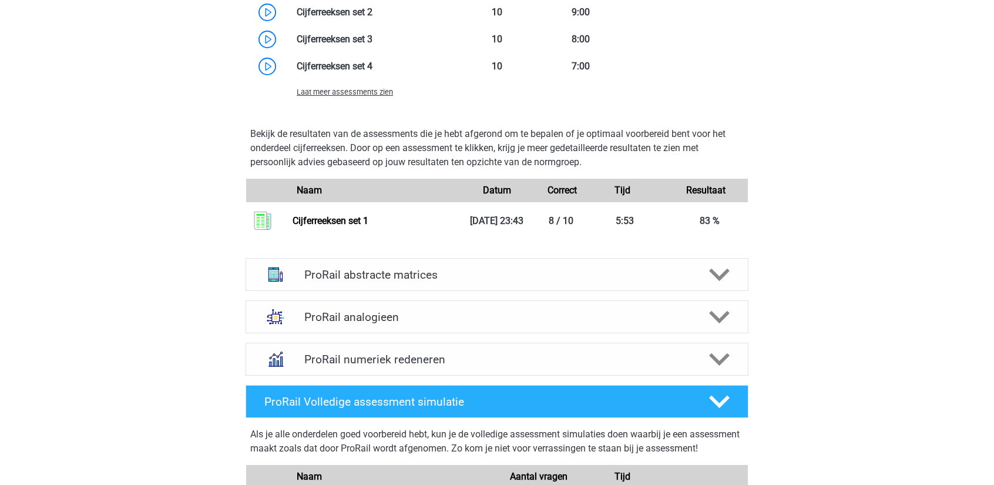
scroll to position [1409, 0]
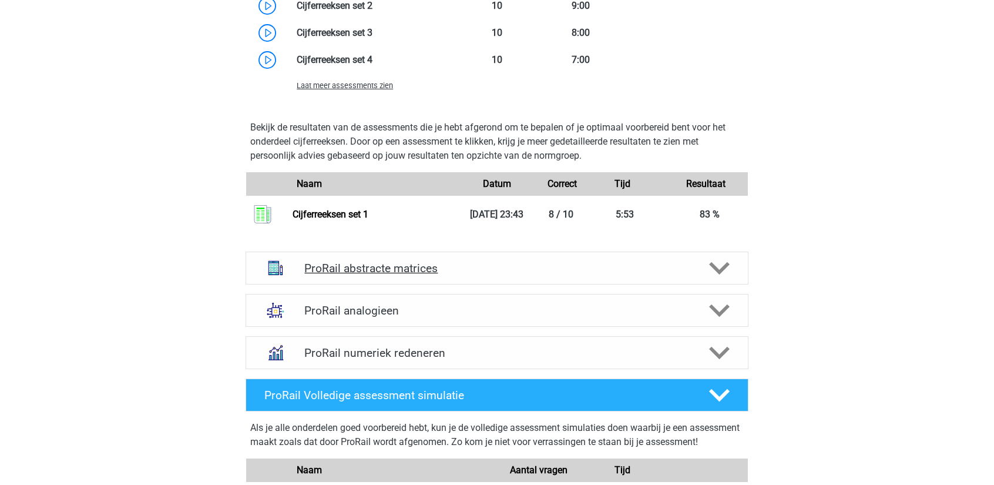
click at [487, 264] on h4 "ProRail abstracte matrices" at bounding box center [496, 268] width 385 height 14
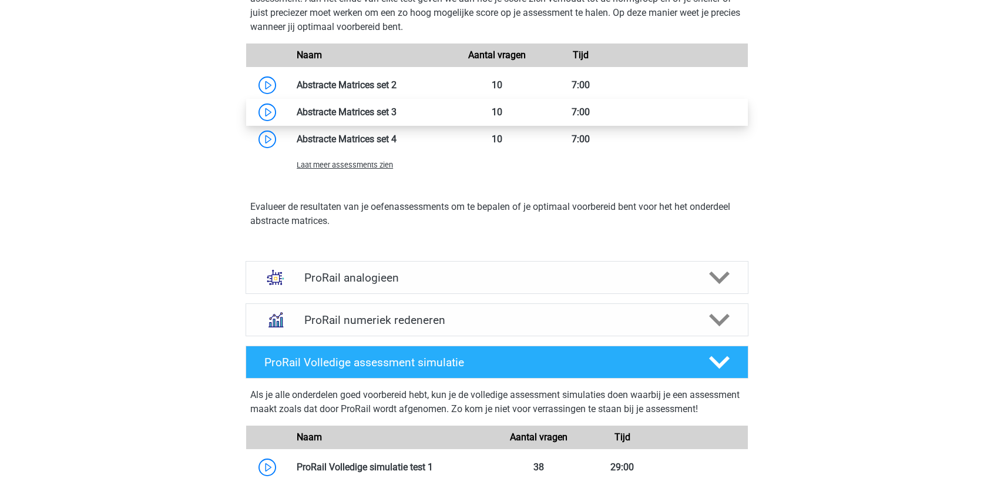
scroll to position [1879, 0]
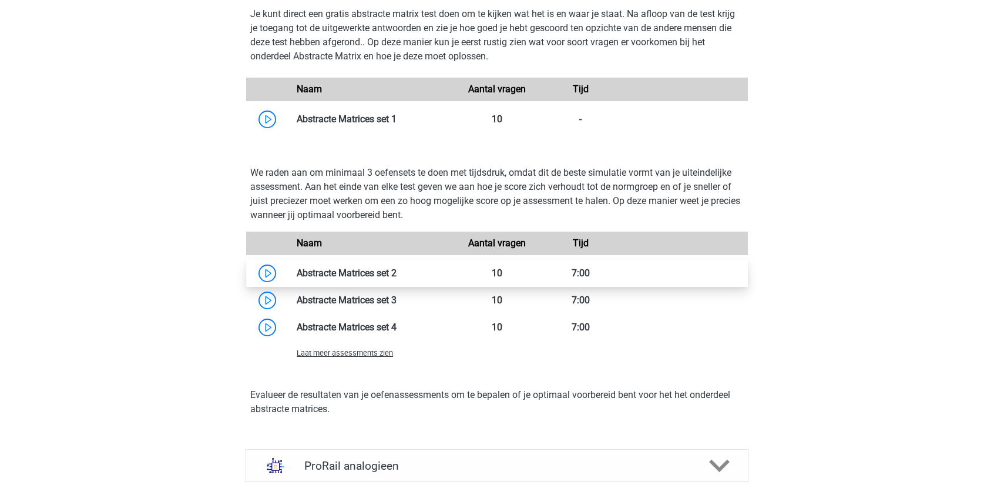
click at [396, 272] on link at bounding box center [396, 272] width 0 height 11
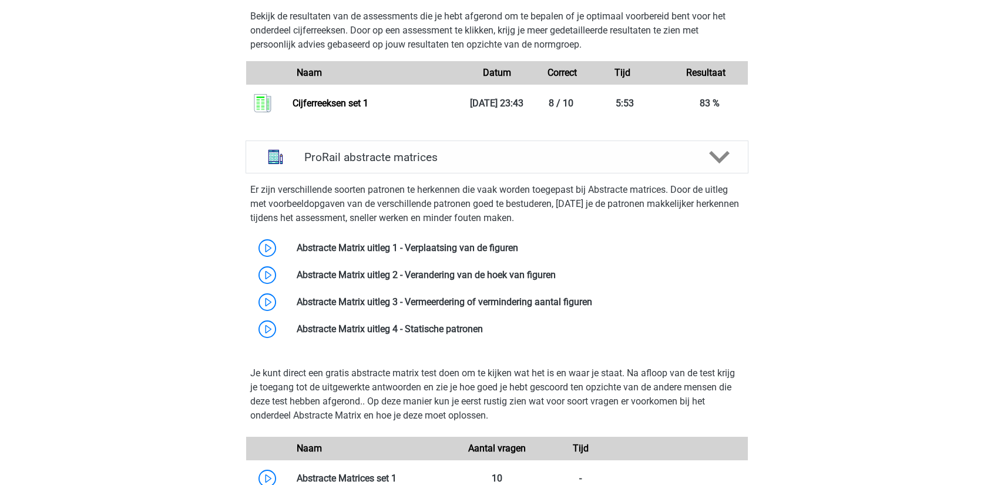
scroll to position [1468, 0]
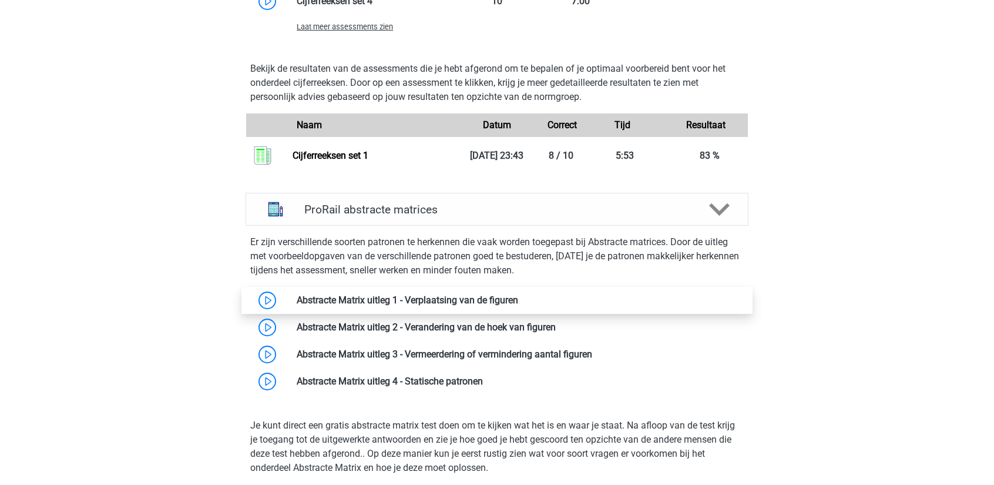
click at [518, 297] on link at bounding box center [518, 299] width 0 height 11
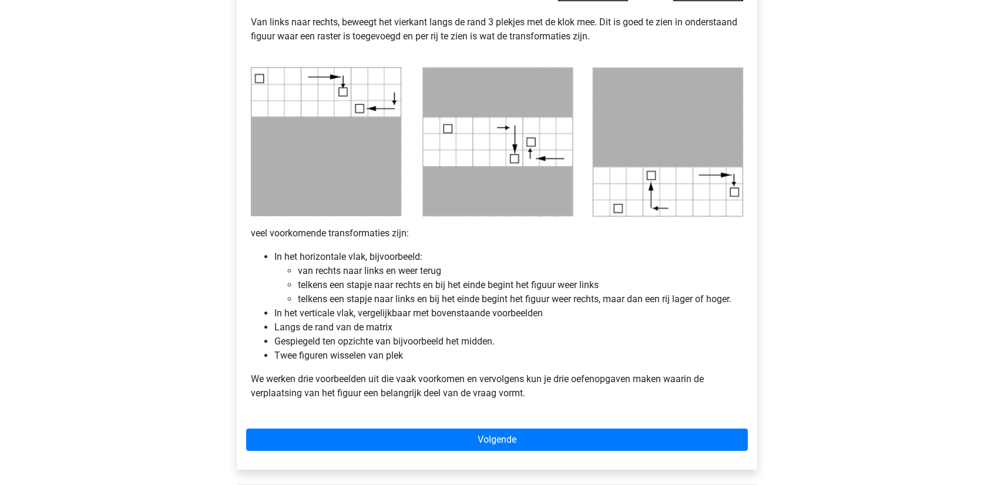
scroll to position [587, 0]
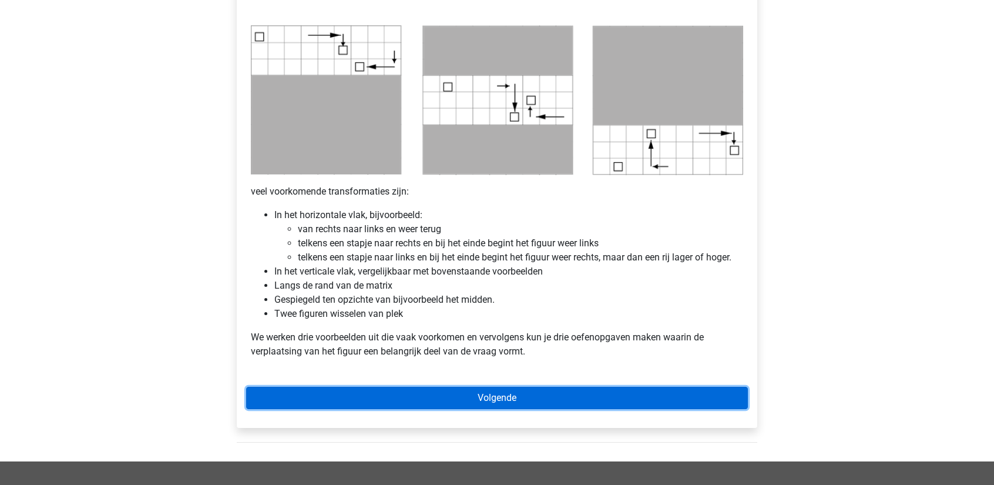
click at [490, 391] on link "Volgende" at bounding box center [497, 397] width 502 height 22
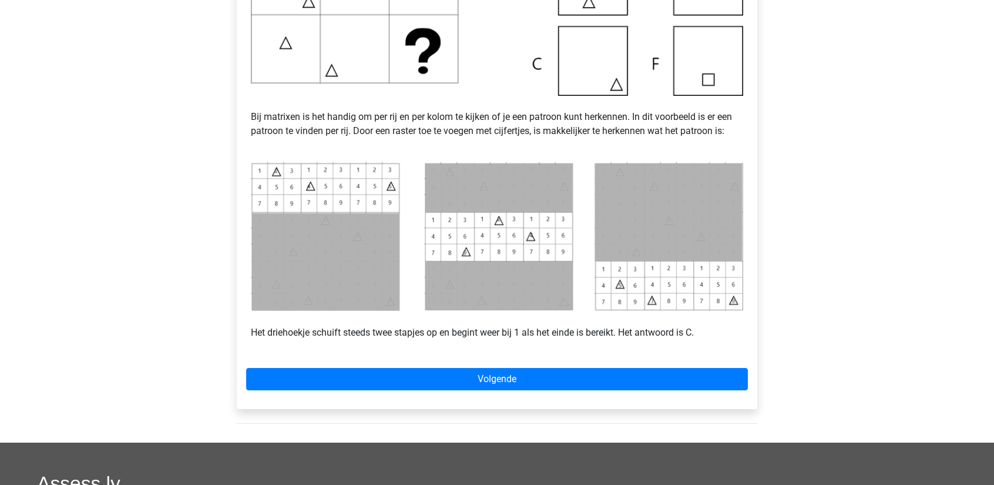
scroll to position [411, 0]
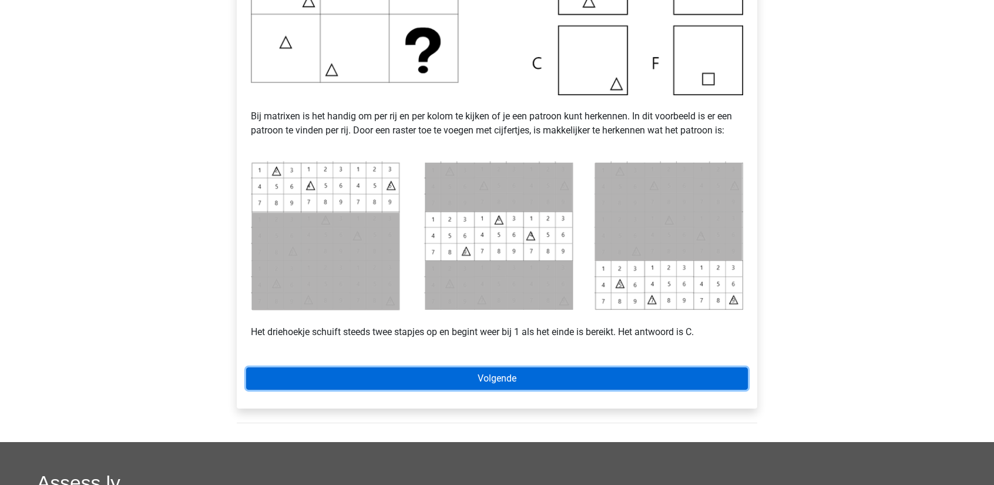
click at [514, 372] on link "Volgende" at bounding box center [497, 378] width 502 height 22
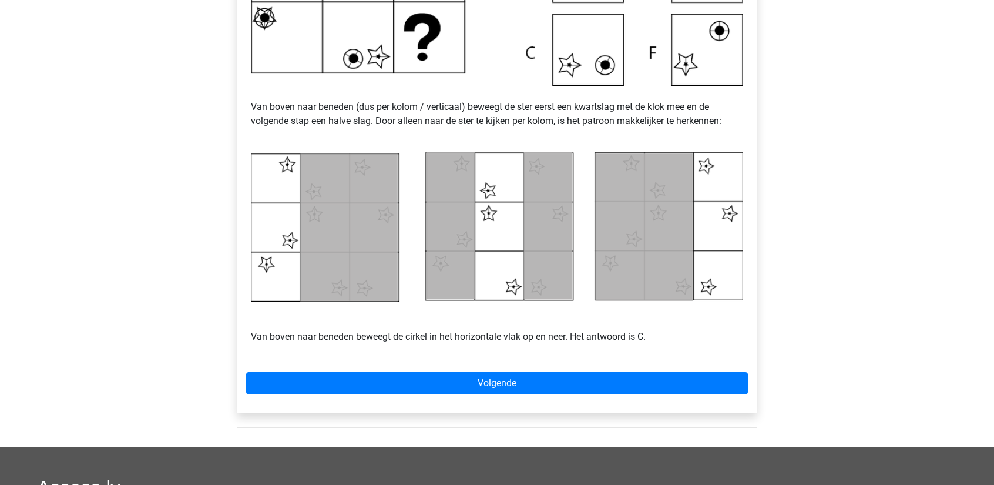
scroll to position [470, 0]
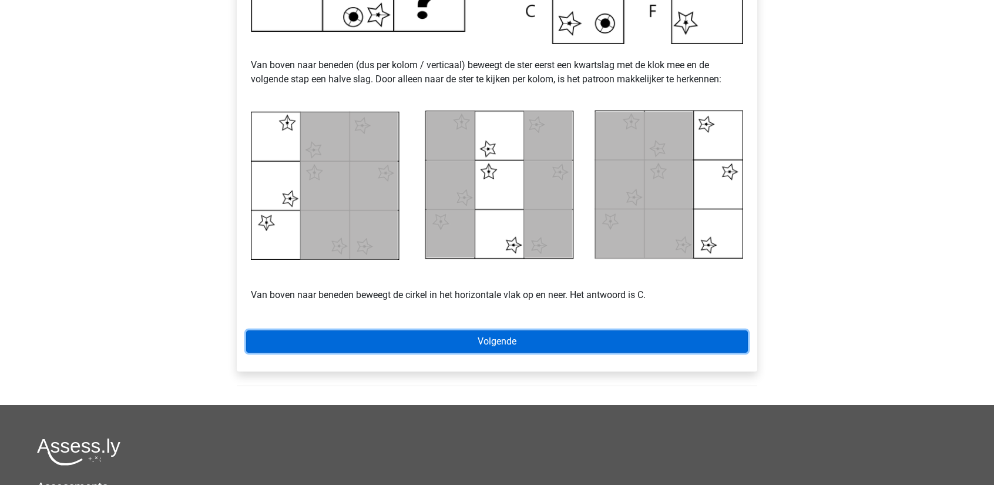
click at [591, 335] on link "Volgende" at bounding box center [497, 341] width 502 height 22
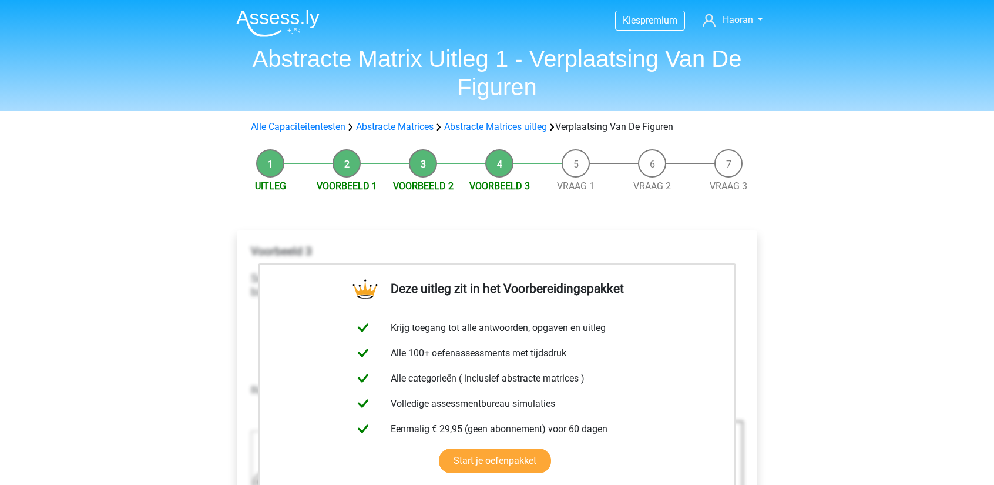
click at [580, 179] on li "Vraag 1" at bounding box center [575, 171] width 76 height 44
click at [574, 190] on link "Vraag 1" at bounding box center [576, 185] width 38 height 11
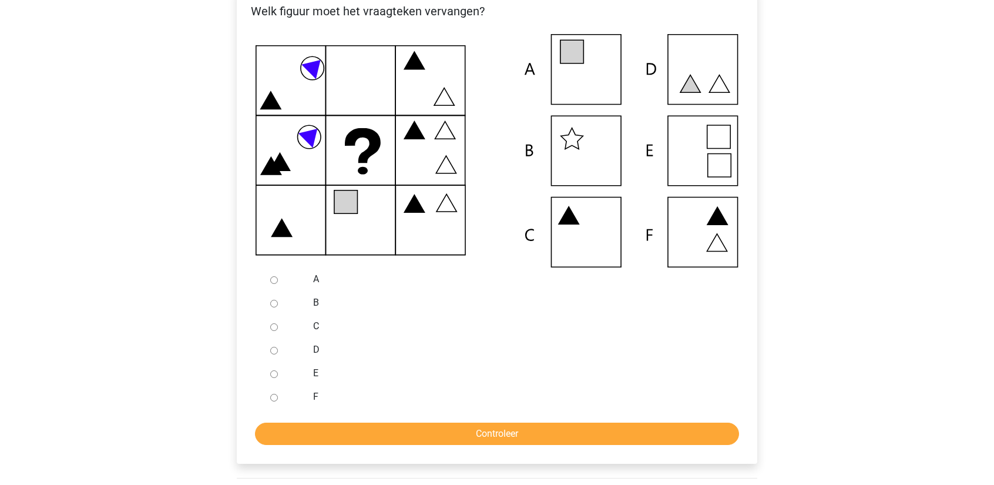
scroll to position [235, 0]
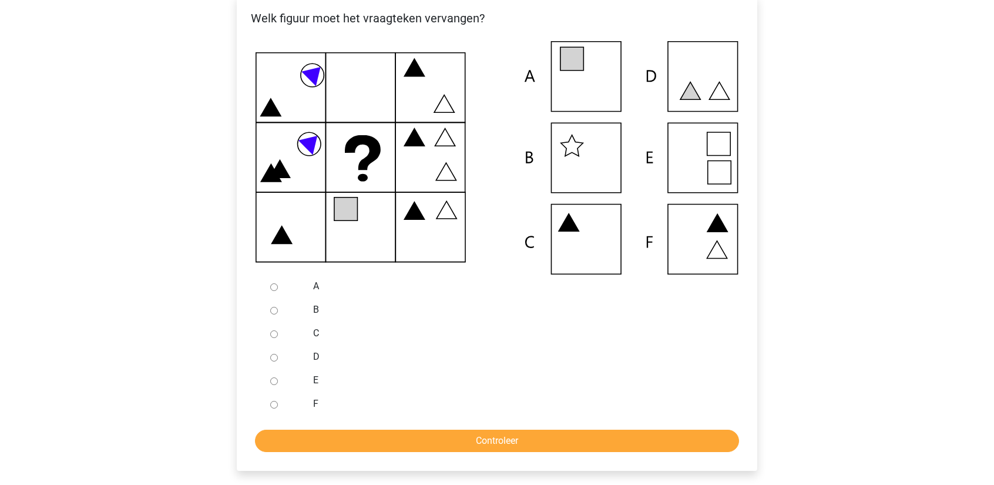
click at [274, 286] on input "A" at bounding box center [274, 287] width 8 height 8
radio input "true"
click at [390, 429] on form "A B C D E F Controleer" at bounding box center [497, 362] width 502 height 177
click at [390, 429] on input "Controleer" at bounding box center [497, 440] width 484 height 22
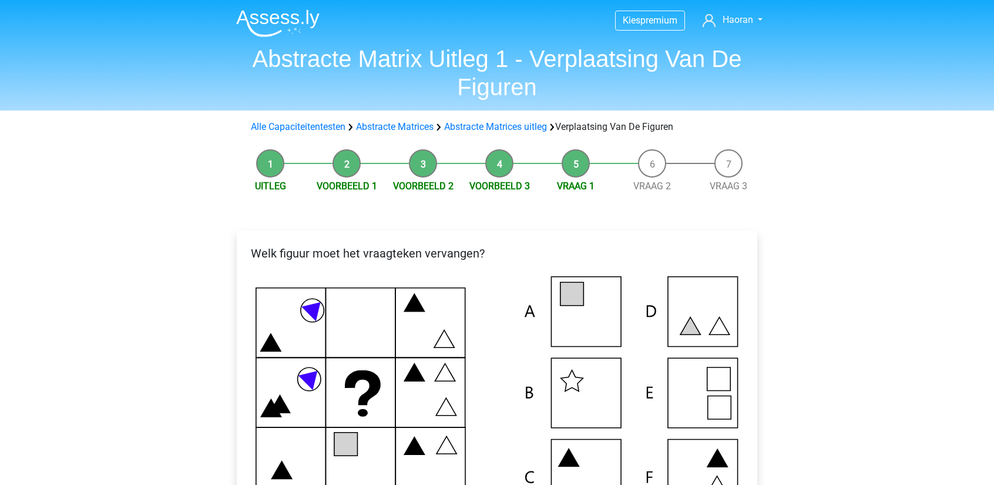
scroll to position [235, 0]
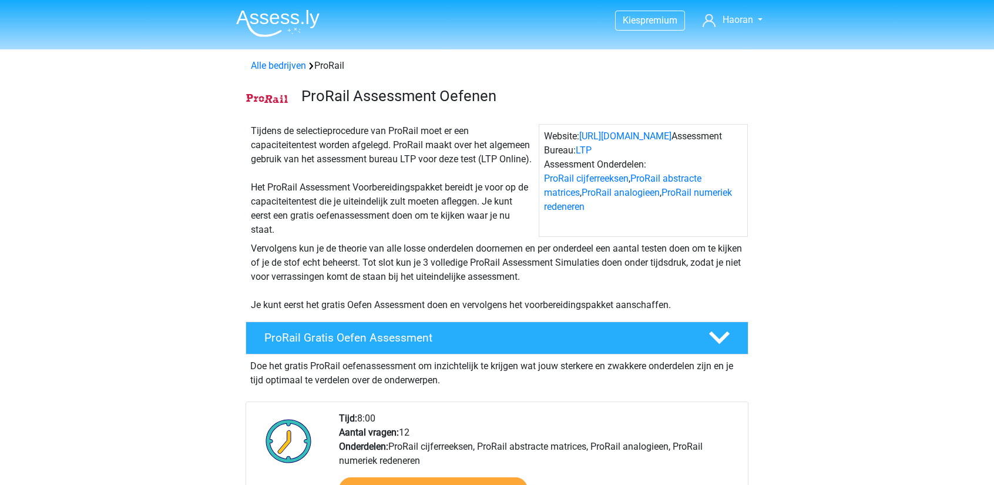
scroll to position [1468, 0]
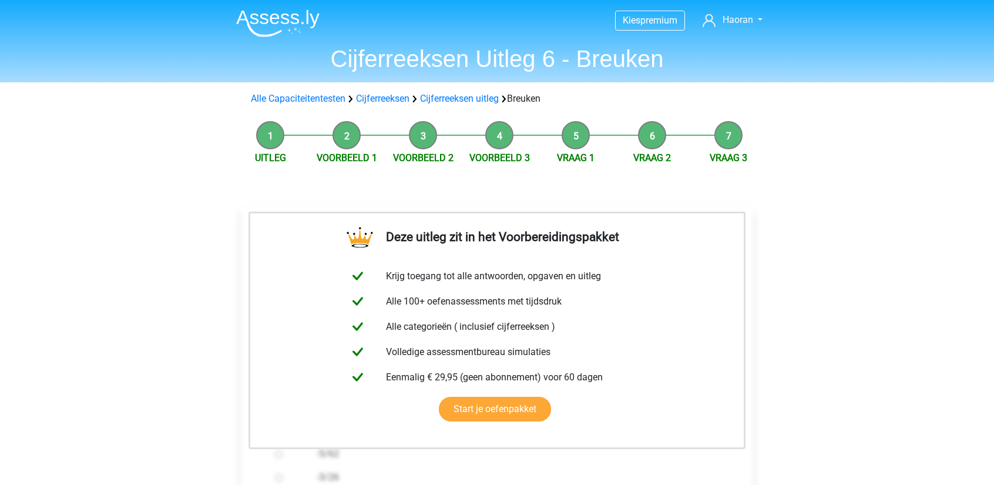
scroll to position [411, 0]
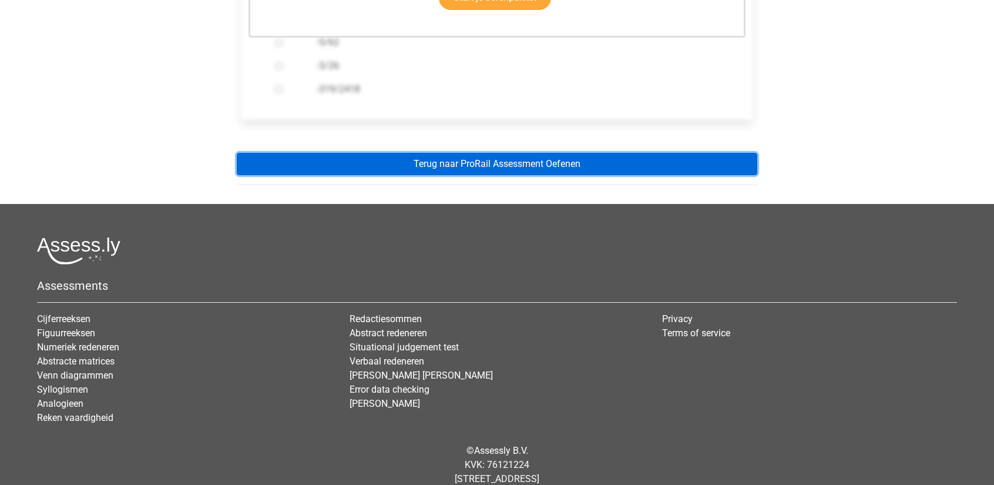
click at [377, 163] on link "Terug naar ProRail Assessment Oefenen" at bounding box center [497, 164] width 520 height 22
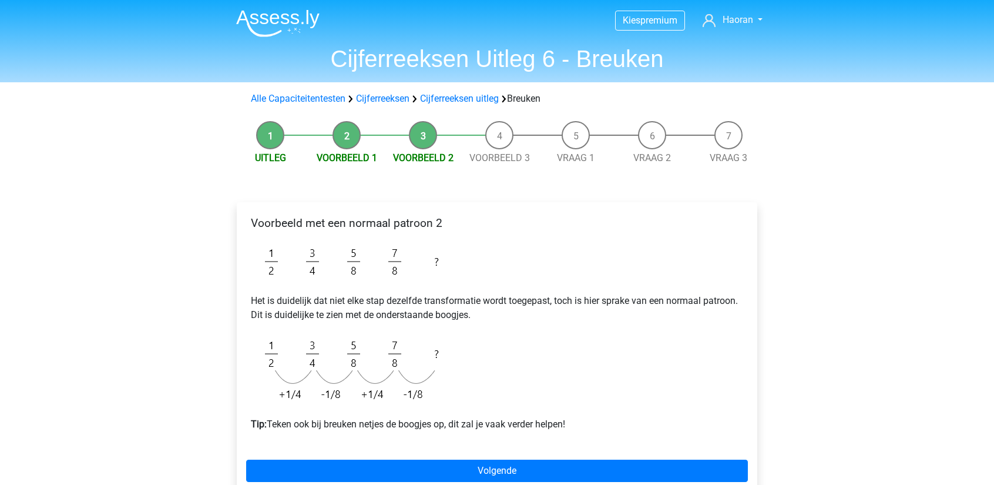
scroll to position [59, 0]
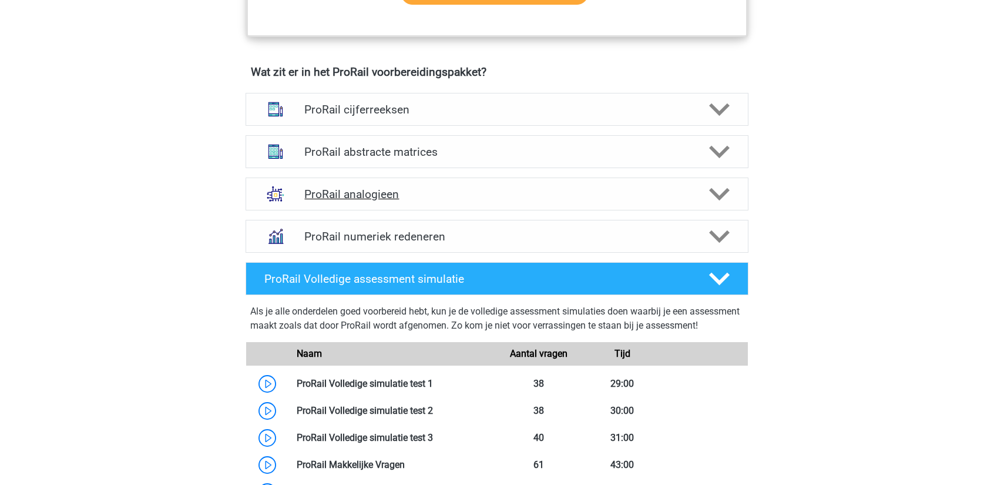
scroll to position [764, 0]
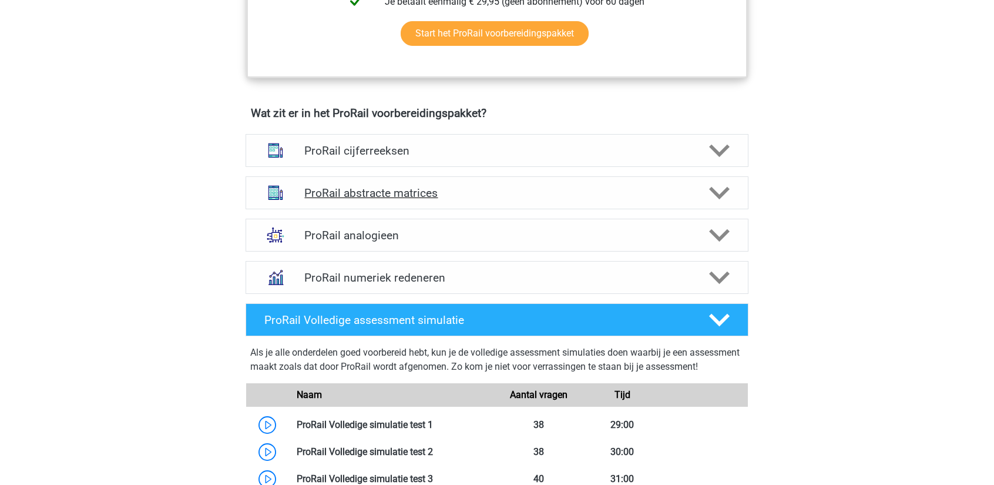
click at [408, 187] on h4 "ProRail abstracte matrices" at bounding box center [496, 193] width 385 height 14
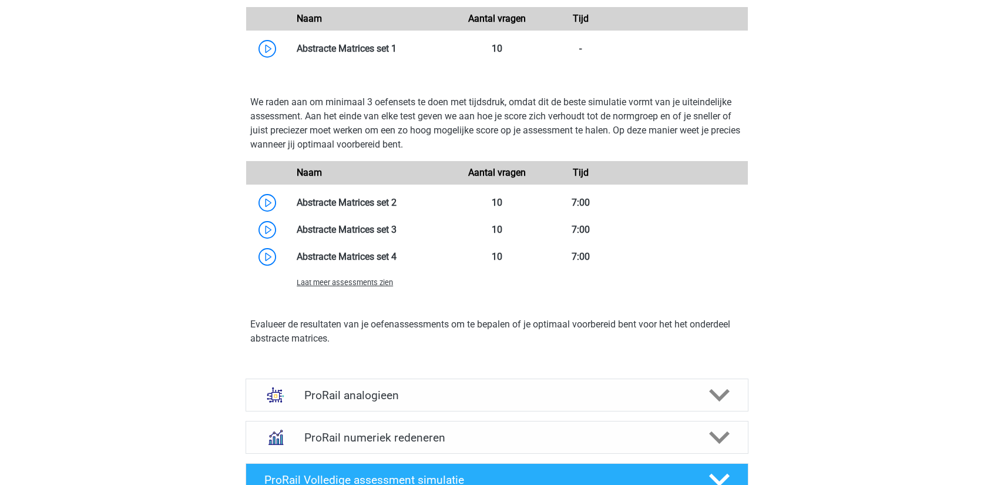
scroll to position [1292, 0]
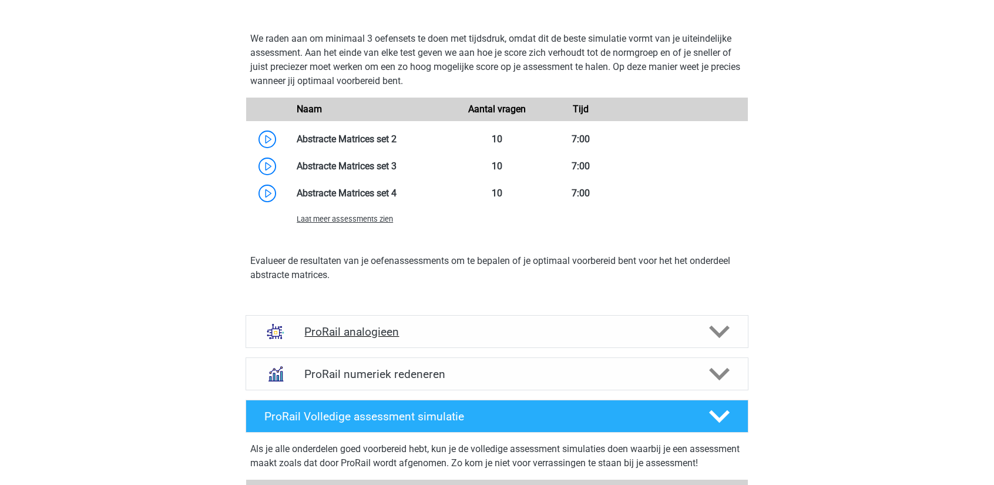
click at [480, 338] on div "ProRail analogieen" at bounding box center [496, 331] width 503 height 33
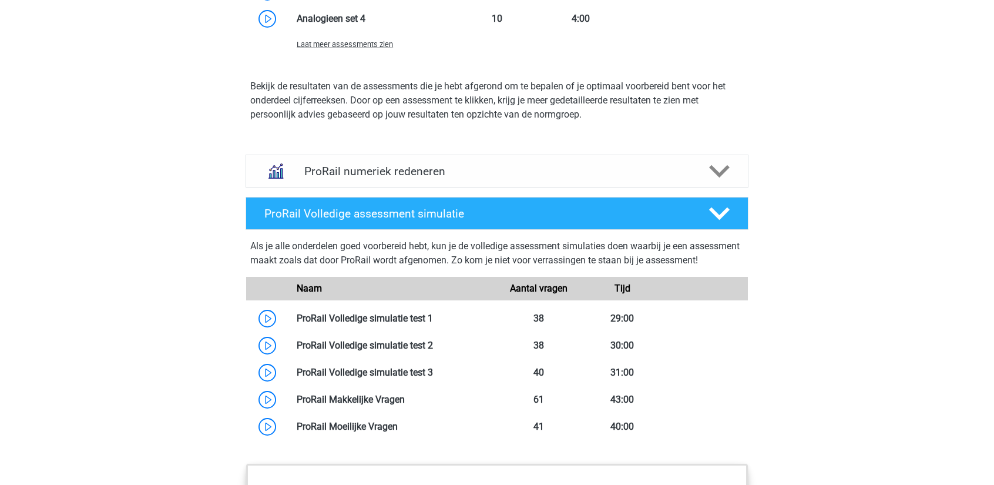
scroll to position [2291, 0]
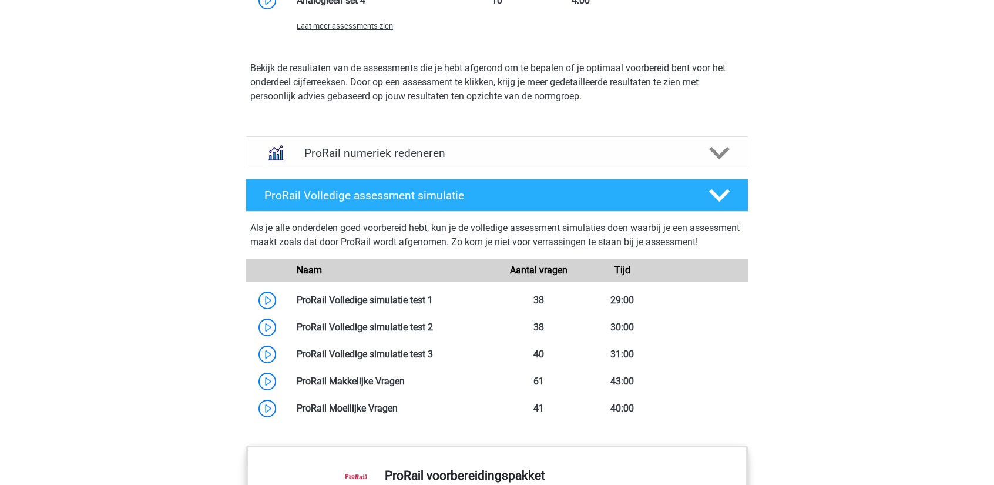
click at [496, 144] on div "ProRail numeriek redeneren" at bounding box center [496, 152] width 503 height 33
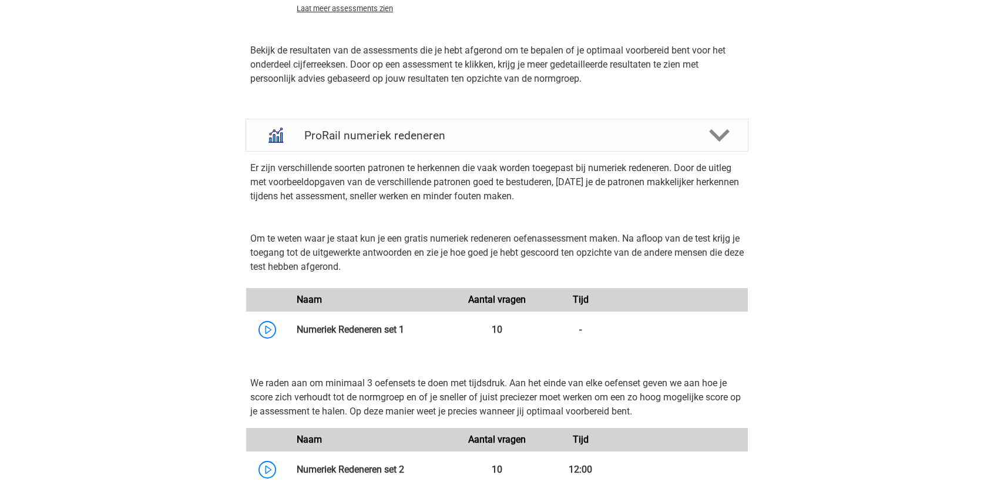
scroll to position [2298, 0]
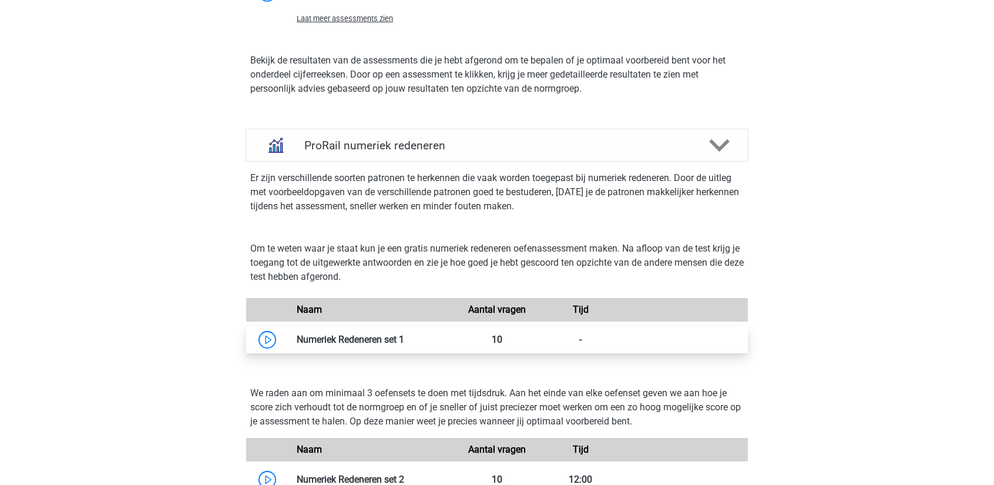
click at [404, 337] on link at bounding box center [404, 339] width 0 height 11
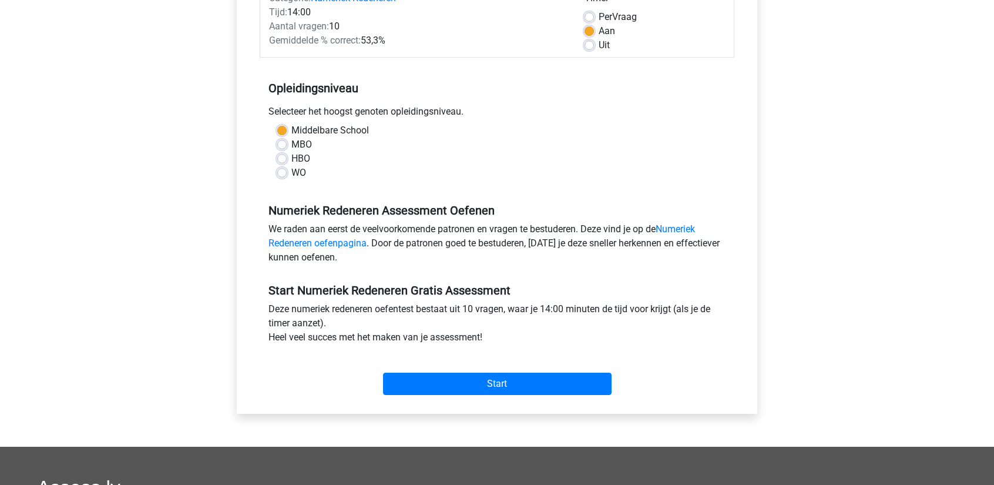
scroll to position [176, 0]
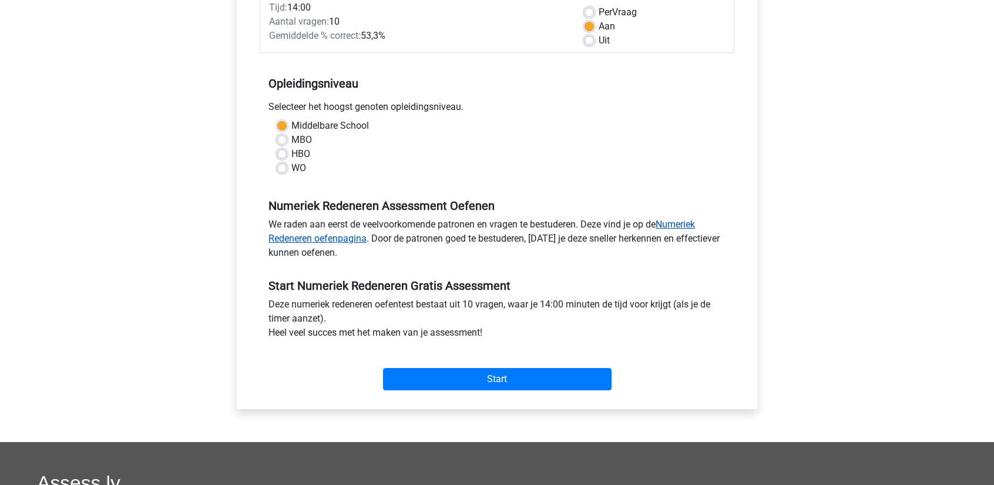
click at [351, 240] on link "Numeriek Redeneren oefenpagina" at bounding box center [481, 230] width 426 height 25
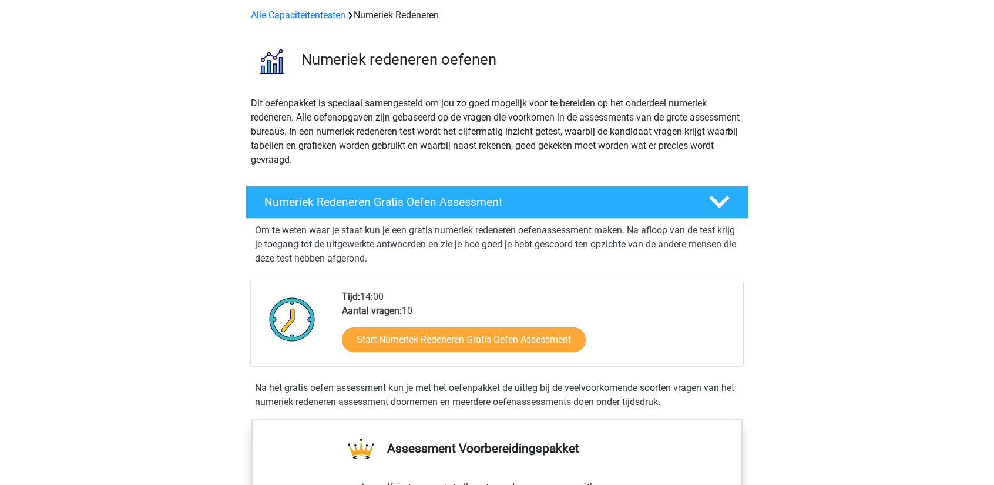
scroll to position [59, 0]
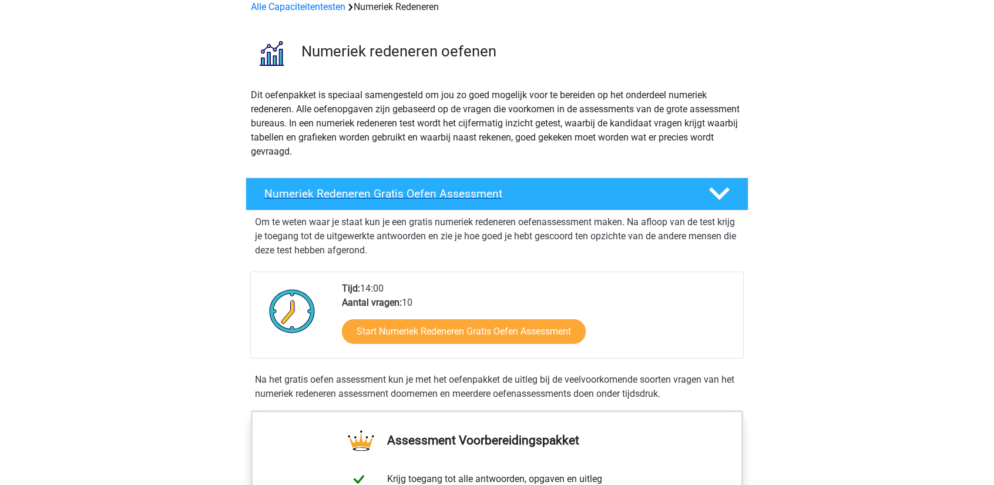
click at [614, 194] on h4 "Numeriek Redeneren Gratis Oefen Assessment" at bounding box center [476, 194] width 425 height 14
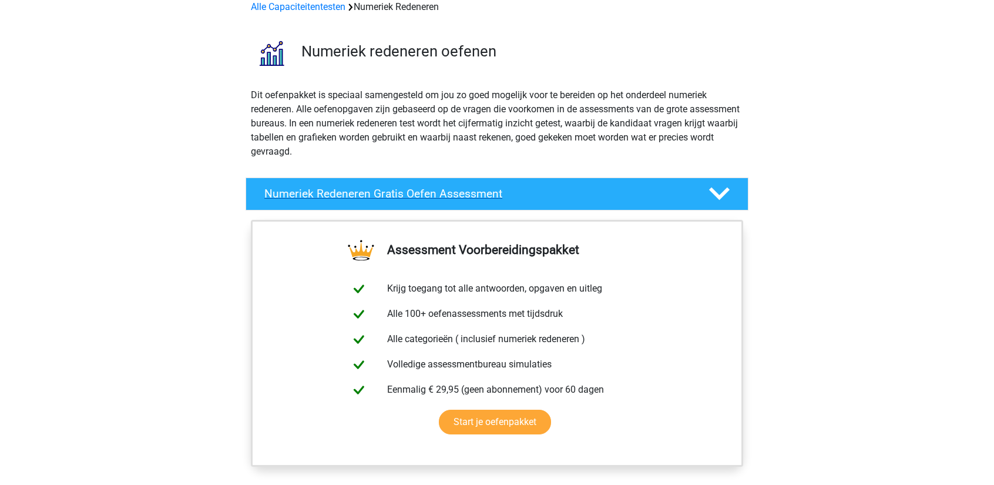
click at [614, 194] on h4 "Numeriek Redeneren Gratis Oefen Assessment" at bounding box center [476, 194] width 425 height 14
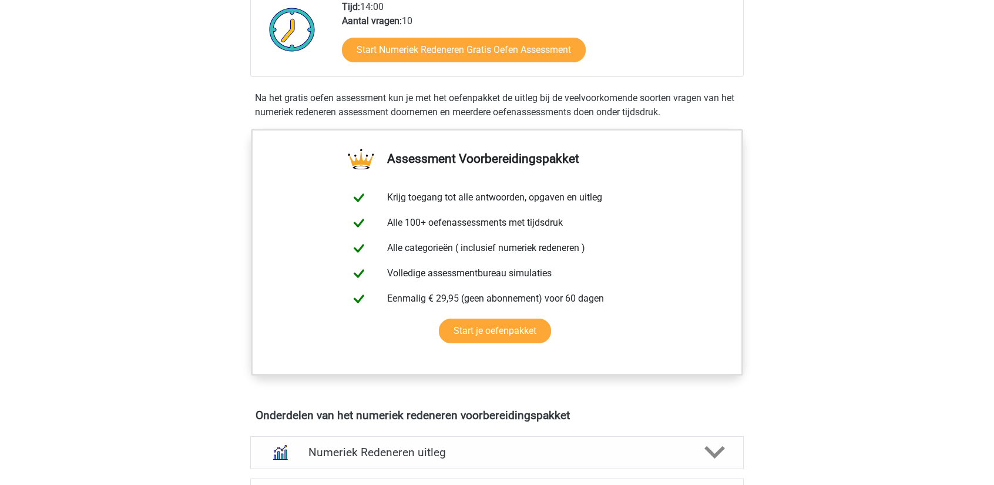
scroll to position [587, 0]
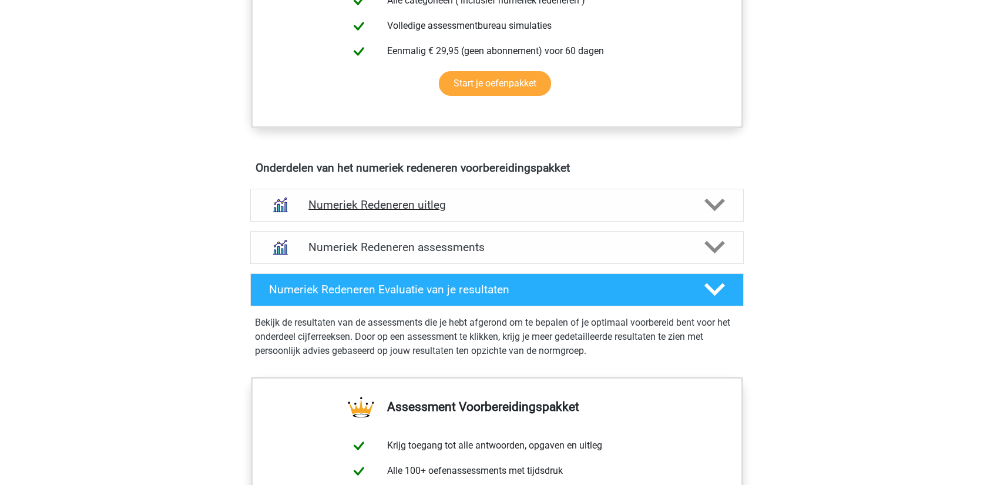
click at [526, 200] on h4 "Numeriek Redeneren uitleg" at bounding box center [496, 205] width 377 height 14
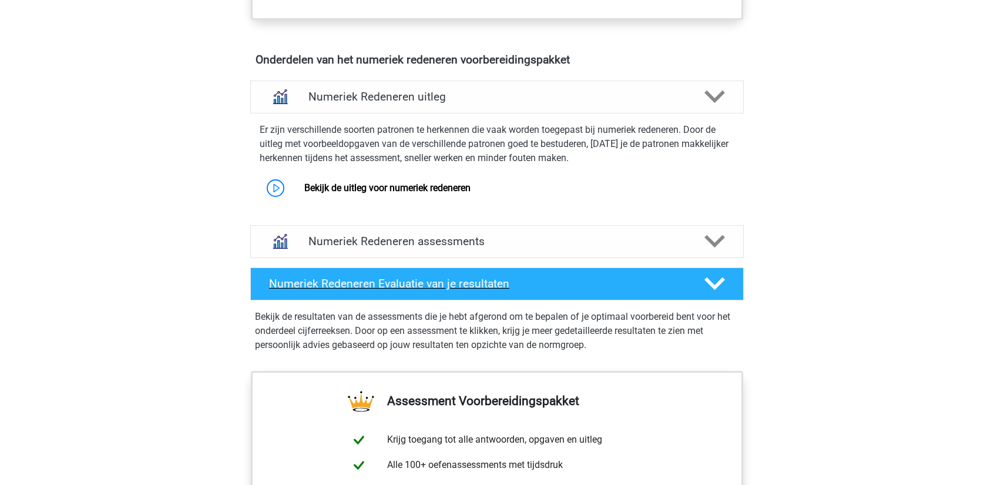
scroll to position [705, 0]
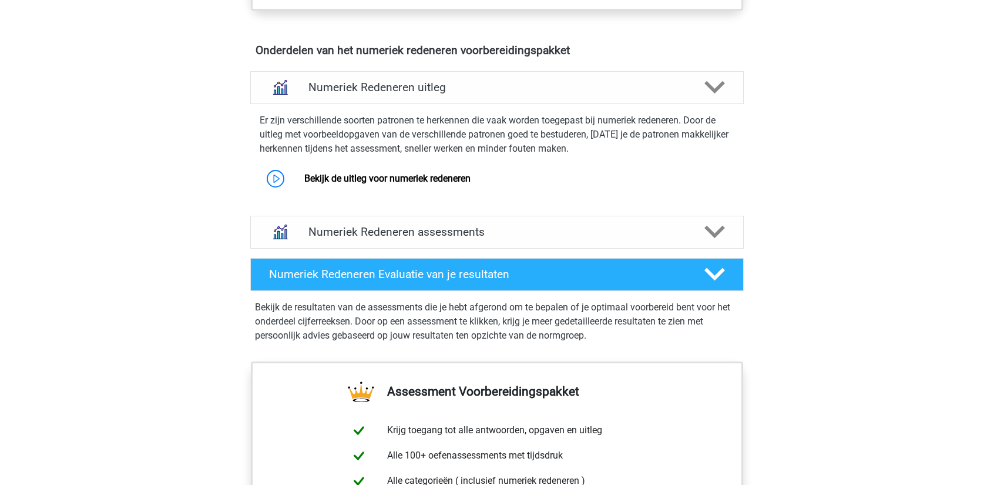
click at [304, 197] on div "Er zijn verschillende soorten patronen te herkennen die vaak worden toegepast b…" at bounding box center [496, 152] width 503 height 97
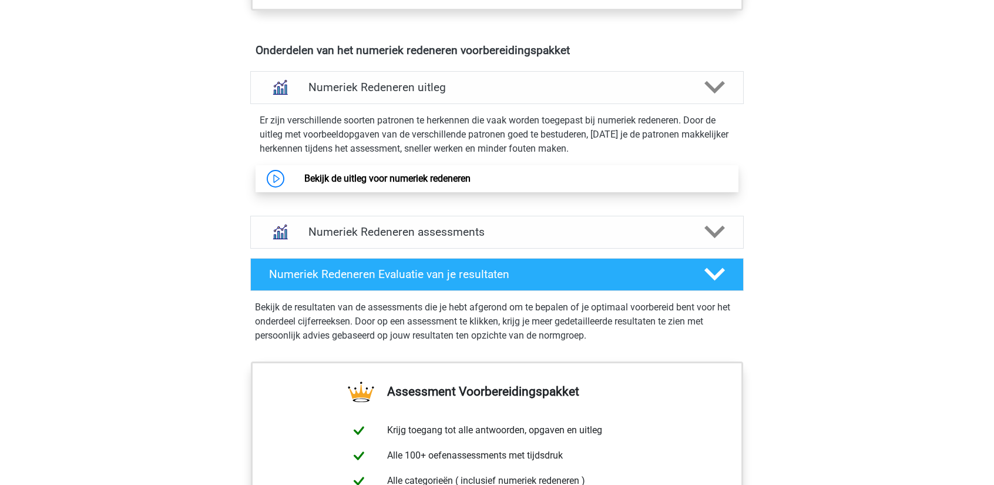
click at [304, 181] on link "Bekijk de uitleg voor numeriek redeneren" at bounding box center [387, 178] width 166 height 11
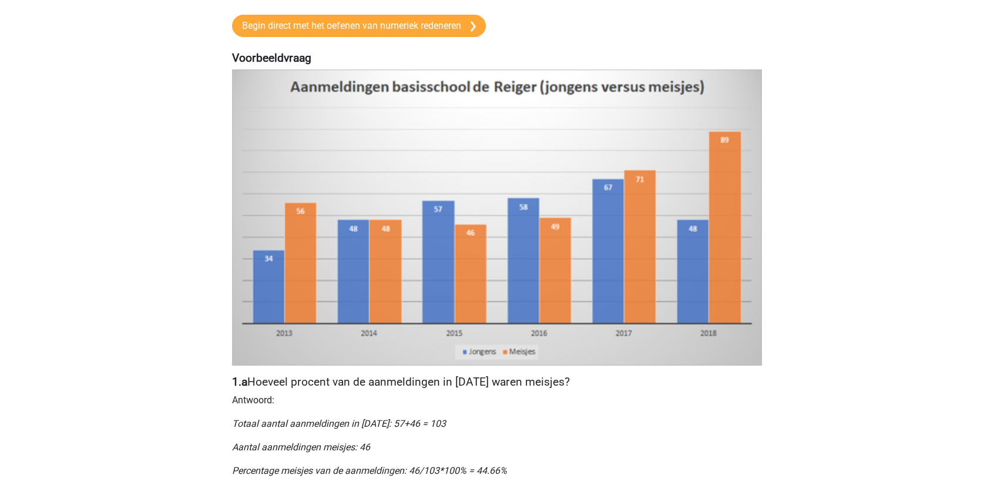
scroll to position [235, 0]
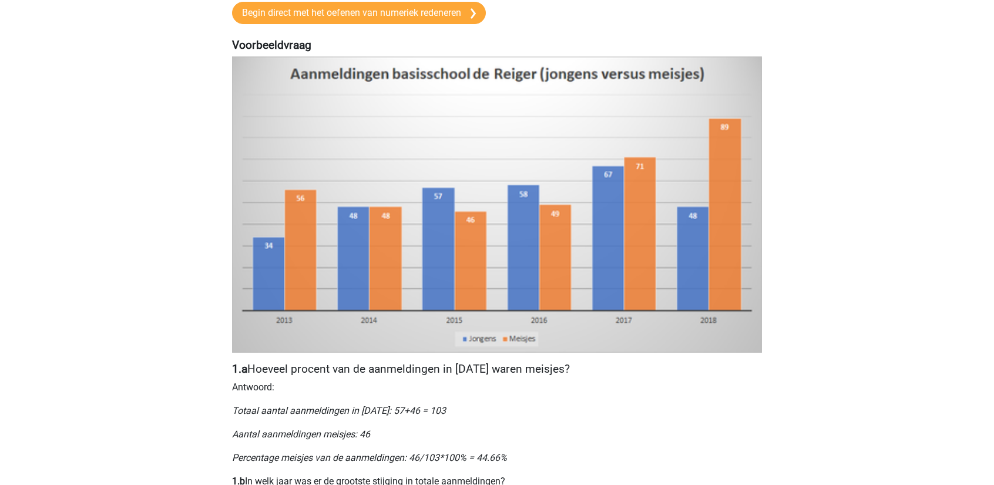
click at [356, 263] on img at bounding box center [497, 203] width 530 height 295
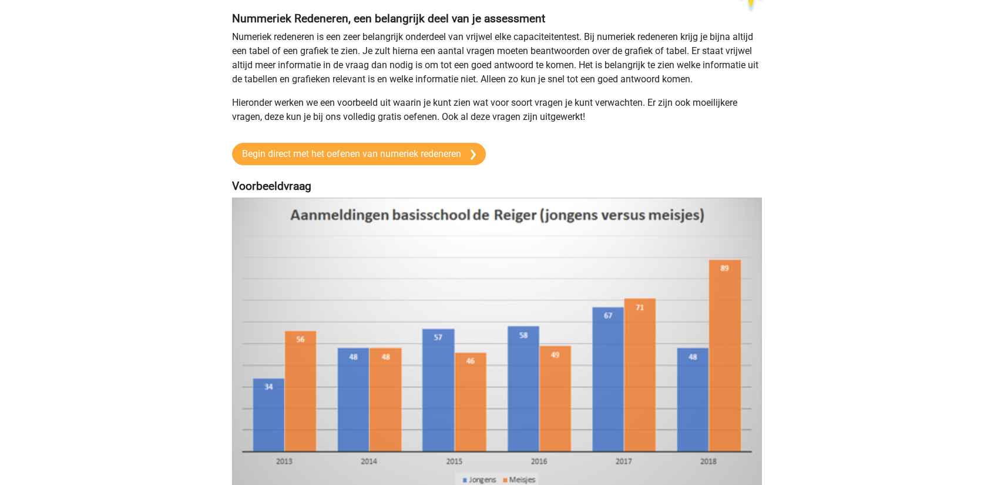
scroll to position [0, 0]
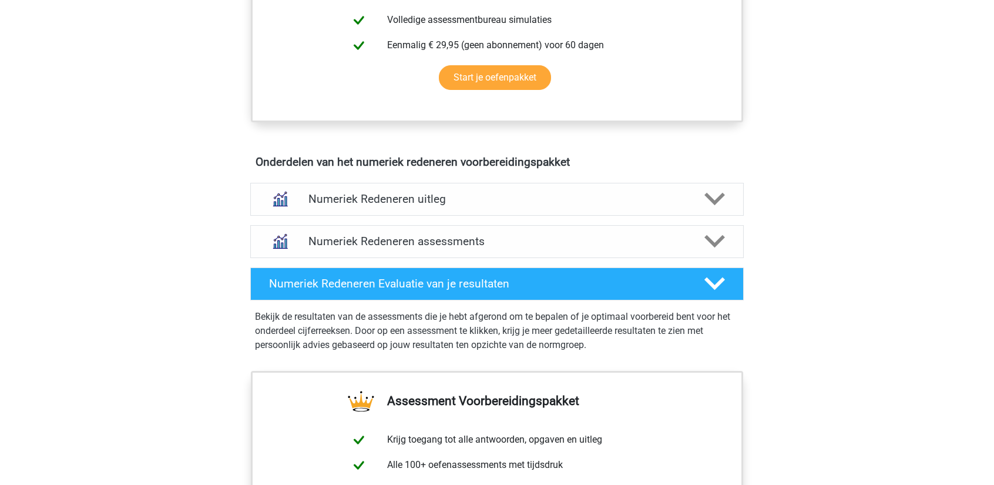
scroll to position [646, 0]
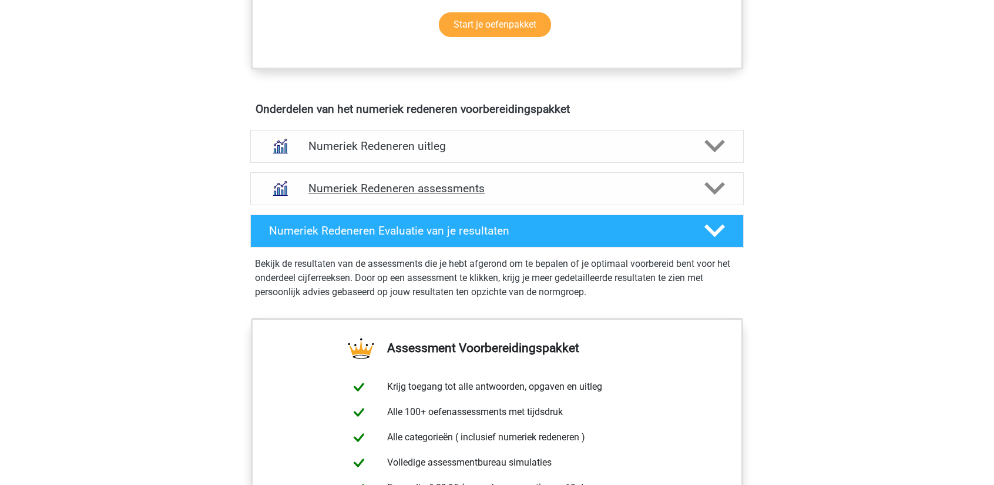
click at [397, 188] on h4 "Numeriek Redeneren assessments" at bounding box center [496, 188] width 377 height 14
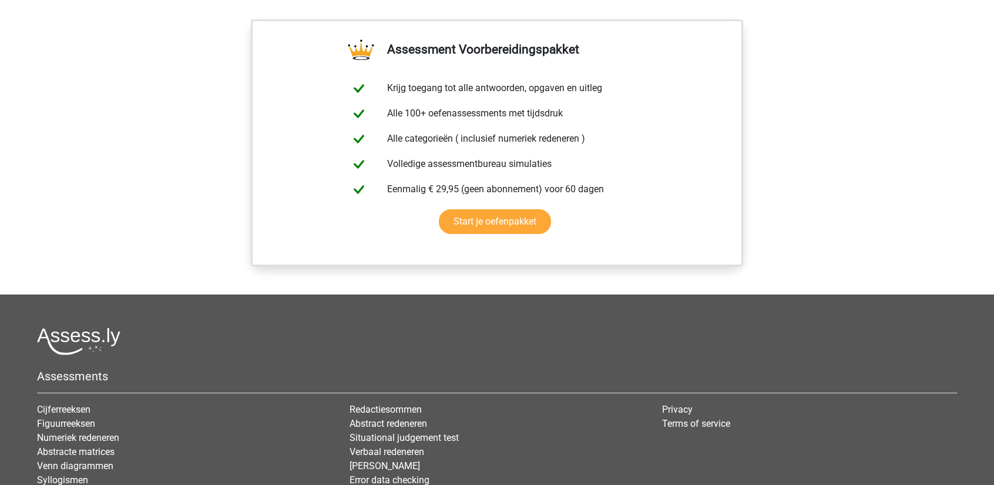
scroll to position [1410, 0]
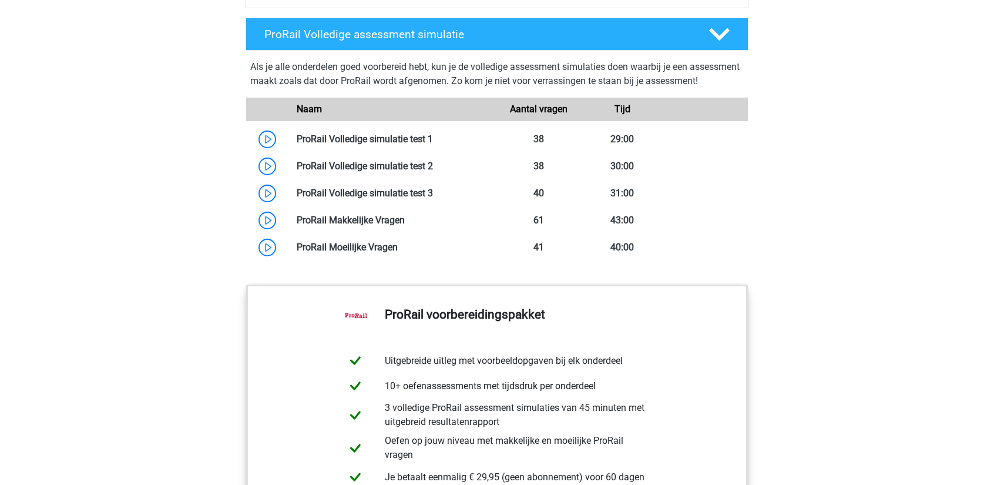
scroll to position [1057, 0]
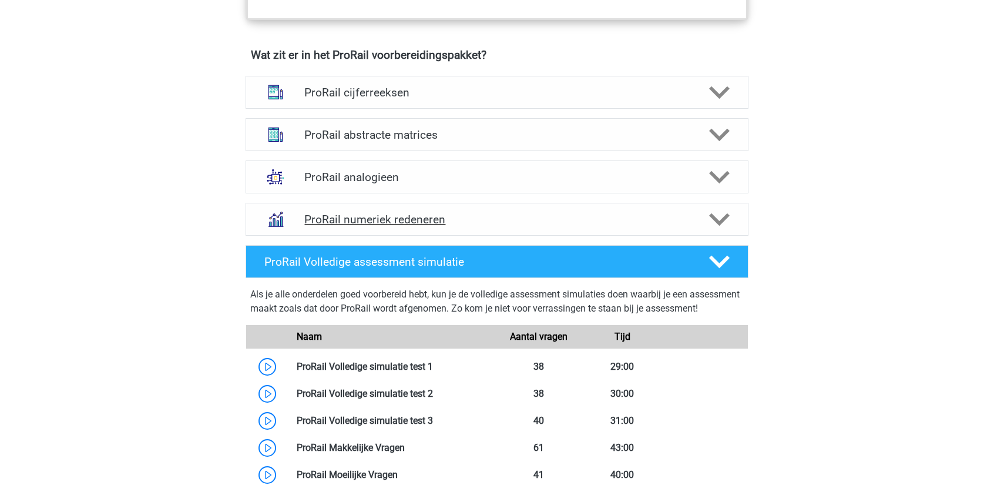
click at [707, 220] on div at bounding box center [718, 219] width 40 height 21
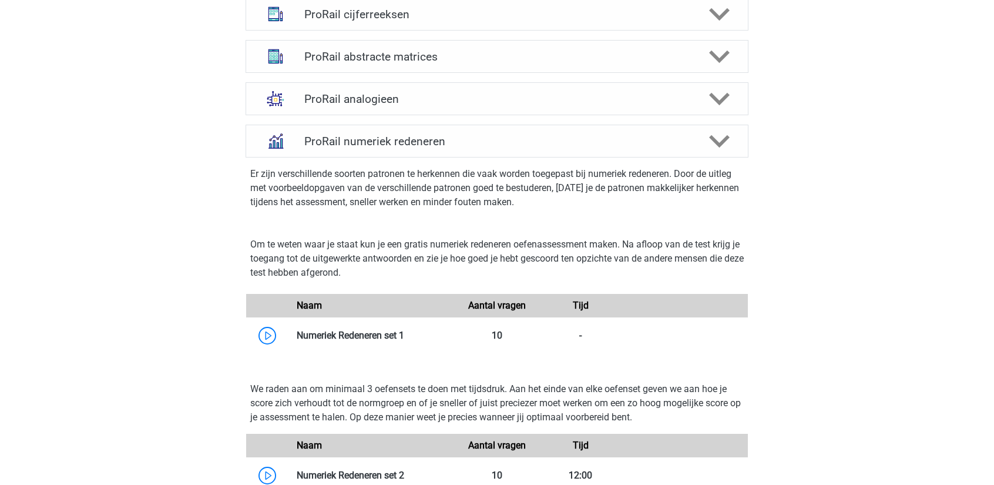
scroll to position [880, 0]
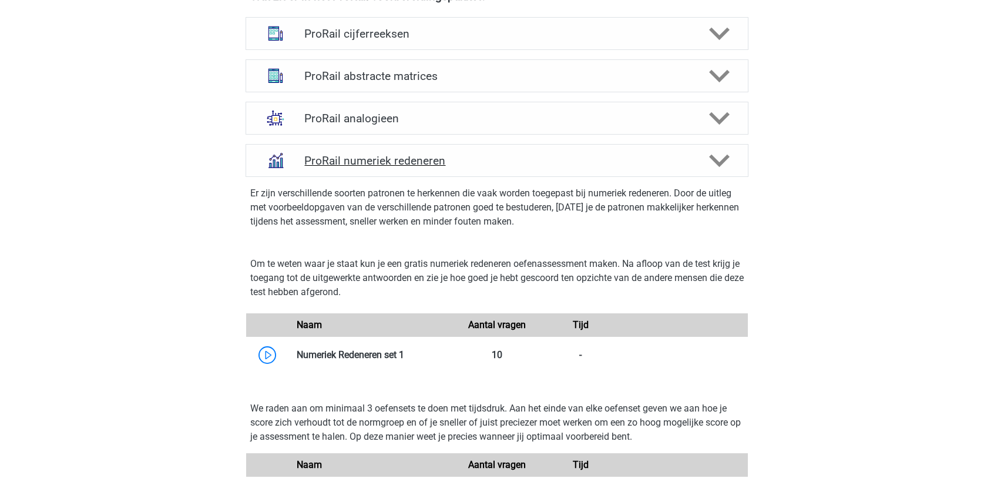
click at [711, 173] on div "ProRail numeriek redeneren" at bounding box center [496, 160] width 503 height 33
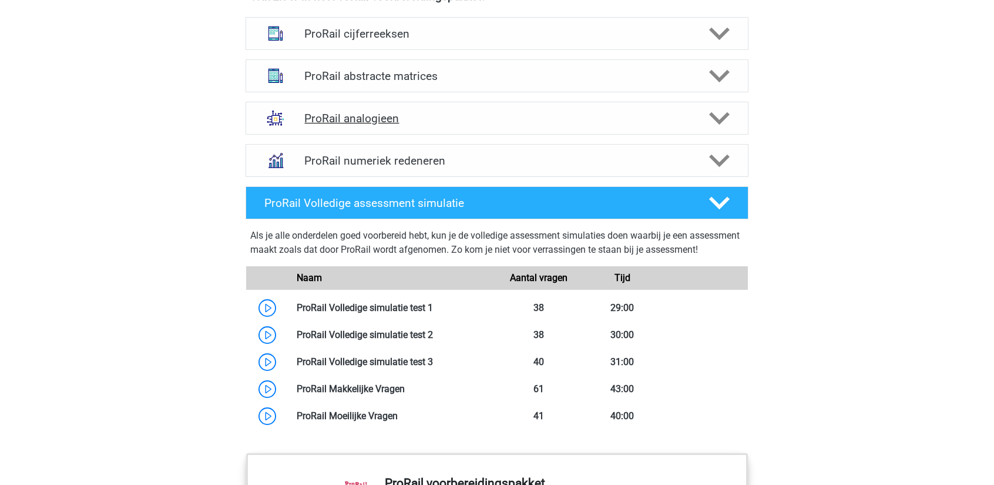
click at [728, 130] on div "ProRail analogieen" at bounding box center [496, 118] width 503 height 33
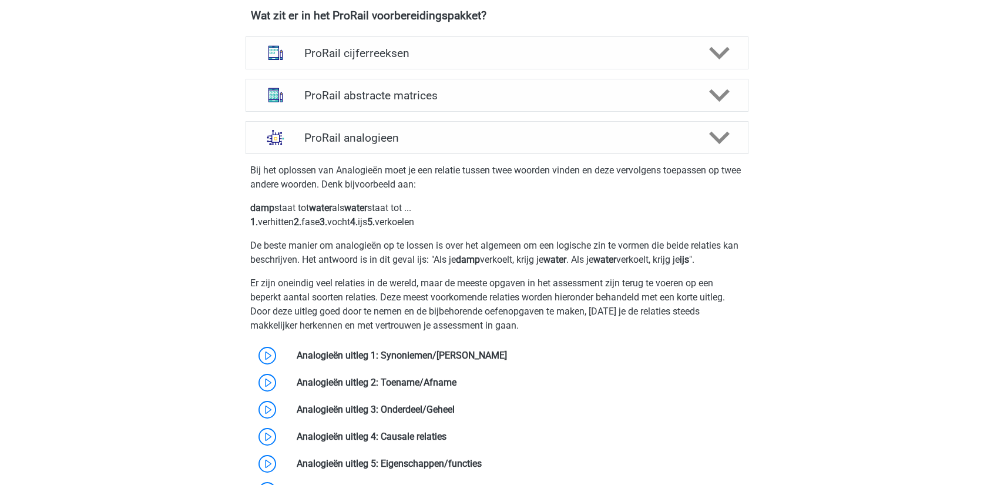
scroll to position [822, 0]
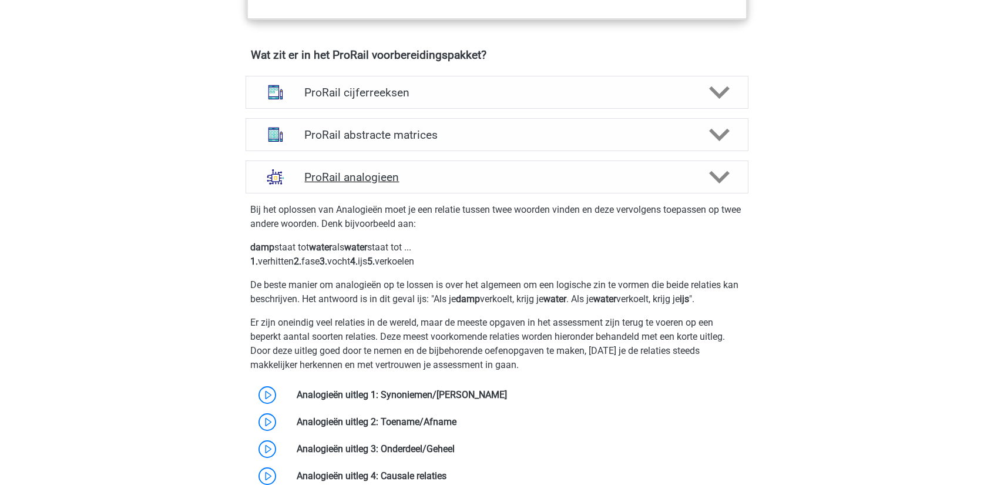
click at [720, 171] on icon at bounding box center [719, 177] width 21 height 21
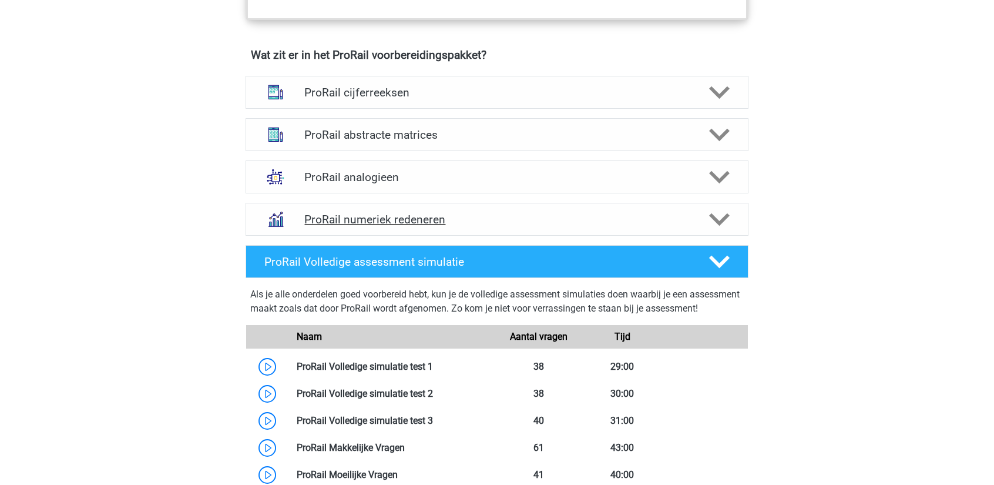
click at [719, 213] on icon at bounding box center [719, 219] width 21 height 21
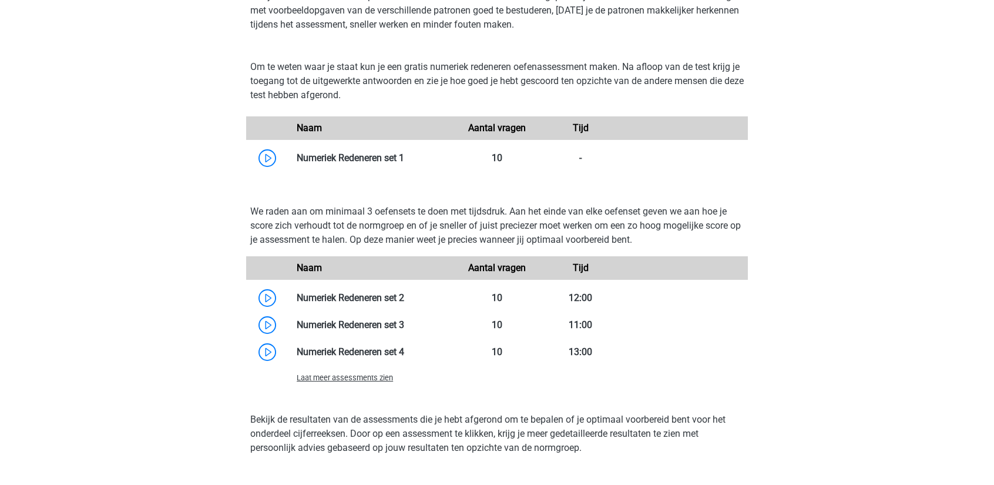
scroll to position [1115, 0]
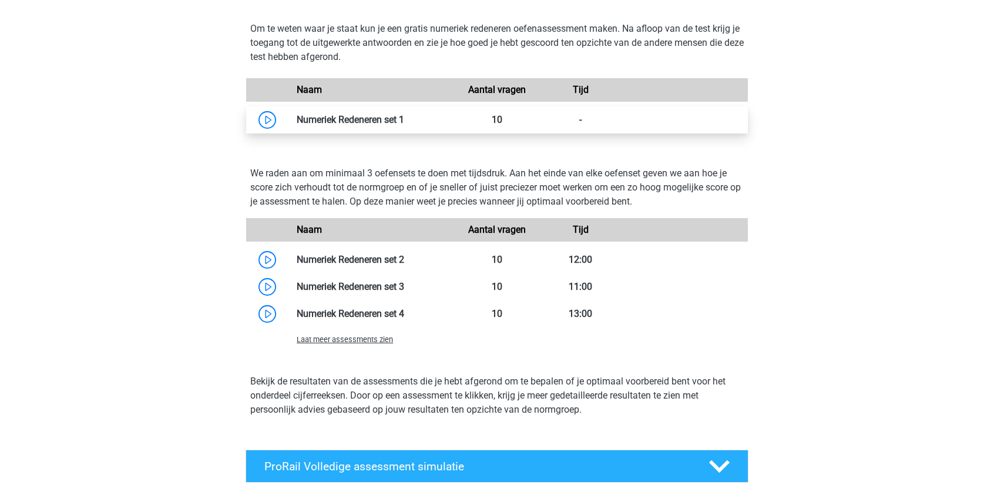
click at [404, 119] on link at bounding box center [404, 119] width 0 height 11
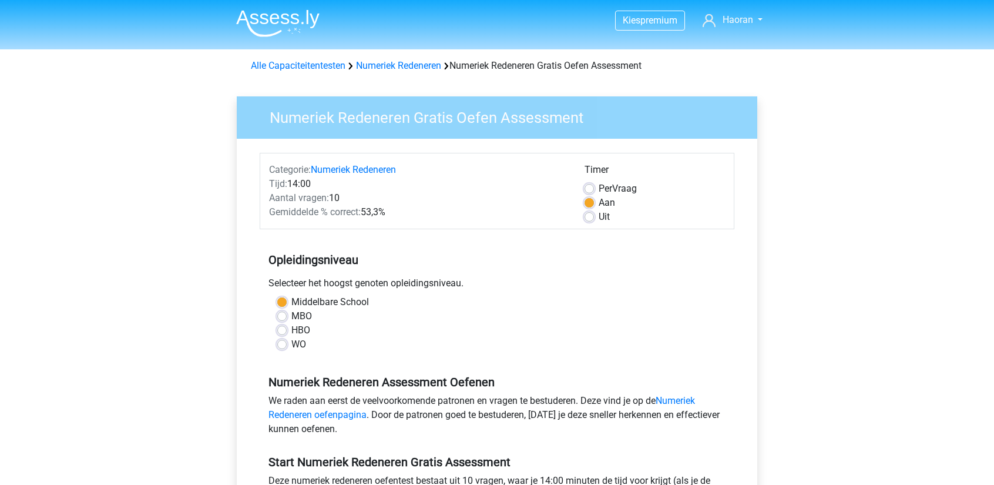
scroll to position [176, 0]
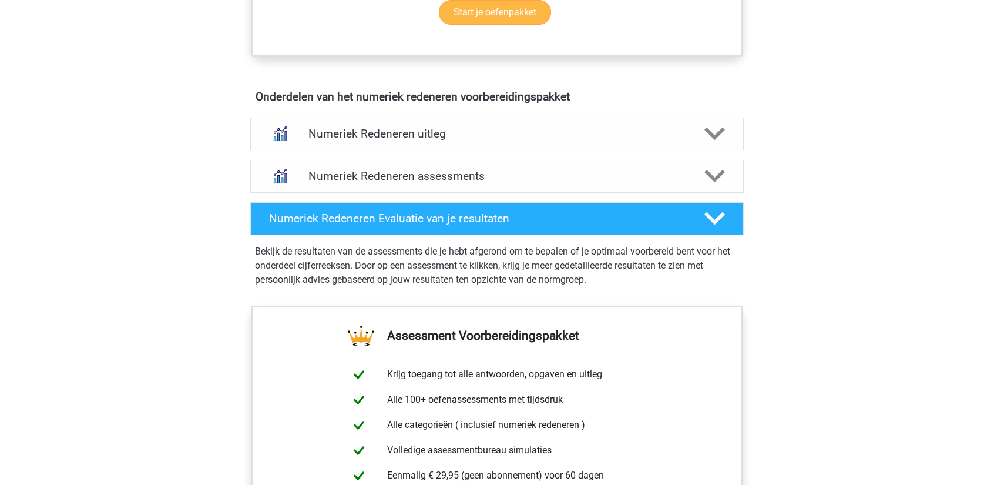
scroll to position [705, 0]
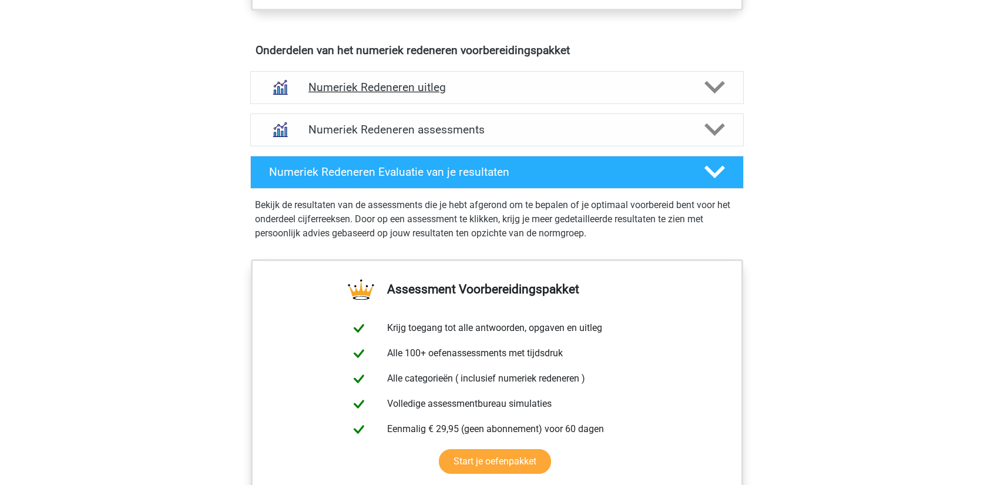
click at [549, 90] on h4 "Numeriek Redeneren uitleg" at bounding box center [496, 87] width 377 height 14
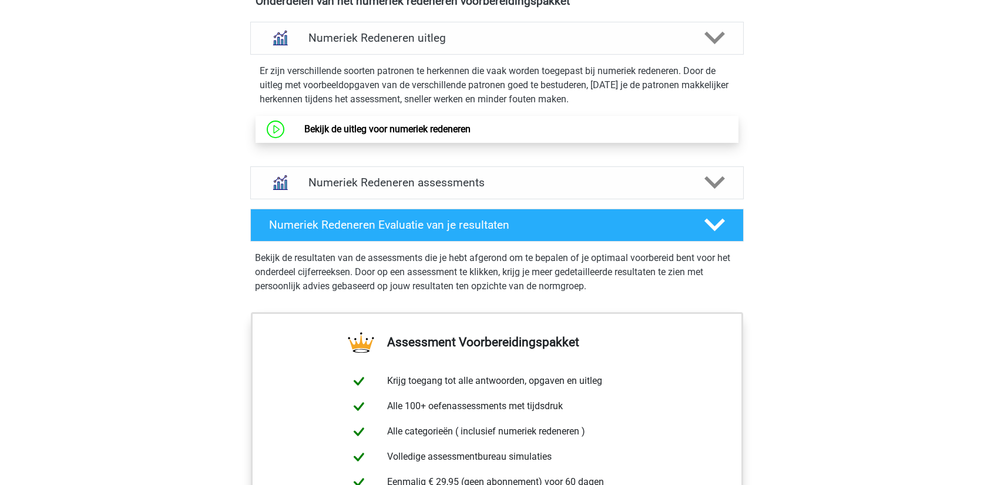
scroll to position [764, 0]
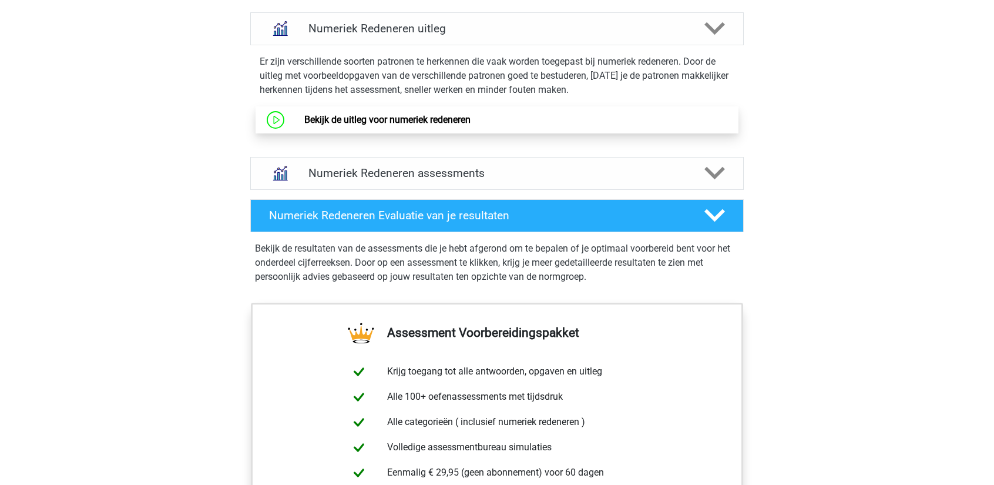
click at [430, 125] on link "Bekijk de uitleg voor numeriek redeneren" at bounding box center [387, 119] width 166 height 11
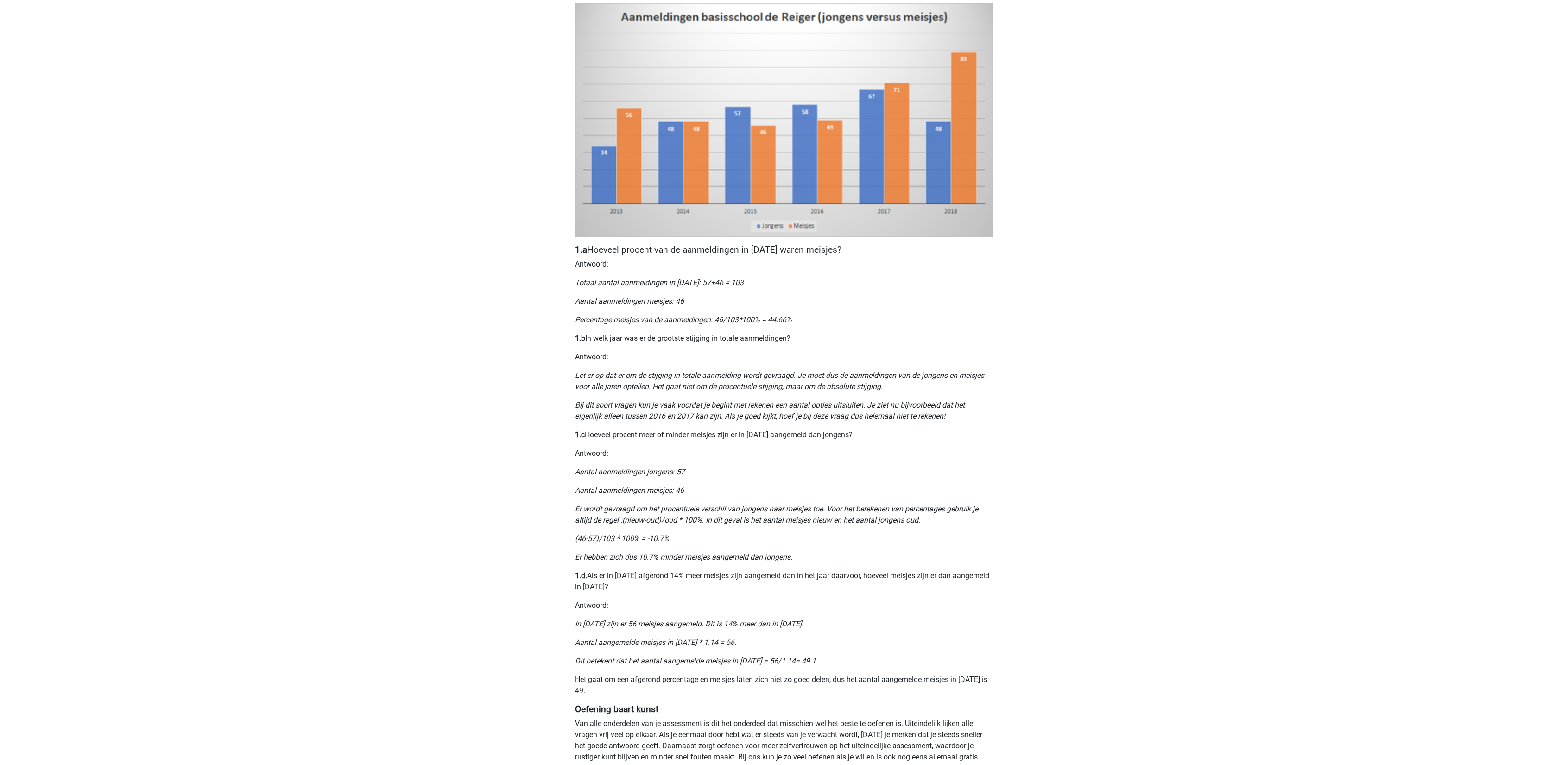
scroll to position [223, 0]
